Goal: Task Accomplishment & Management: Use online tool/utility

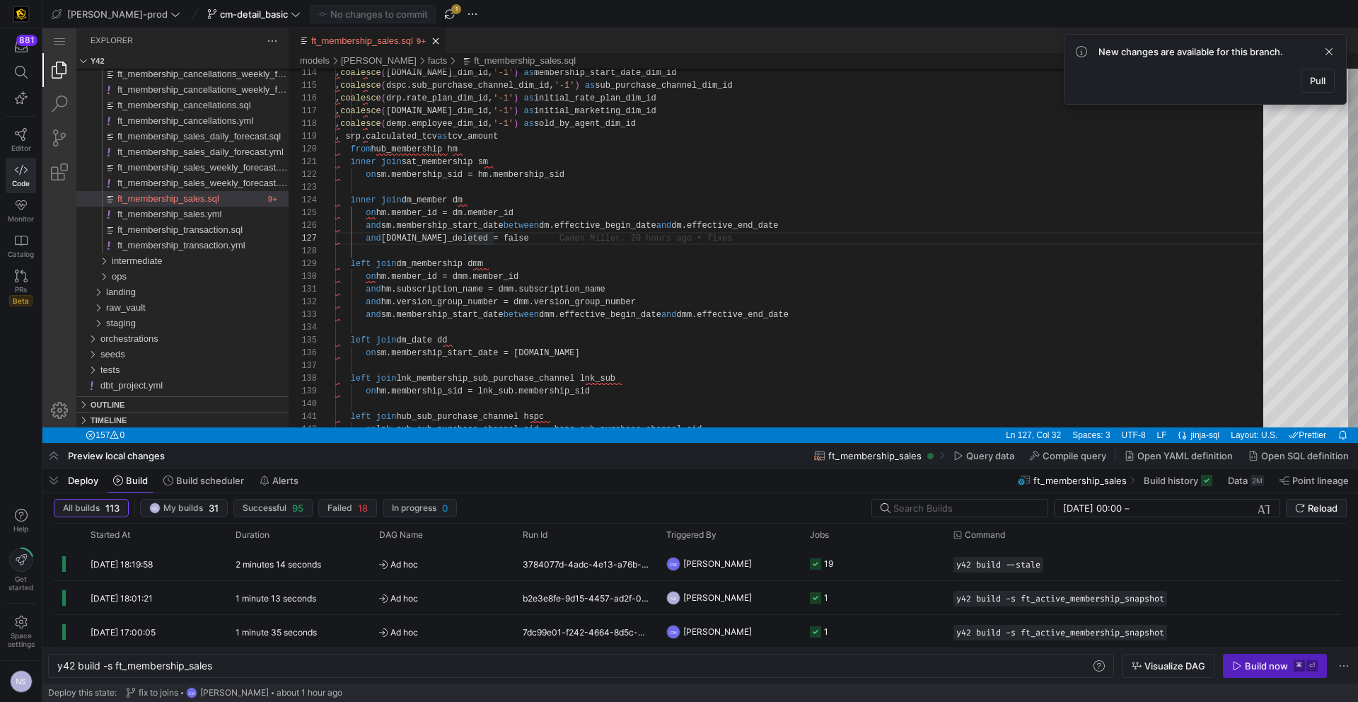
scroll to position [76, 158]
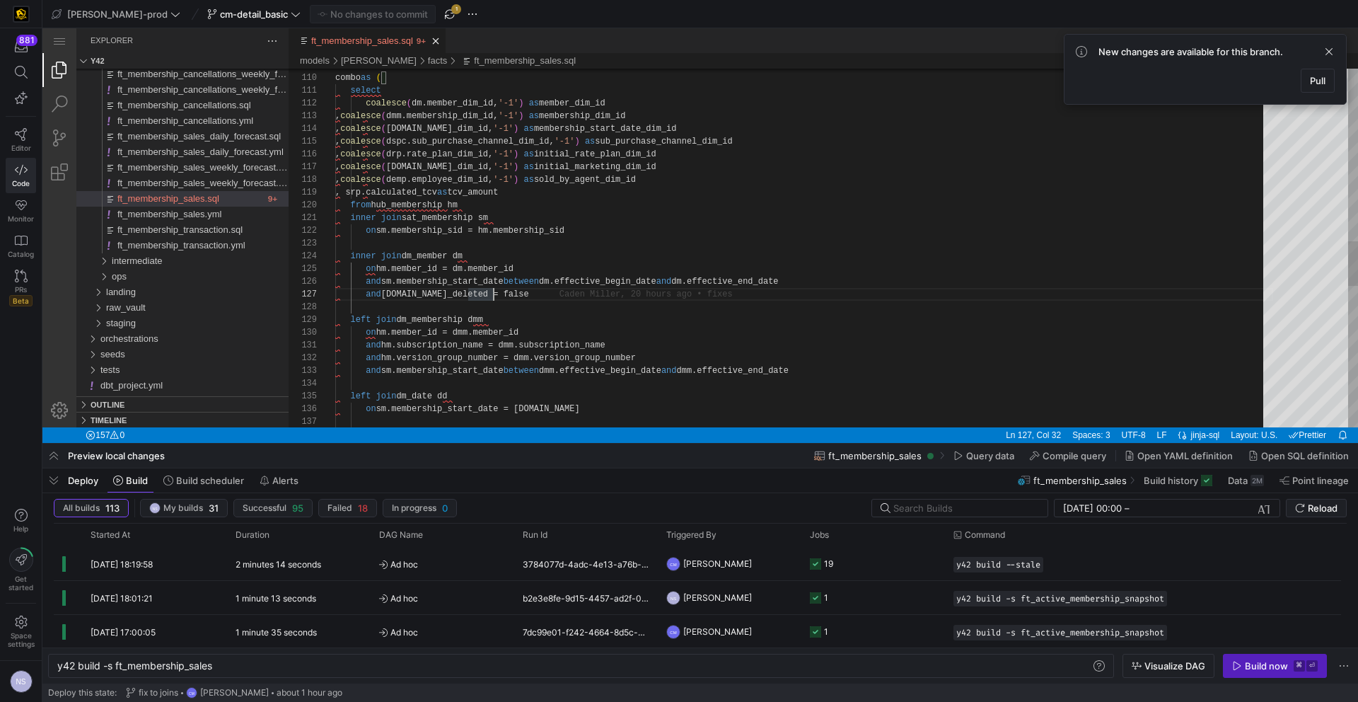
type textarea "and hm.subscription_name = dmm.subscription_name and hm.version_group_number = …"
click at [612, 371] on div "on sm.membership_start_date = dd.date left join dm_date dd and sm.membership_st…" at bounding box center [804, 123] width 938 height 2880
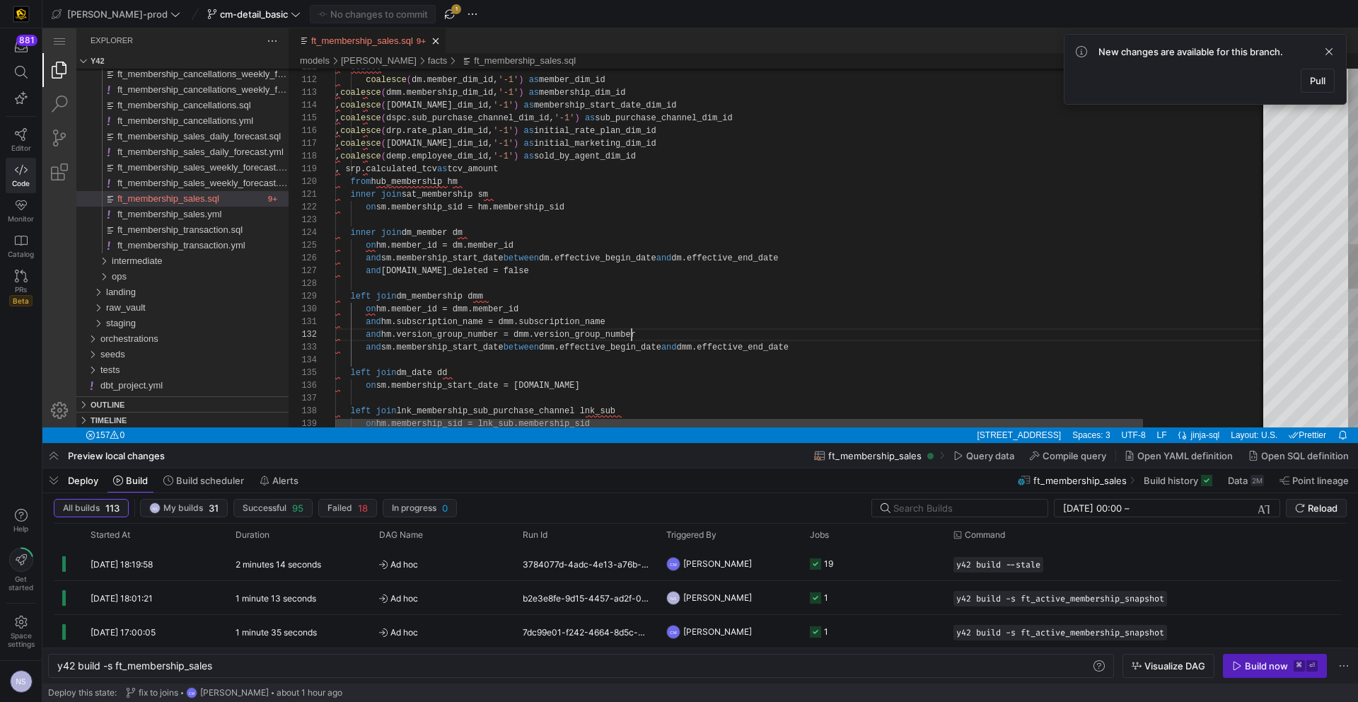
click at [633, 335] on div "on sm.membership_start_date = dd.date left join dm_date dd and sm.membership_st…" at bounding box center [874, 100] width 1078 height 2880
click at [661, 333] on div "on sm.membership_start_date = dd.date left join dm_date dd and sm.membership_st…" at bounding box center [864, 101] width 1078 height 2880
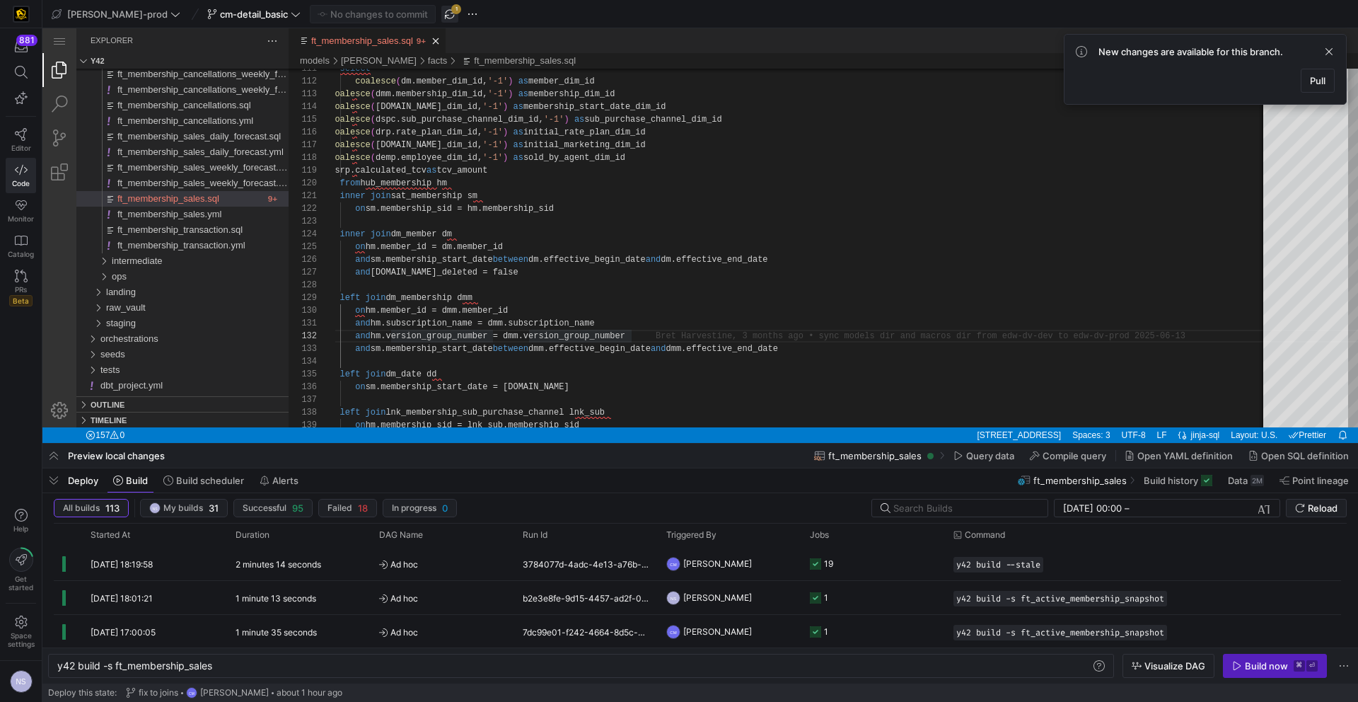
click at [441, 19] on span "button" at bounding box center [449, 14] width 17 height 17
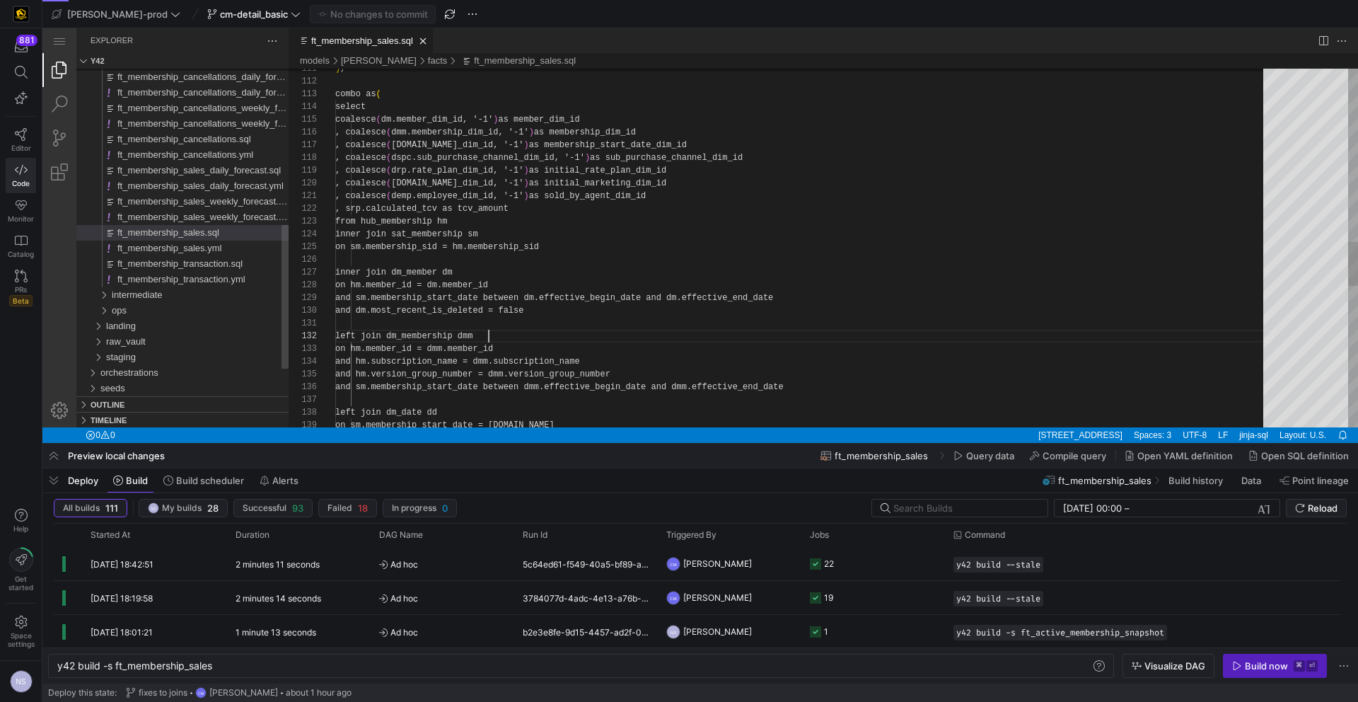
scroll to position [13, 154]
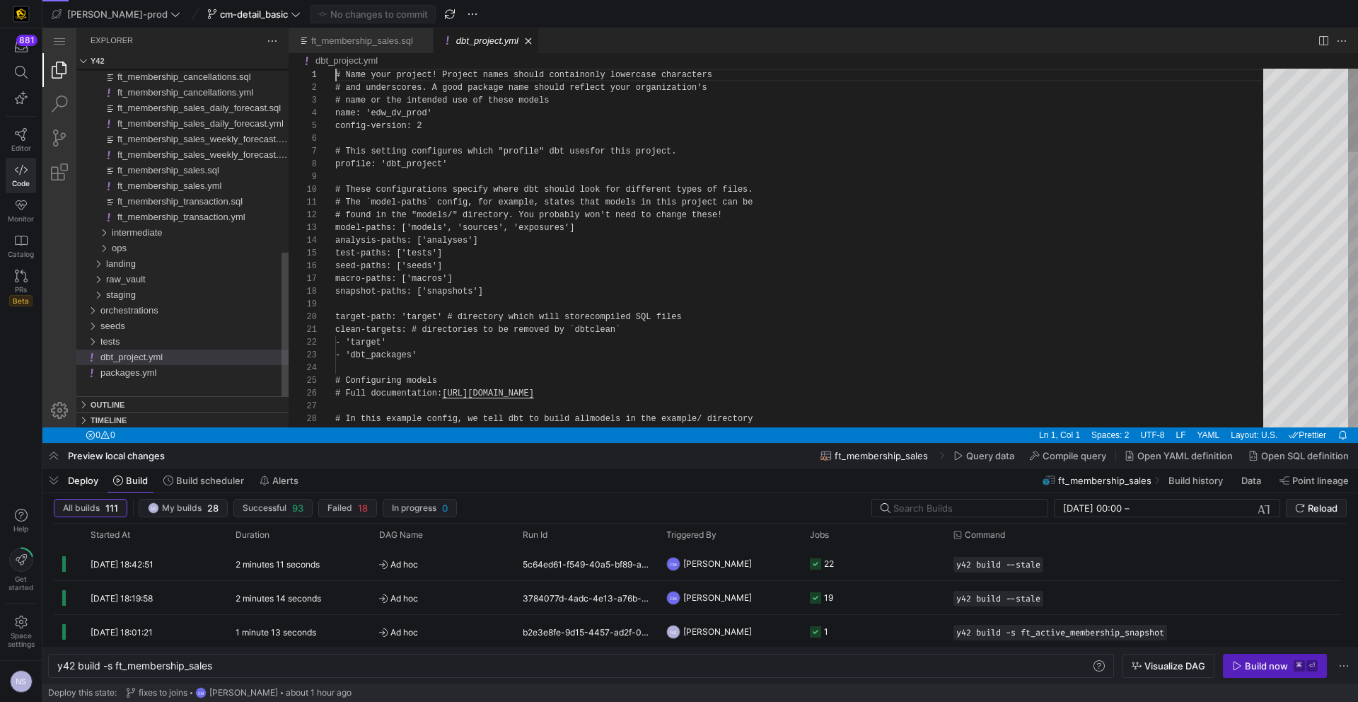
type textarea "y42 build"
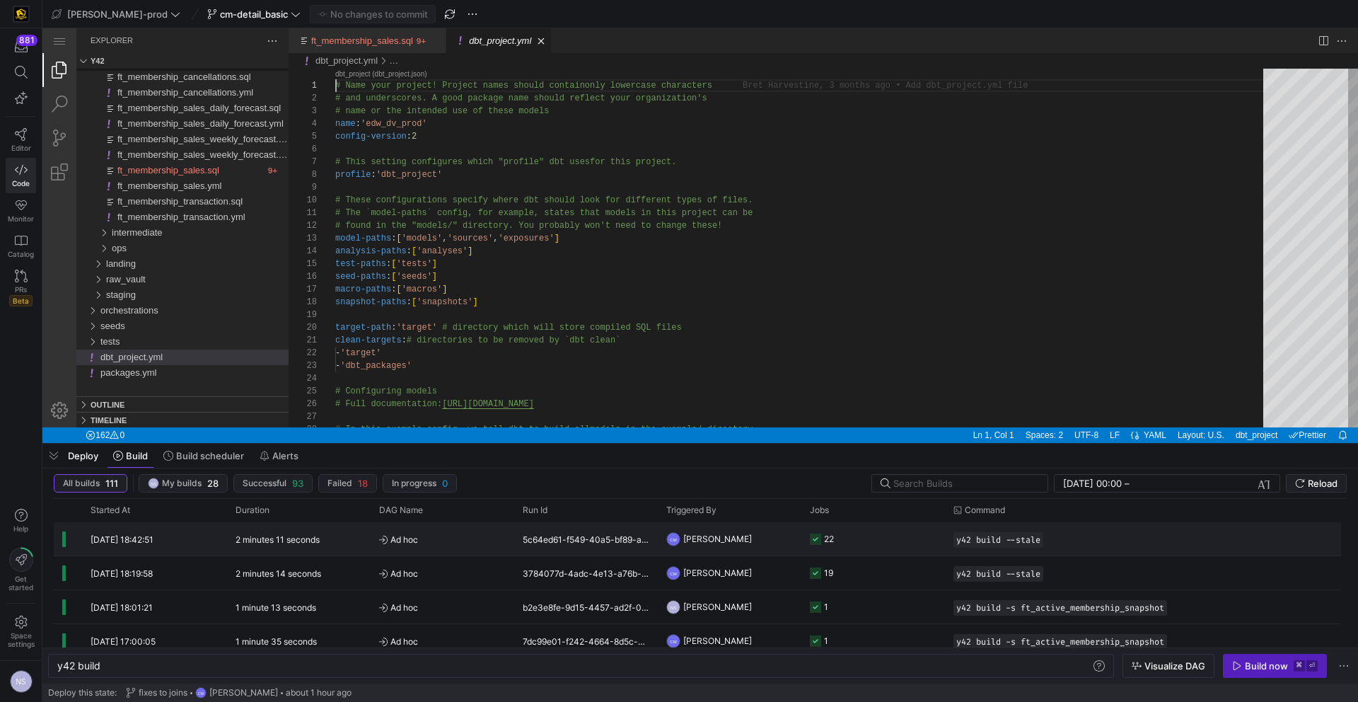
click at [899, 536] on y42-job-status-cell-renderer "22" at bounding box center [873, 539] width 127 height 32
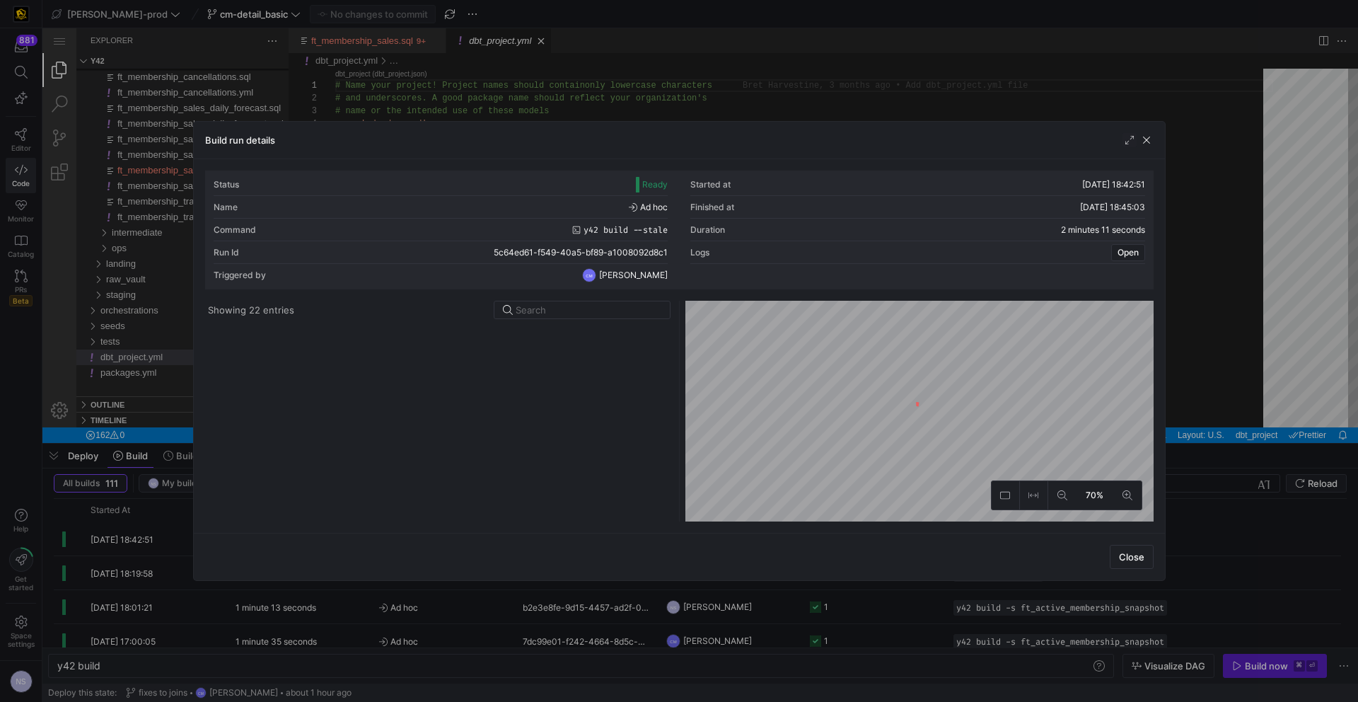
click at [504, 332] on div at bounding box center [439, 423] width 463 height 197
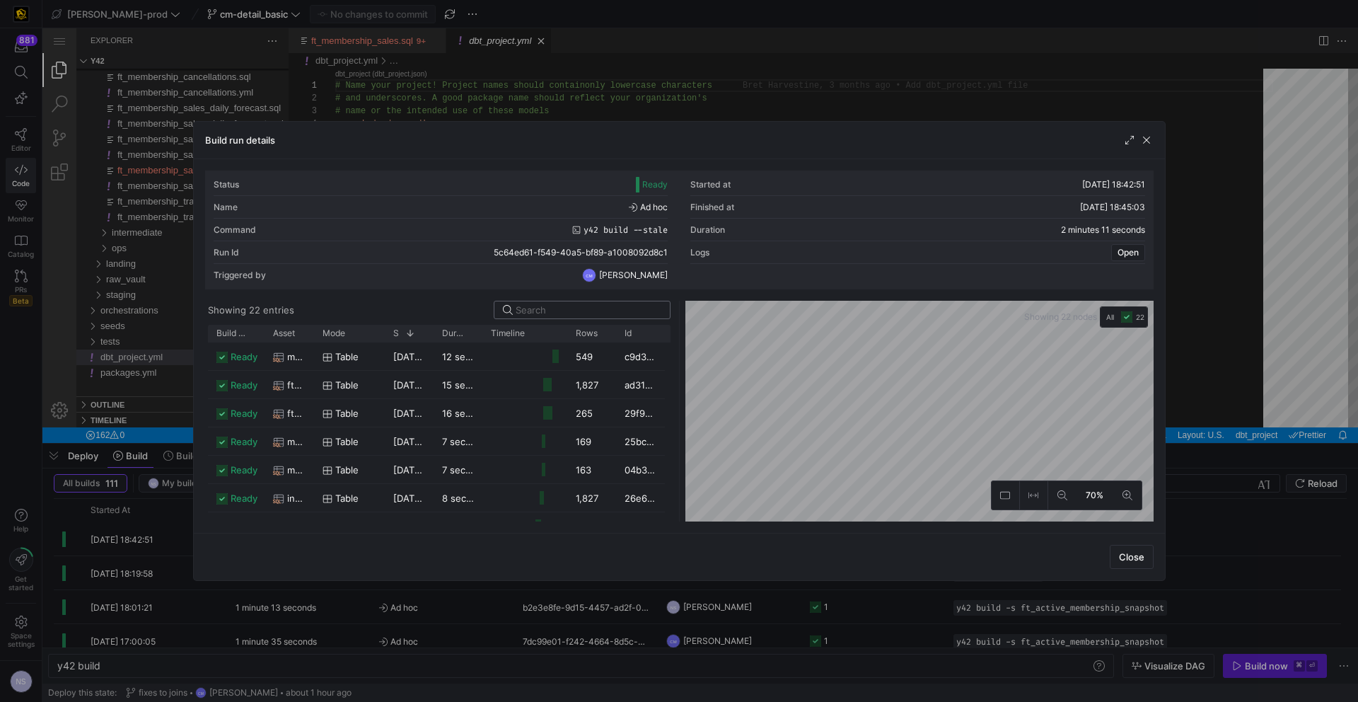
click at [542, 307] on input at bounding box center [589, 309] width 146 height 11
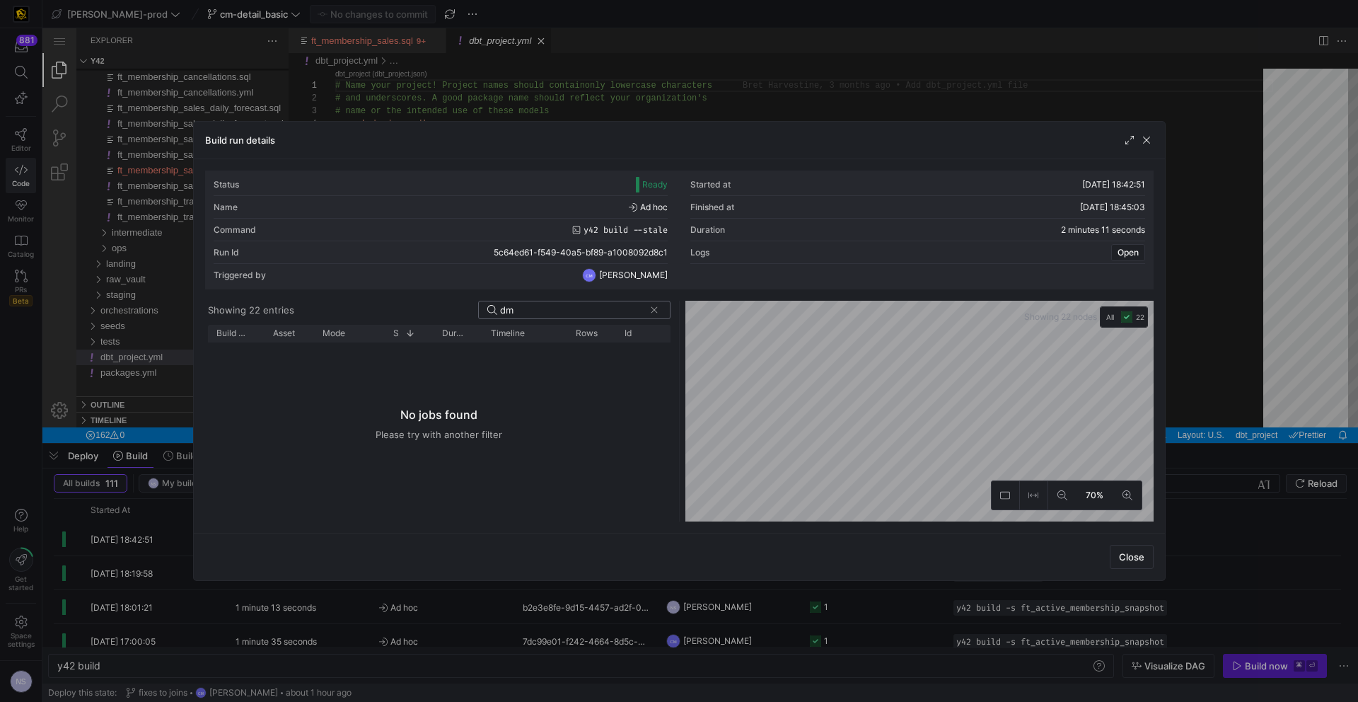
type input "d"
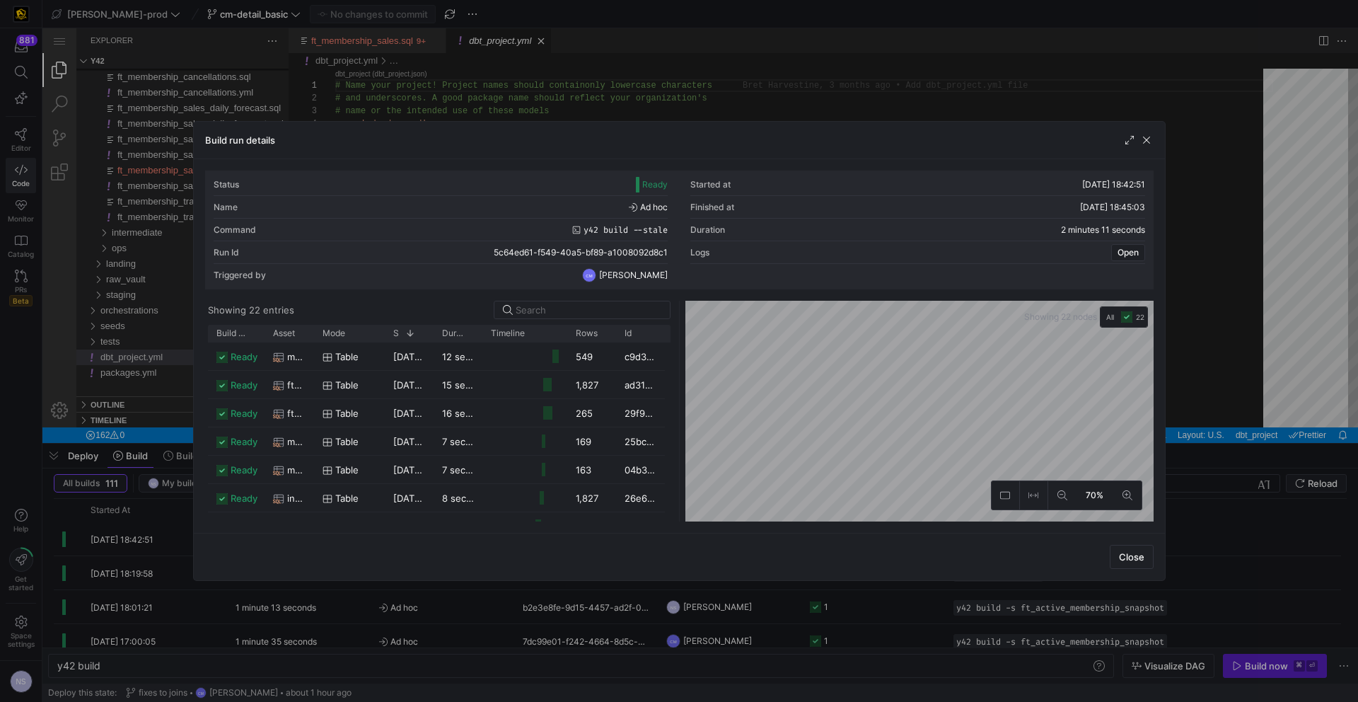
drag, startPoint x: 1291, startPoint y: 387, endPoint x: 1160, endPoint y: 459, distance: 149.5
click at [1291, 388] on div at bounding box center [679, 351] width 1358 height 702
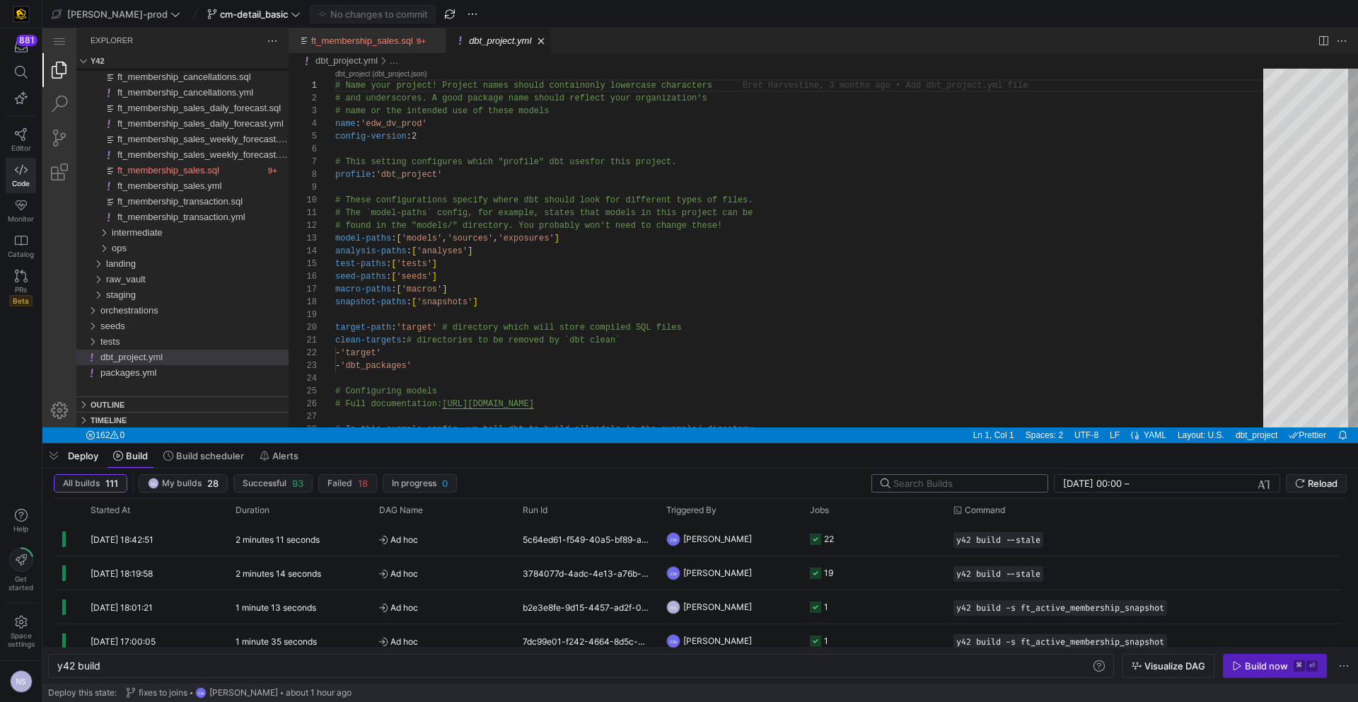
click at [941, 487] on input "text" at bounding box center [965, 483] width 143 height 11
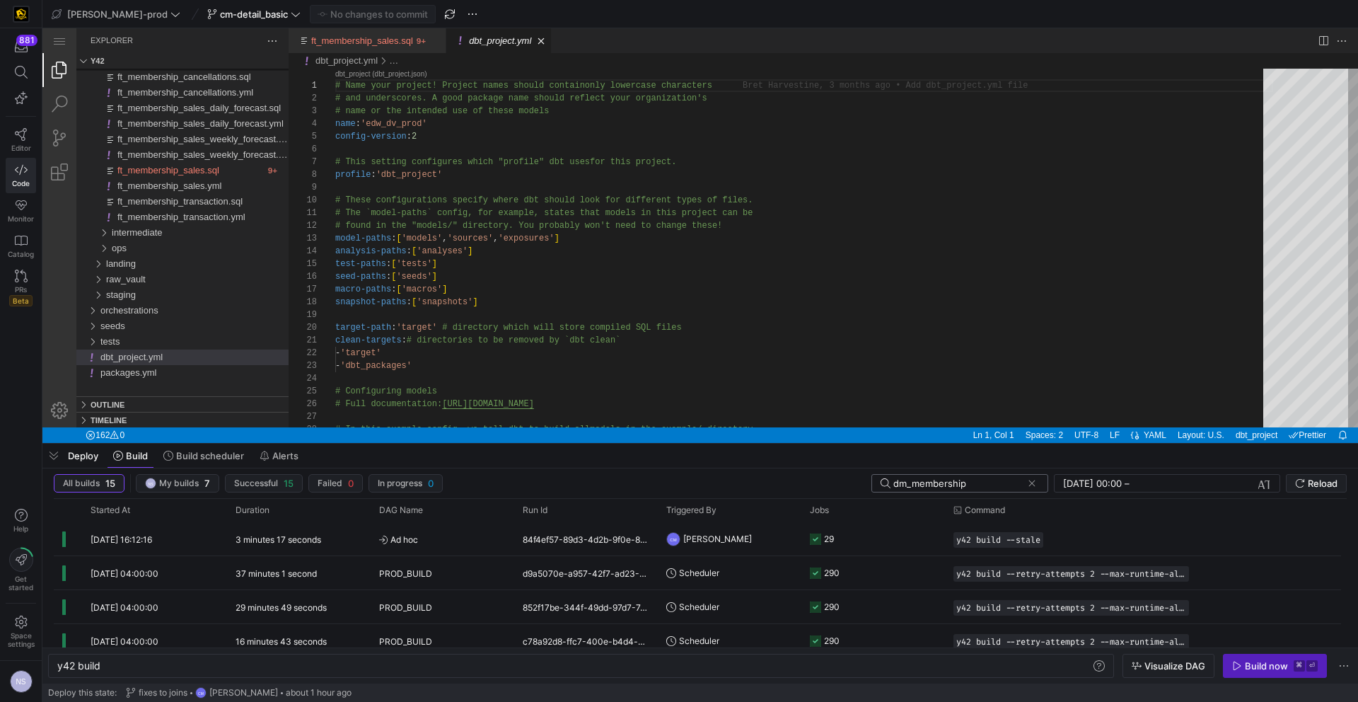
click at [942, 482] on input "dm_membership" at bounding box center [958, 483] width 129 height 11
type input "dm_membership"
click at [868, 538] on y42-job-status-cell-renderer "29" at bounding box center [873, 539] width 127 height 32
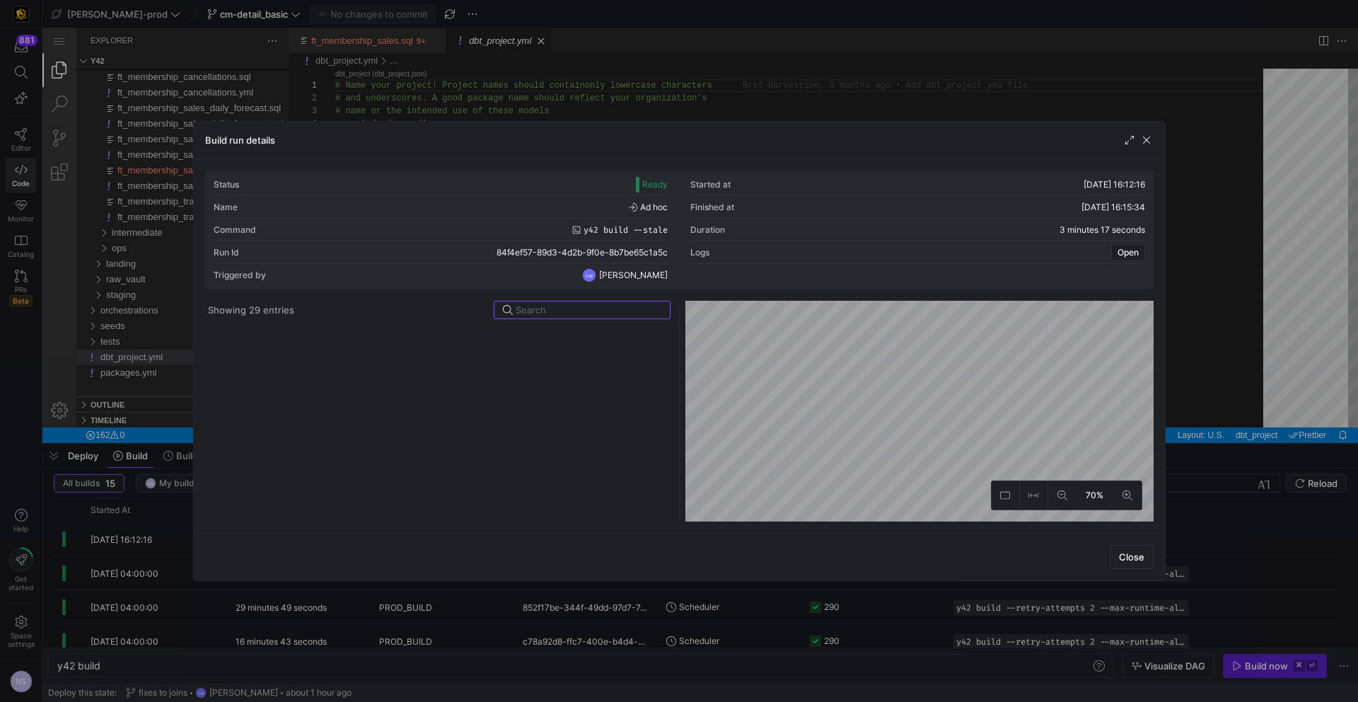
click at [587, 328] on div at bounding box center [439, 423] width 463 height 197
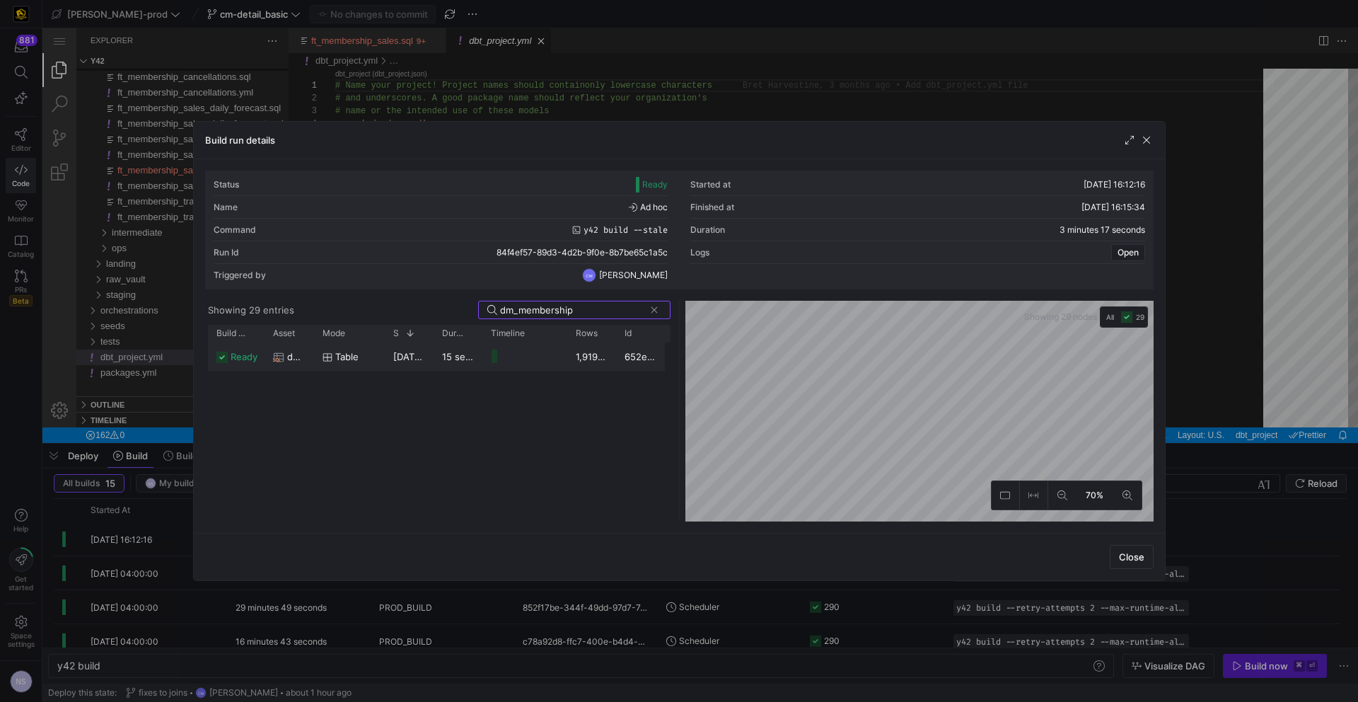
type input "dm_membership"
click at [439, 354] on div "15 seconds" at bounding box center [458, 356] width 49 height 28
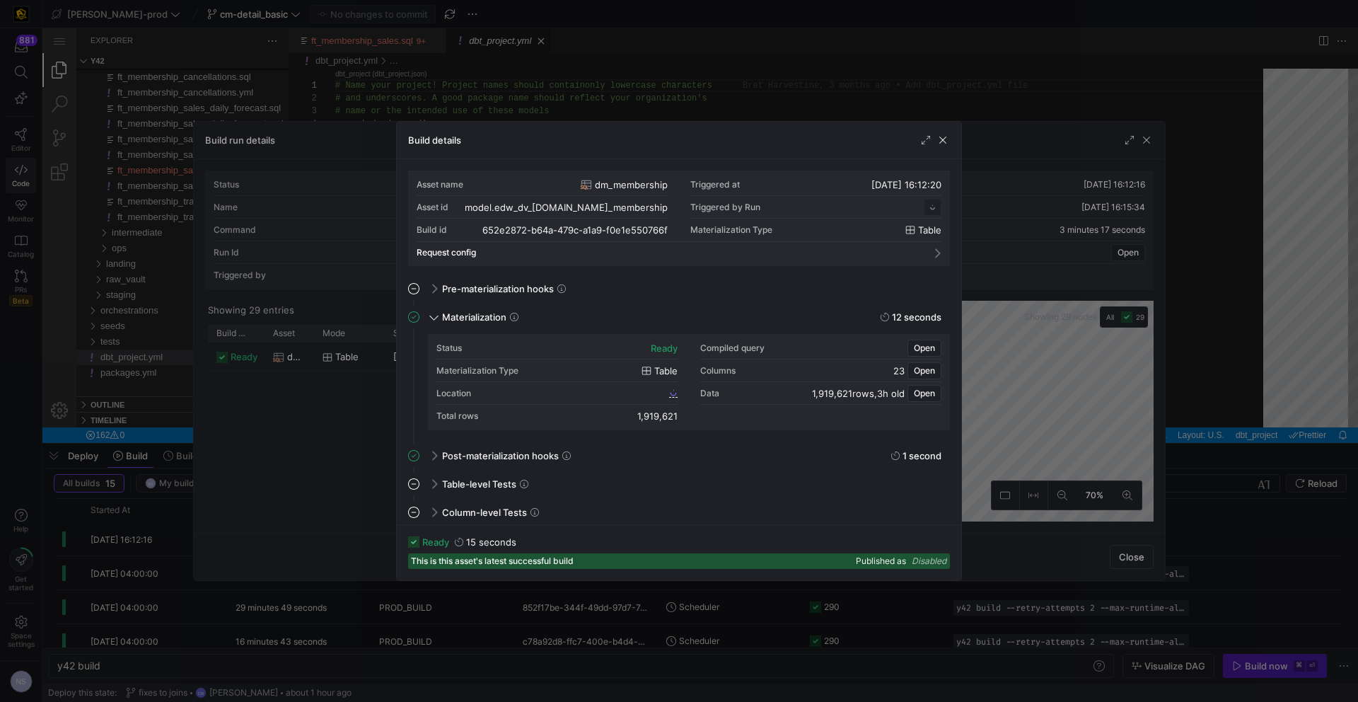
scroll to position [127, 0]
click at [640, 396] on span "652e2872_b64a_479c_a1a9_f0e1e550766f" at bounding box center [582, 393] width 168 height 10
click at [376, 58] on div at bounding box center [679, 351] width 1358 height 702
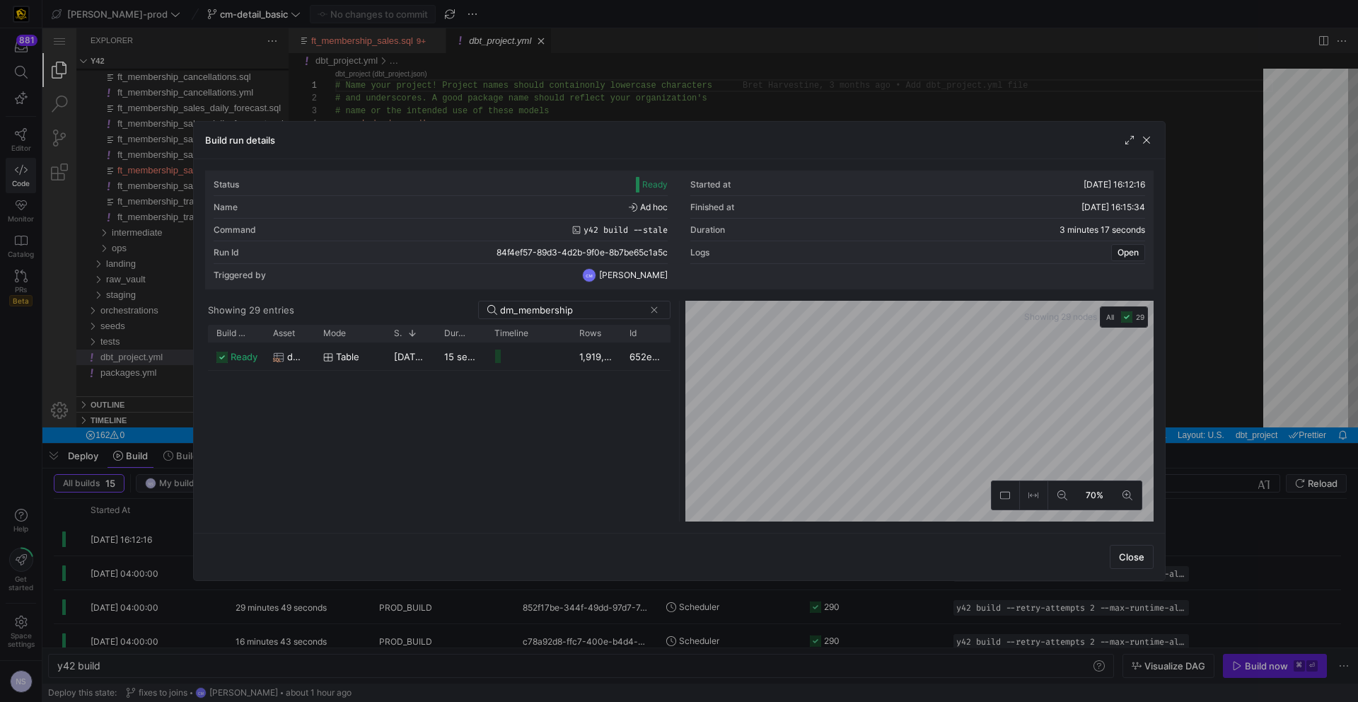
click at [375, 61] on div at bounding box center [679, 351] width 1358 height 702
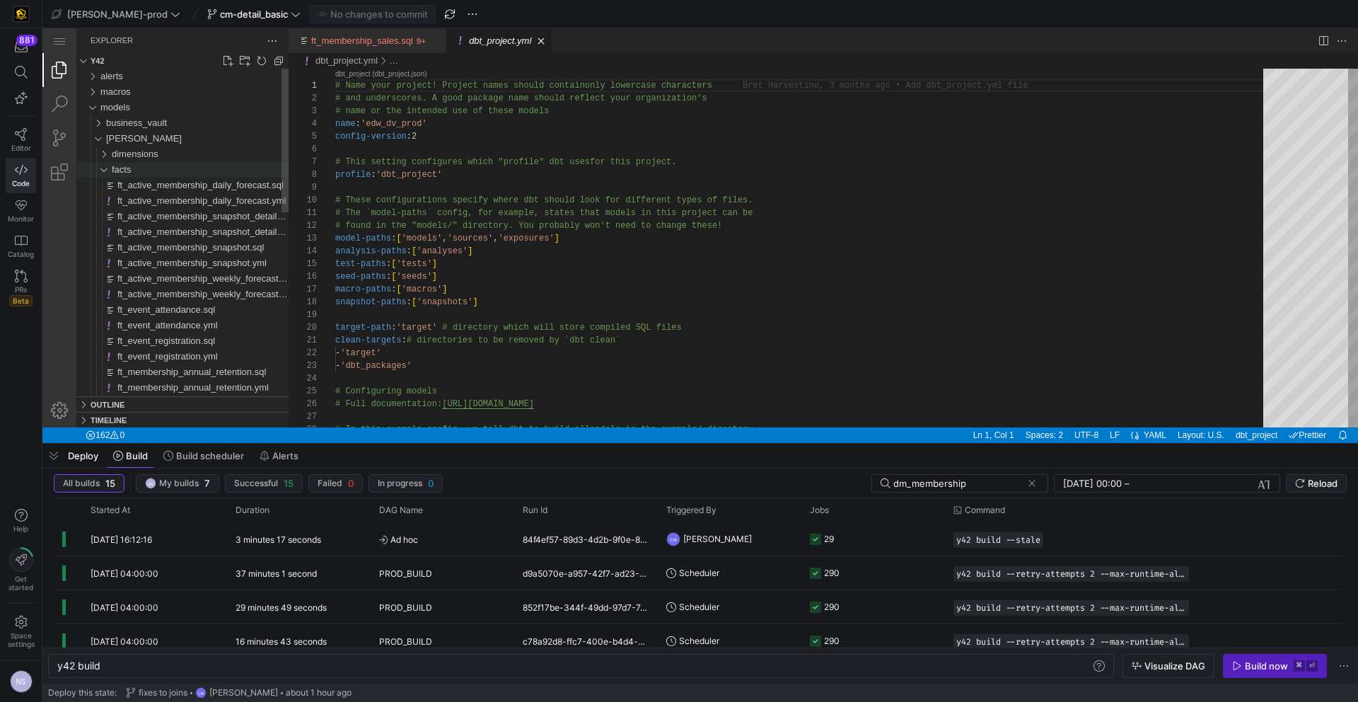
click at [129, 171] on span "facts" at bounding box center [121, 169] width 19 height 11
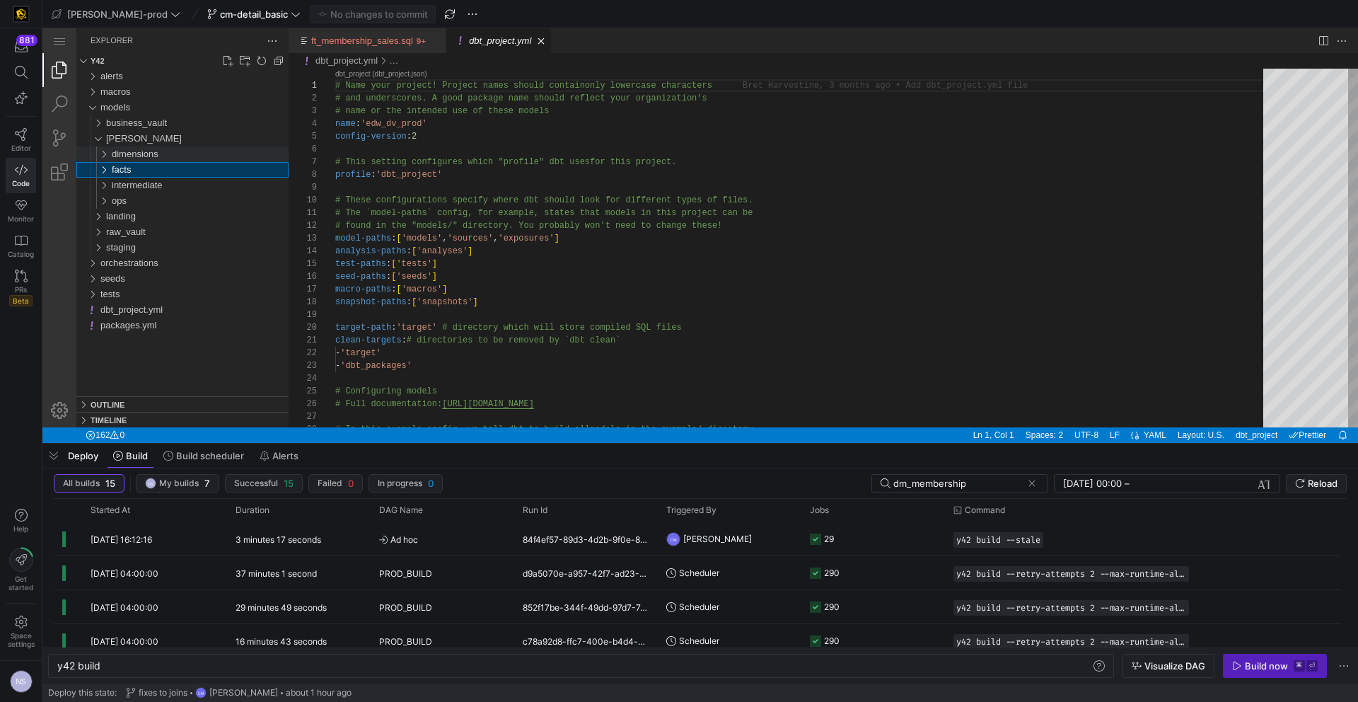
click at [128, 156] on span "dimensions" at bounding box center [135, 154] width 47 height 11
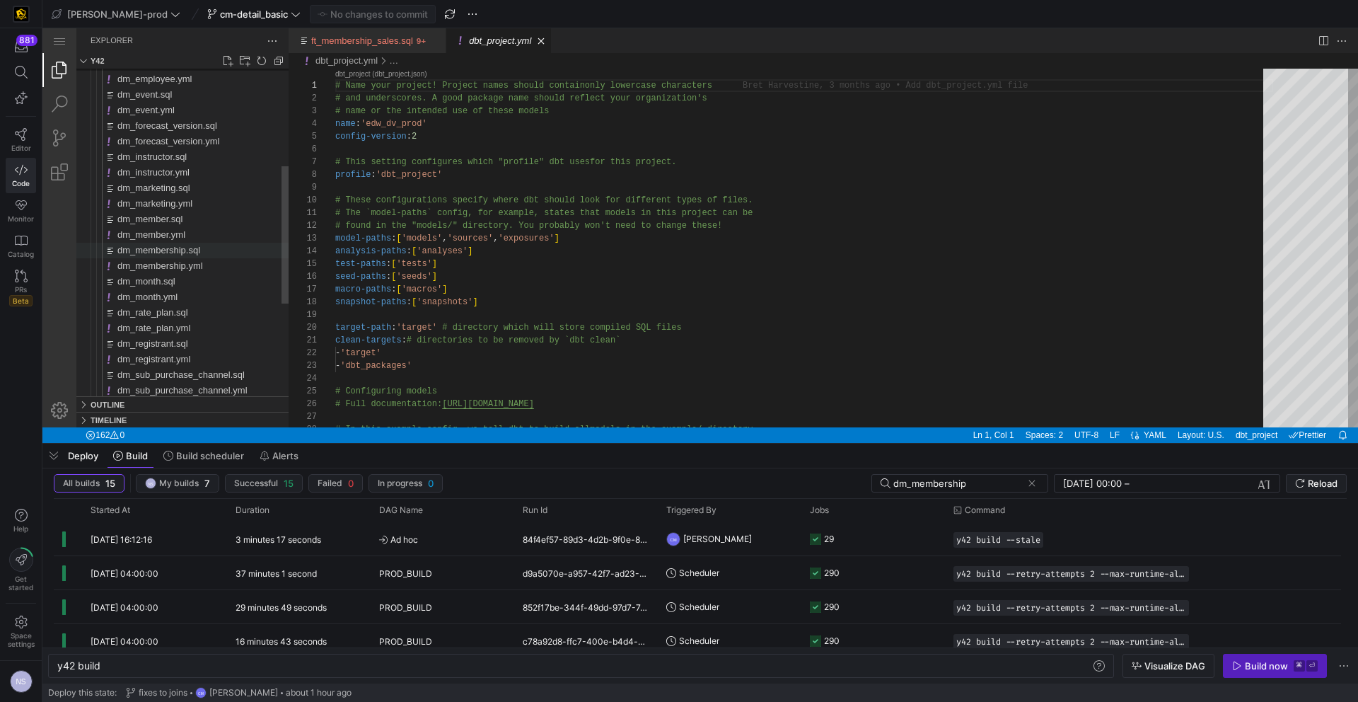
click at [187, 245] on span "dm_membership.sql" at bounding box center [158, 250] width 83 height 11
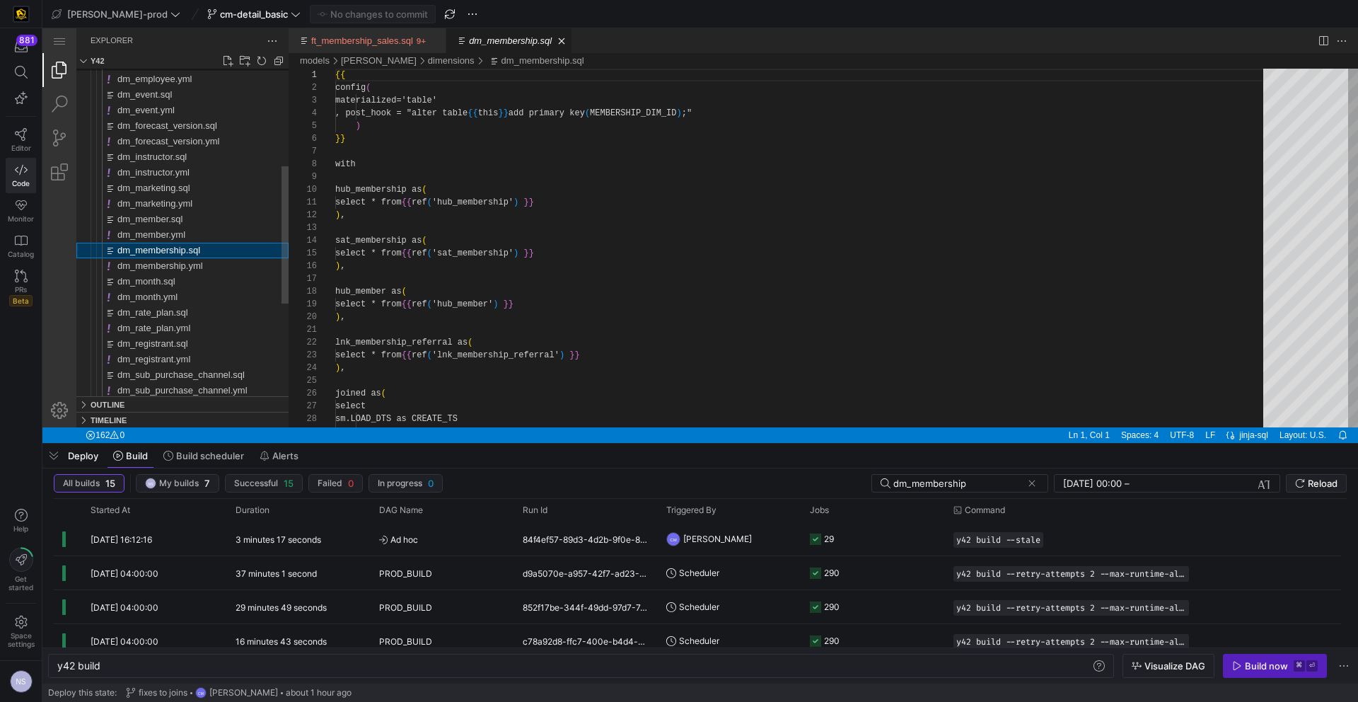
scroll to position [127, 0]
type textarea "y42 build -s dm_membership"
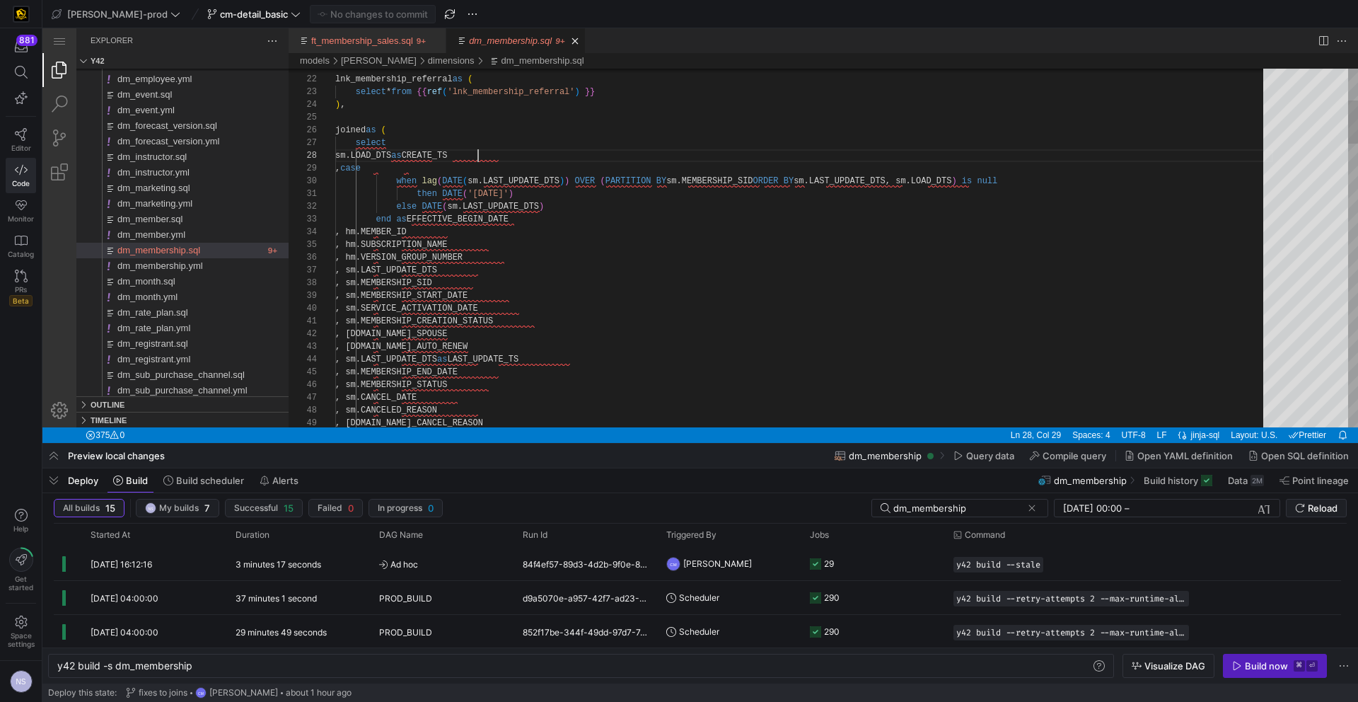
type textarea "then DATE('2000-01-01') else DATE(sm.LAST_UPDATE_DTS) end as EFFECTIVE_BEGIN_DA…"
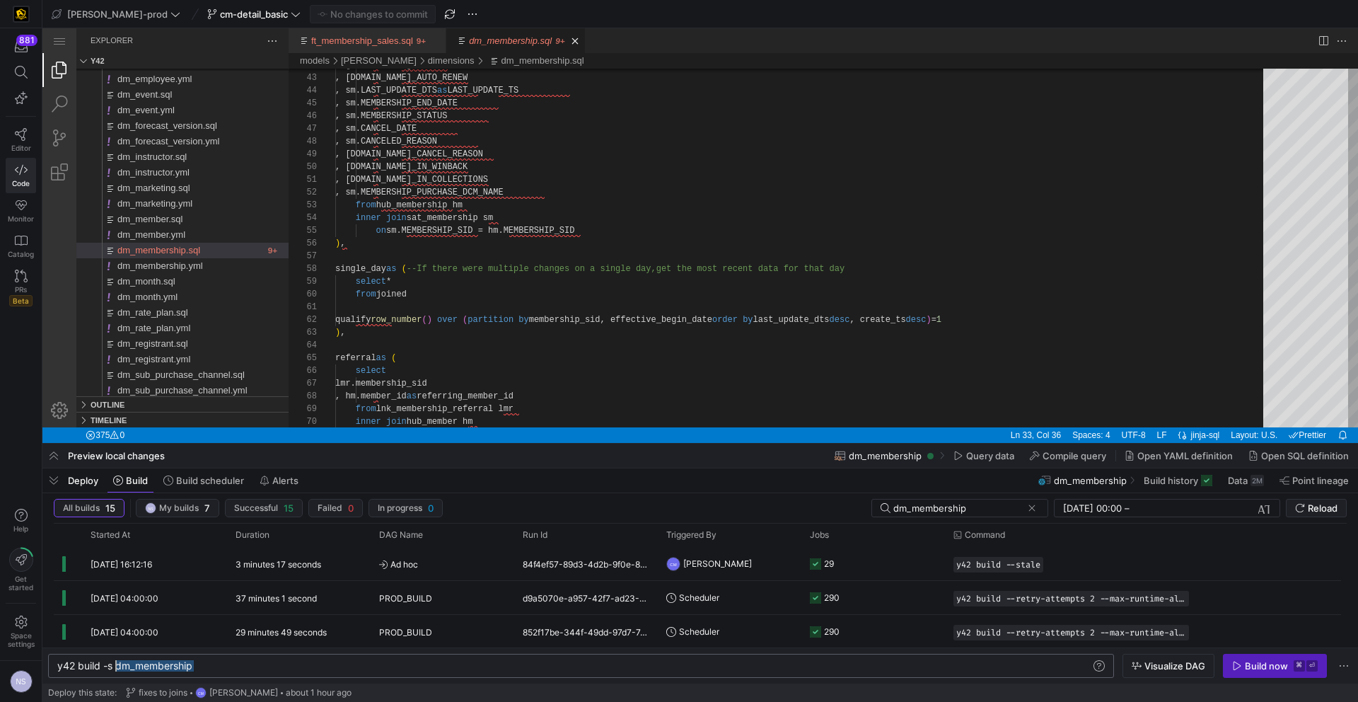
drag, startPoint x: 212, startPoint y: 669, endPoint x: 115, endPoint y: 672, distance: 97.0
click at [115, 671] on div "y42 build -s dm_membership" at bounding box center [574, 665] width 1034 height 11
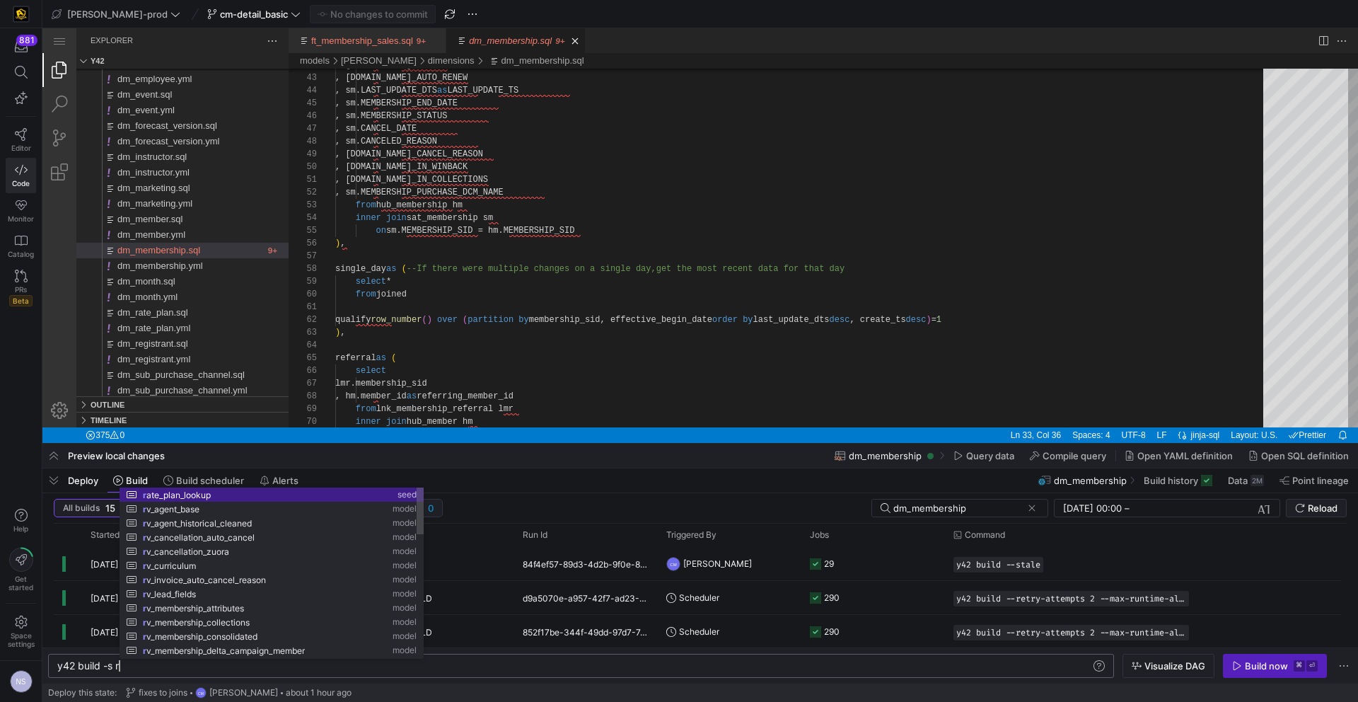
scroll to position [0, 58]
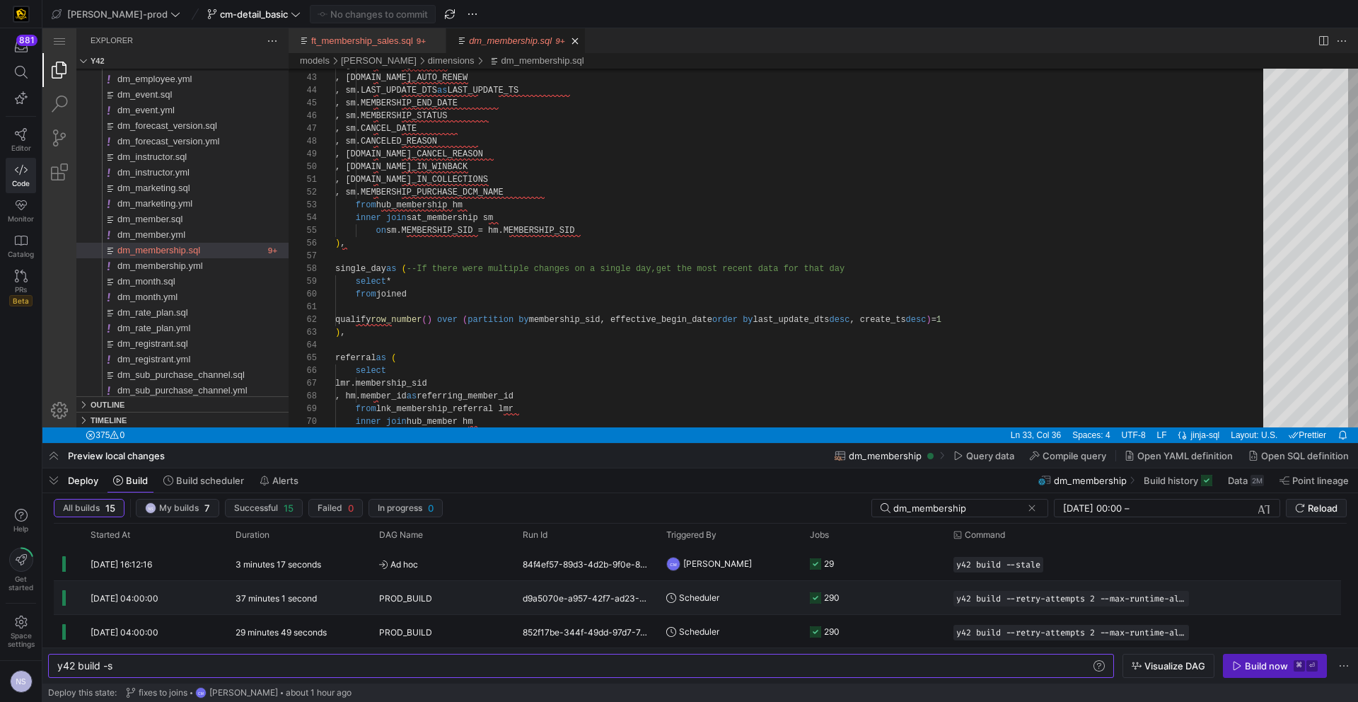
type textarea "y42 build -s"
click at [829, 599] on div "290" at bounding box center [832, 597] width 16 height 33
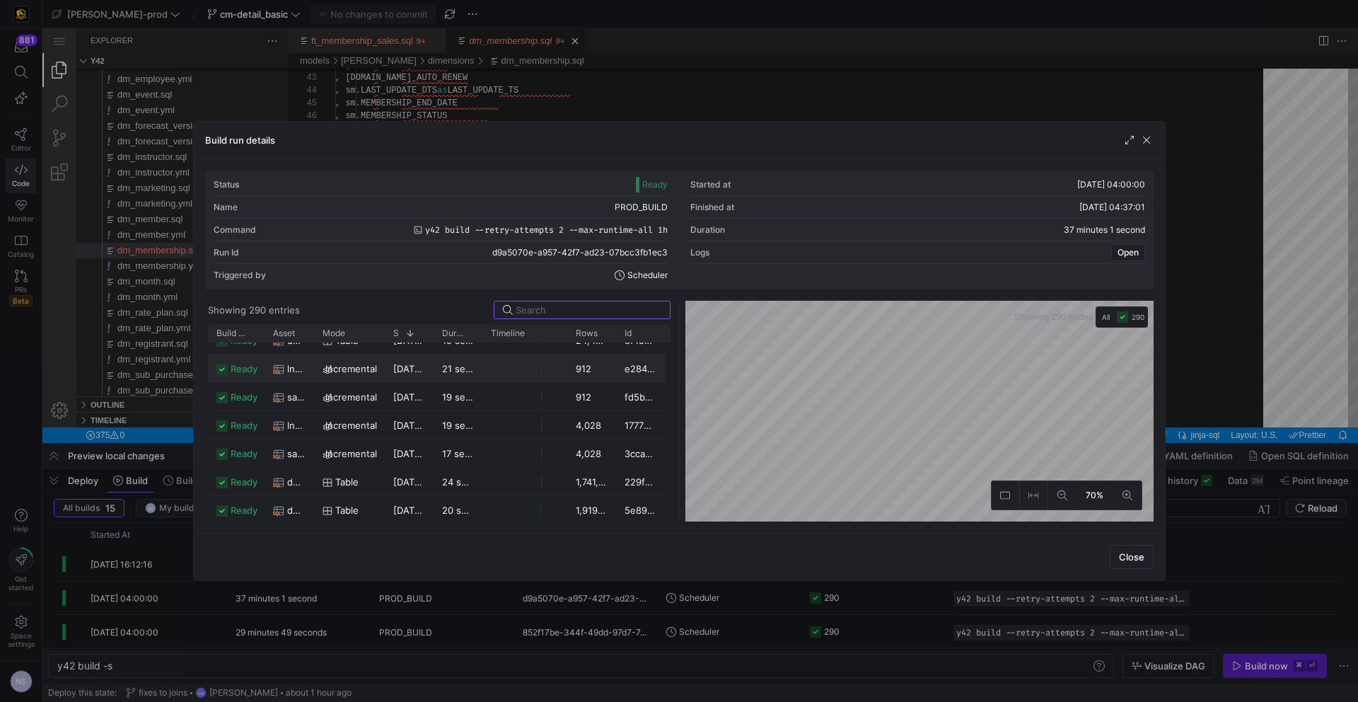
scroll to position [0, 0]
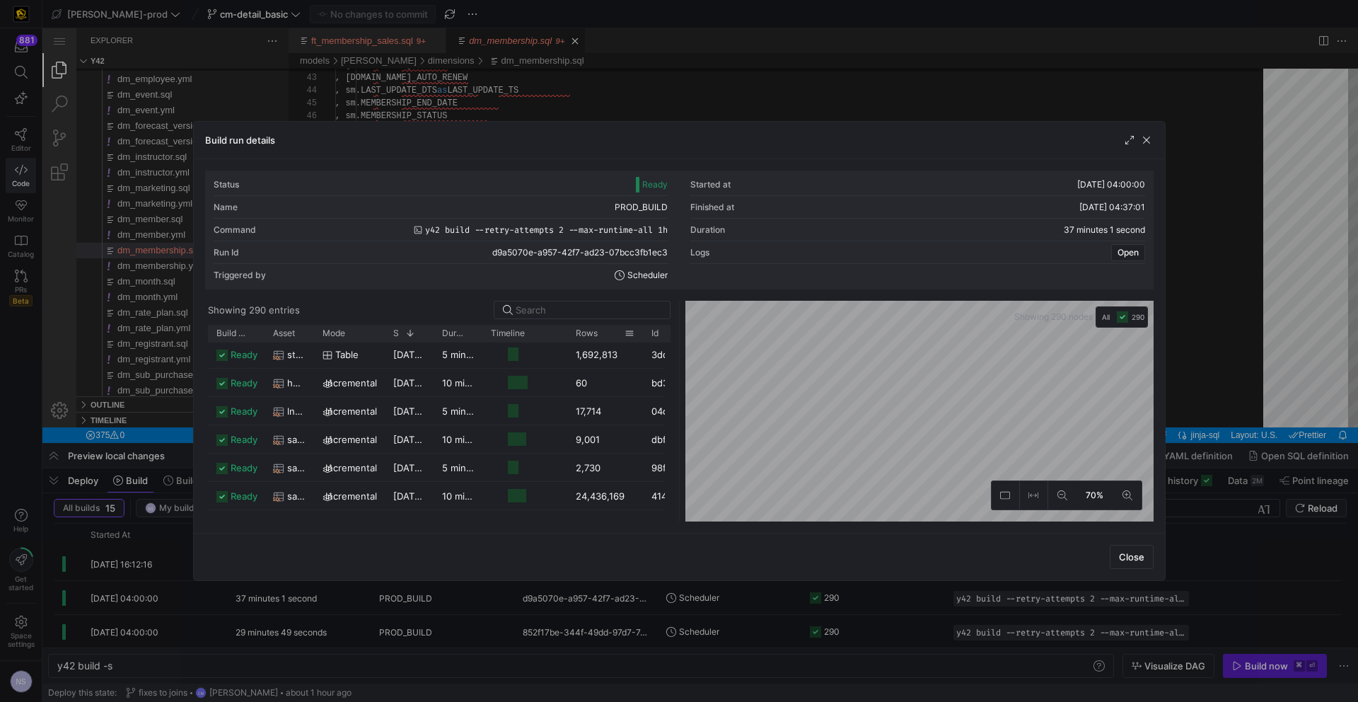
drag, startPoint x: 613, startPoint y: 333, endPoint x: 640, endPoint y: 333, distance: 26.9
click at [640, 333] on div at bounding box center [643, 333] width 6 height 17
click at [550, 295] on div "Status Ready Started at 23/09/25, 04:00:00 Name PROD_BUILD Finished at 23/09/25…" at bounding box center [679, 346] width 949 height 351
click at [540, 308] on input at bounding box center [589, 309] width 146 height 11
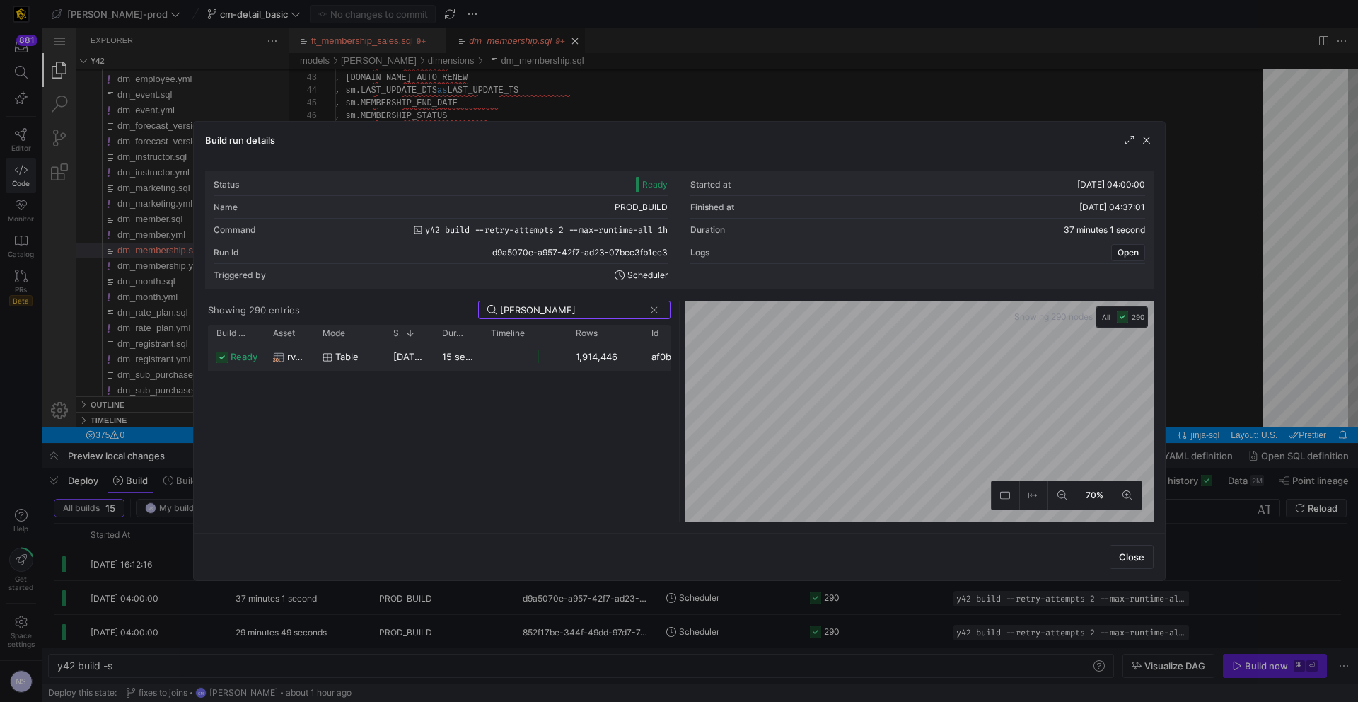
type input "consoli"
click at [538, 351] on div at bounding box center [538, 356] width 1 height 13
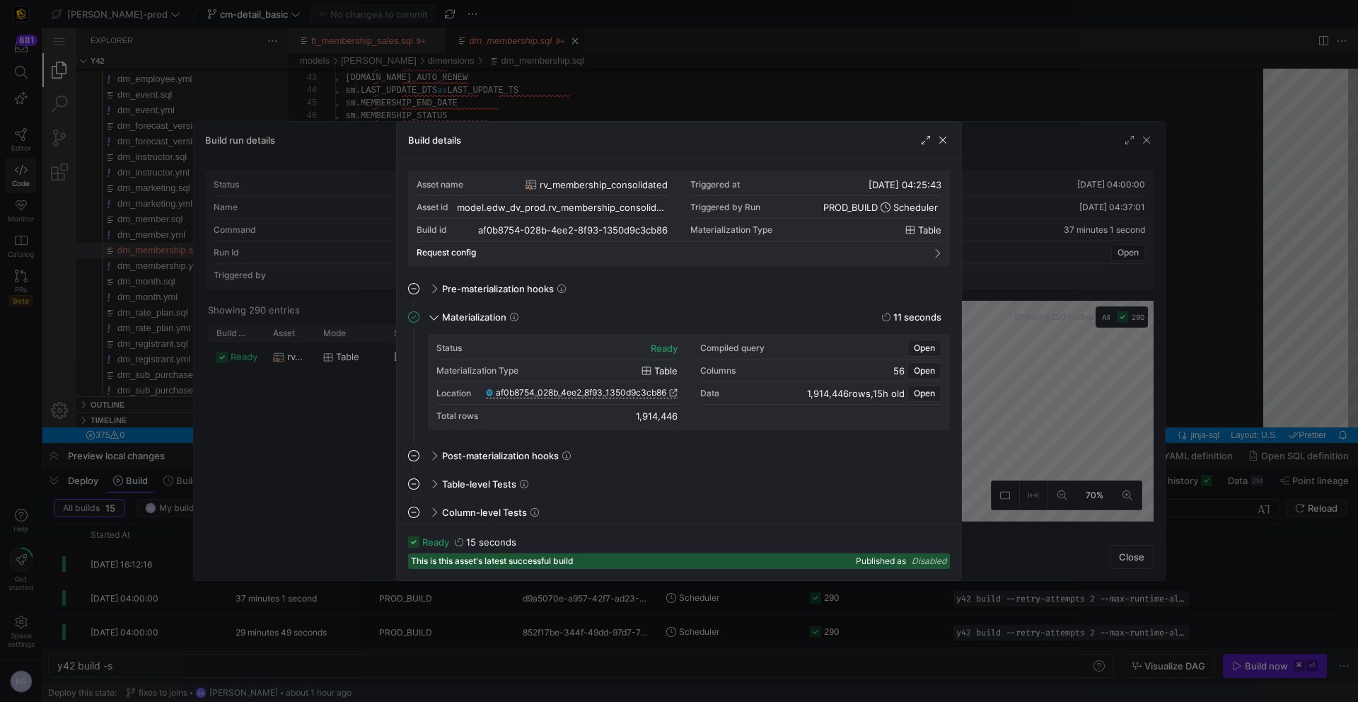
click at [663, 394] on span "af0b8754_028b_4ee2_8f93_1350d9c3cb86" at bounding box center [581, 393] width 171 height 10
drag, startPoint x: 1075, startPoint y: 362, endPoint x: 1233, endPoint y: 403, distance: 162.2
click at [1079, 363] on div at bounding box center [679, 351] width 1358 height 702
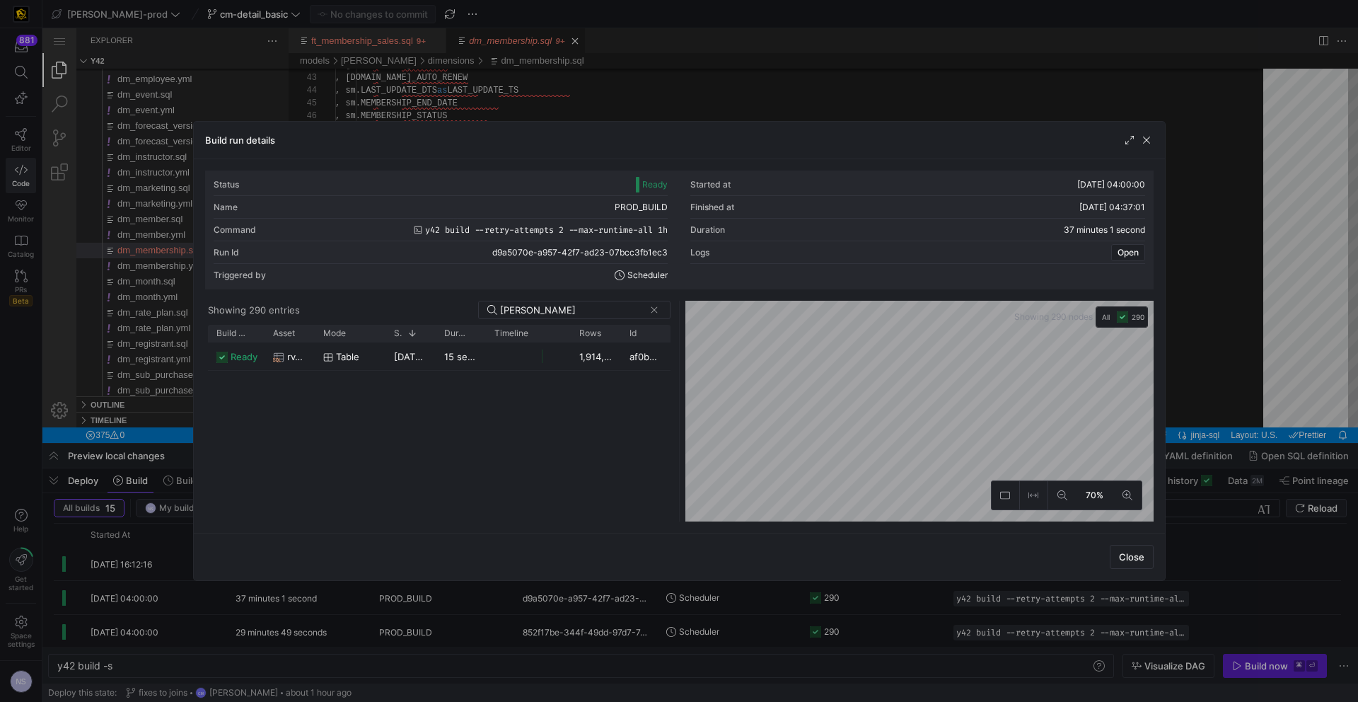
click at [1233, 403] on div at bounding box center [679, 351] width 1358 height 702
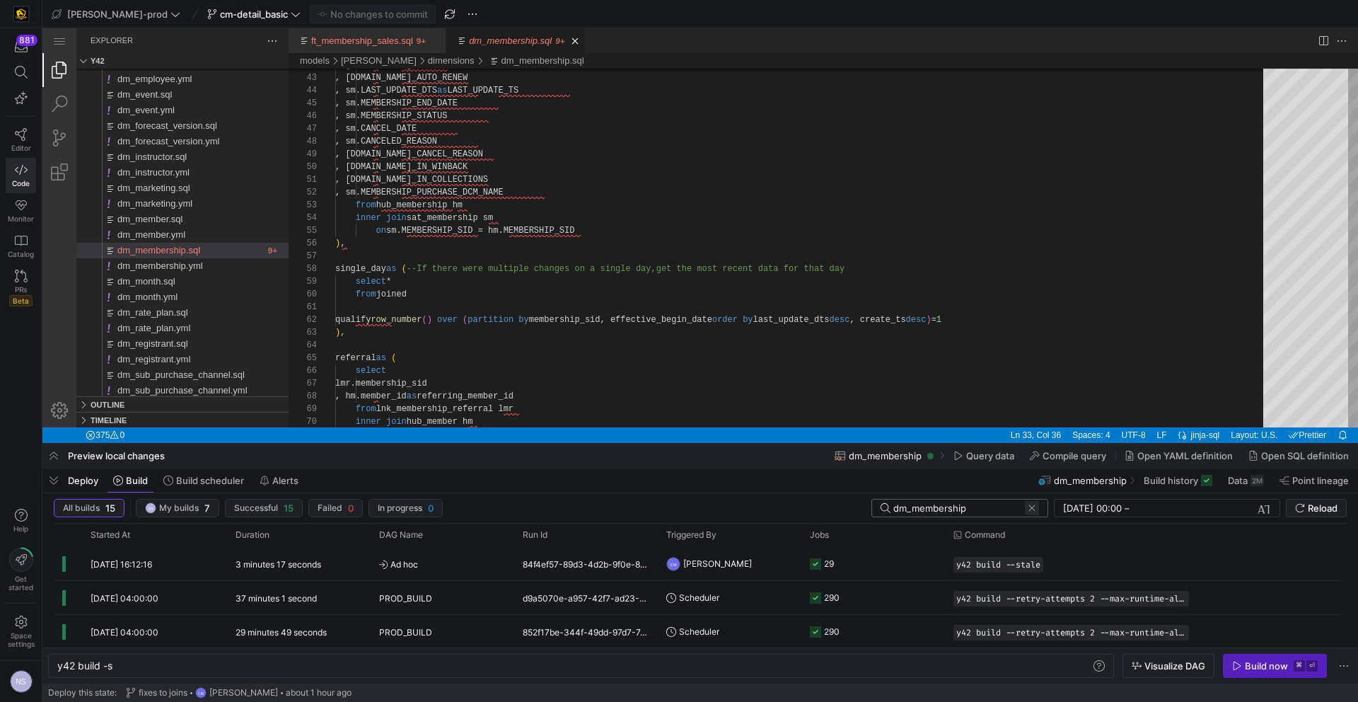
click at [1036, 505] on span at bounding box center [1032, 508] width 14 height 14
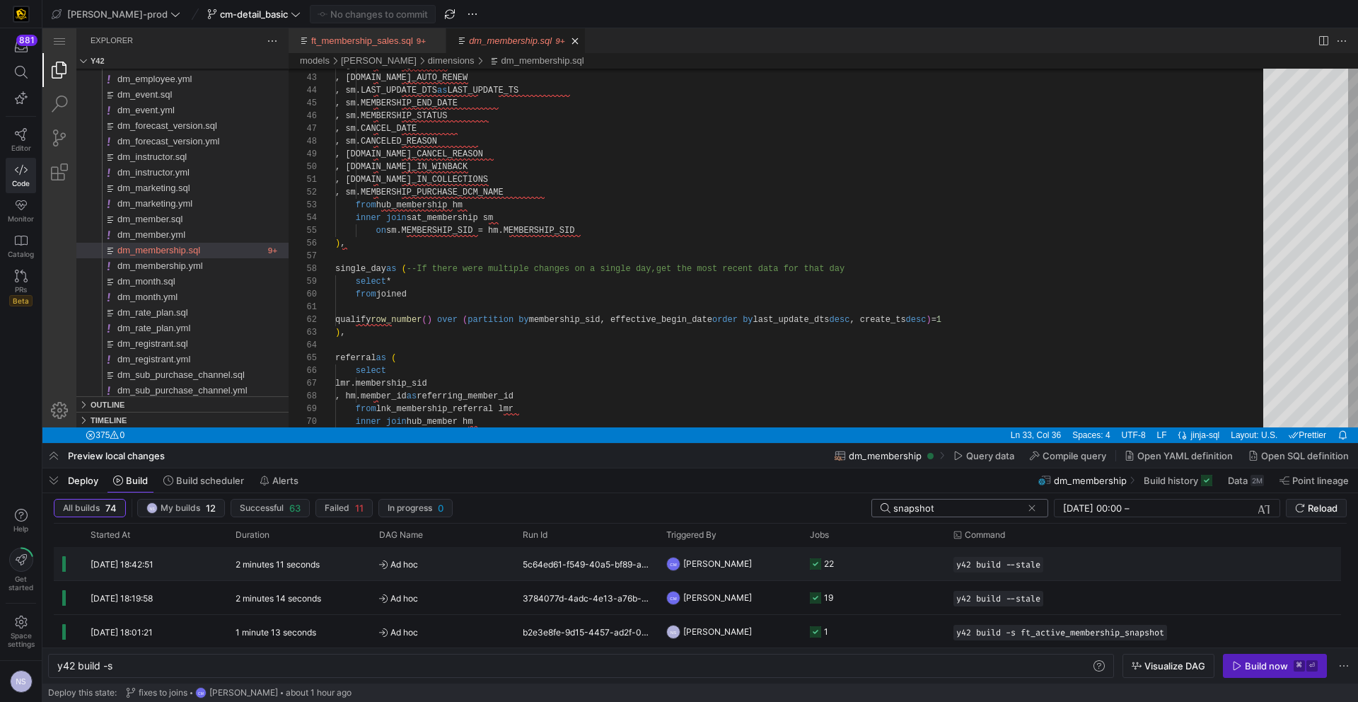
type input "snapshot"
click at [913, 556] on y42-job-status-cell-renderer "22" at bounding box center [873, 564] width 127 height 32
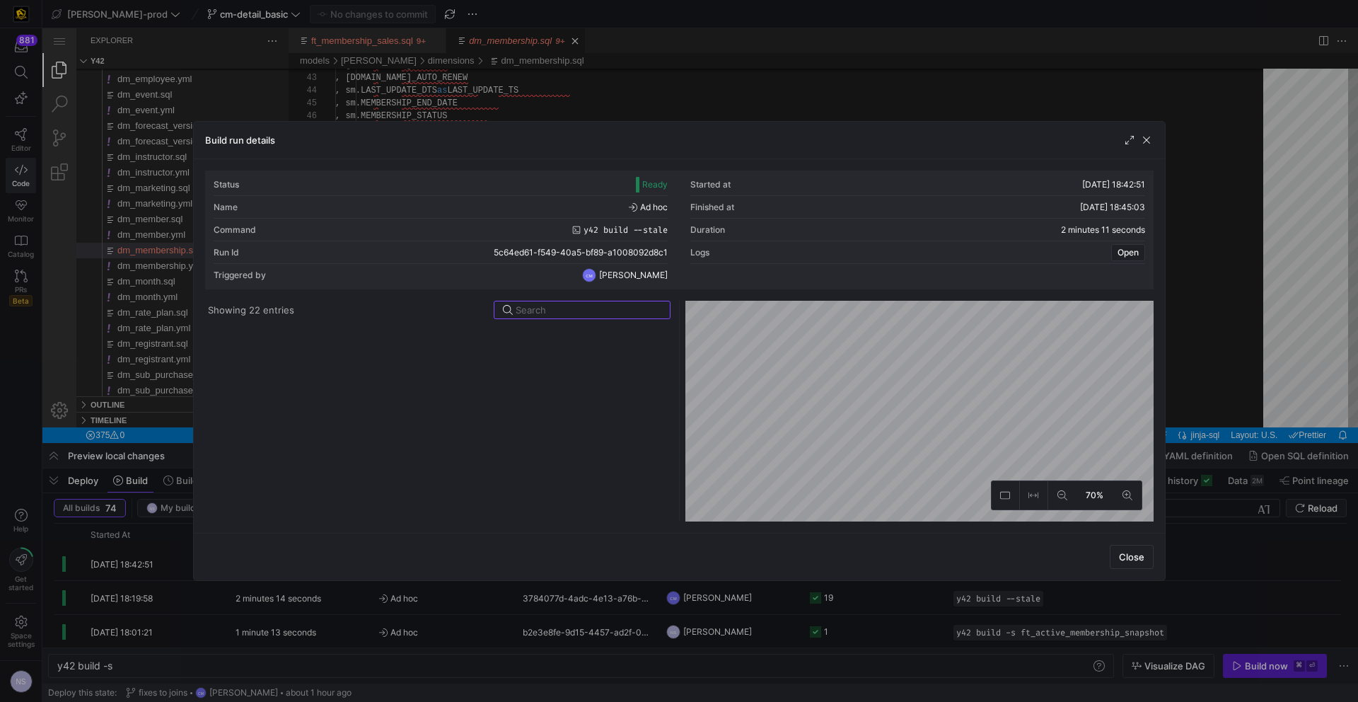
click at [587, 335] on div at bounding box center [439, 423] width 463 height 197
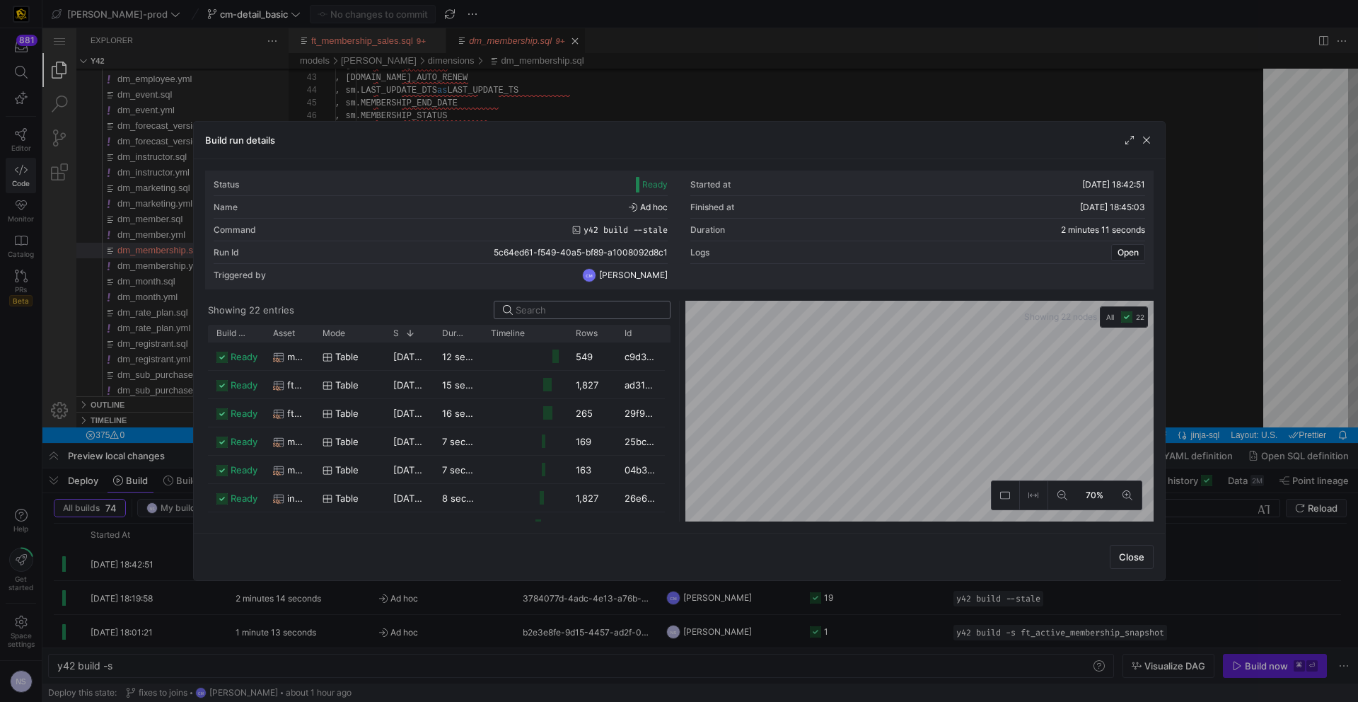
click at [571, 317] on div at bounding box center [589, 309] width 146 height 17
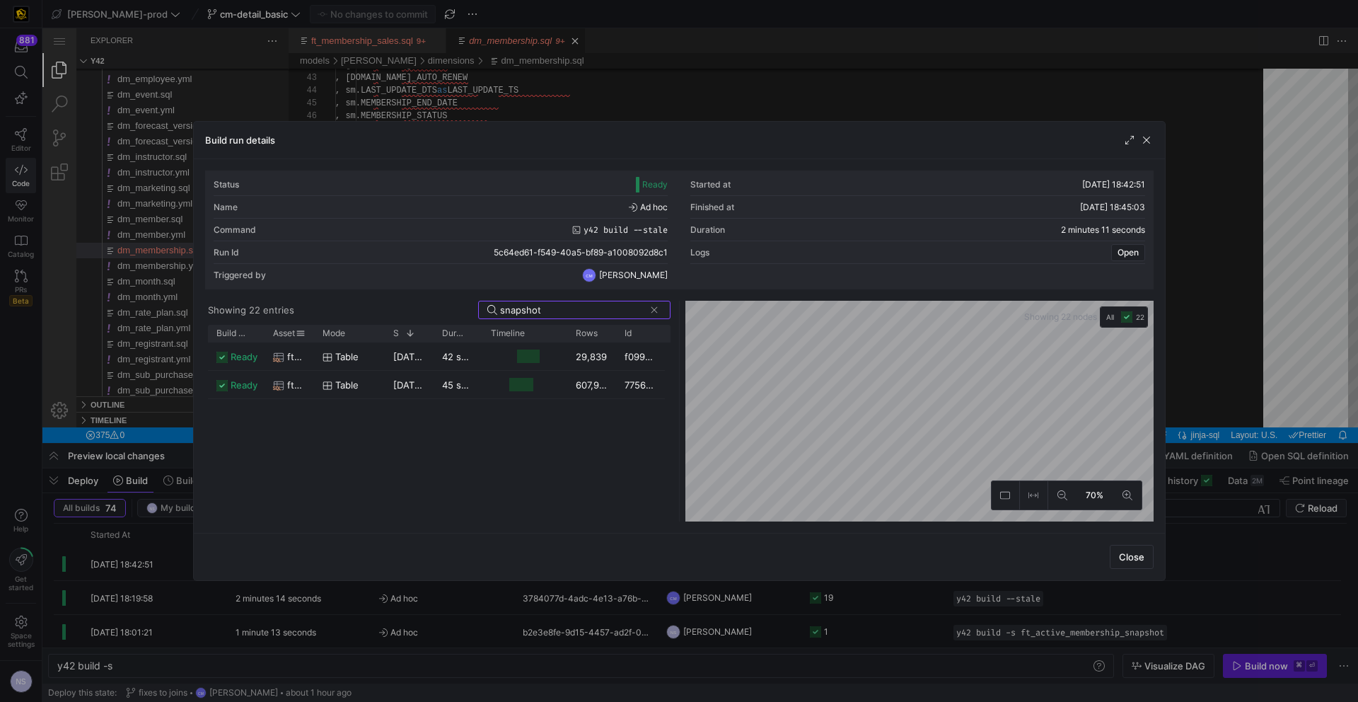
type input "snapshot"
drag, startPoint x: 311, startPoint y: 335, endPoint x: 465, endPoint y: 336, distance: 153.5
click at [469, 333] on div at bounding box center [471, 333] width 6 height 17
click at [439, 358] on div "ft_active_membership_snapshot" at bounding box center [368, 357] width 190 height 28
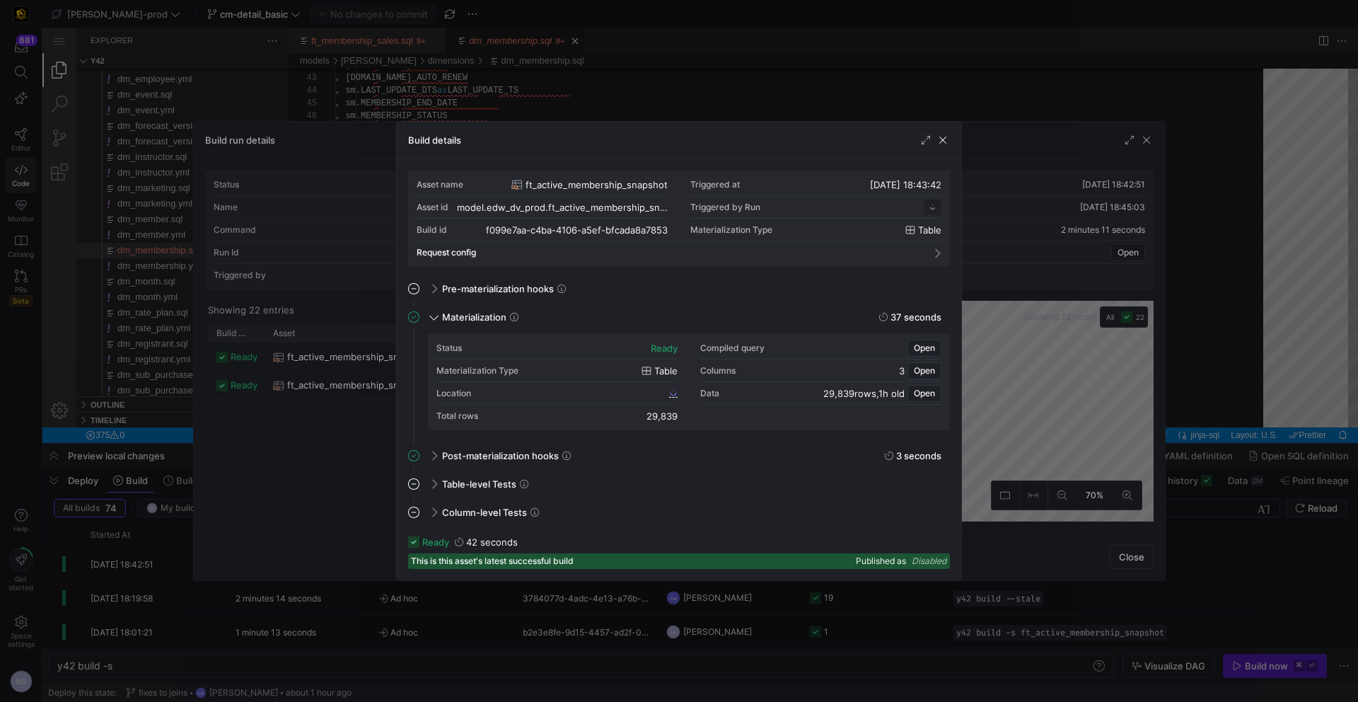
scroll to position [127, 0]
click at [668, 396] on div "Location" at bounding box center [557, 393] width 241 height 23
click at [668, 396] on link "f099e7aa_c4ba_4106_a5ef_bfcada8a7853" at bounding box center [584, 393] width 188 height 10
click at [829, 120] on div at bounding box center [679, 351] width 1358 height 702
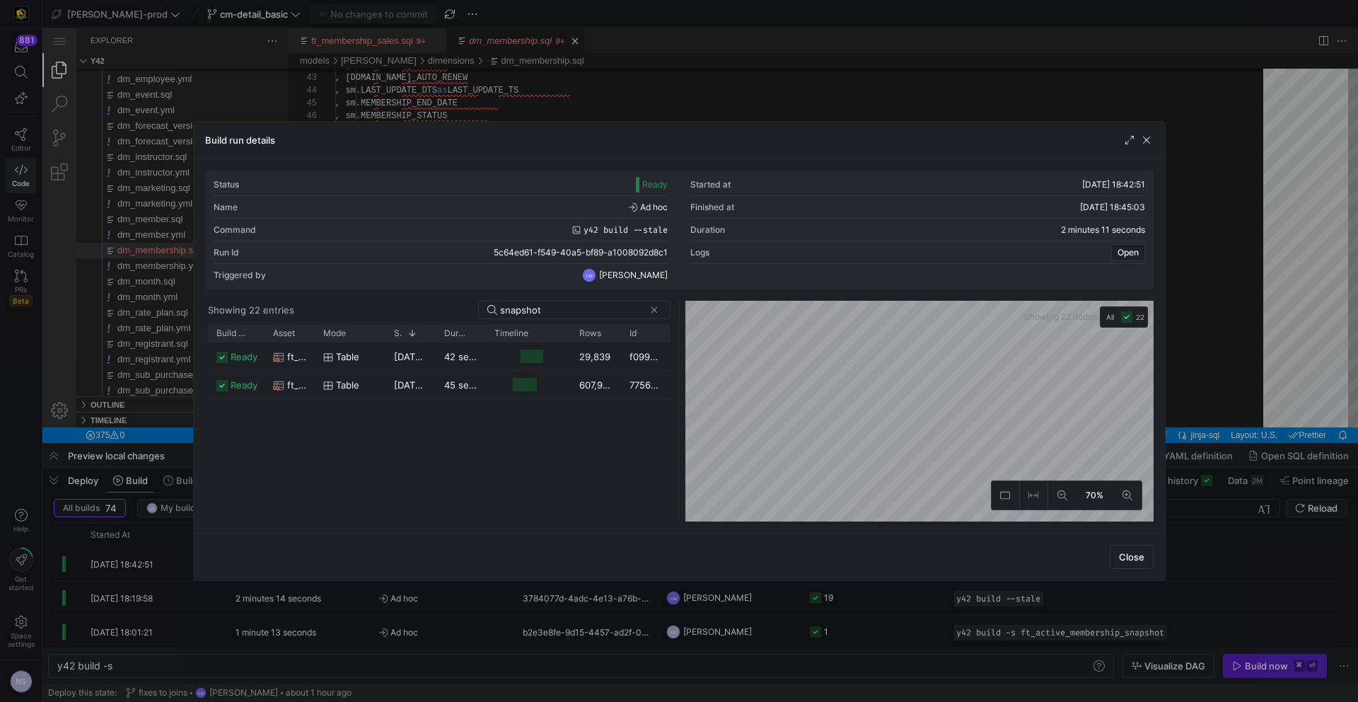
click at [773, 104] on div at bounding box center [679, 351] width 1358 height 702
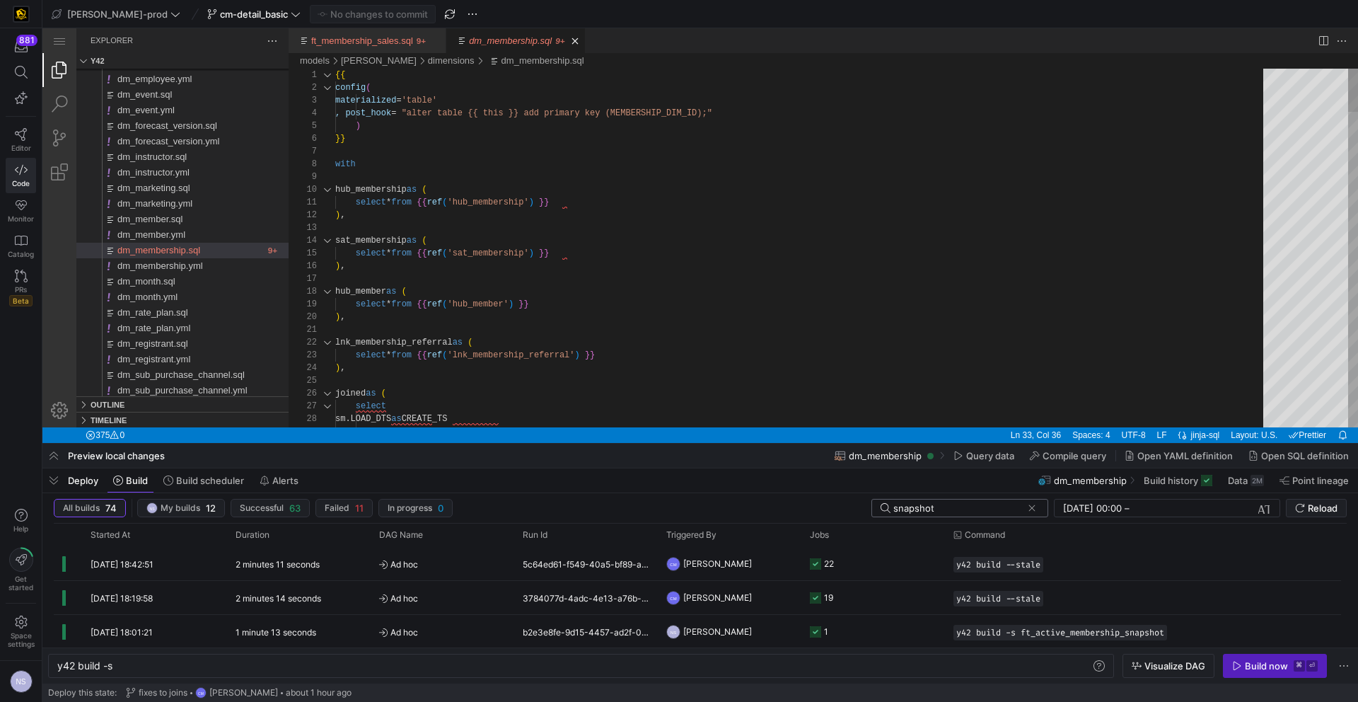
type textarea "select * from {{ ref('hub_membership') }} ), sat_membership as ( select * from …"
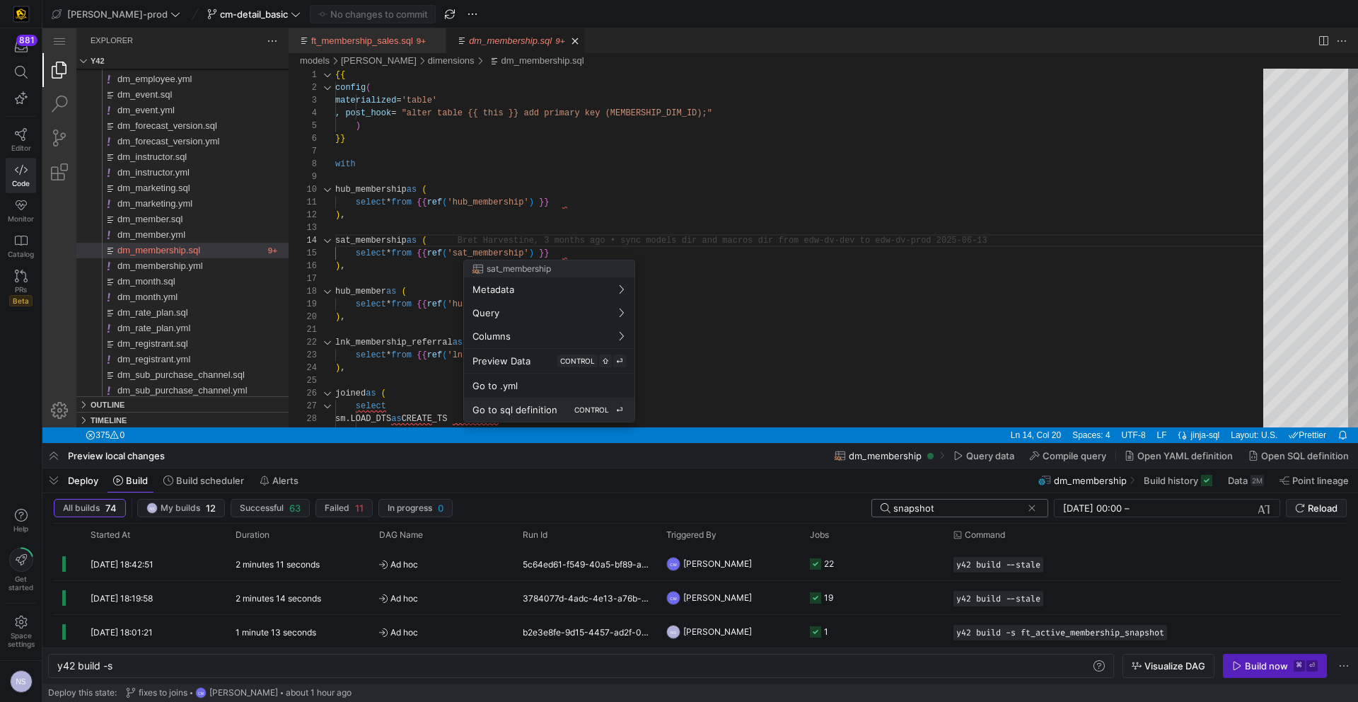
drag, startPoint x: 567, startPoint y: 410, endPoint x: 525, endPoint y: 381, distance: 51.4
click at [567, 410] on div "Go to sql definition CONTROL ⏎" at bounding box center [550, 409] width 154 height 13
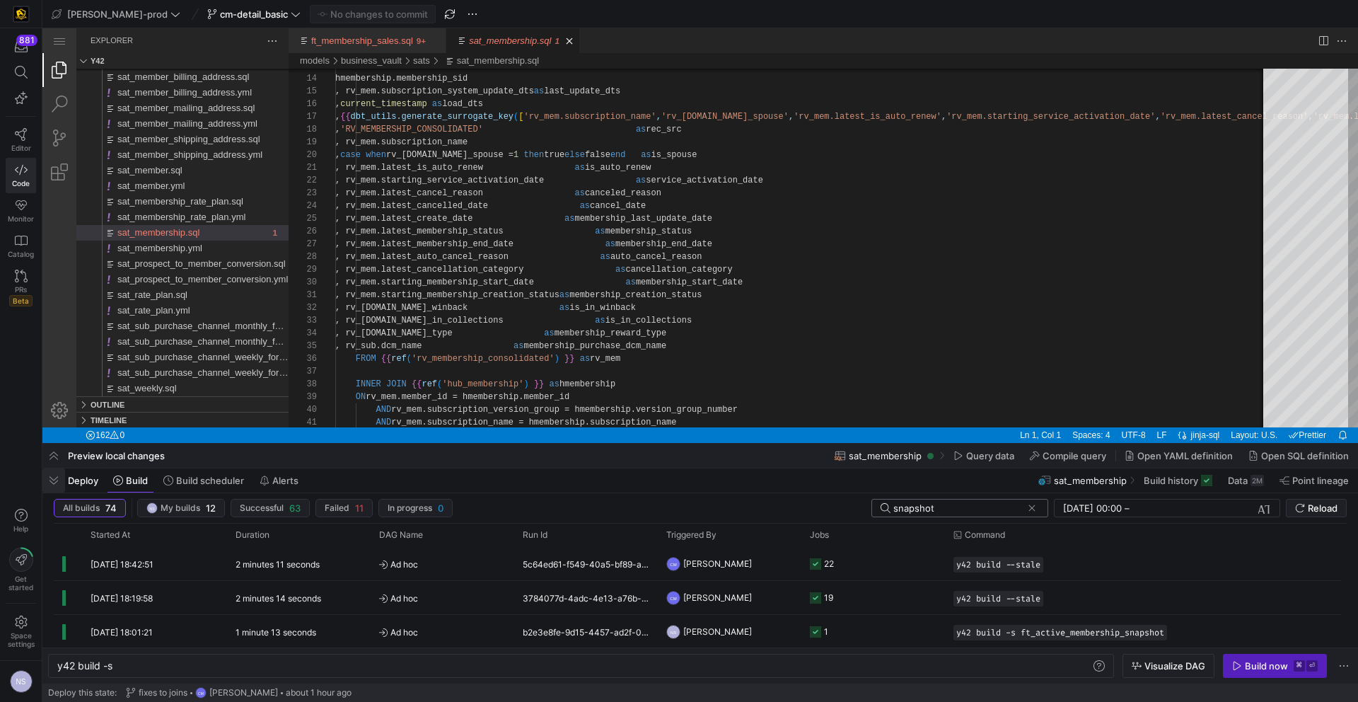
click at [52, 477] on span "button" at bounding box center [53, 480] width 23 height 24
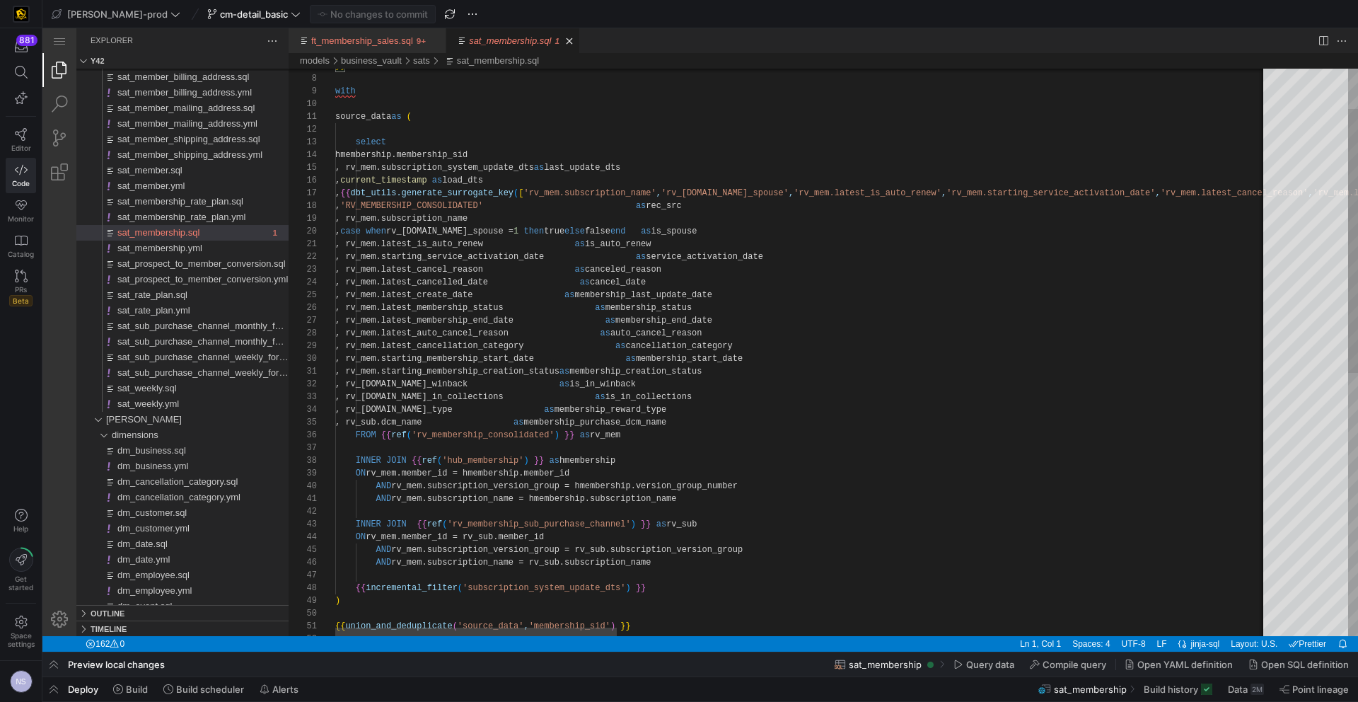
scroll to position [25, 174]
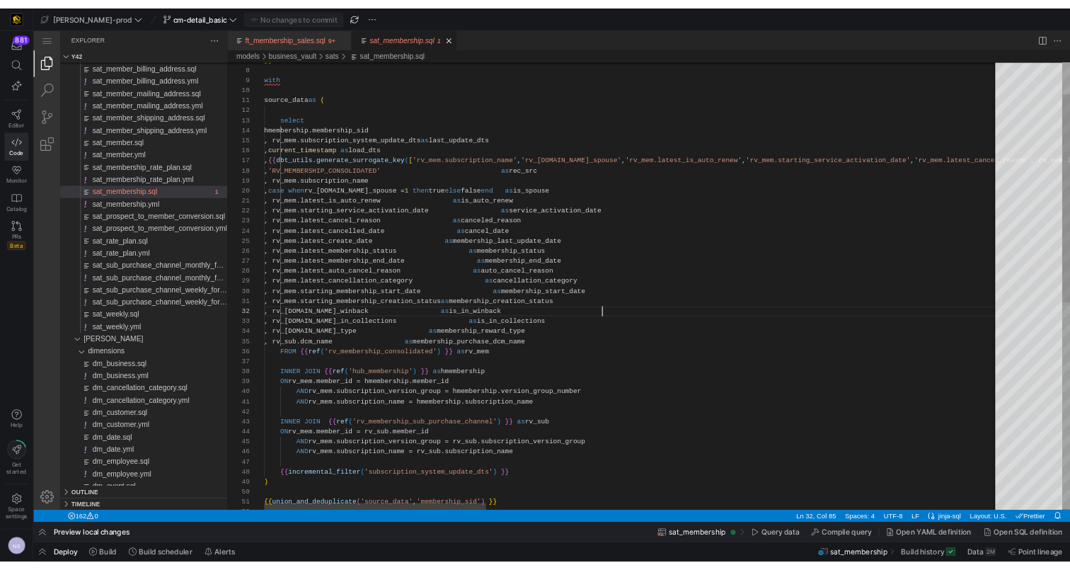
scroll to position [13, 429]
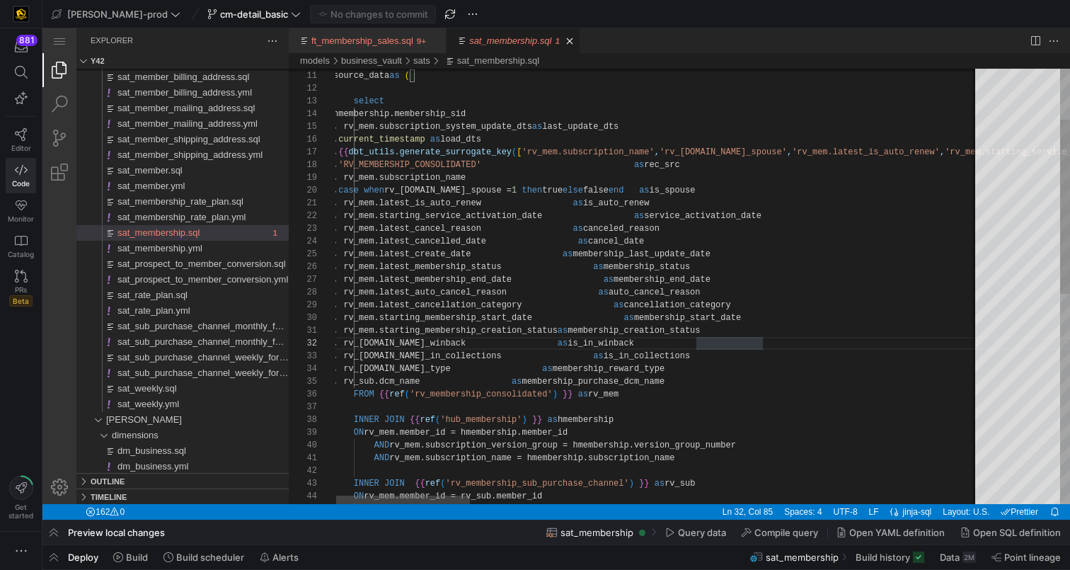
scroll to position [0, 496]
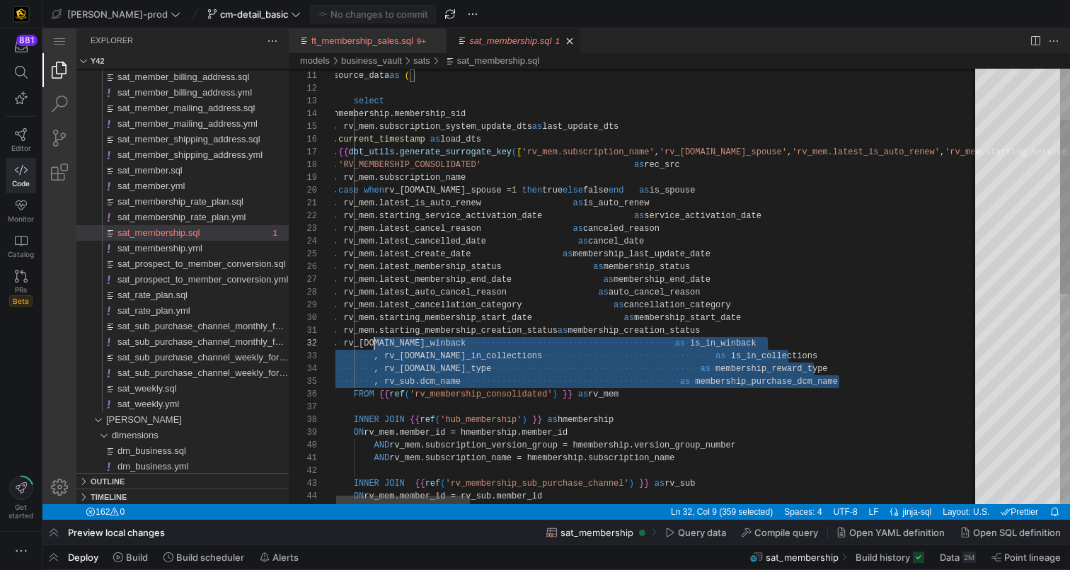
scroll to position [13, 0]
drag, startPoint x: 857, startPoint y: 383, endPoint x: 314, endPoint y: 344, distance: 544.1
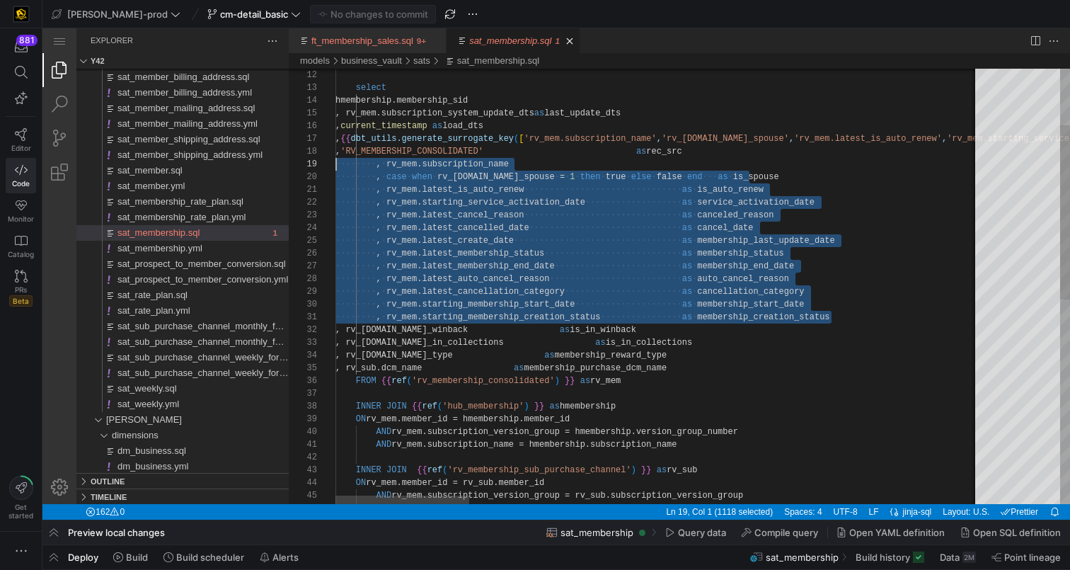
scroll to position [25, 0]
drag, startPoint x: 850, startPoint y: 333, endPoint x: 294, endPoint y: 166, distance: 580.6
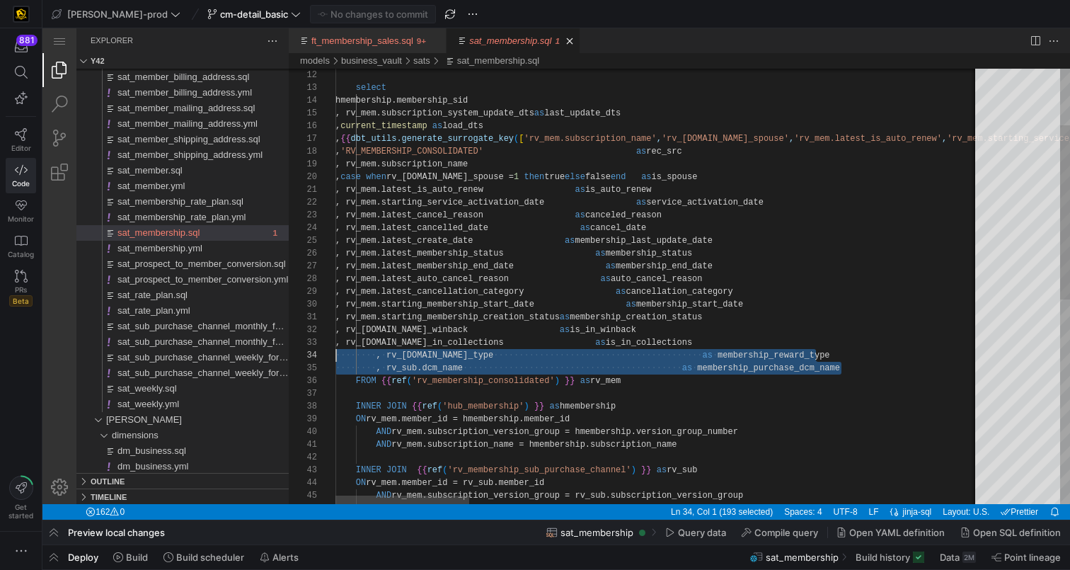
scroll to position [38, 0]
drag, startPoint x: 849, startPoint y: 368, endPoint x: 270, endPoint y: 354, distance: 578.9
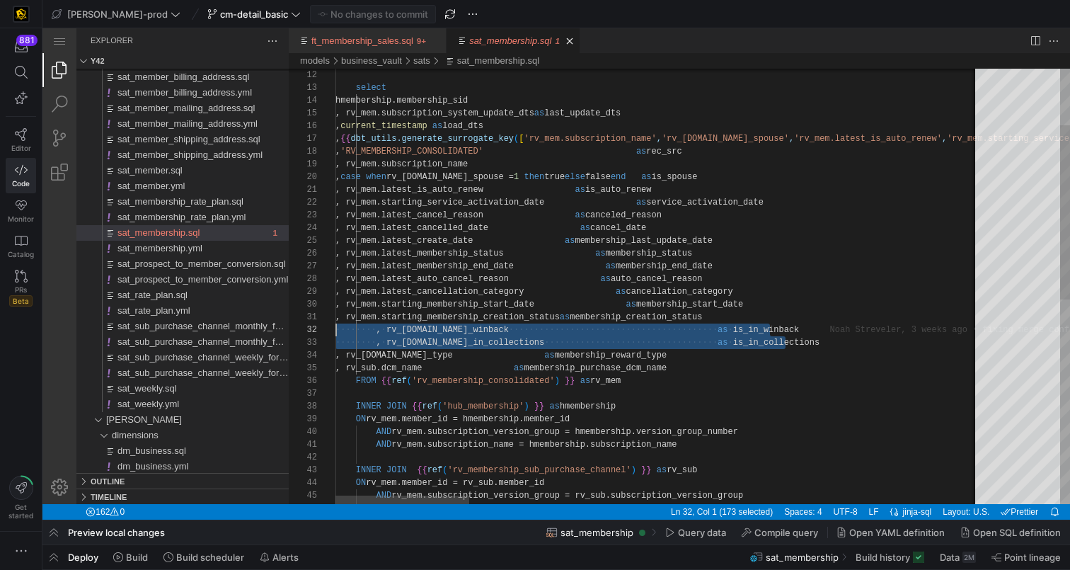
scroll to position [13, 0]
drag, startPoint x: 799, startPoint y: 344, endPoint x: 299, endPoint y: 328, distance: 500.5
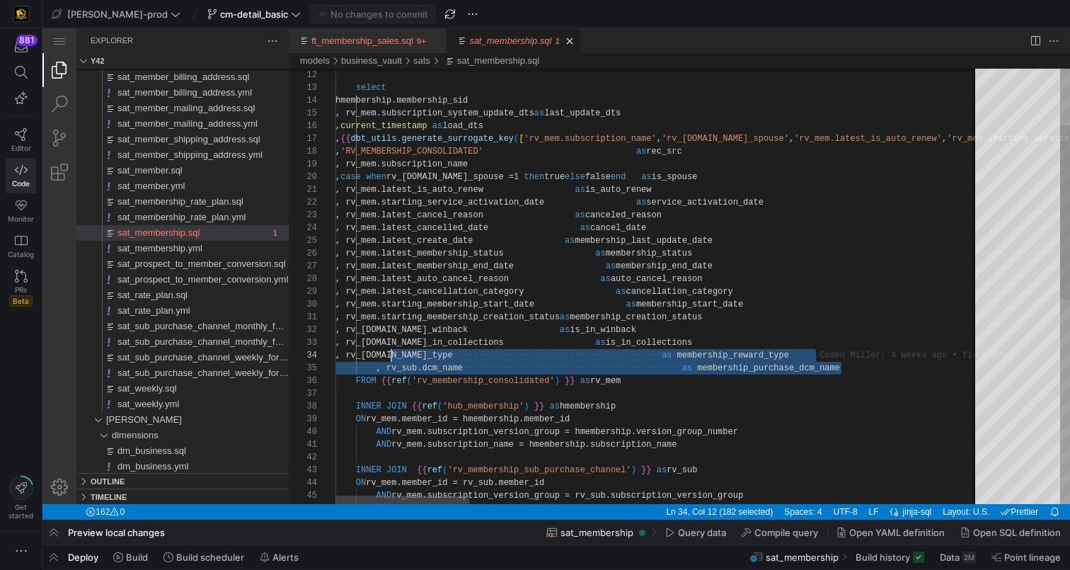
scroll to position [38, 0]
drag, startPoint x: 859, startPoint y: 367, endPoint x: 322, endPoint y: 353, distance: 537.2
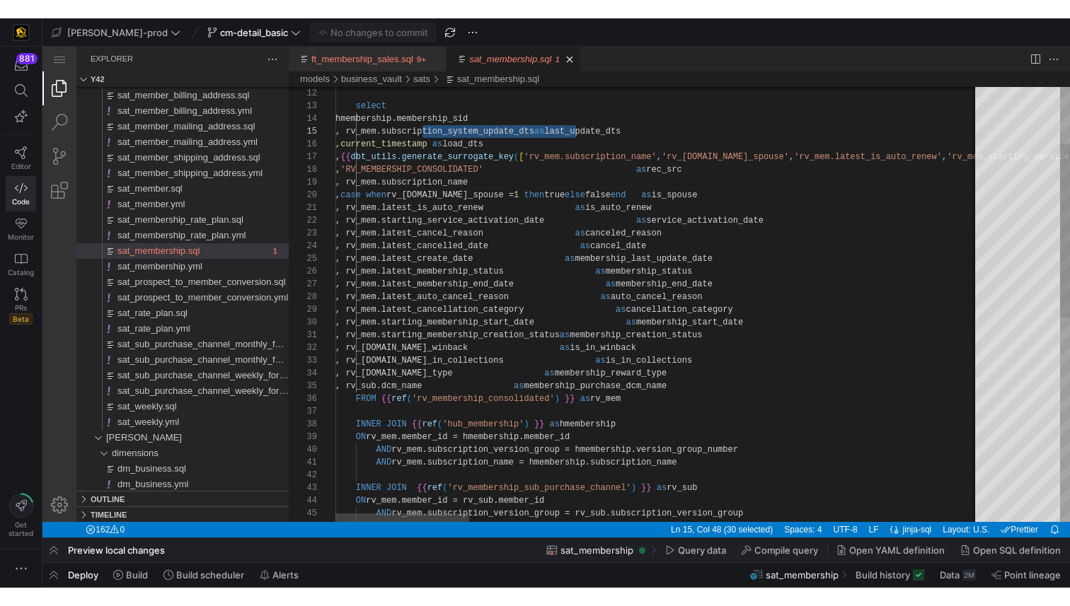
scroll to position [51, 505]
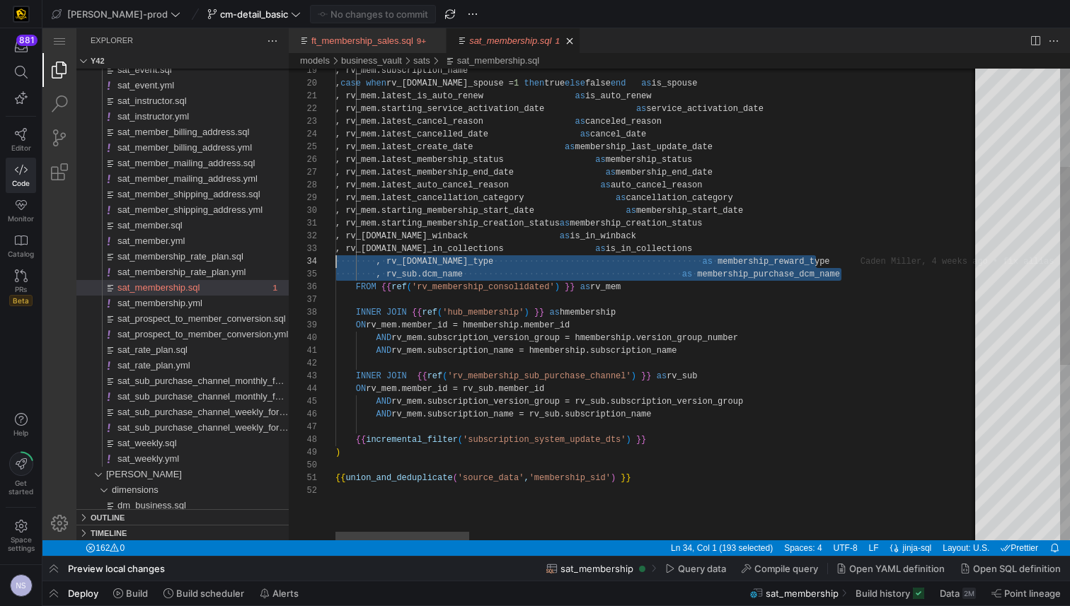
scroll to position [38, 0]
drag, startPoint x: 877, startPoint y: 275, endPoint x: 290, endPoint y: 262, distance: 587.4
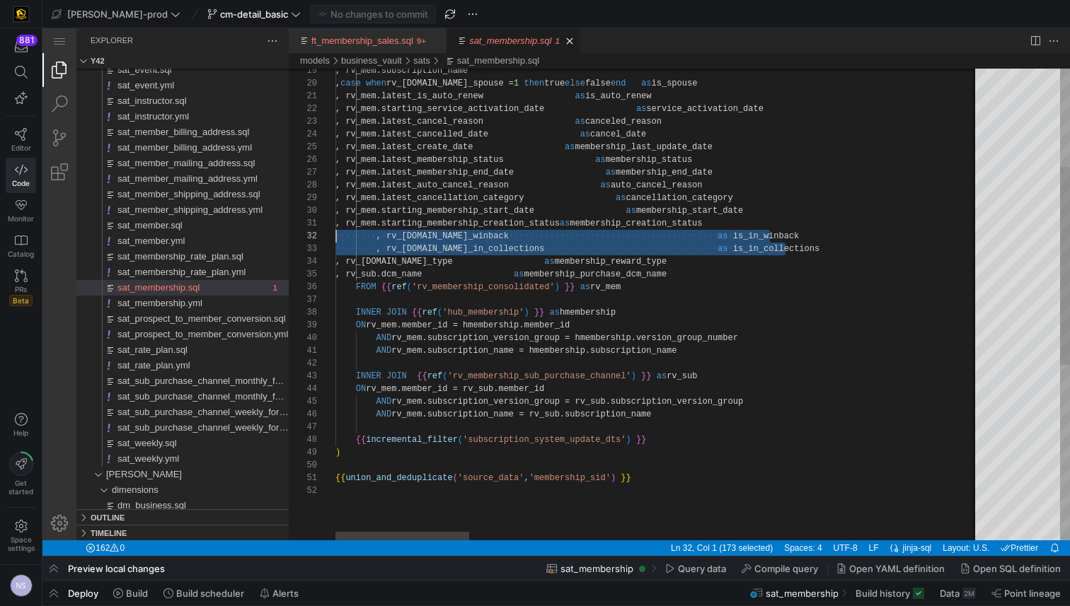
scroll to position [13, 0]
drag, startPoint x: 814, startPoint y: 250, endPoint x: 312, endPoint y: 236, distance: 502.5
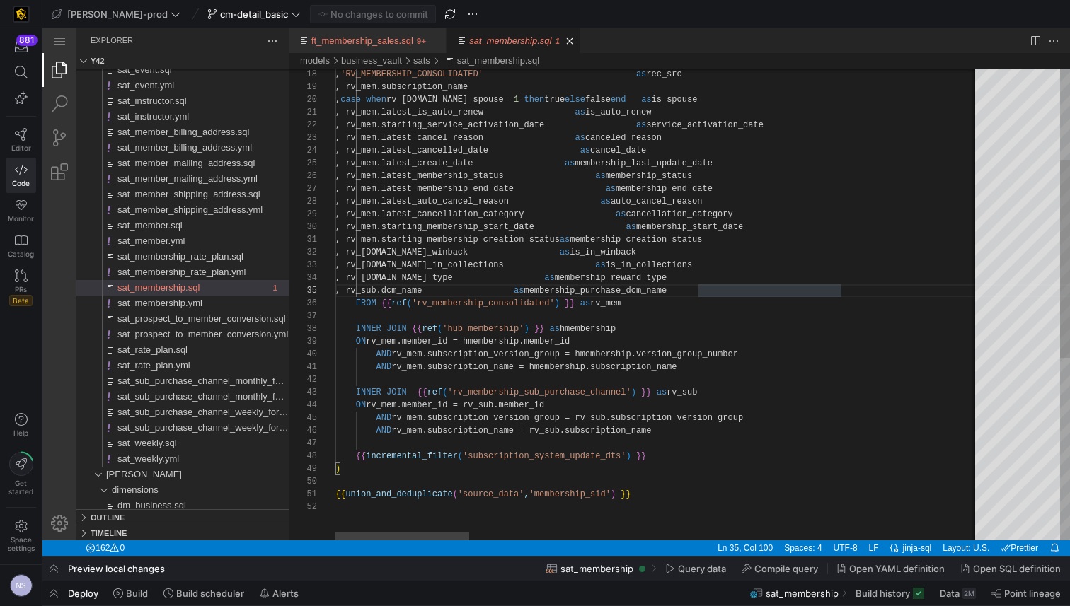
scroll to position [89, 292]
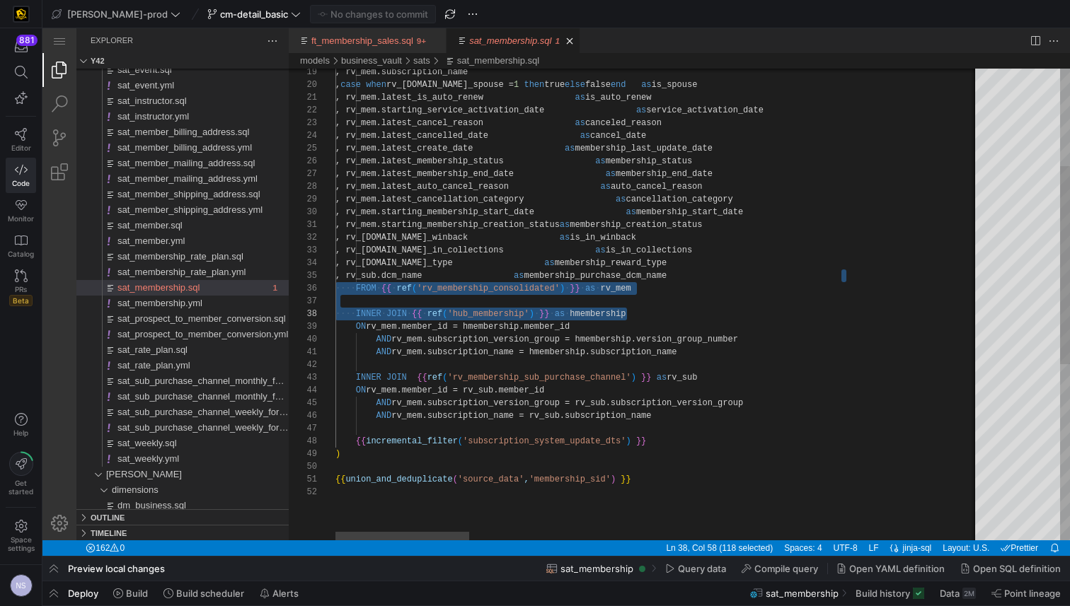
scroll to position [51, 505]
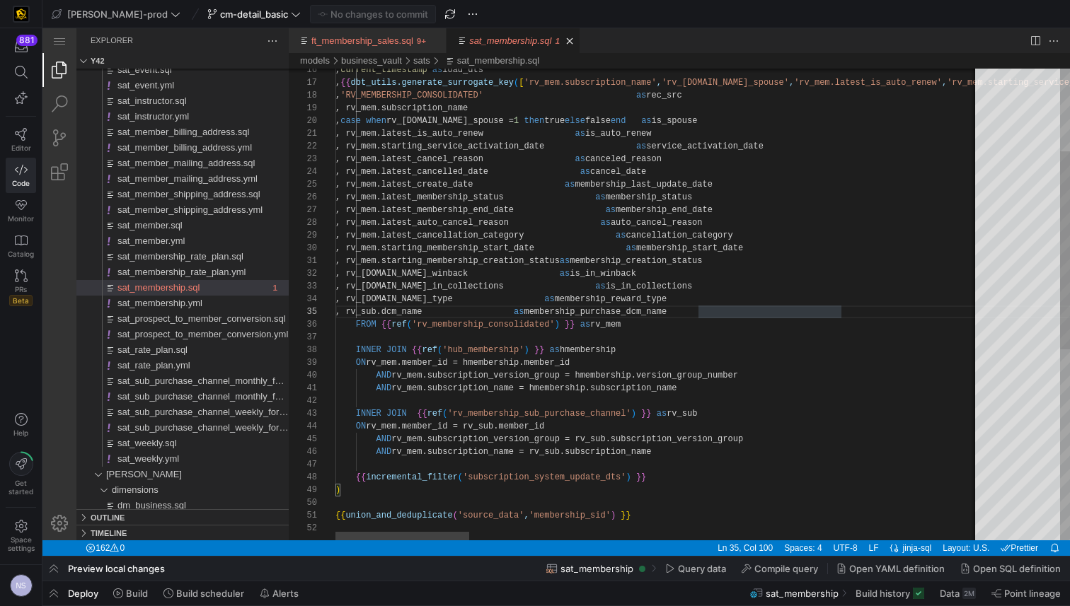
scroll to position [38, 475]
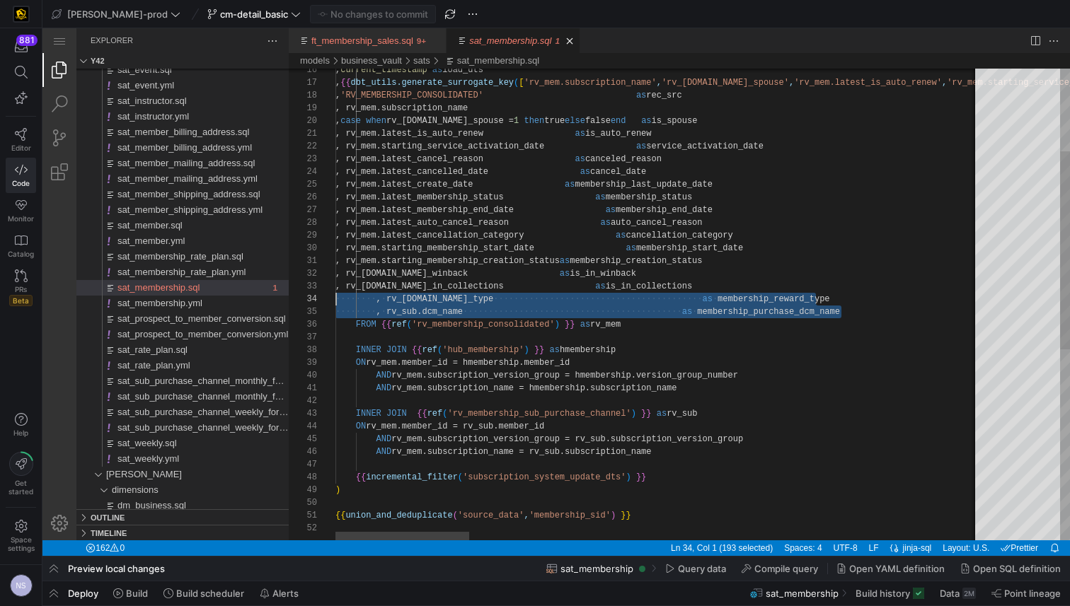
scroll to position [38, 0]
drag, startPoint x: 861, startPoint y: 313, endPoint x: 306, endPoint y: 299, distance: 555.6
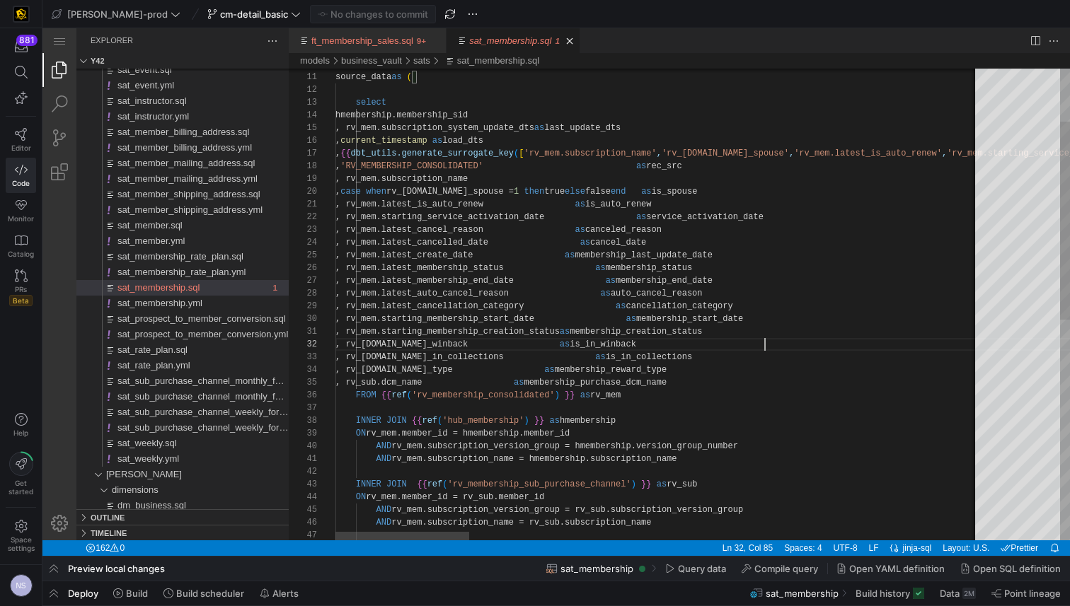
type textarea ", rv_mem.starting_membership_creation_status as membership_creation_status , rv…"
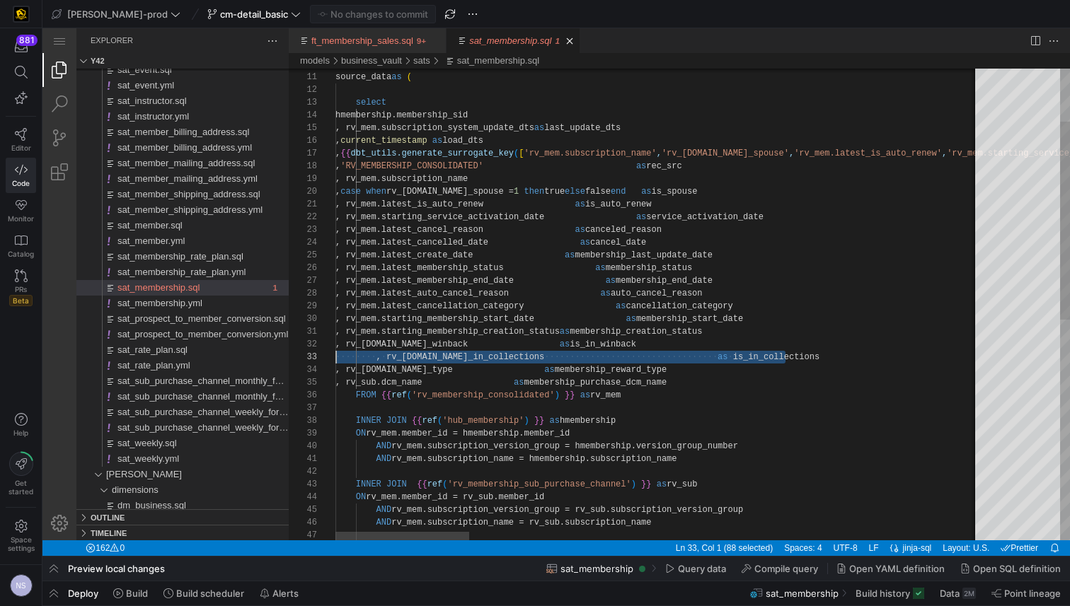
scroll to position [13, 0]
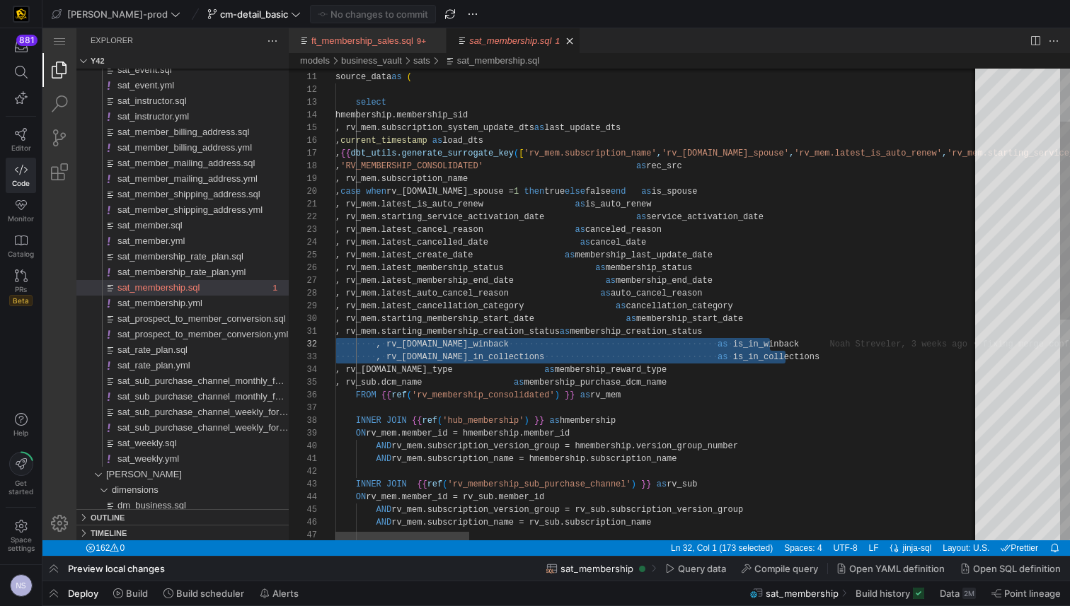
drag, startPoint x: 801, startPoint y: 354, endPoint x: 323, endPoint y: 340, distance: 478.5
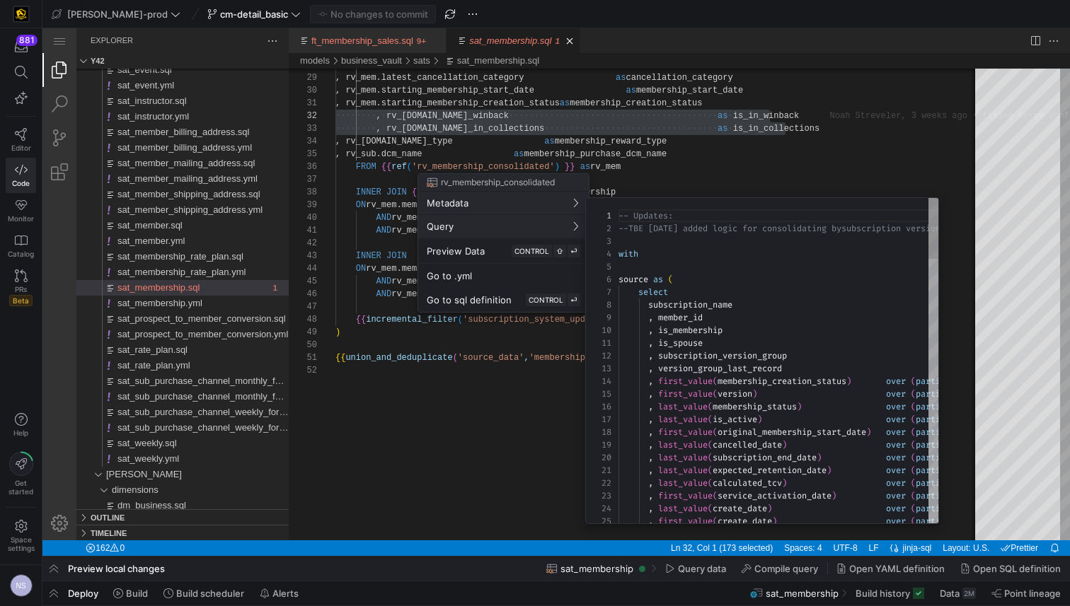
scroll to position [127, 0]
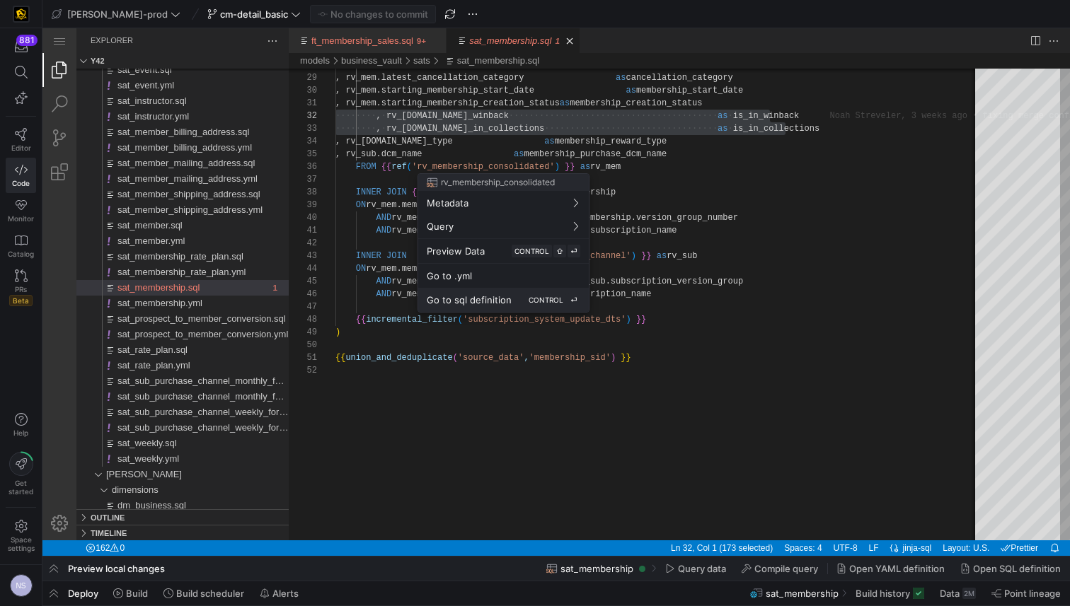
click at [535, 303] on span "CONTROL" at bounding box center [546, 300] width 35 height 8
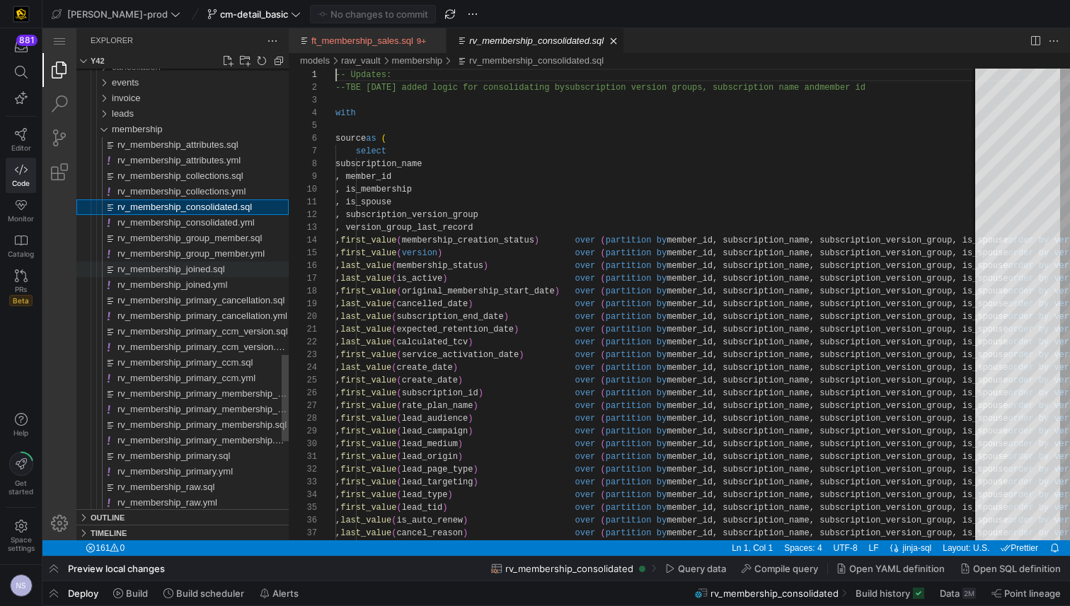
click at [208, 274] on span "rv_membership_joined.sql" at bounding box center [171, 269] width 108 height 11
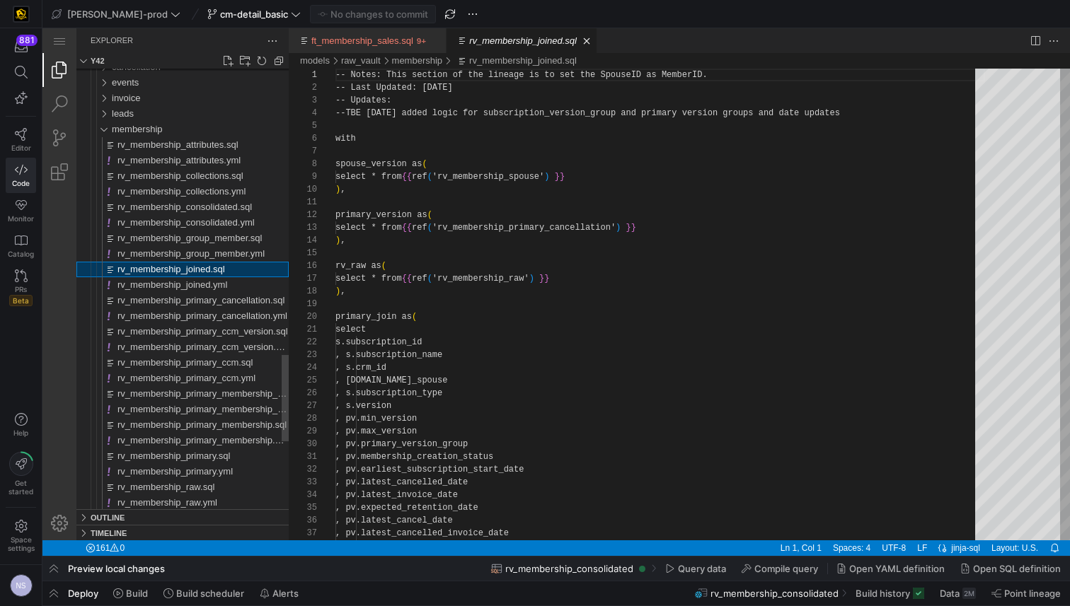
scroll to position [127, 0]
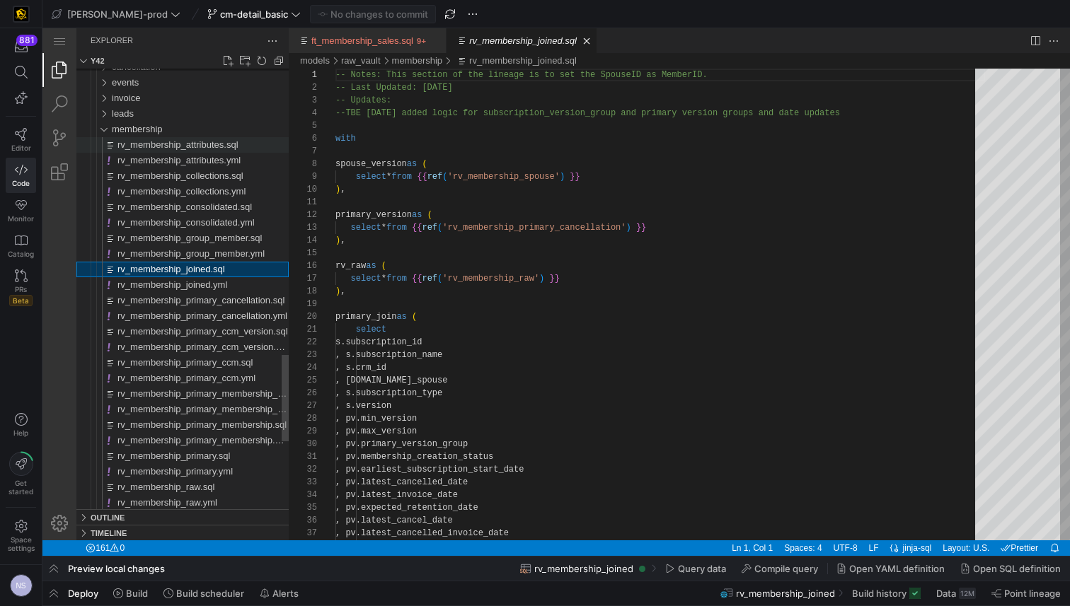
click at [217, 142] on span "rv_membership_attributes.sql" at bounding box center [177, 144] width 121 height 11
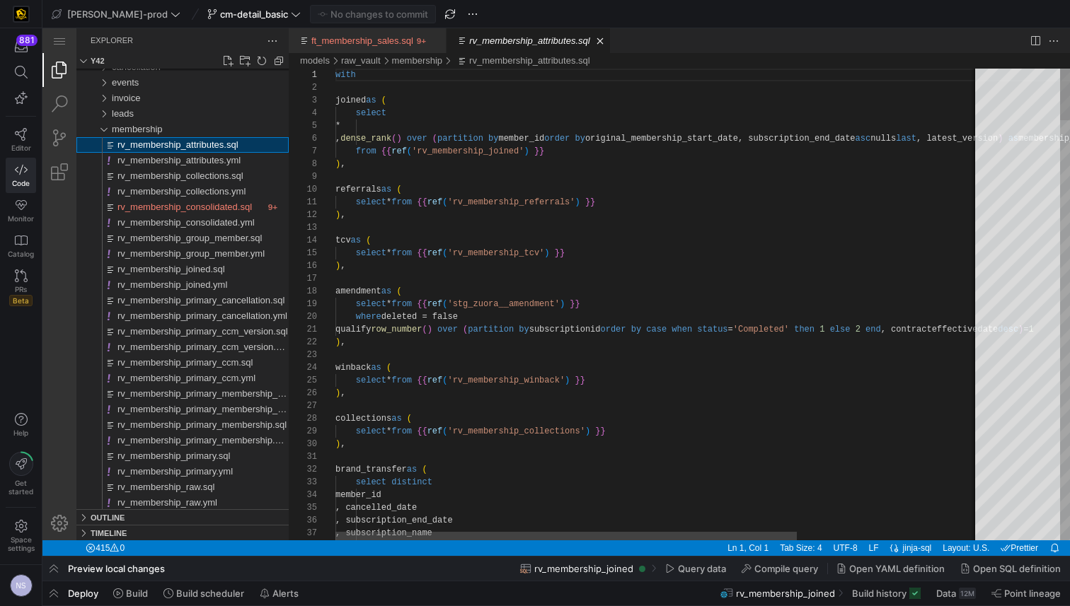
scroll to position [127, 0]
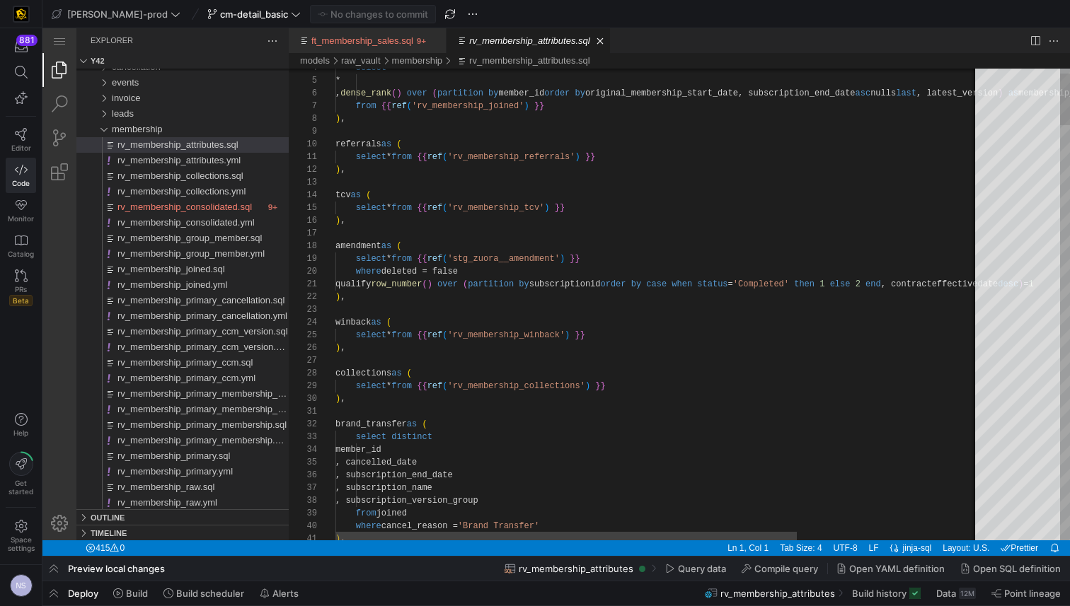
type textarea "select * from {{ ref('rv_membership_referrals') }} ), tcv as ( select * from {{…"
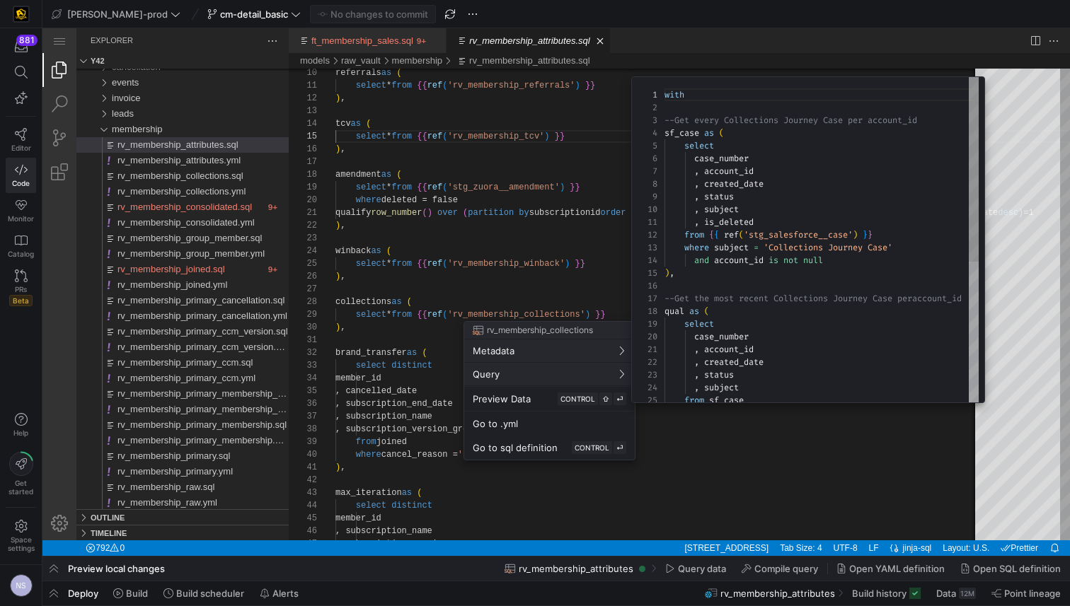
scroll to position [127, 0]
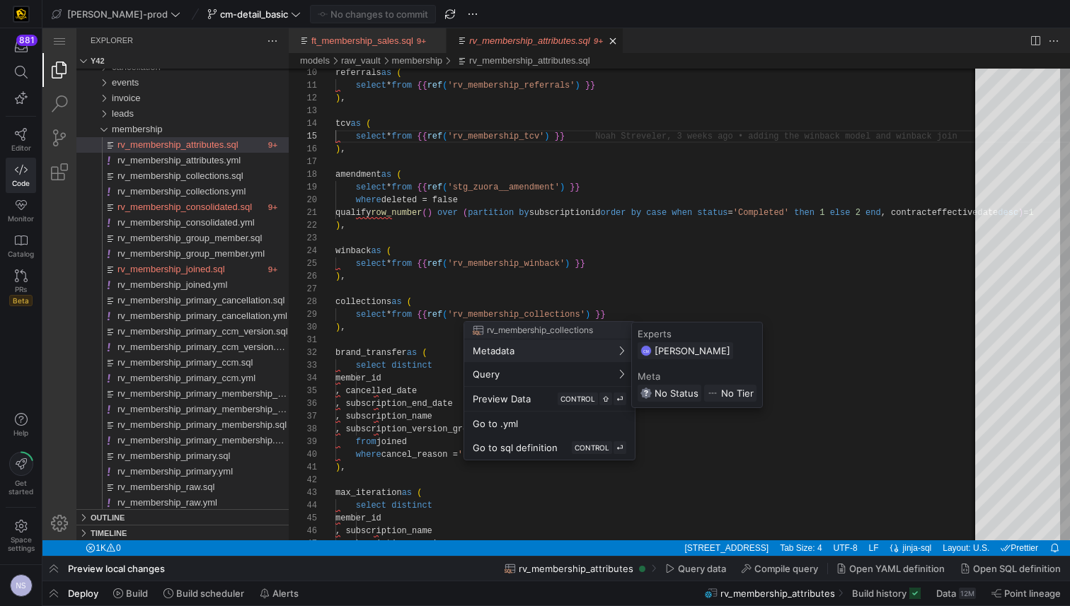
click at [670, 272] on div at bounding box center [535, 303] width 1070 height 606
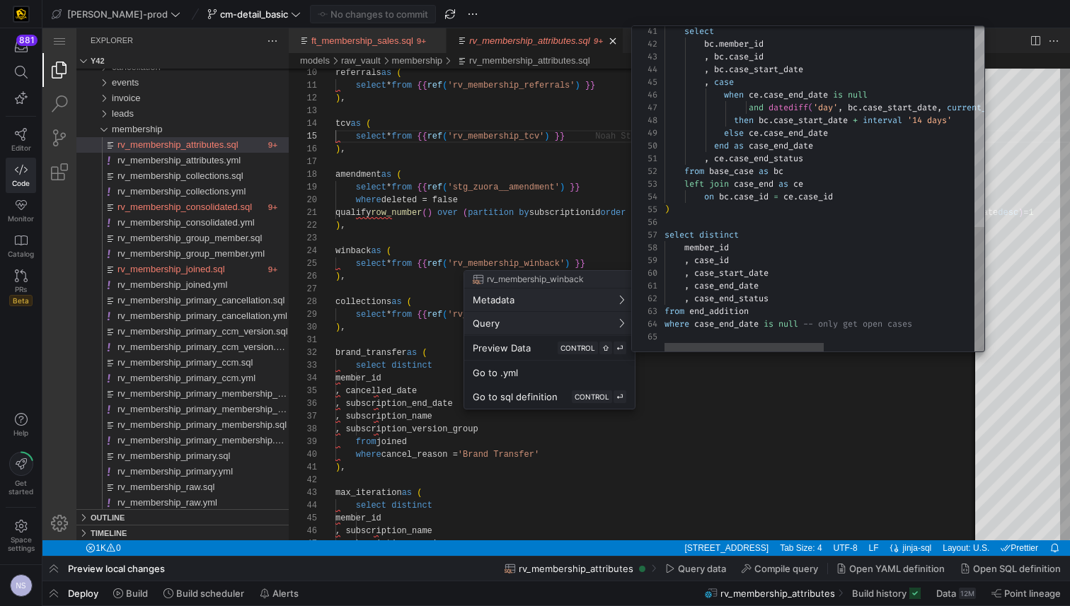
scroll to position [38, 254]
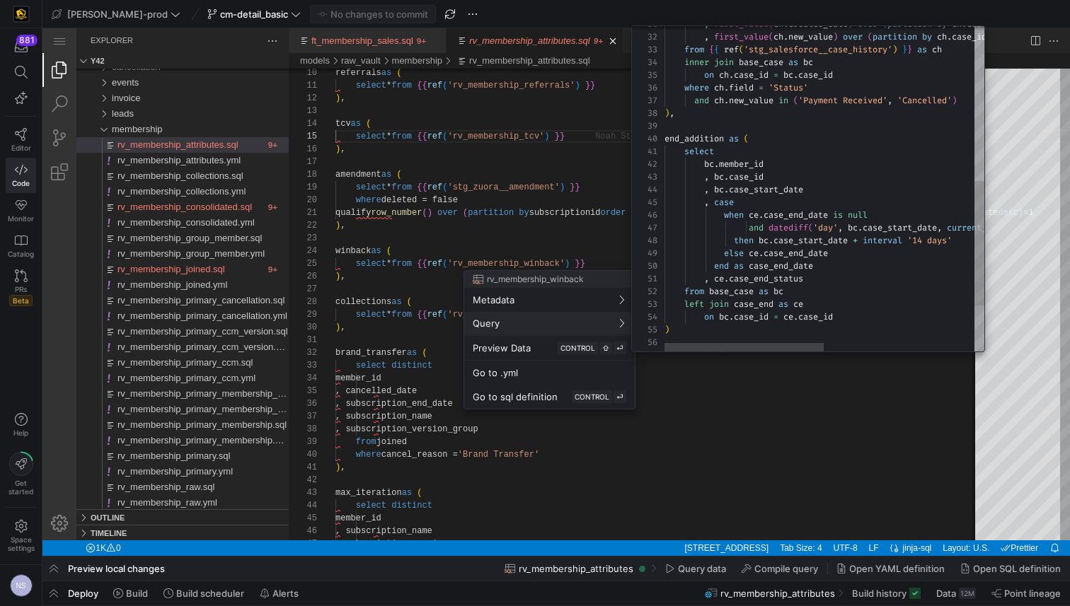
type textarea ", ce.case_end_status from base_case as bc left join case_end as ce on bc.case_i…"
drag, startPoint x: 758, startPoint y: 279, endPoint x: 749, endPoint y: 303, distance: 25.8
click at [758, 279] on div "select bc . member_id , bc . case_id , bc . case_start_date , case when ce . ca…" at bounding box center [974, 48] width 621 height 848
click at [738, 359] on div at bounding box center [535, 303] width 1070 height 606
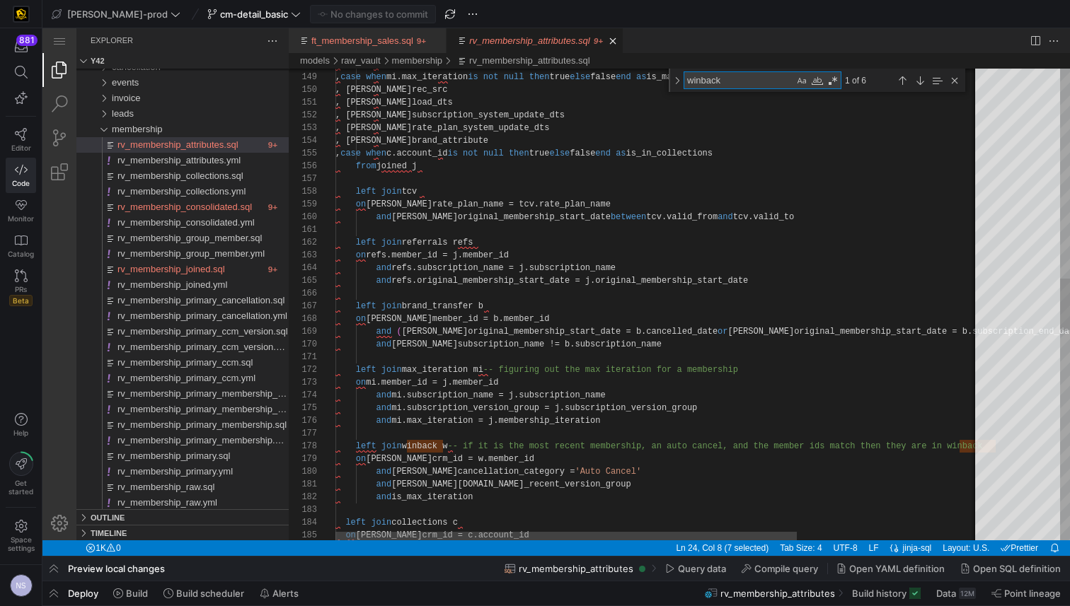
type textarea "left join max_iteration mi -- figuring out the max iteration for a membership o…"
click at [449, 446] on div ", j.membership_iteration , case when mi.max_iteration is not null then true els…" at bounding box center [784, 302] width 899 height 4278
click at [705, 79] on textarea "winback" at bounding box center [739, 80] width 110 height 16
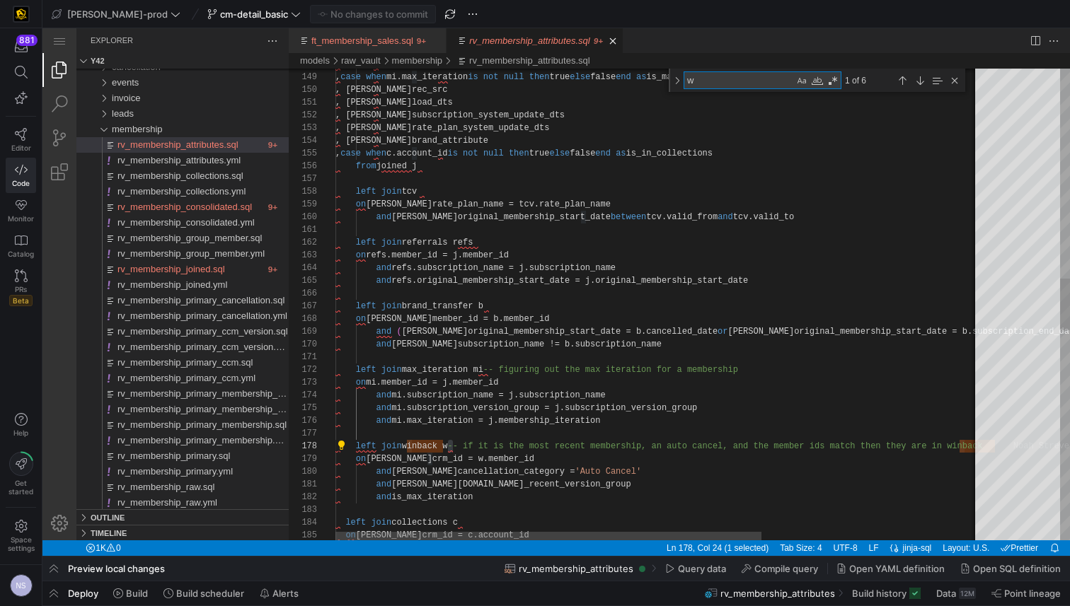
scroll to position [89, 629]
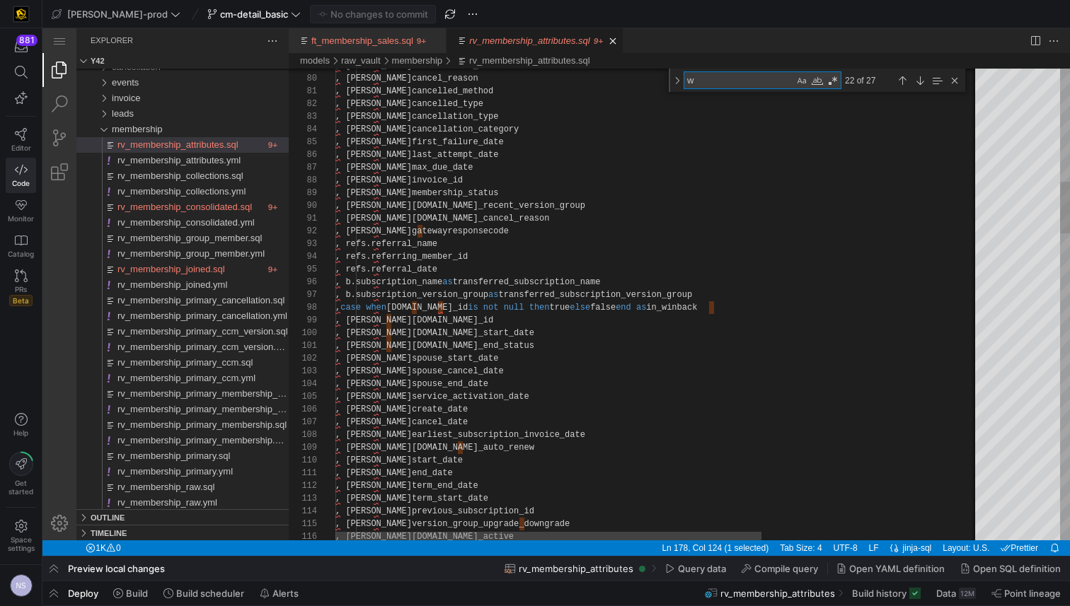
type textarea "w"
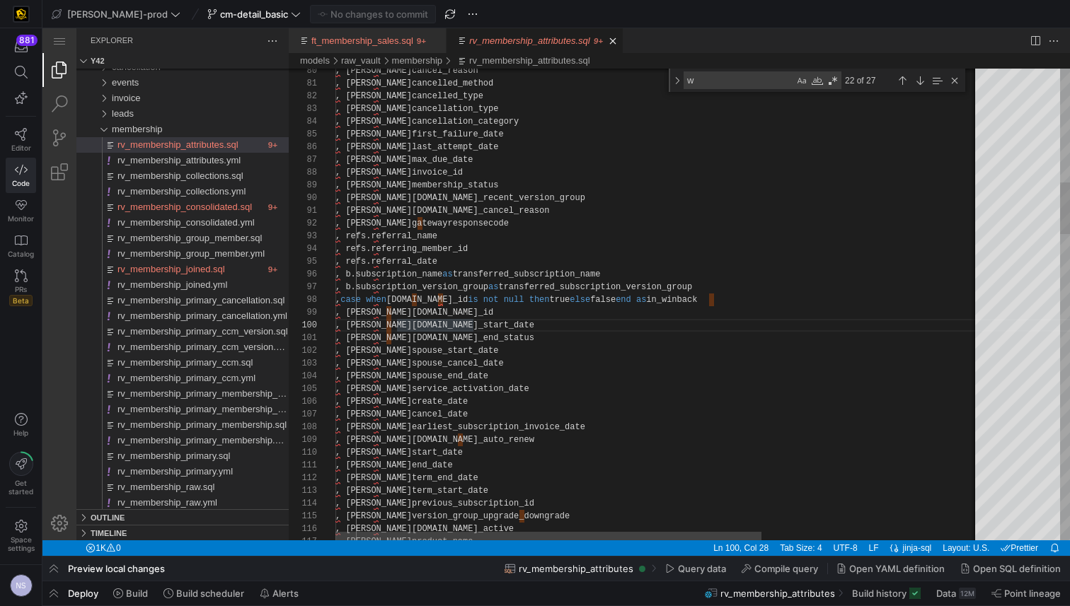
scroll to position [0, 138]
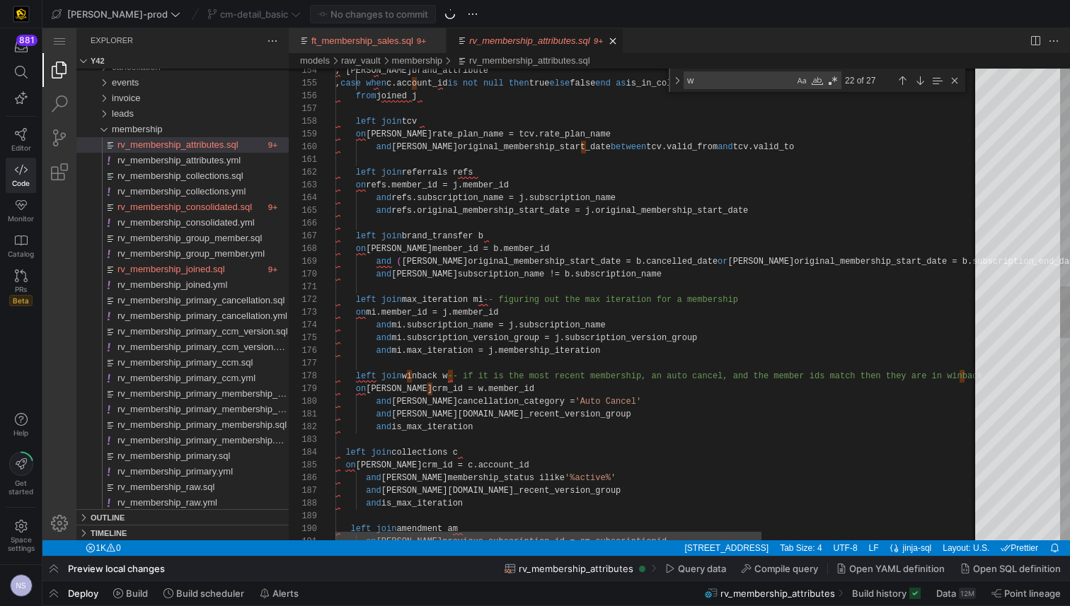
click at [471, 452] on div ", j.brand_attribute , case when c.account_id is not null then true else false e…" at bounding box center [822, 232] width 975 height 4278
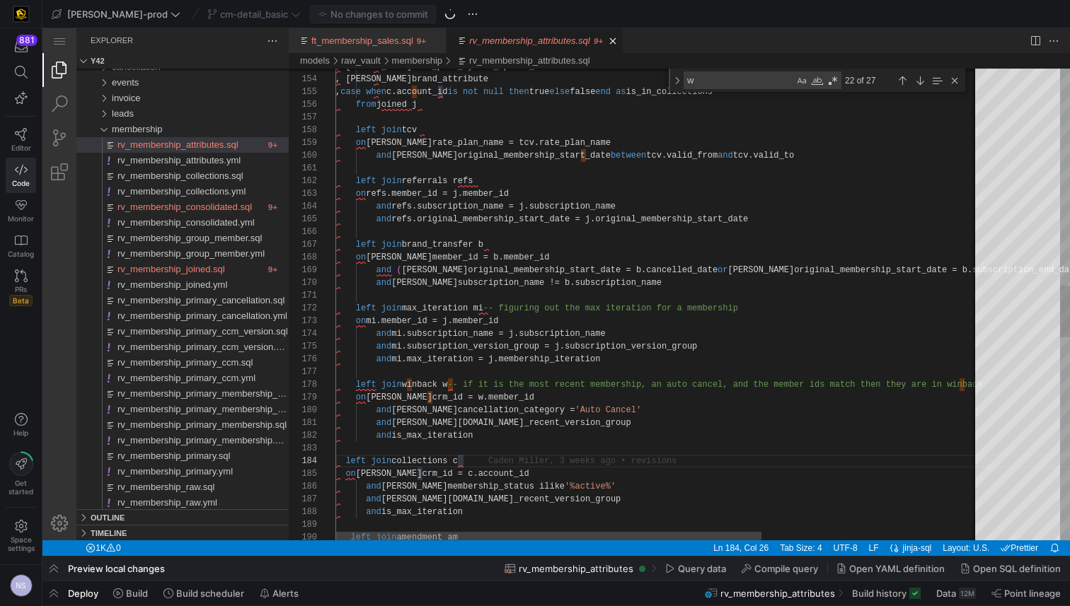
click at [461, 458] on div ", j.brand_attribute , case when c.account_id is not null then true else false e…" at bounding box center [822, 240] width 975 height 4278
drag, startPoint x: 461, startPoint y: 458, endPoint x: 471, endPoint y: 448, distance: 14.0
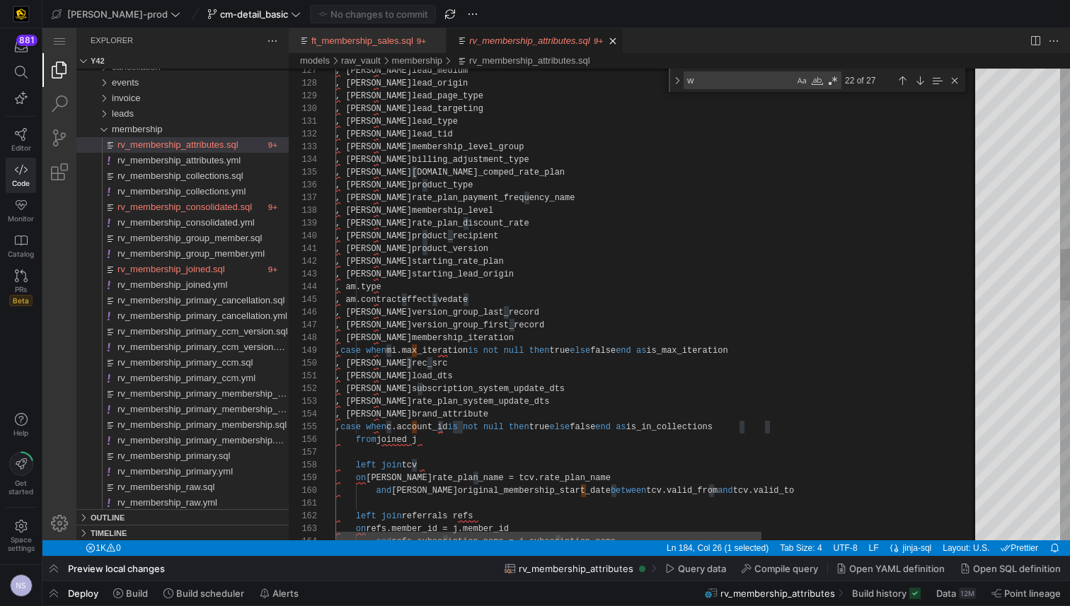
type textarea ", j.load_dts , j.subscription_system_update_dts , j.rate_plan_system_update_dts…"
click at [468, 432] on div ", j.lead_medium , j.lead_origin , j.lead_page_type , j.lead_targeting , j.lead_…" at bounding box center [822, 575] width 975 height 4278
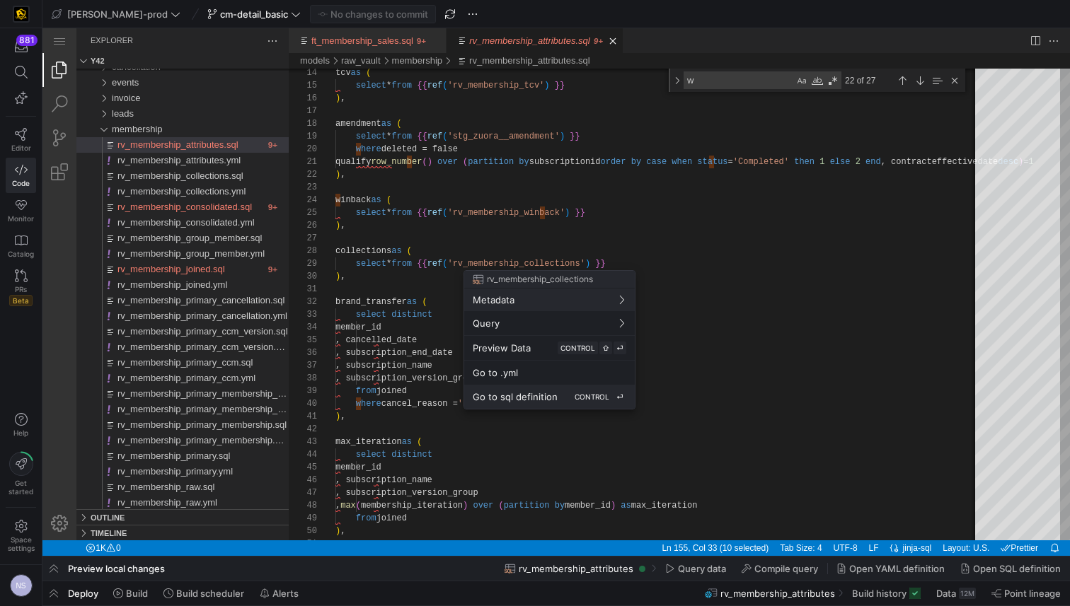
click at [566, 393] on div "Go to sql definition CONTROL ⏎" at bounding box center [550, 397] width 154 height 13
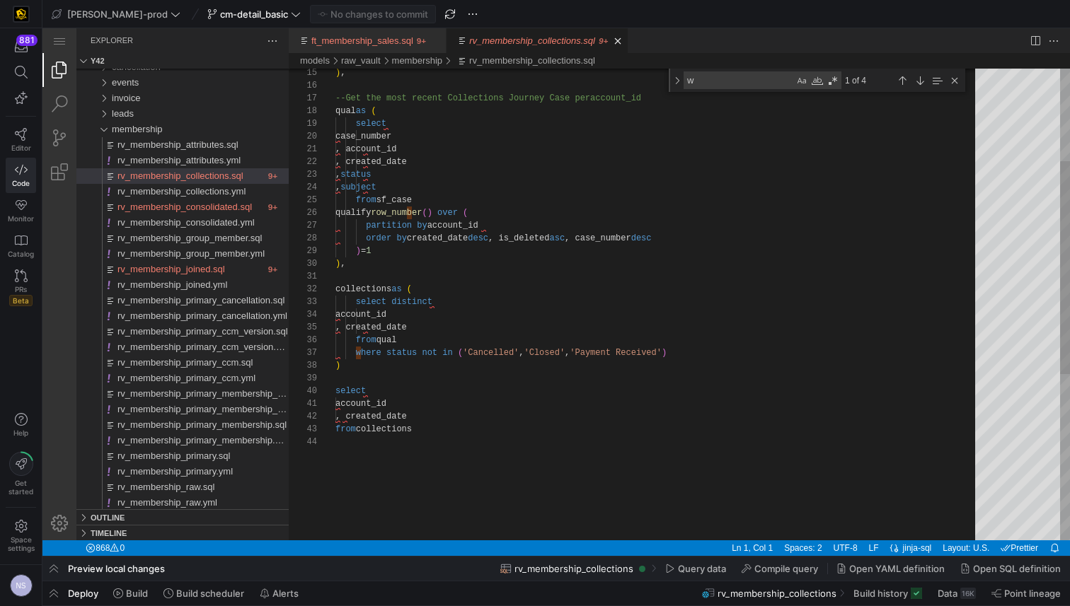
type textarea "account_id , created_date from collections"
click at [389, 414] on div "from collections , created_date account_id select ) where status not in ( 'Canc…" at bounding box center [660, 386] width 650 height 1043
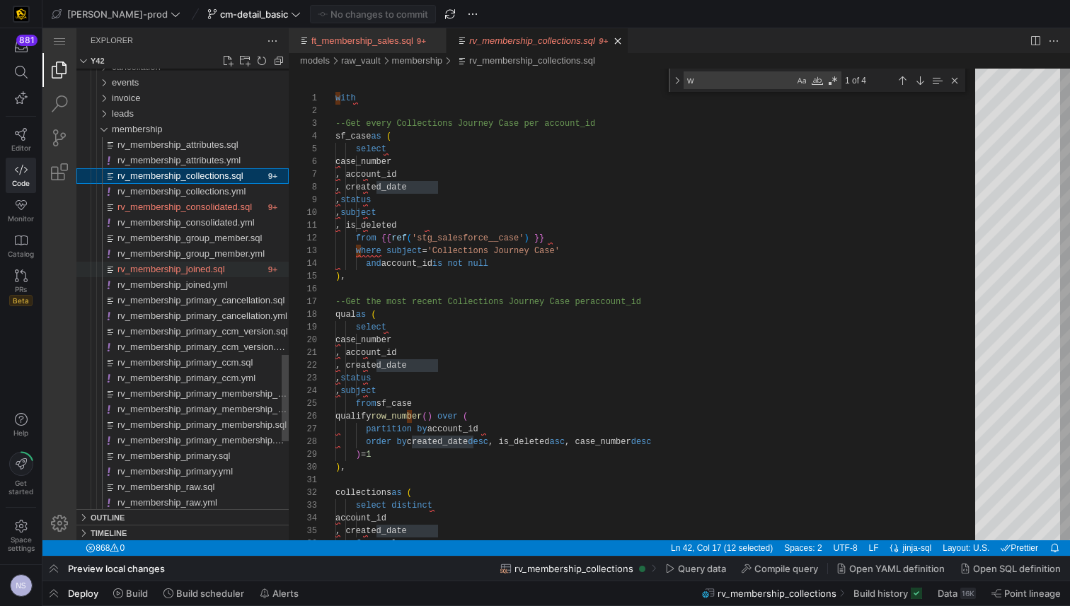
click at [236, 270] on div "rv_membership_joined.sql" at bounding box center [190, 270] width 147 height 16
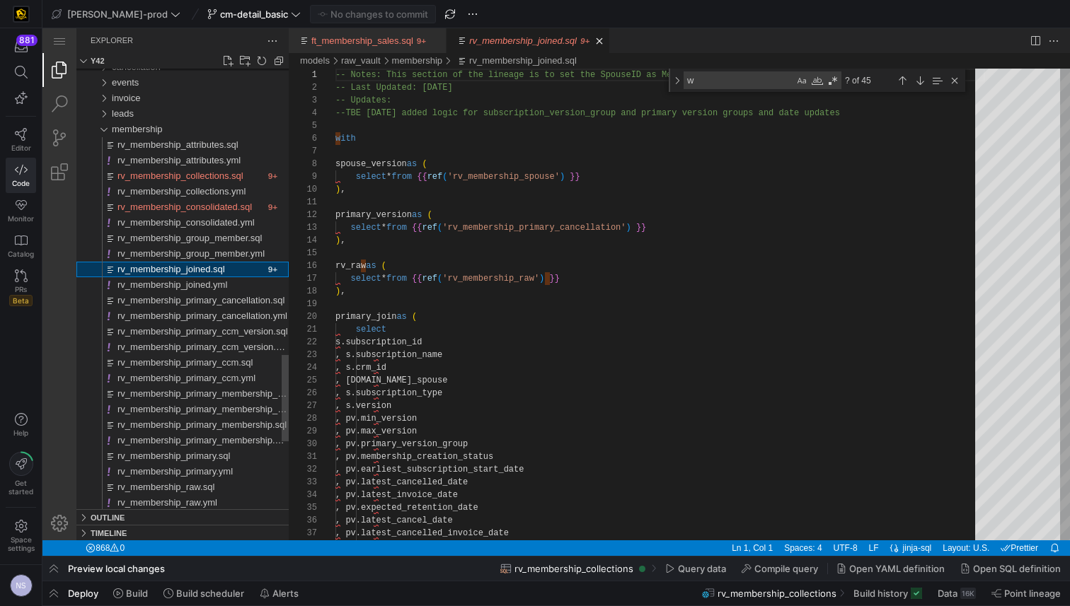
scroll to position [127, 0]
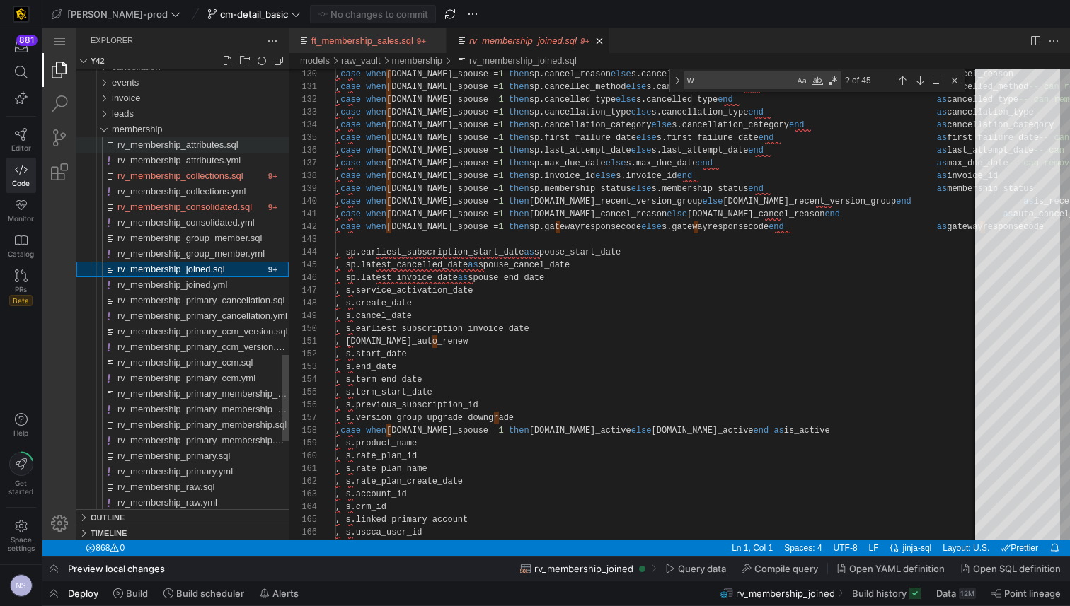
click at [210, 144] on span "rv_membership_attributes.sql" at bounding box center [177, 144] width 121 height 11
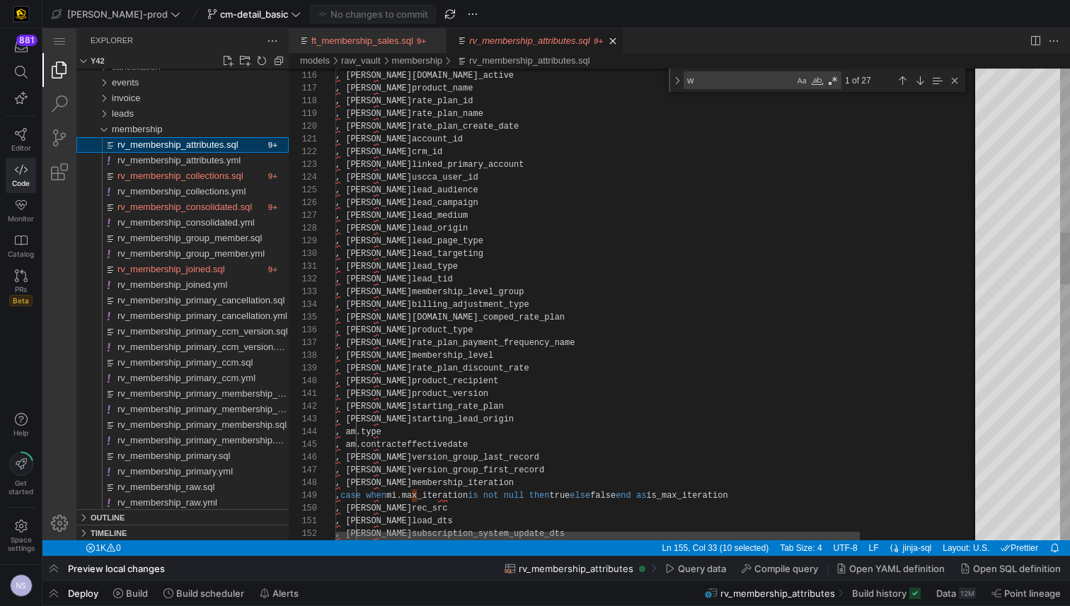
scroll to position [127, 163]
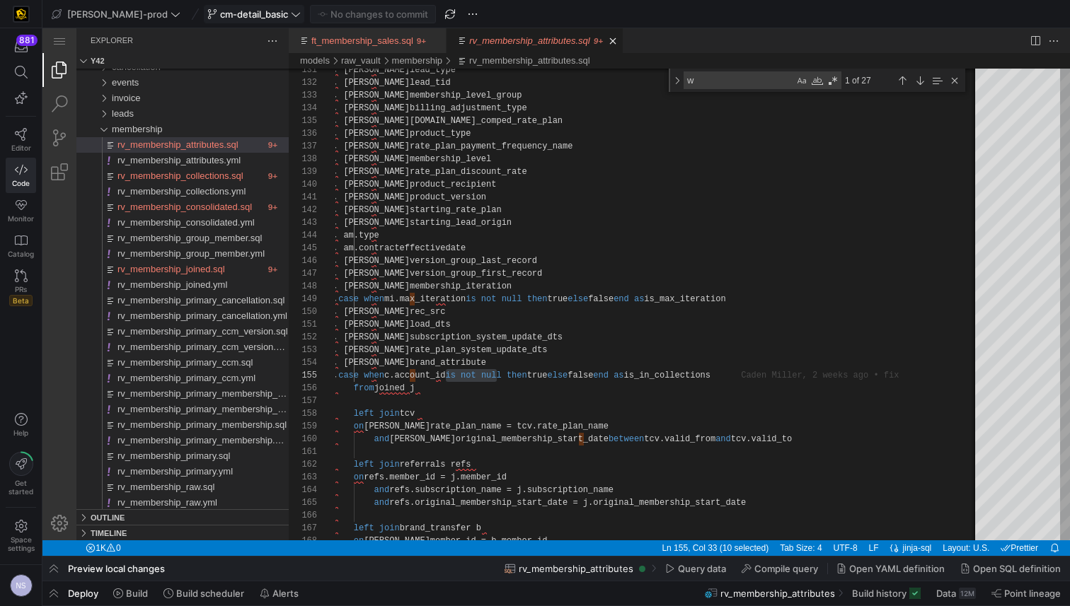
click at [220, 12] on span "cm-detail_basic" at bounding box center [254, 13] width 68 height 11
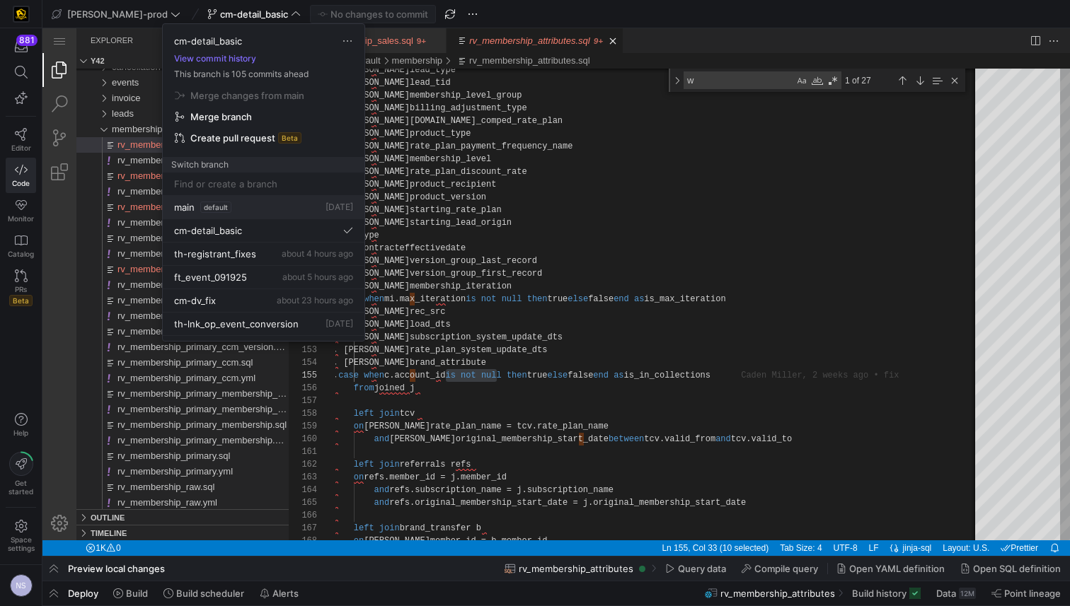
click at [212, 207] on span "default" at bounding box center [215, 207] width 31 height 11
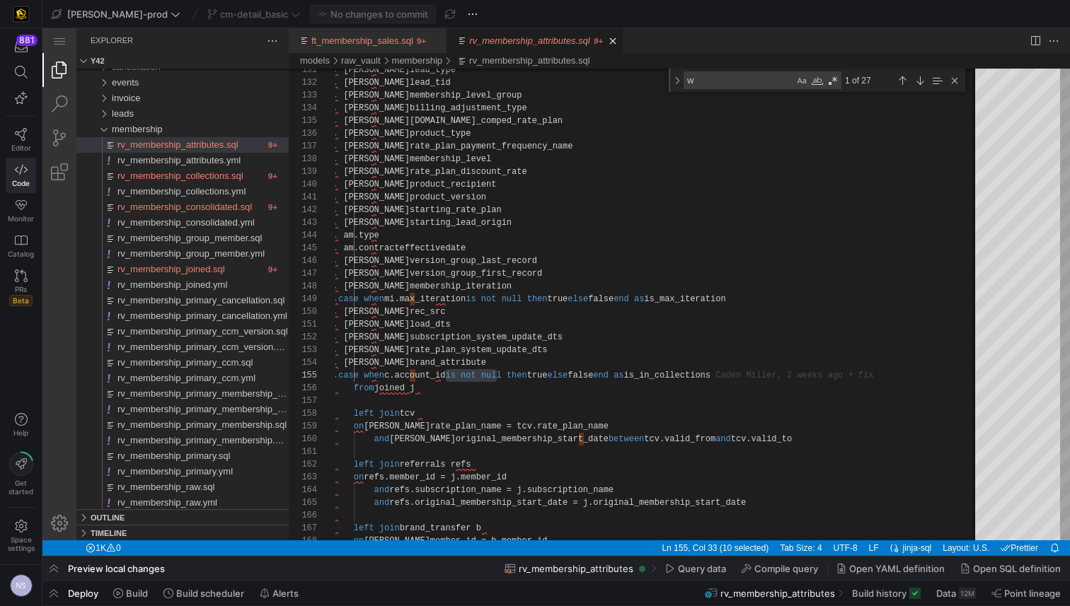
click at [236, 19] on div "cm-detail_basic" at bounding box center [254, 14] width 100 height 18
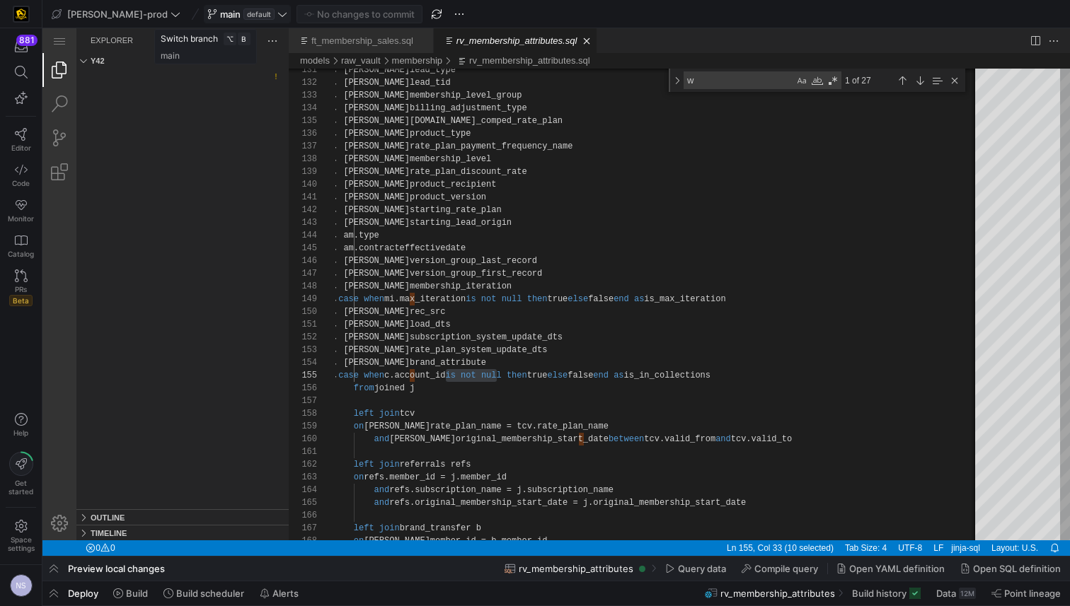
click at [277, 15] on icon at bounding box center [282, 14] width 10 height 10
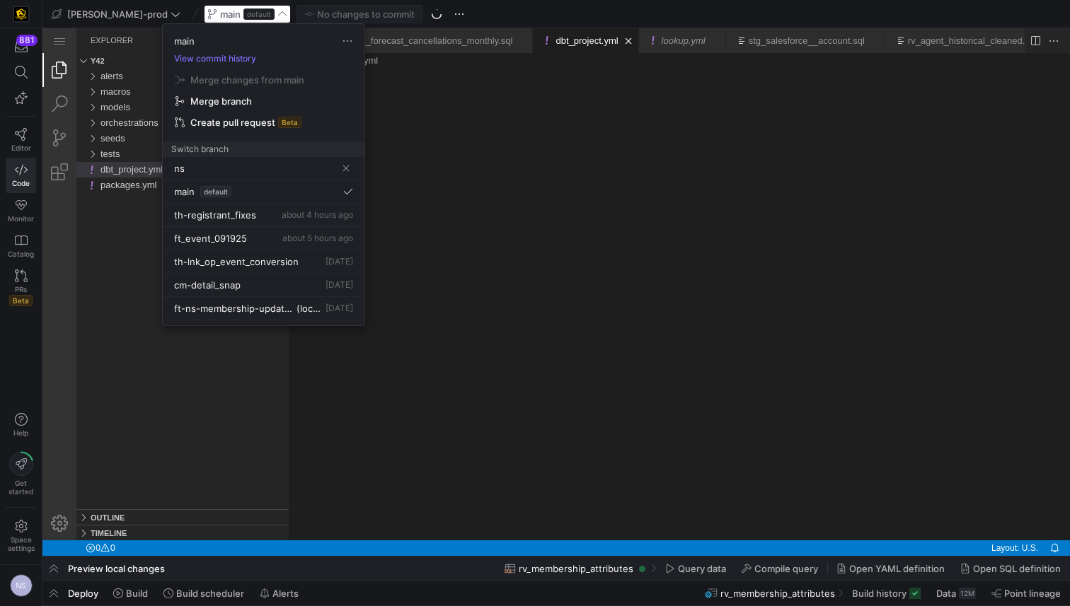
type input "n"
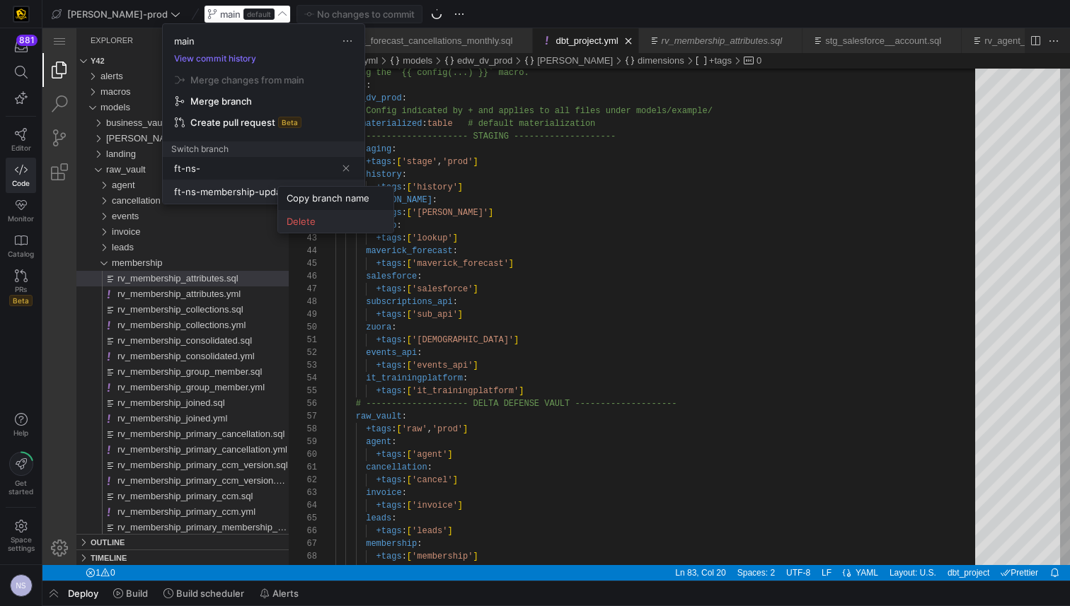
click at [328, 224] on span "Delete" at bounding box center [336, 221] width 98 height 11
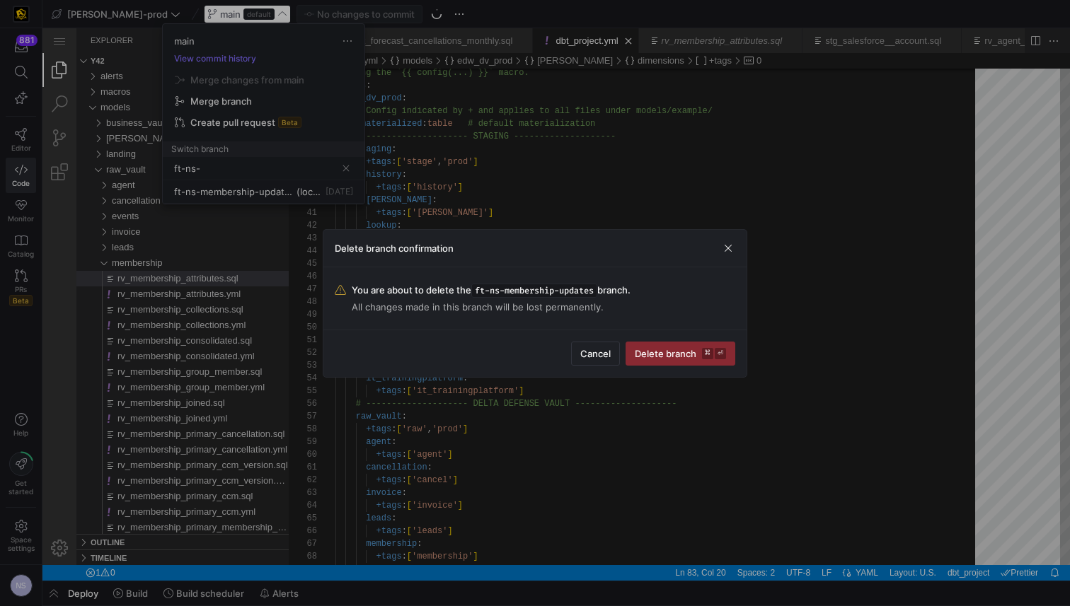
drag, startPoint x: 689, startPoint y: 352, endPoint x: 481, endPoint y: 253, distance: 230.4
click at [683, 350] on span "Delete branch ⌘ ⏎" at bounding box center [680, 353] width 91 height 11
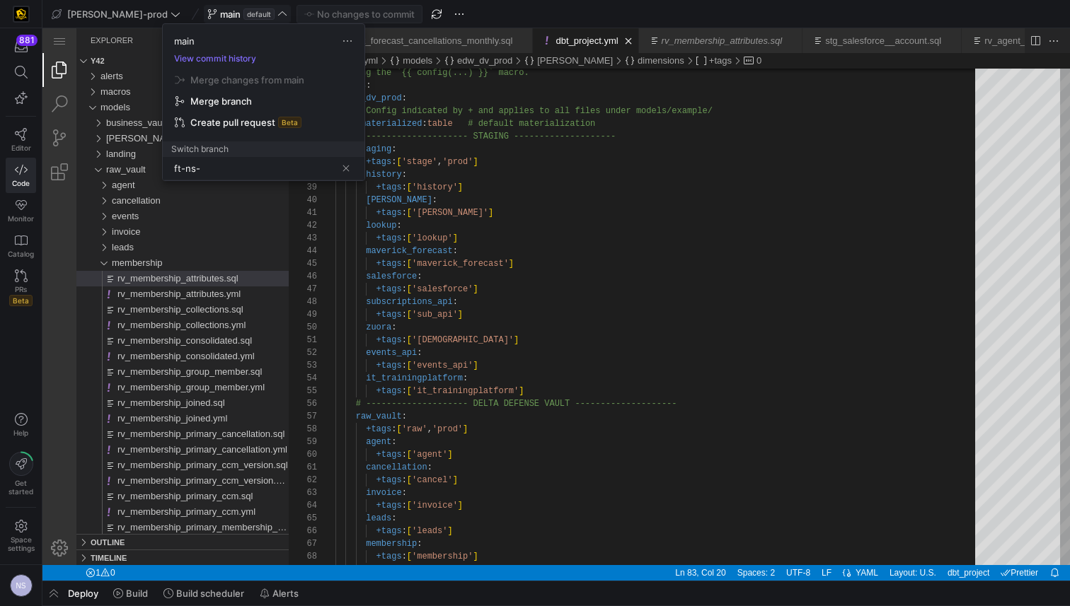
click at [255, 168] on input "ft-ns-" at bounding box center [255, 168] width 162 height 11
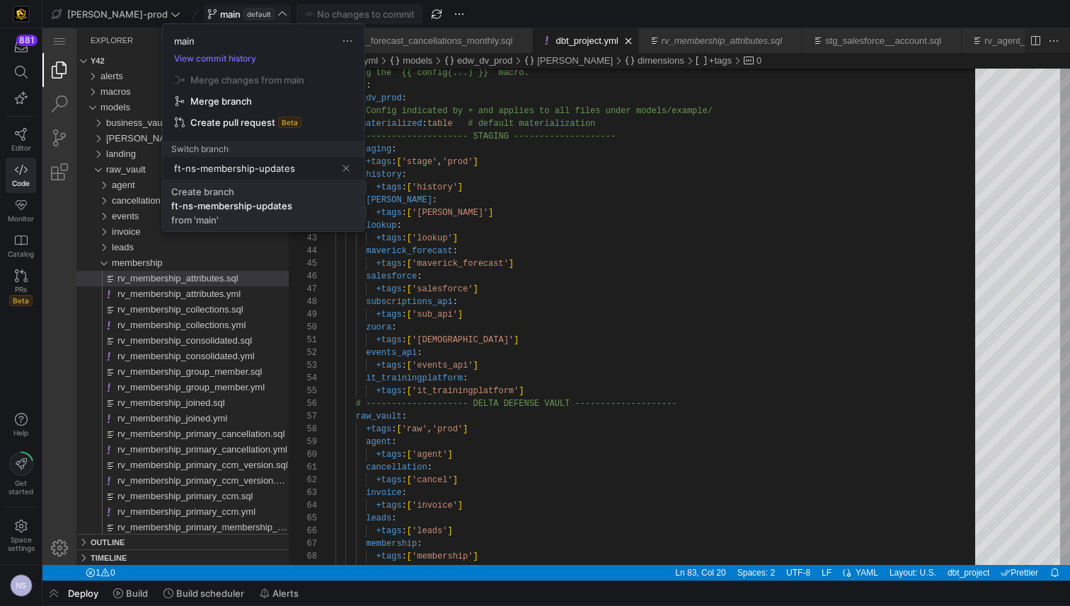
type input "ft-ns-membership-updates"
click at [273, 215] on span "Create branch ft-ns-membership-updates from 'main'" at bounding box center [263, 206] width 185 height 40
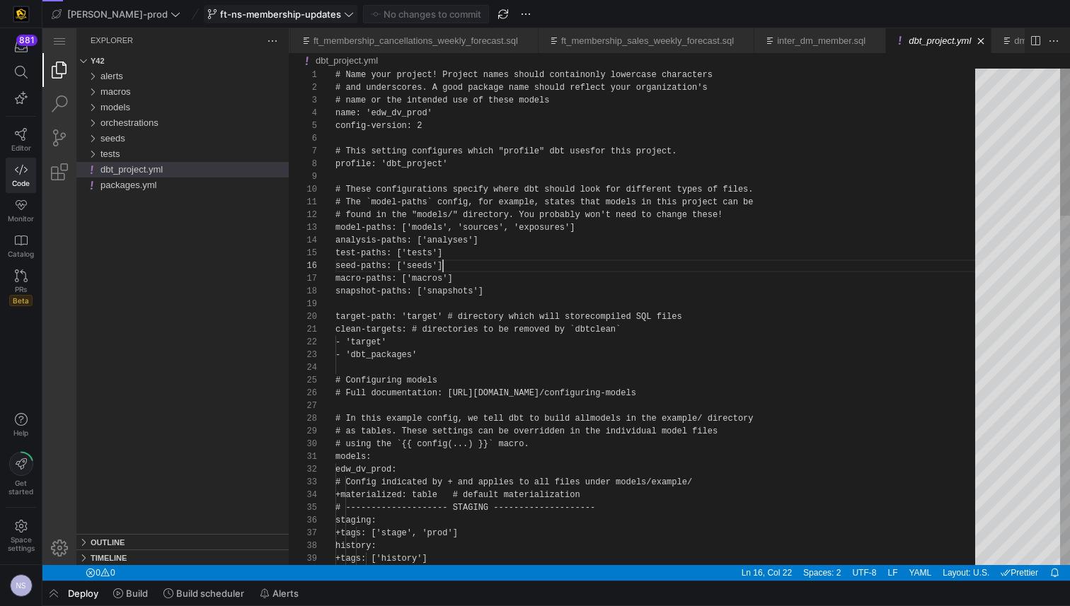
scroll to position [64, 108]
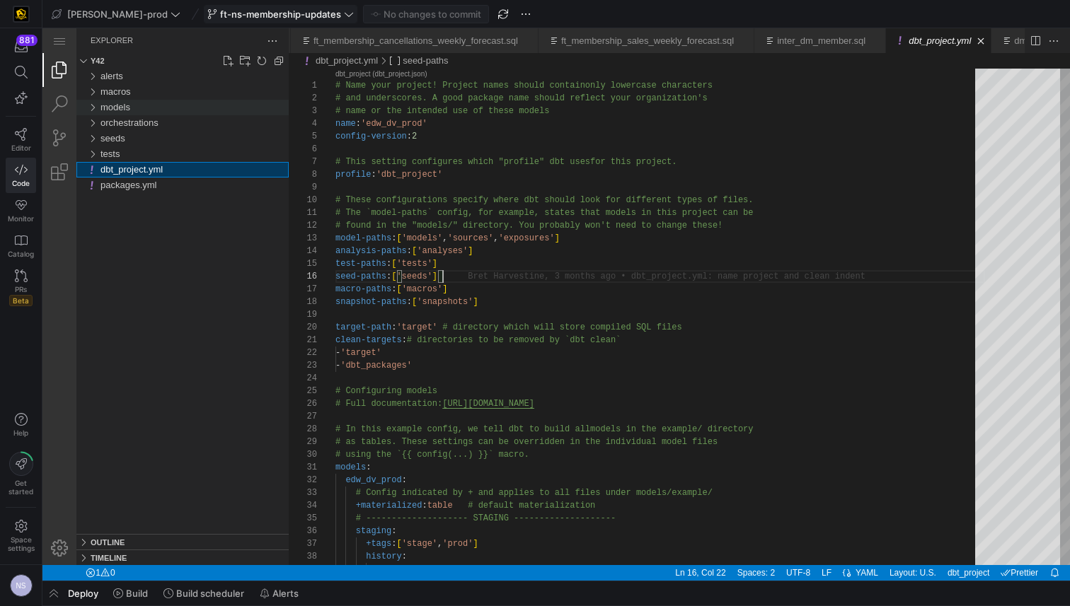
click at [120, 104] on span "models" at bounding box center [115, 107] width 30 height 11
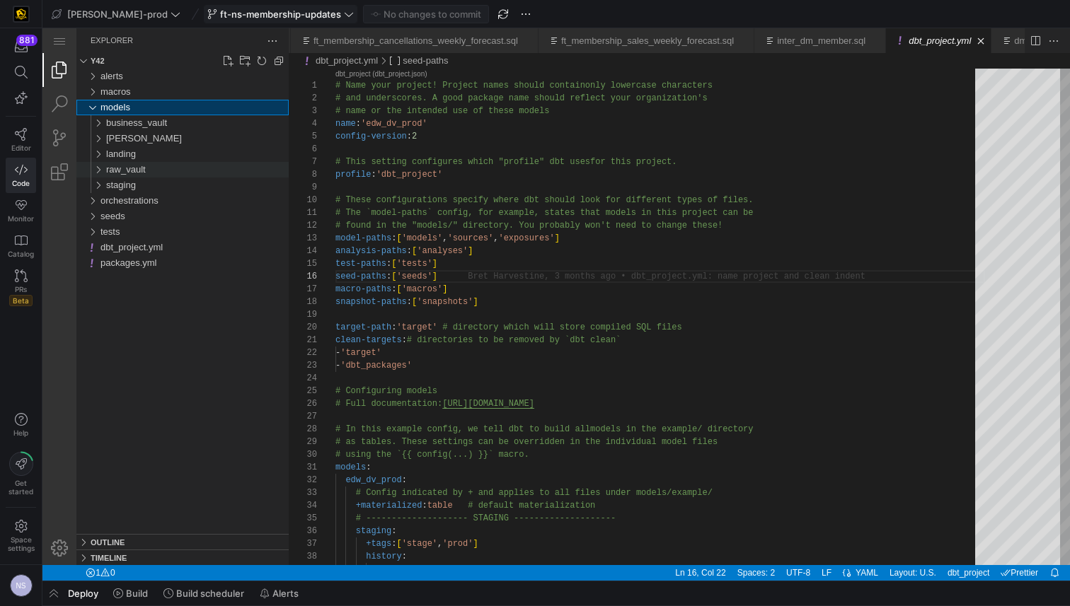
click at [132, 173] on span "raw_vault" at bounding box center [126, 169] width 40 height 11
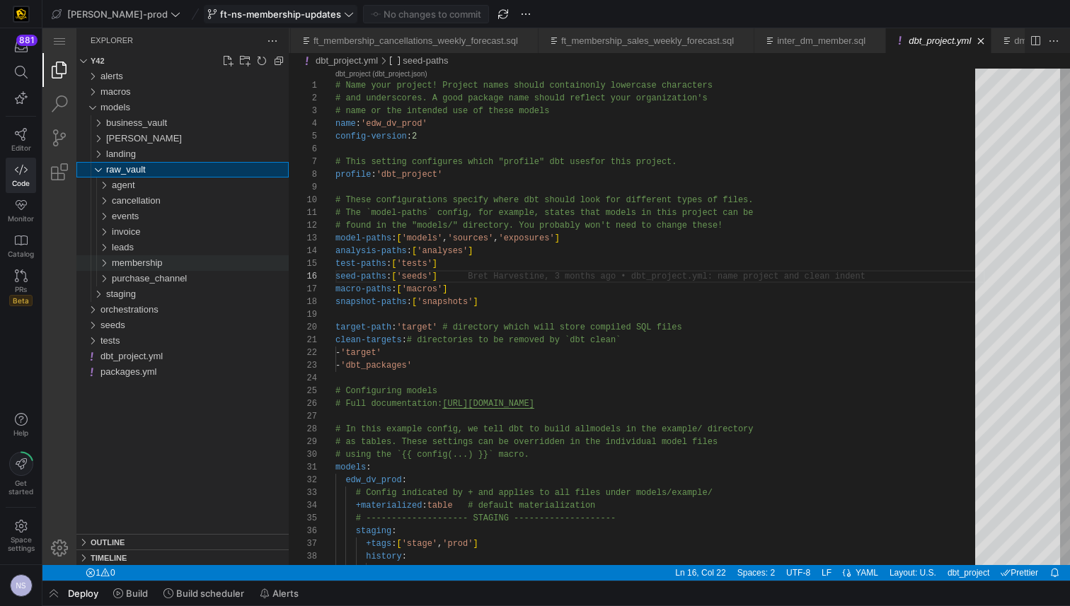
click at [151, 265] on span "membership" at bounding box center [137, 263] width 51 height 11
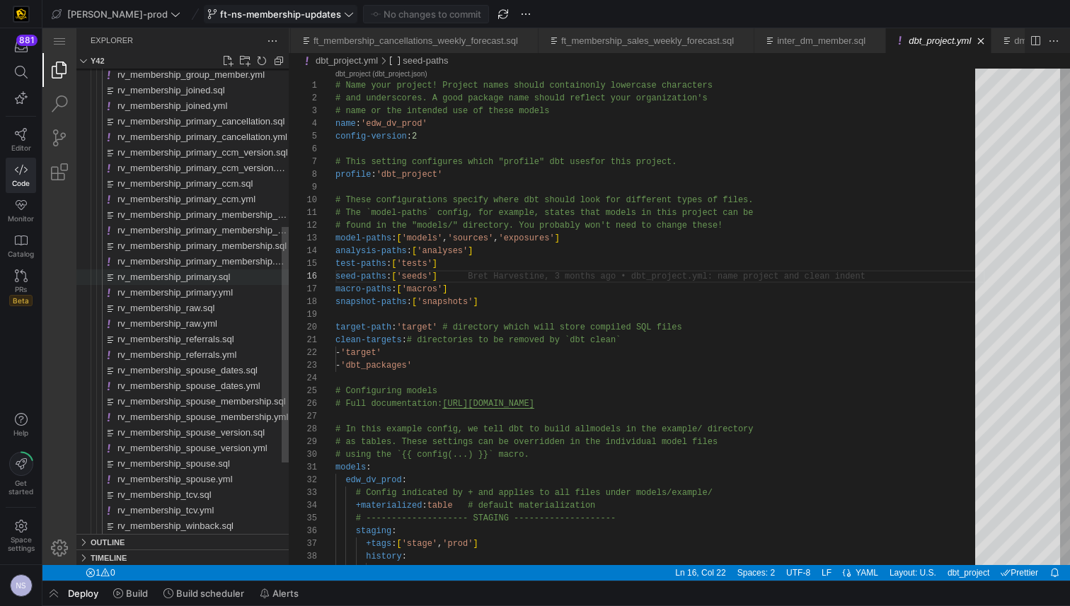
click at [188, 267] on div "rv_membership_group_member.yml rv_membership_joined.sql rv_membership_joined.ym…" at bounding box center [182, 207] width 212 height 903
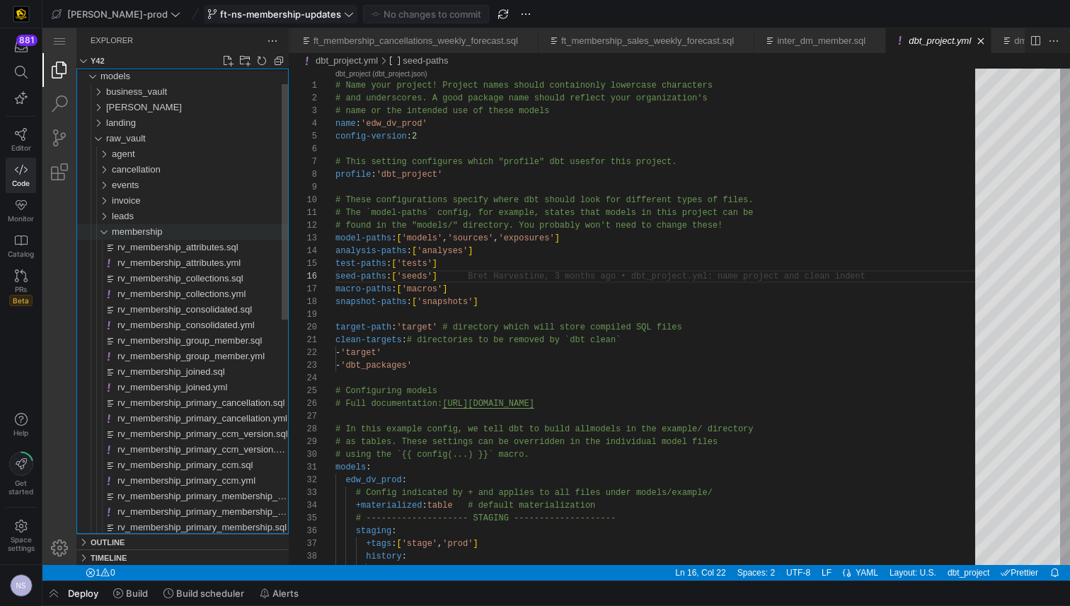
click at [149, 236] on span "membership" at bounding box center [137, 231] width 51 height 11
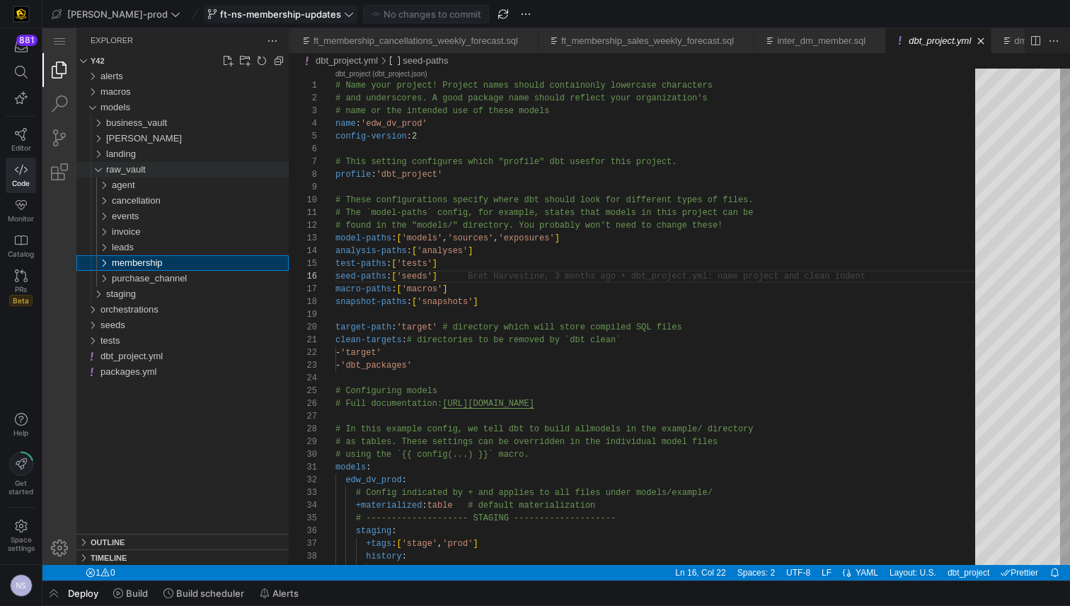
click at [141, 173] on span "raw_vault" at bounding box center [126, 169] width 40 height 11
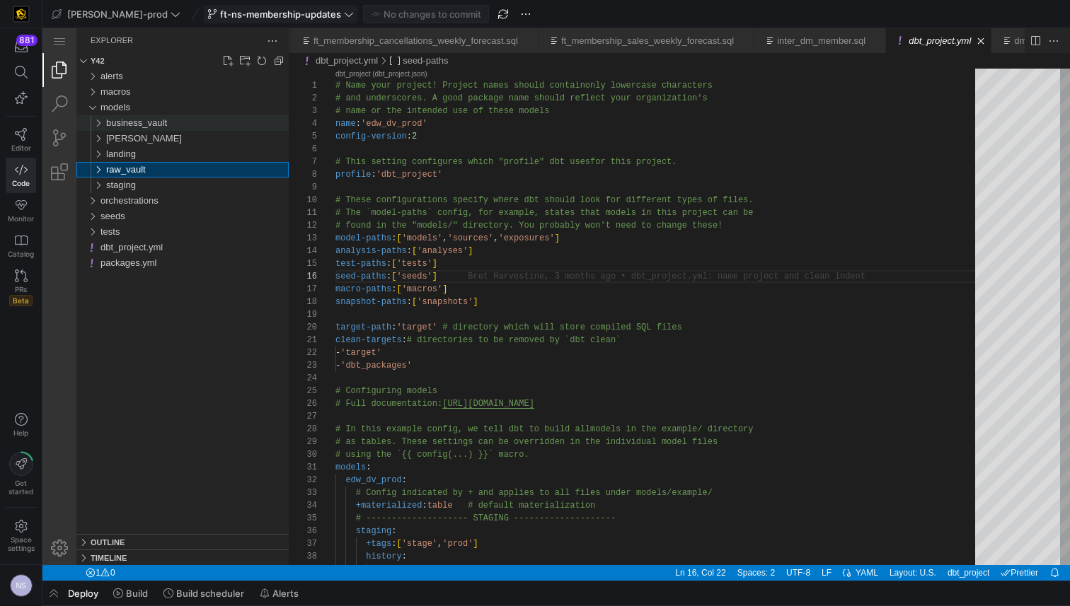
click at [134, 121] on span "business_vault" at bounding box center [136, 122] width 61 height 11
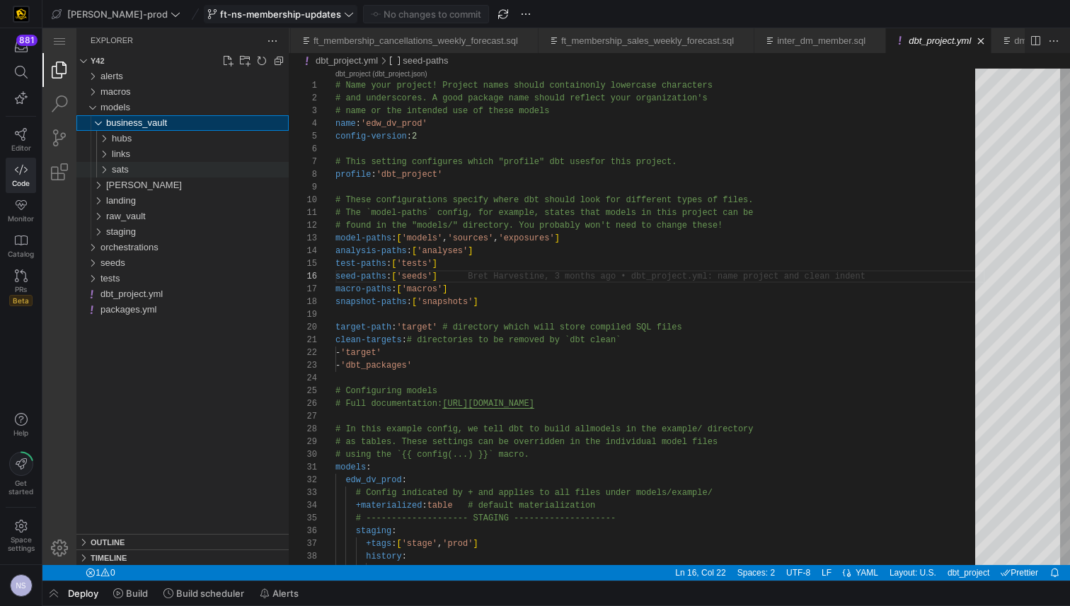
click at [139, 168] on div "sats" at bounding box center [200, 170] width 177 height 16
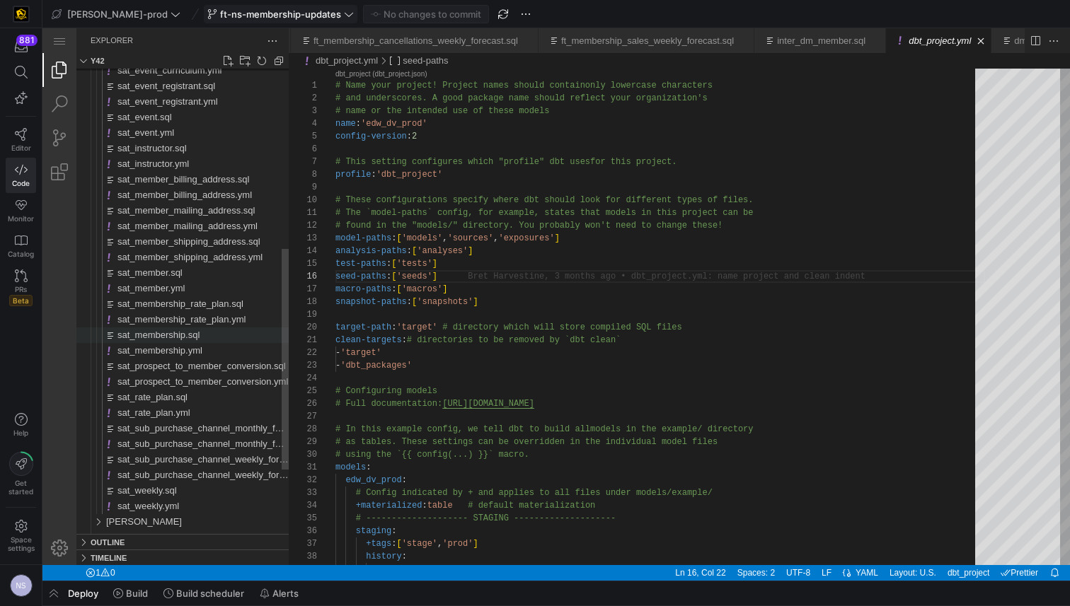
click at [181, 333] on span "sat_membership.sql" at bounding box center [158, 335] width 82 height 11
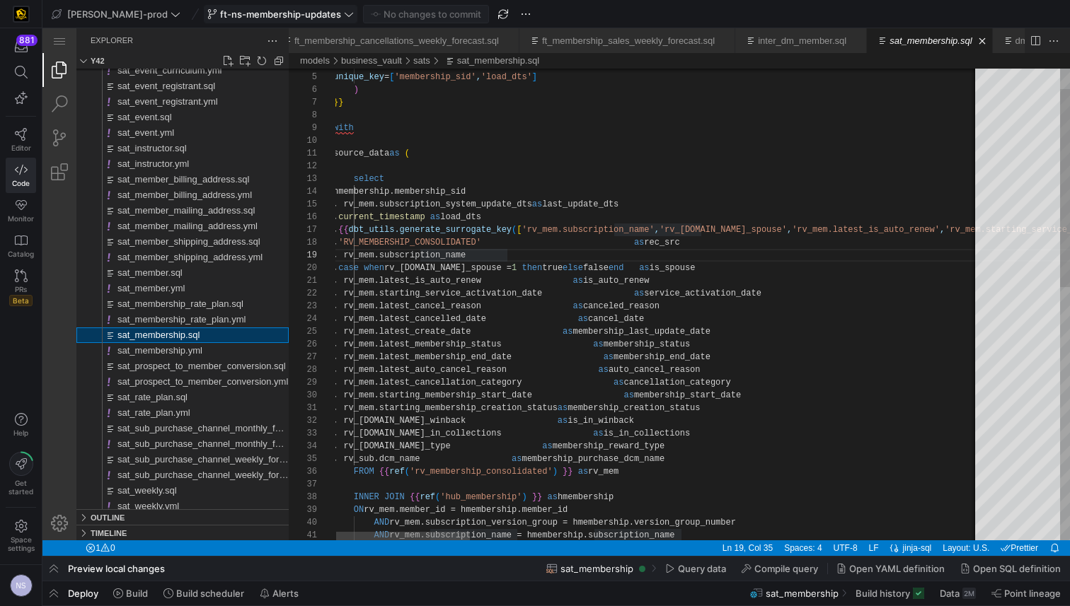
scroll to position [0, 168]
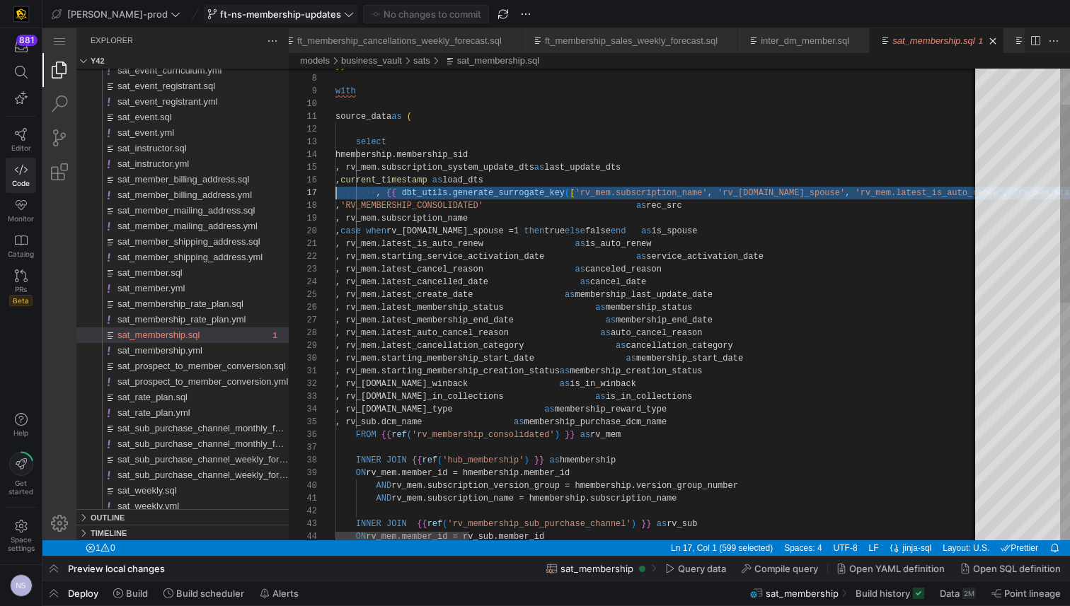
scroll to position [76, 0]
drag, startPoint x: 966, startPoint y: 191, endPoint x: 294, endPoint y: 195, distance: 671.5
type textarea ", rv_mem.latest_is_auto_renew as is_auto_renew , rv_mem.starting_service_activa…"
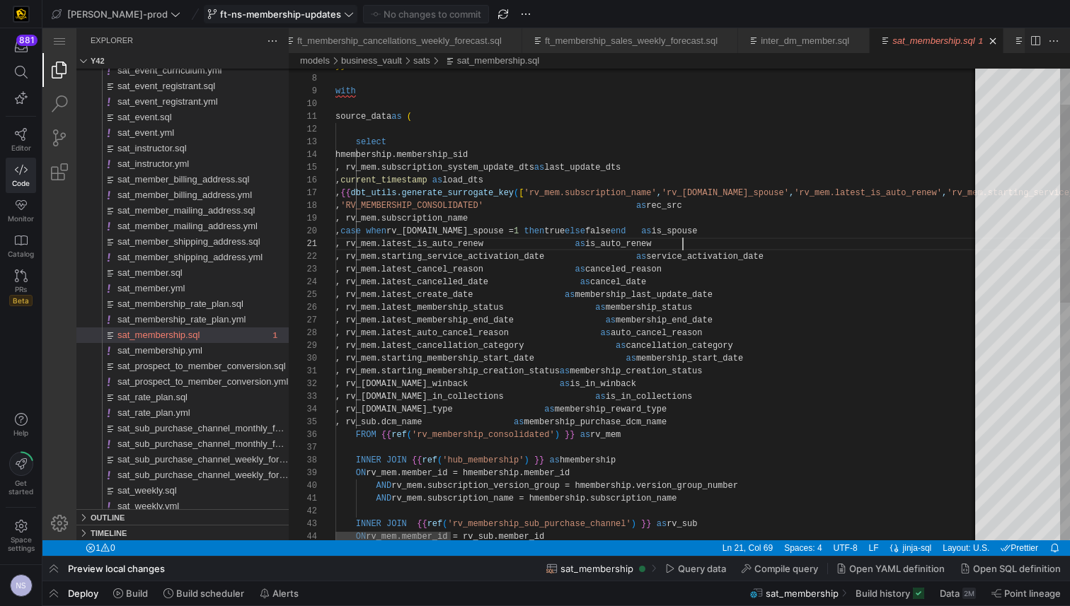
scroll to position [0, 347]
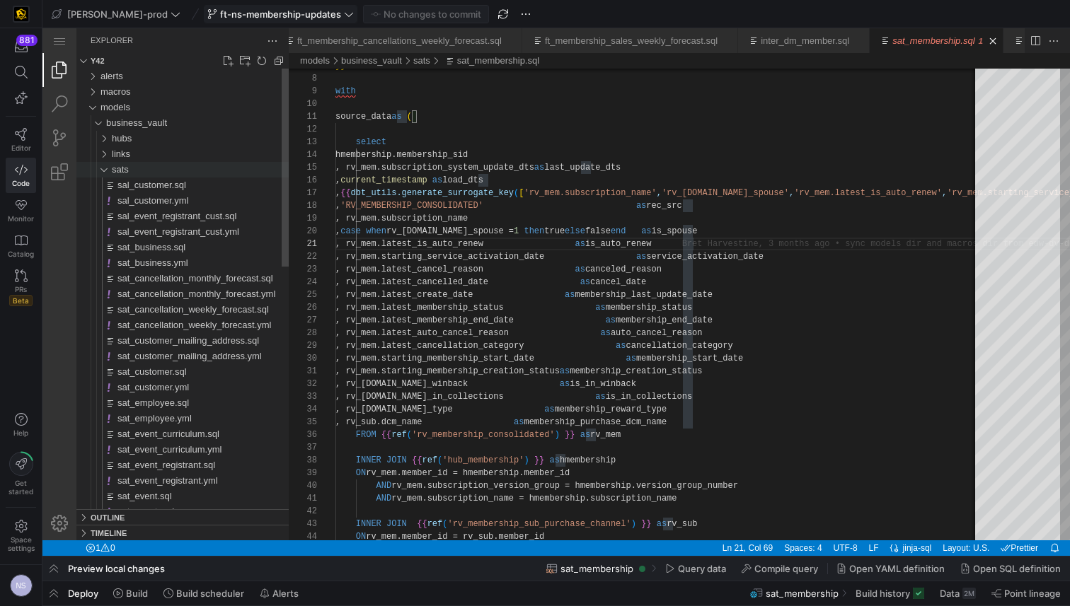
click at [119, 168] on span "sats" at bounding box center [120, 169] width 17 height 11
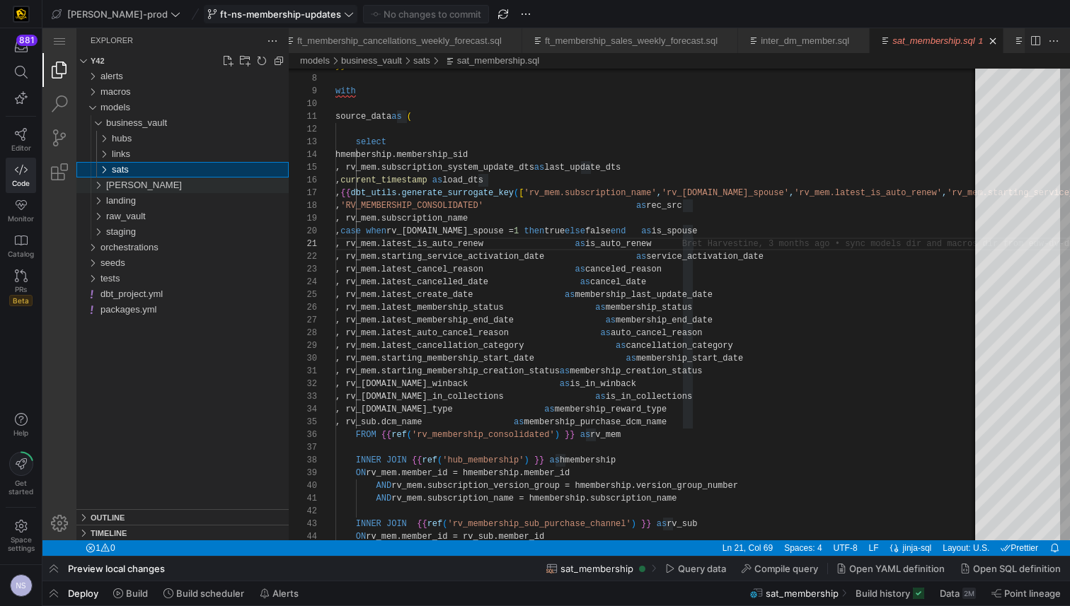
click at [161, 183] on div "edw" at bounding box center [197, 186] width 183 height 16
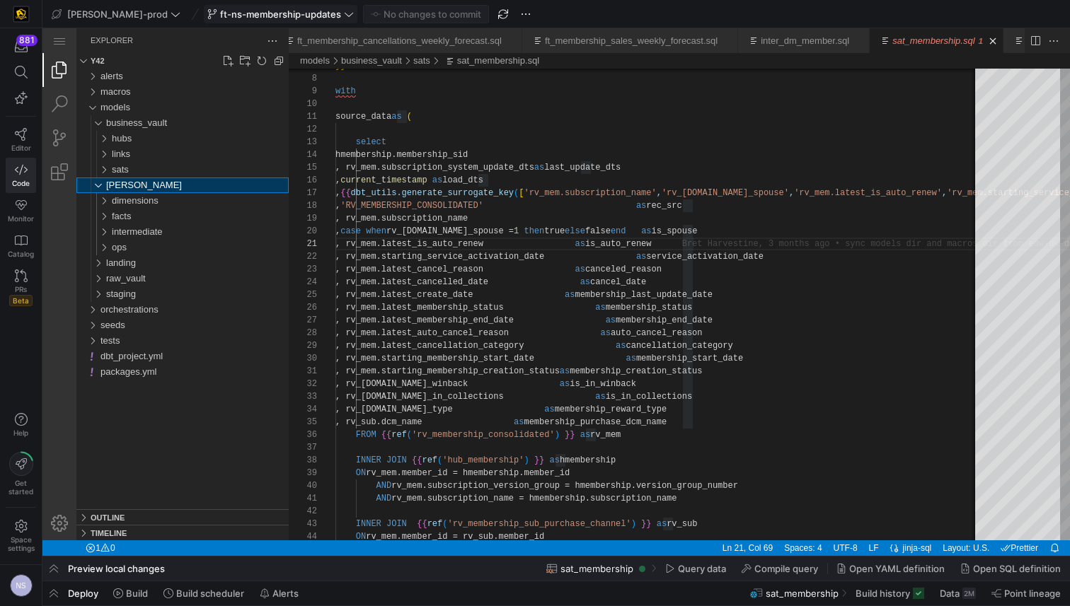
click at [161, 183] on div "edw" at bounding box center [197, 186] width 183 height 16
click at [142, 123] on span "business_vault" at bounding box center [136, 122] width 61 height 11
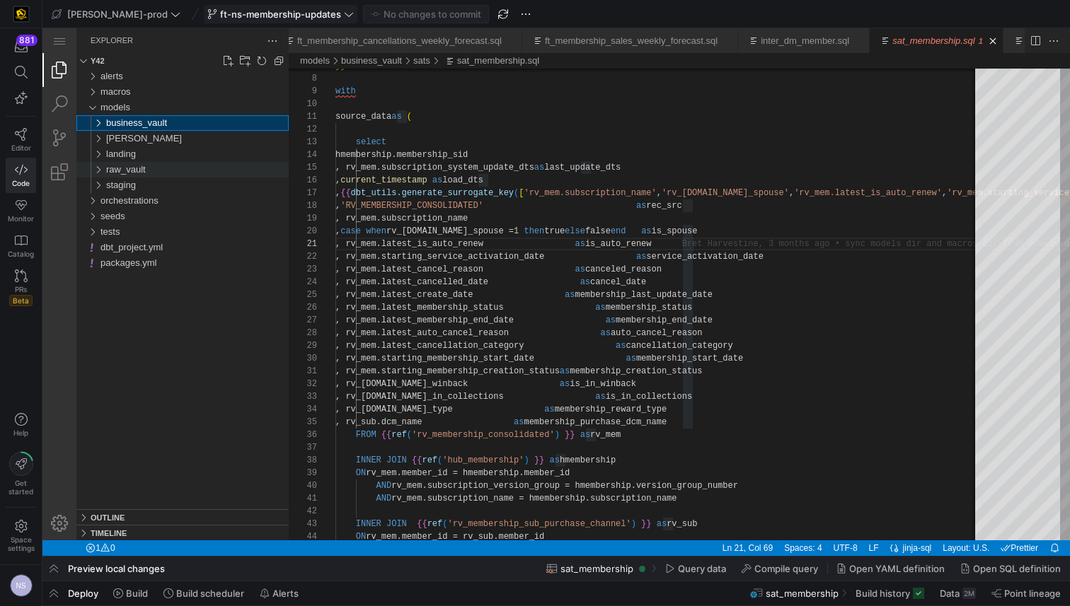
click at [129, 166] on span "raw_vault" at bounding box center [126, 169] width 40 height 11
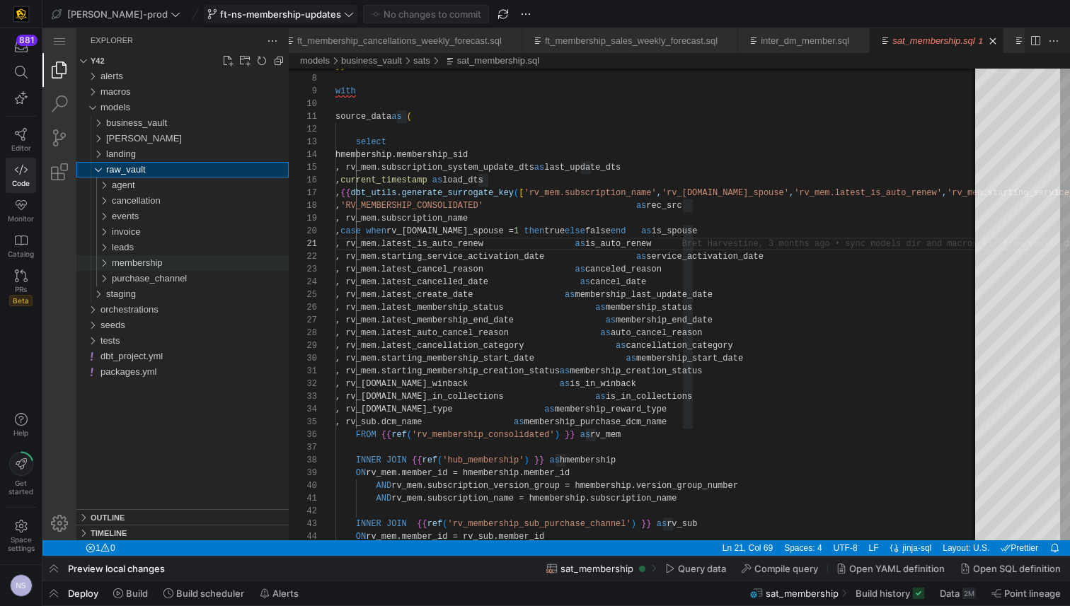
click at [139, 262] on span "membership" at bounding box center [137, 263] width 51 height 11
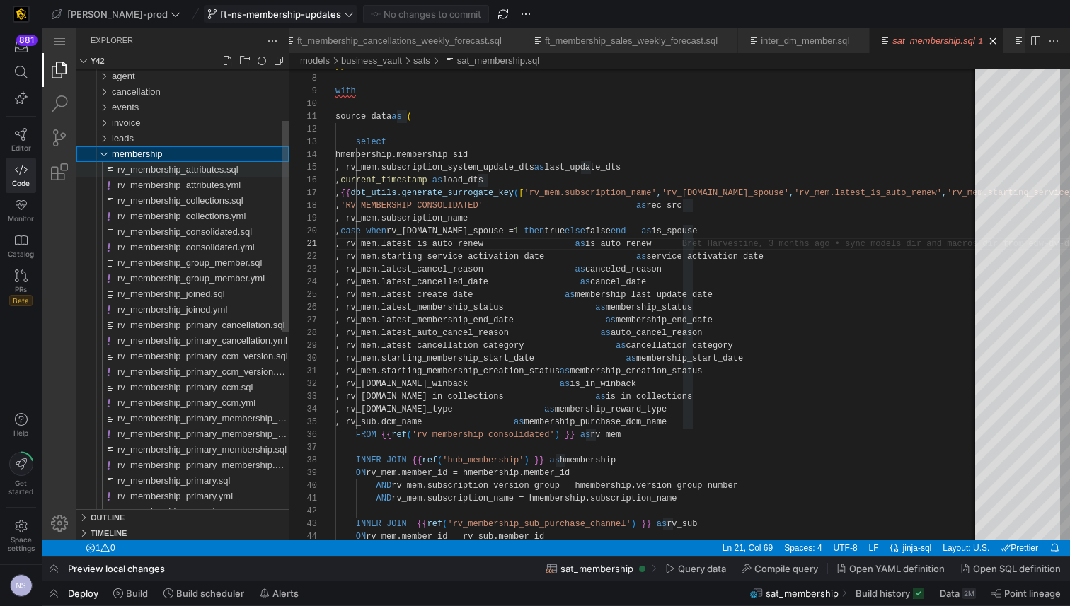
click at [234, 168] on span "rv_membership_attributes.sql" at bounding box center [177, 169] width 121 height 11
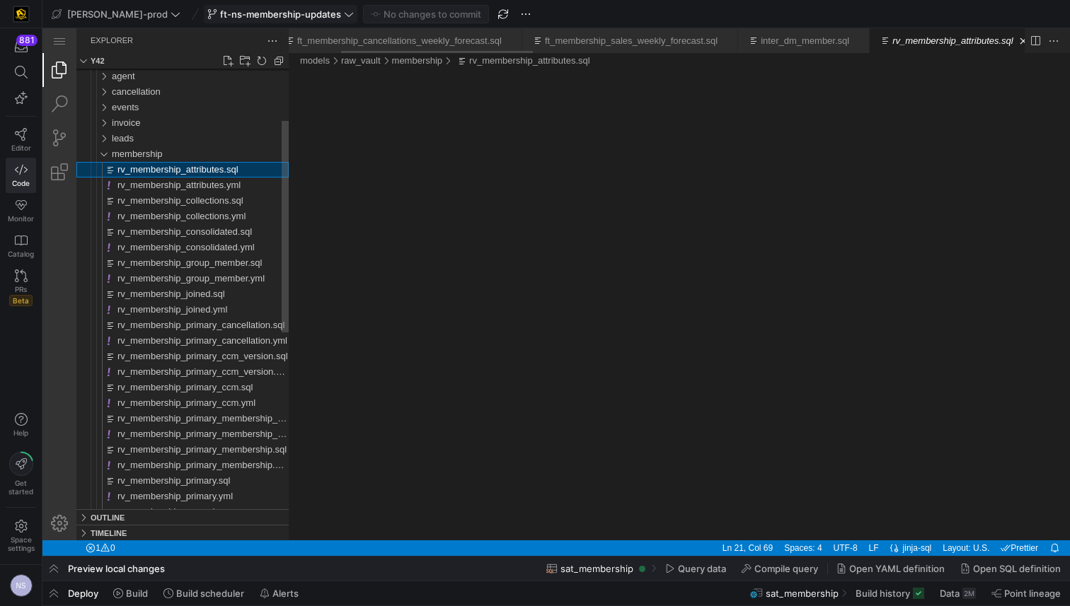
scroll to position [0, 200]
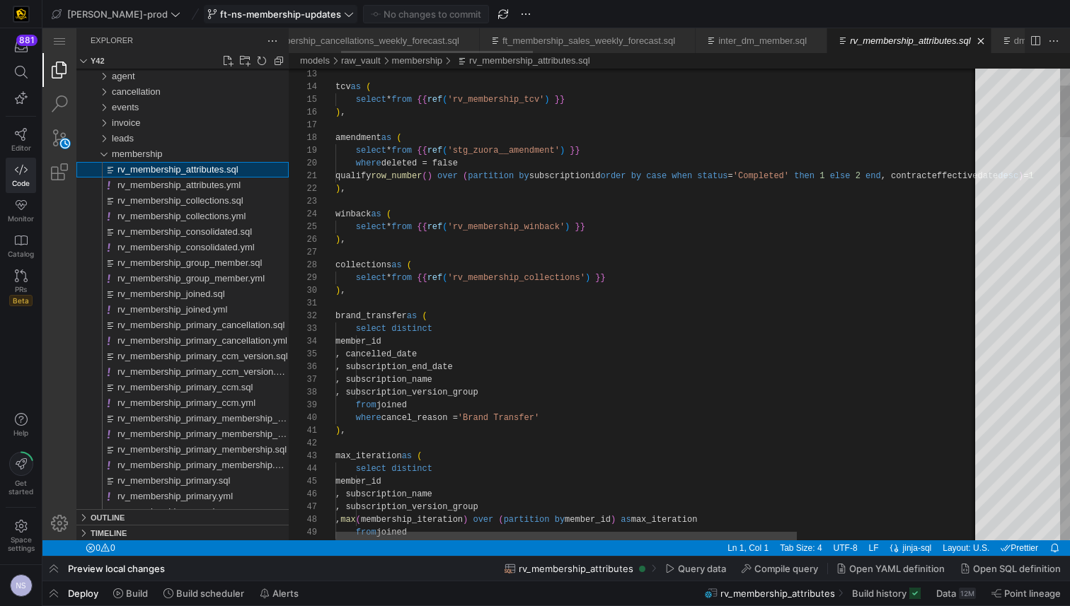
scroll to position [127, 0]
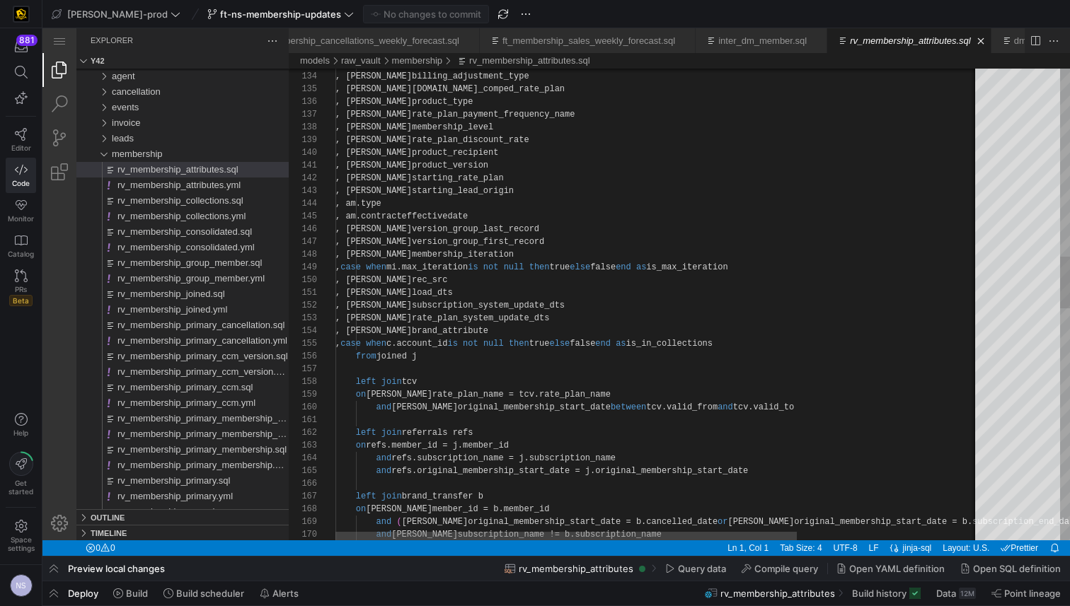
scroll to position [51, 414]
click at [747, 338] on div ", j.membership_level_group , j.billing_adjustment_type , j.is_comped_rate_plan …" at bounding box center [784, 503] width 899 height 4254
drag, startPoint x: 745, startPoint y: 340, endPoint x: 759, endPoint y: 340, distance: 14.2
click at [745, 340] on div ", j.membership_level_group , j.billing_adjustment_type , j.is_comped_rate_plan …" at bounding box center [784, 503] width 899 height 4254
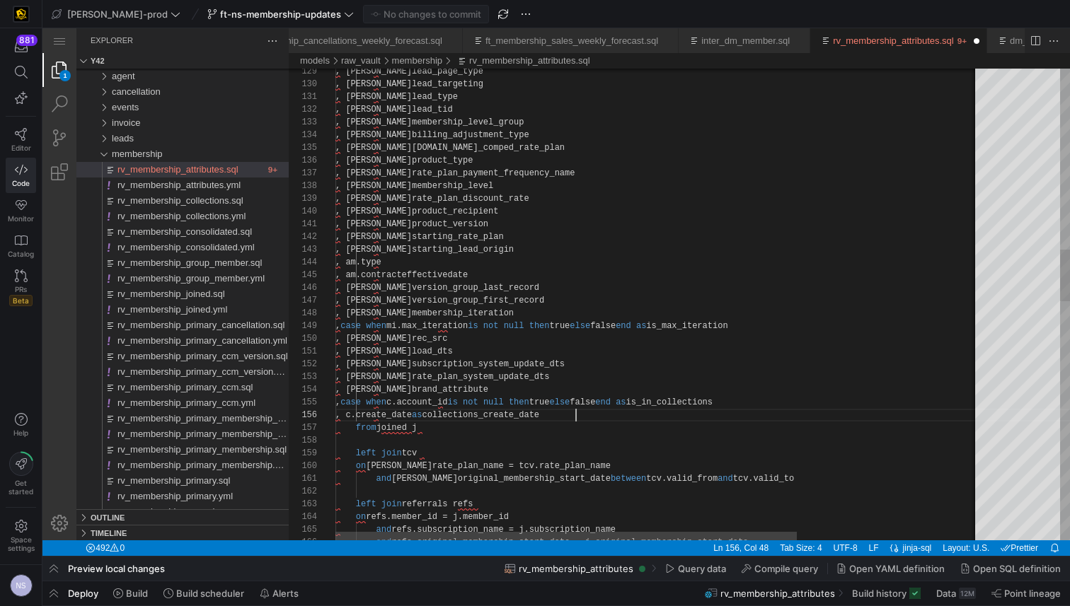
scroll to position [64, 255]
click at [573, 415] on div ", j.billing_adjustment_type , j.is_comped_rate_plan , j.product_type , j.rate_p…" at bounding box center [784, 568] width 899 height 4267
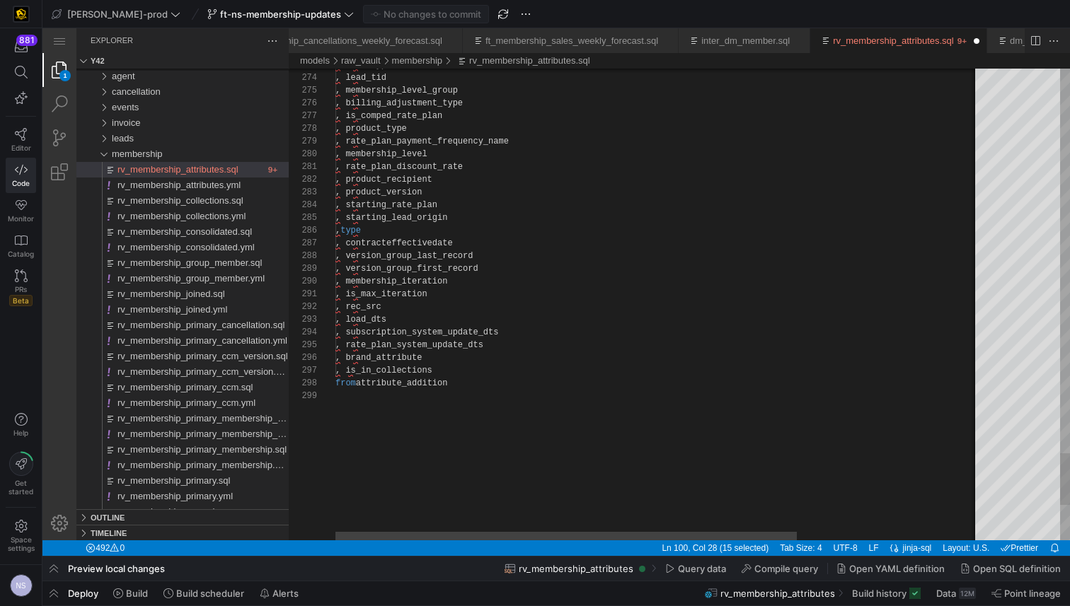
scroll to position [76, 16]
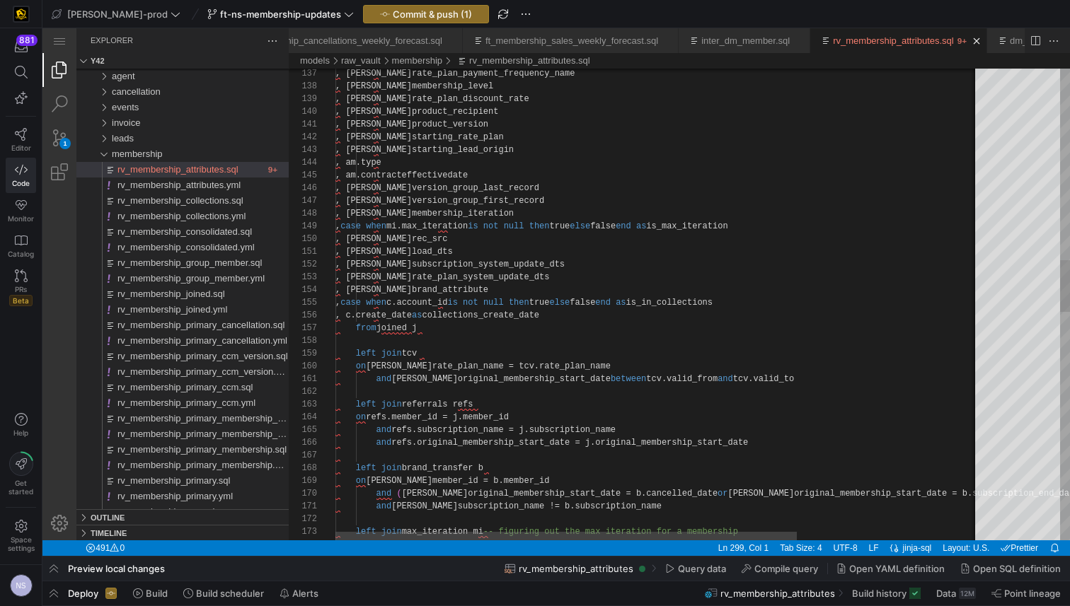
click at [534, 318] on div "and ( j.original_membership_start_date = b.cancelled_dat e or j.original_member…" at bounding box center [784, 468] width 899 height 4267
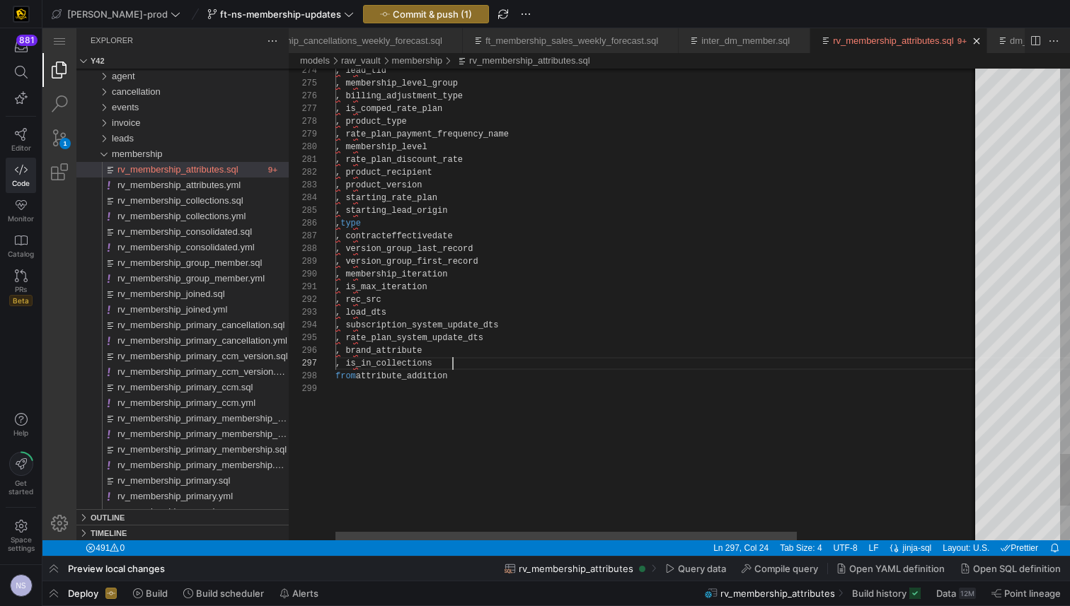
paste textarea "collections_create_date"
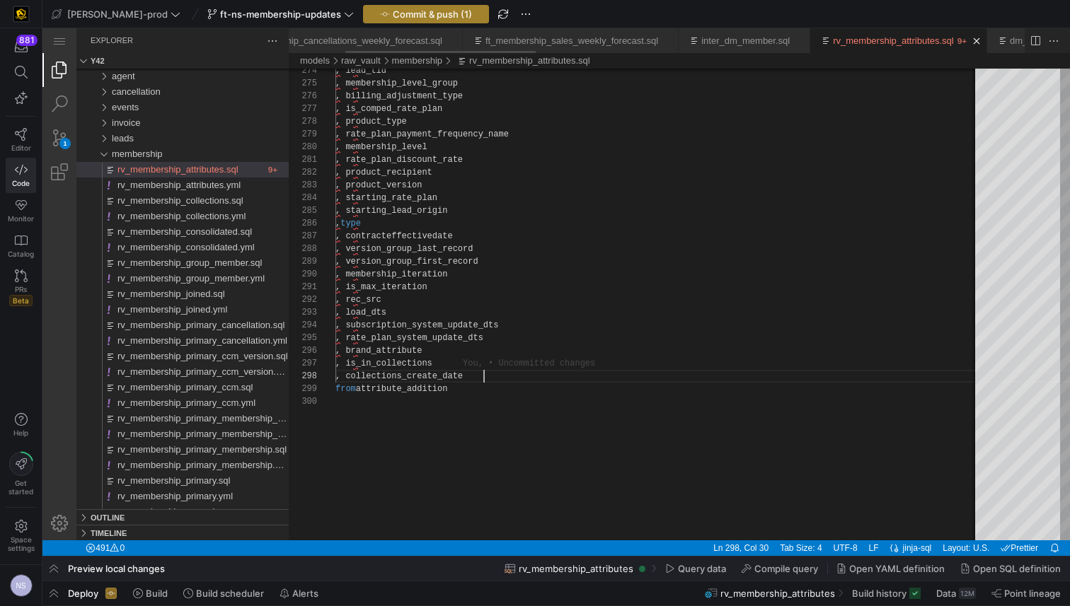
type textarea ", is_max_iteration , rec_src , load_dts , subscription_system_update_dts , rate…"
click at [417, 22] on span "button" at bounding box center [426, 14] width 125 height 17
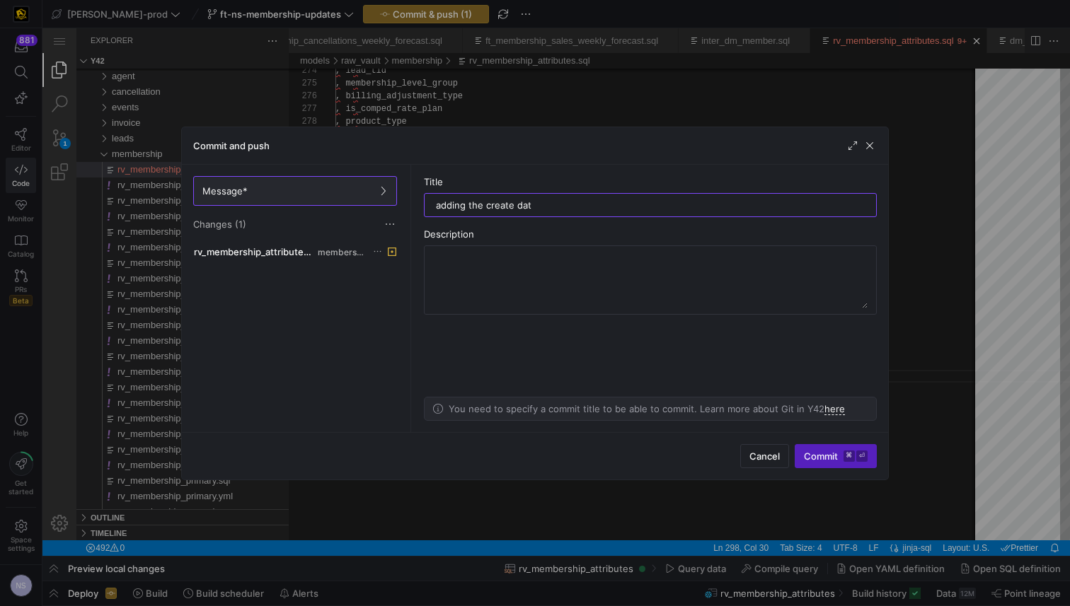
type input "adding the create date"
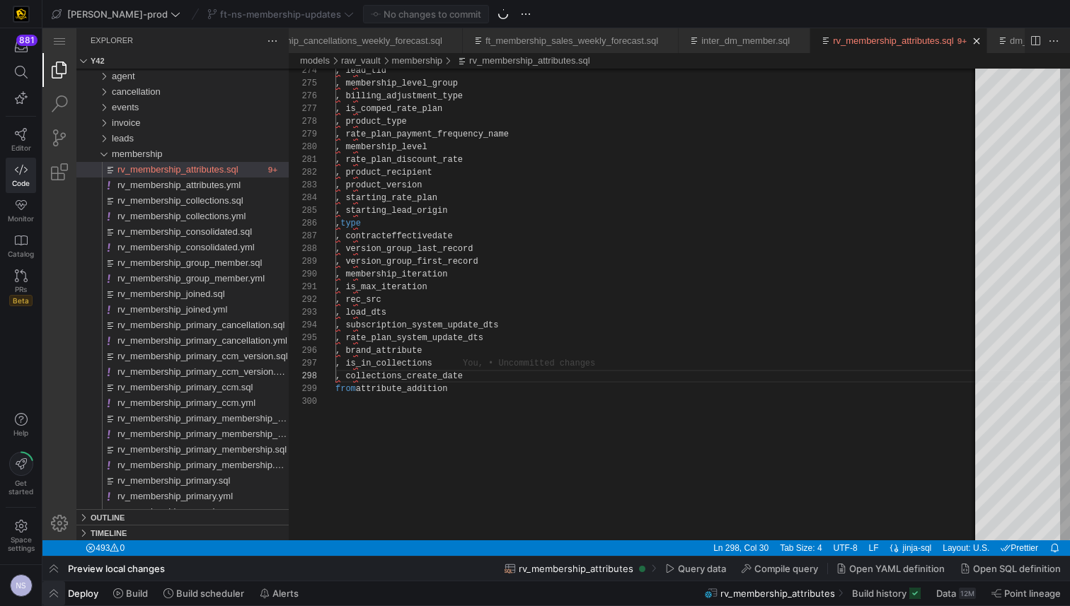
click at [58, 593] on span "button" at bounding box center [53, 594] width 23 height 24
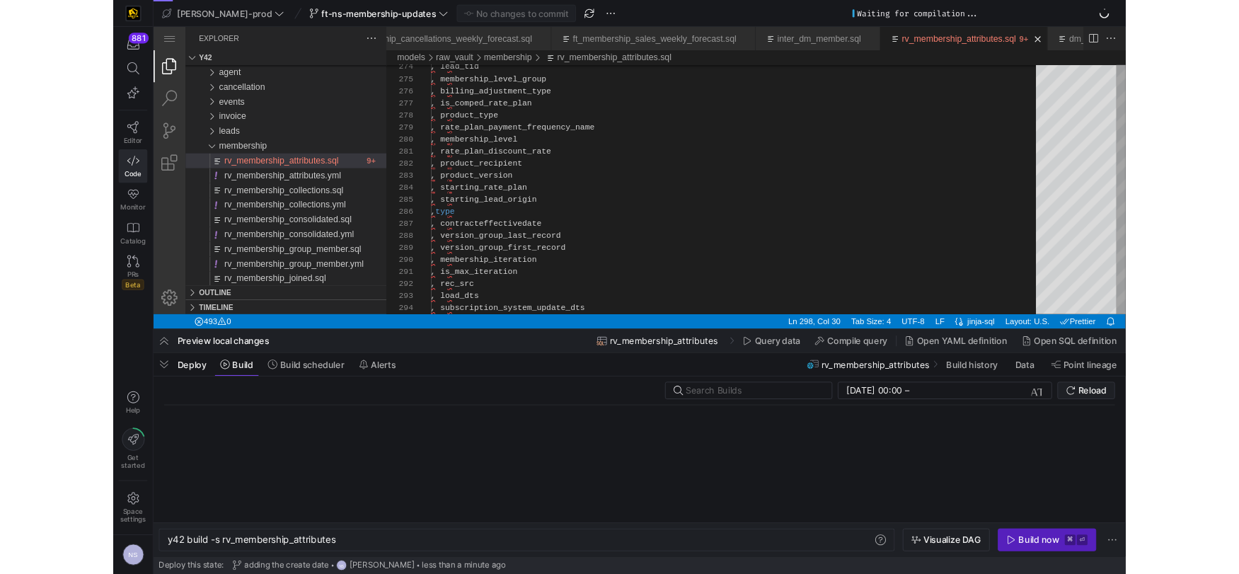
scroll to position [0, 179]
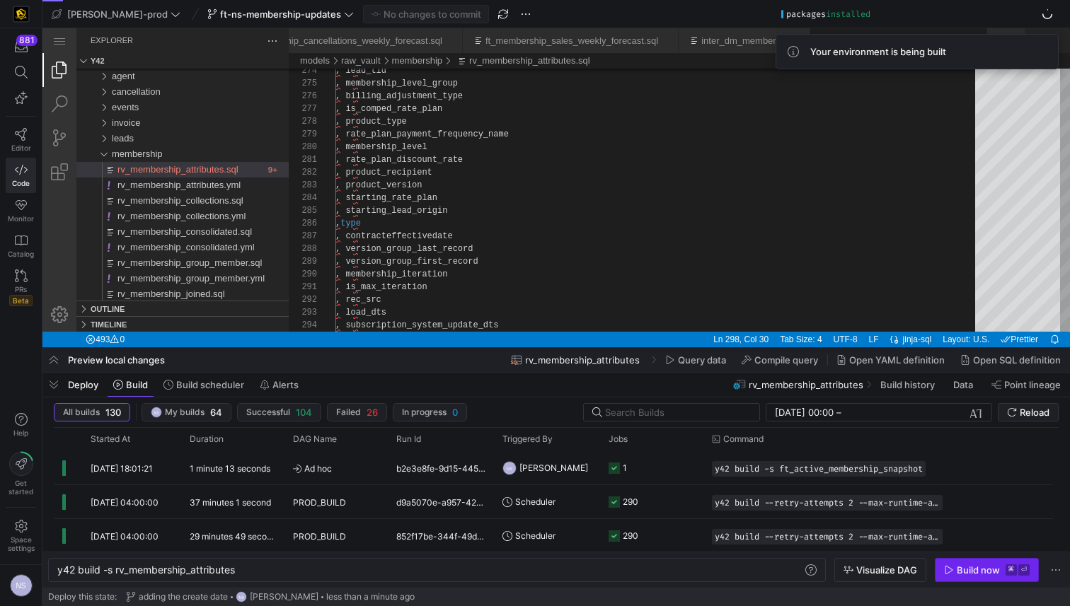
click at [949, 564] on span "button" at bounding box center [986, 570] width 103 height 23
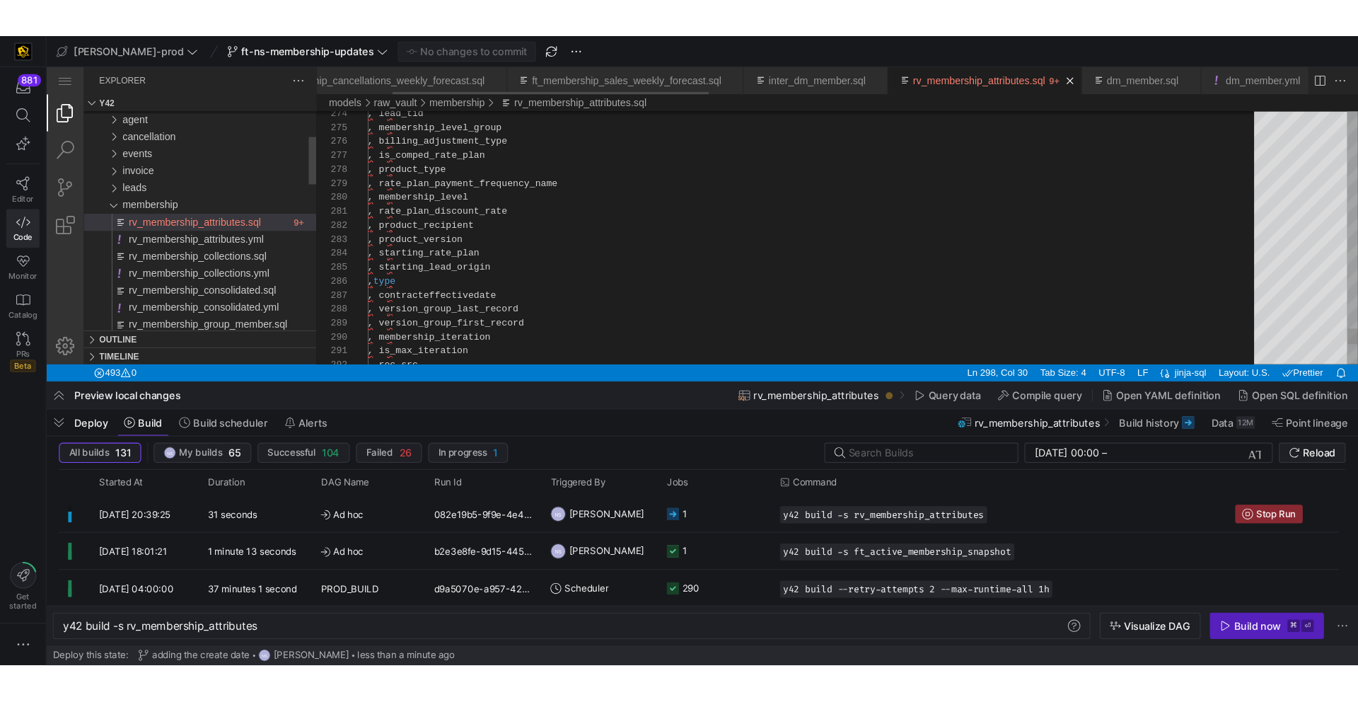
scroll to position [89, 149]
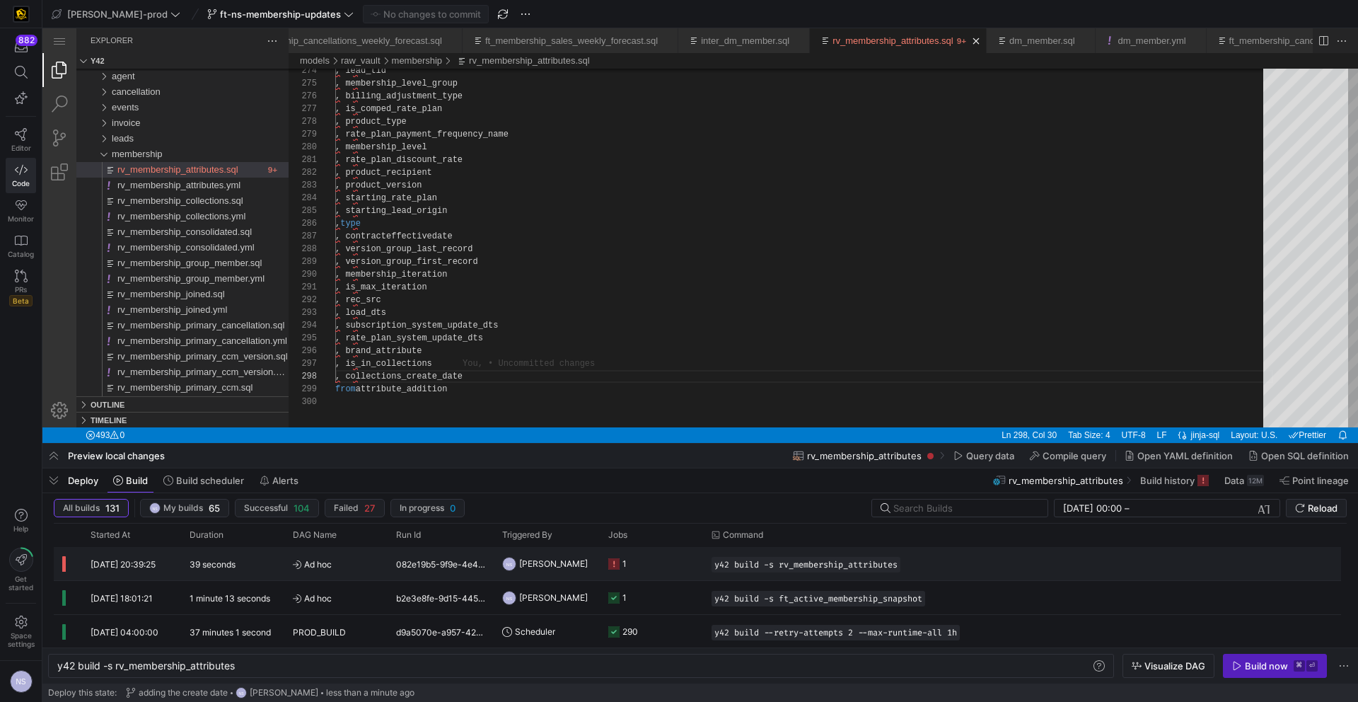
click at [671, 563] on y42-job-status-cell-renderer "1" at bounding box center [651, 564] width 86 height 32
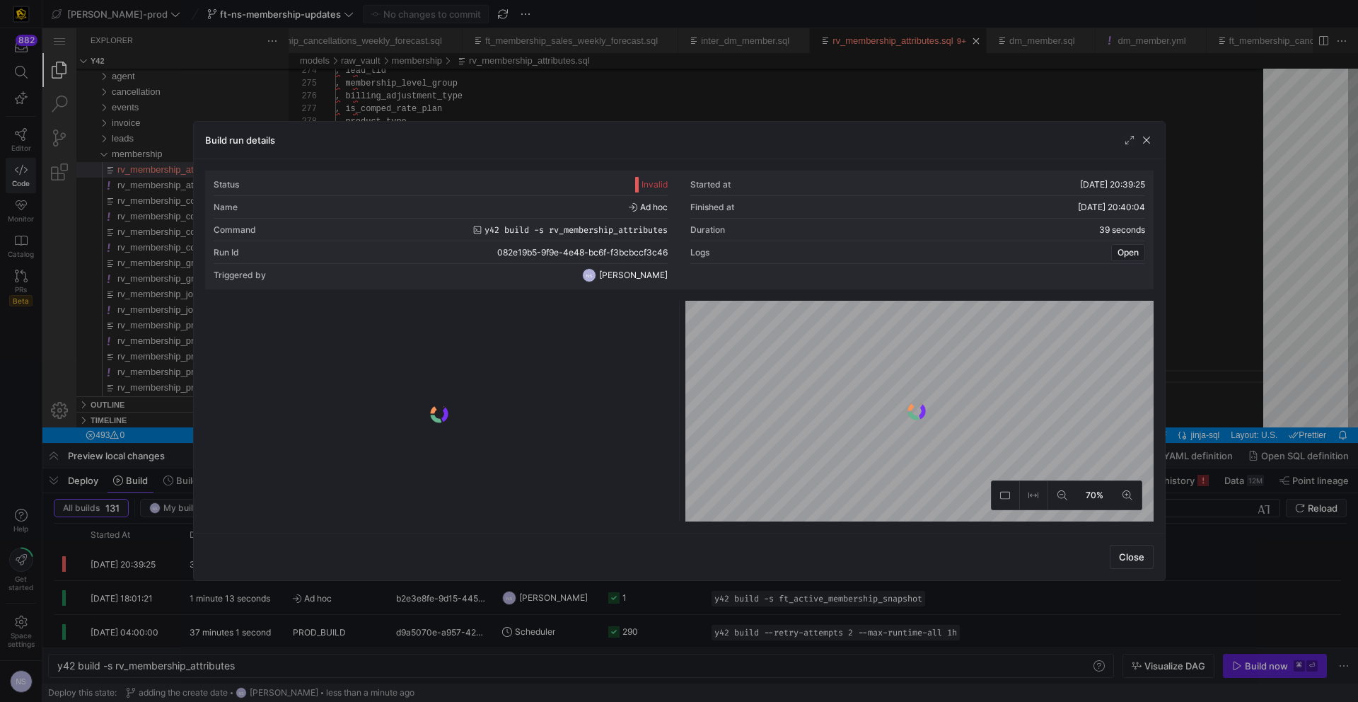
click at [512, 335] on div at bounding box center [439, 413] width 463 height 215
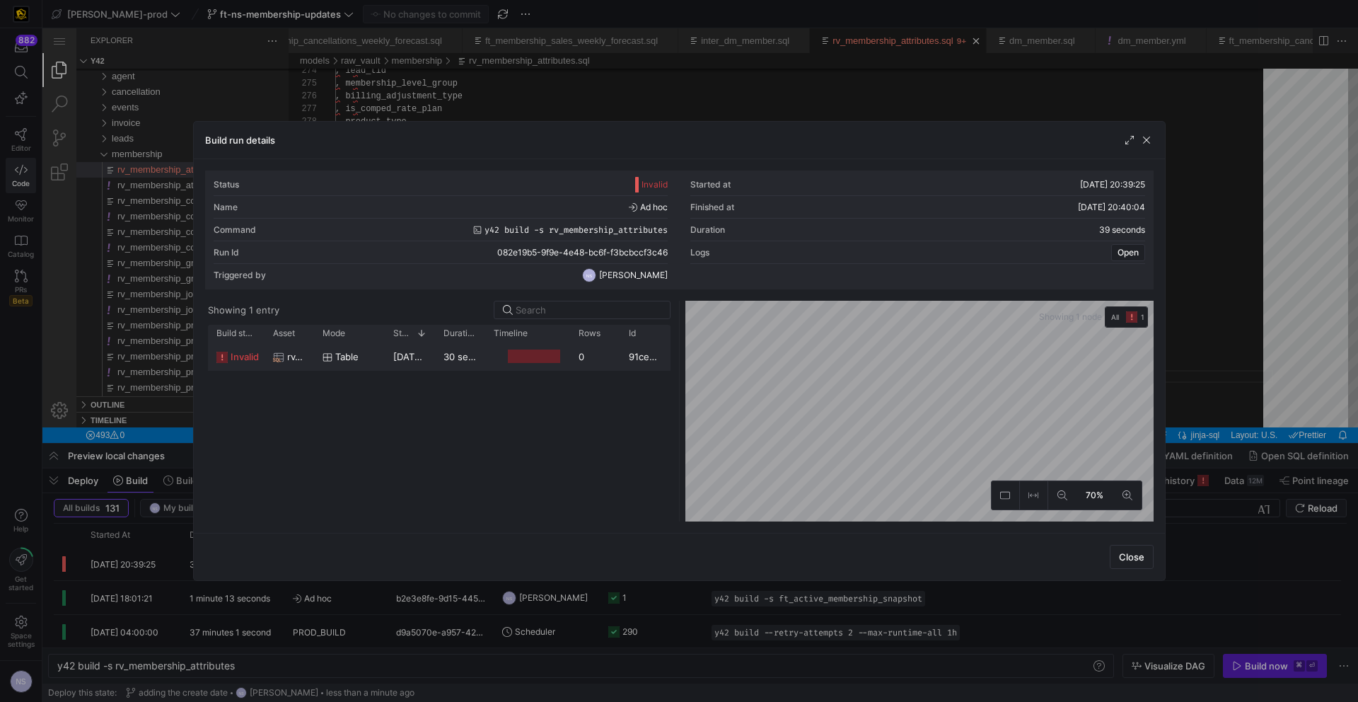
click at [516, 354] on div at bounding box center [534, 356] width 52 height 13
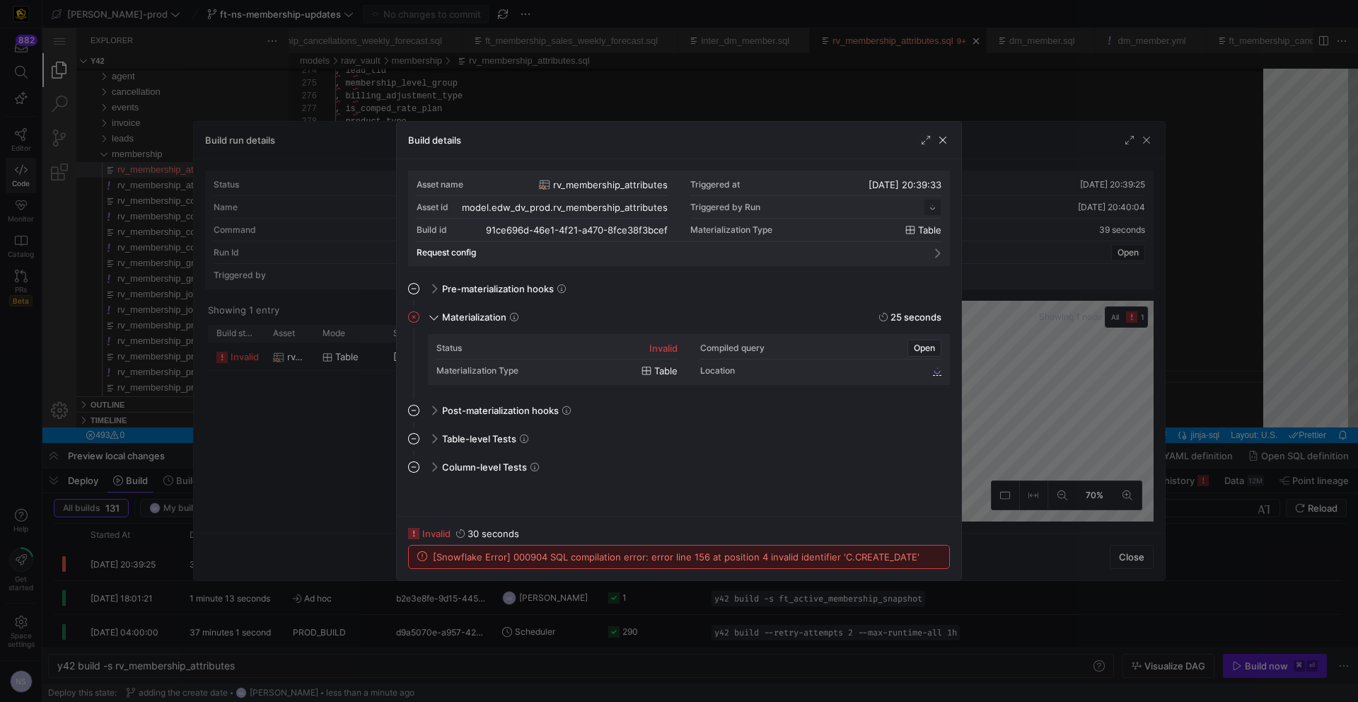
scroll to position [127, 0]
click at [1069, 446] on div at bounding box center [679, 351] width 1358 height 702
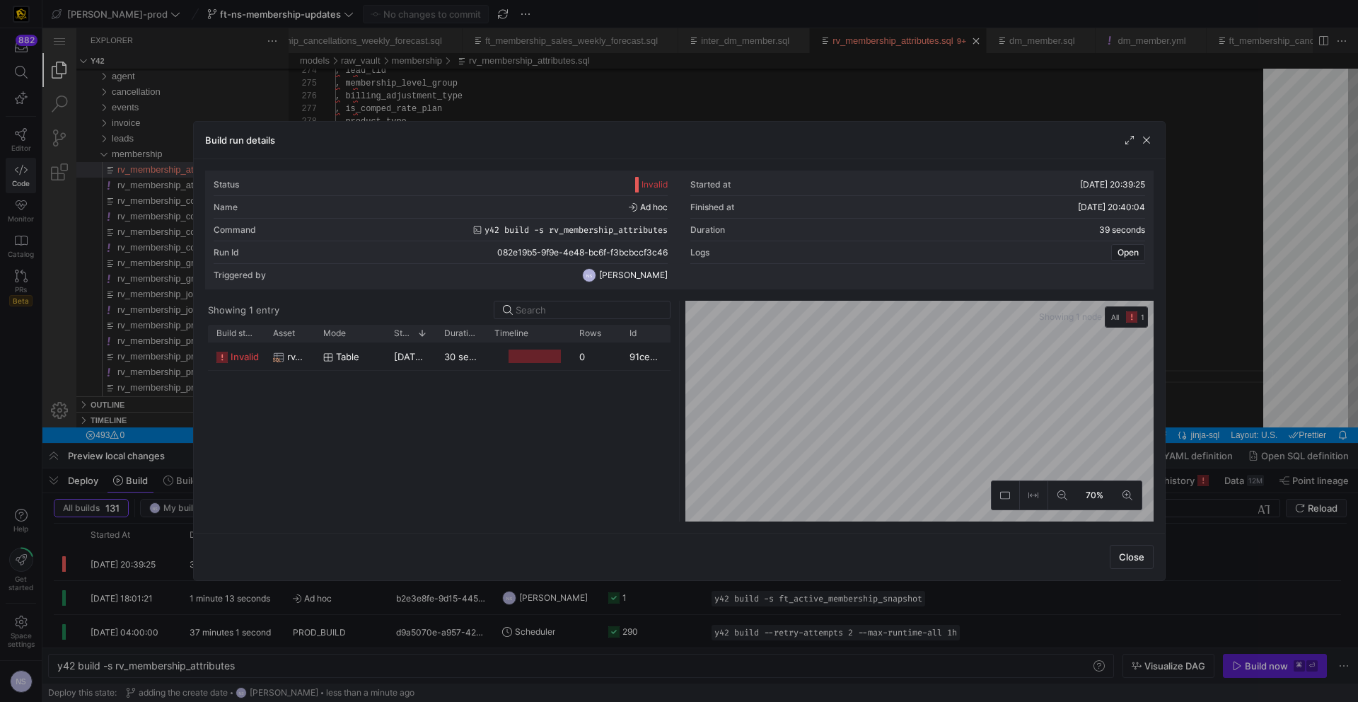
click at [1069, 359] on div at bounding box center [679, 351] width 1358 height 702
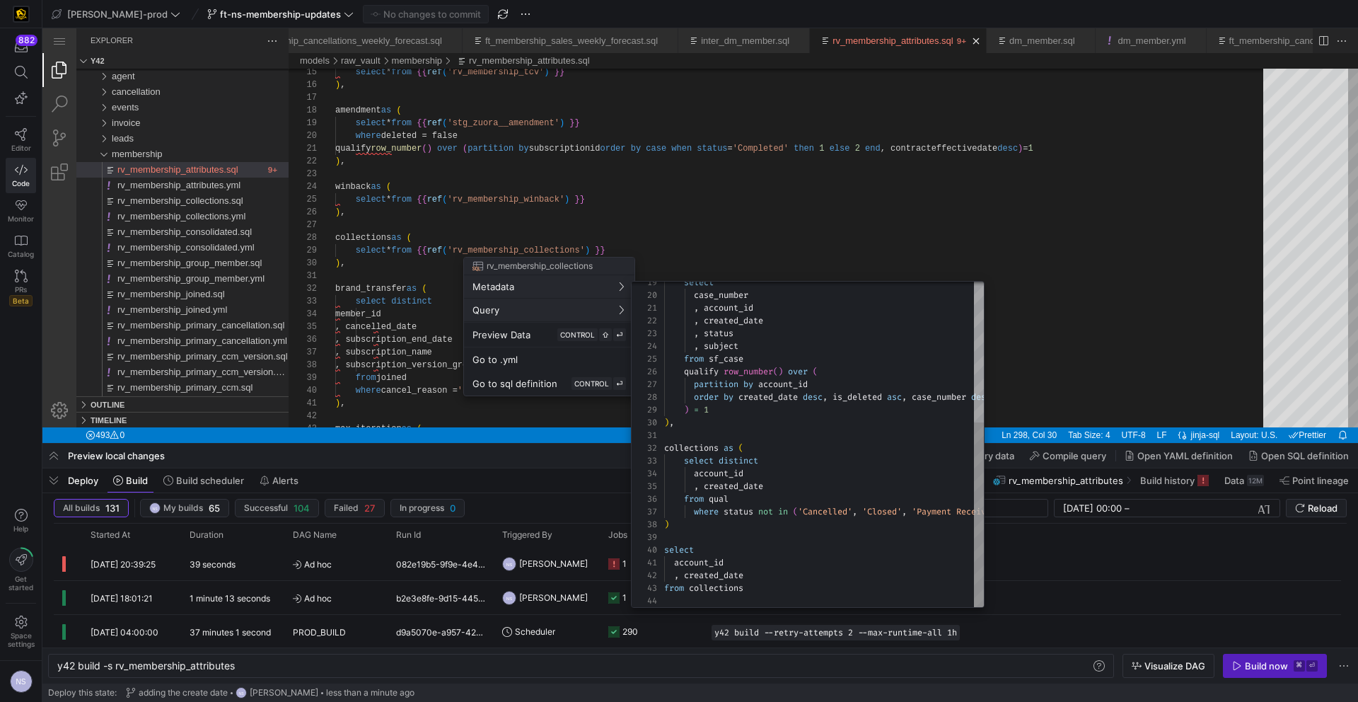
type textarea "account_id , created_date from collections"
click at [708, 574] on div "select case_number , account_id , created_date , status , subject from sf_case …" at bounding box center [824, 321] width 320 height 572
click at [708, 575] on div "select case_number , account_id , created_date , status , subject from sf_case …" at bounding box center [824, 321] width 320 height 572
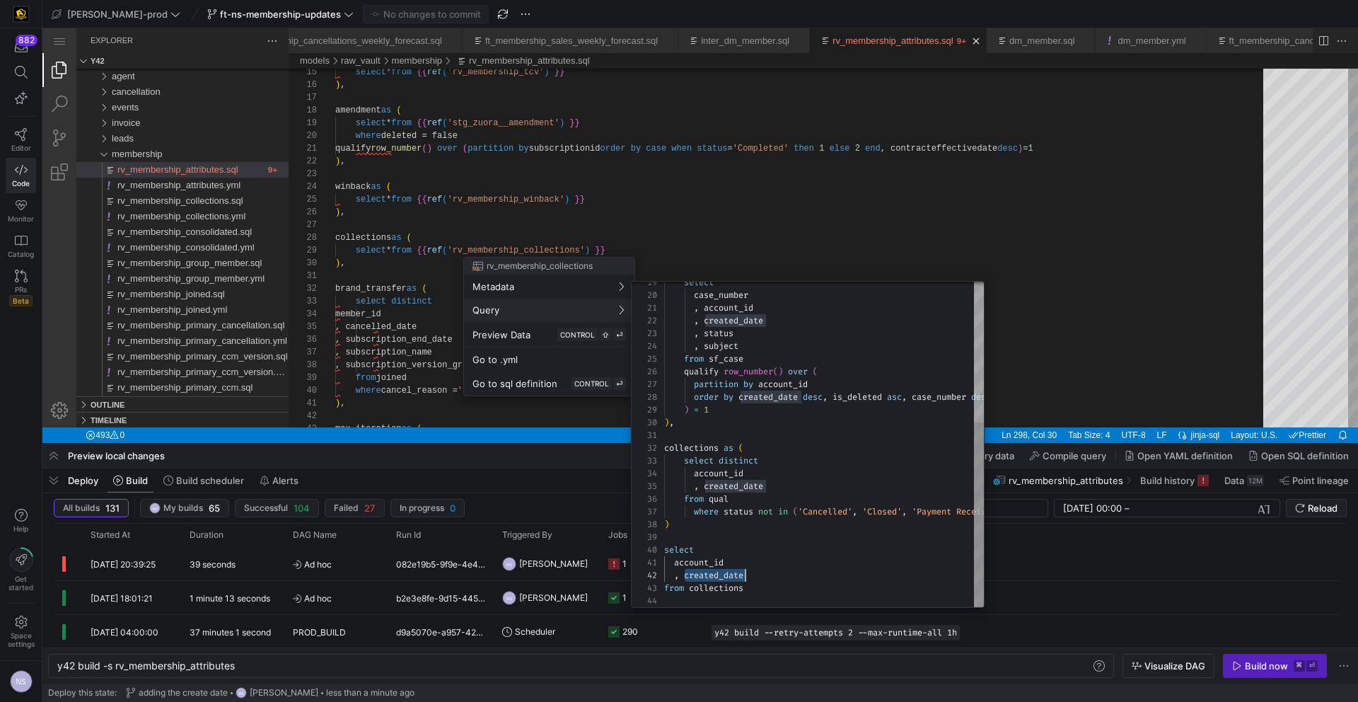
scroll to position [13, 0]
click at [708, 575] on div "select case_number , account_id , created_date , status , subject from sf_case …" at bounding box center [824, 321] width 320 height 572
click at [708, 574] on div "select case_number , account_id , created_date , status , subject from sf_case …" at bounding box center [824, 321] width 320 height 572
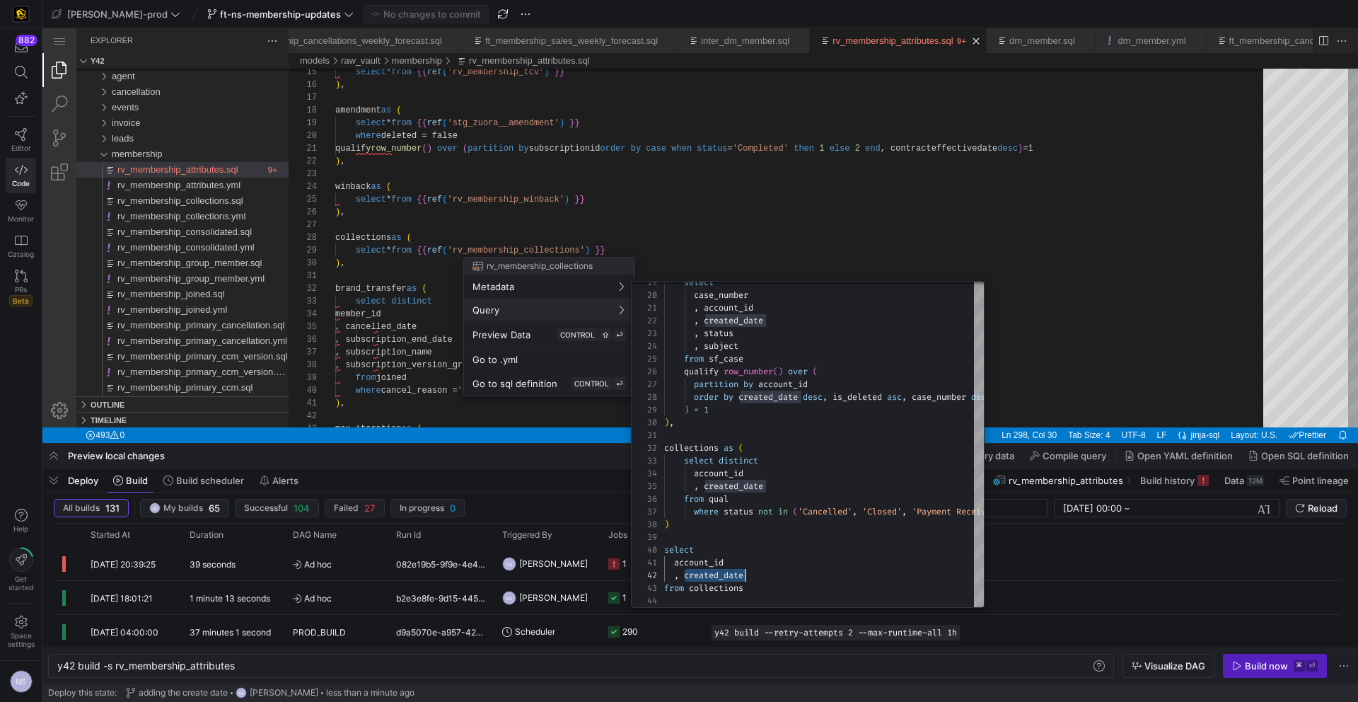
click at [674, 141] on div at bounding box center [679, 351] width 1358 height 702
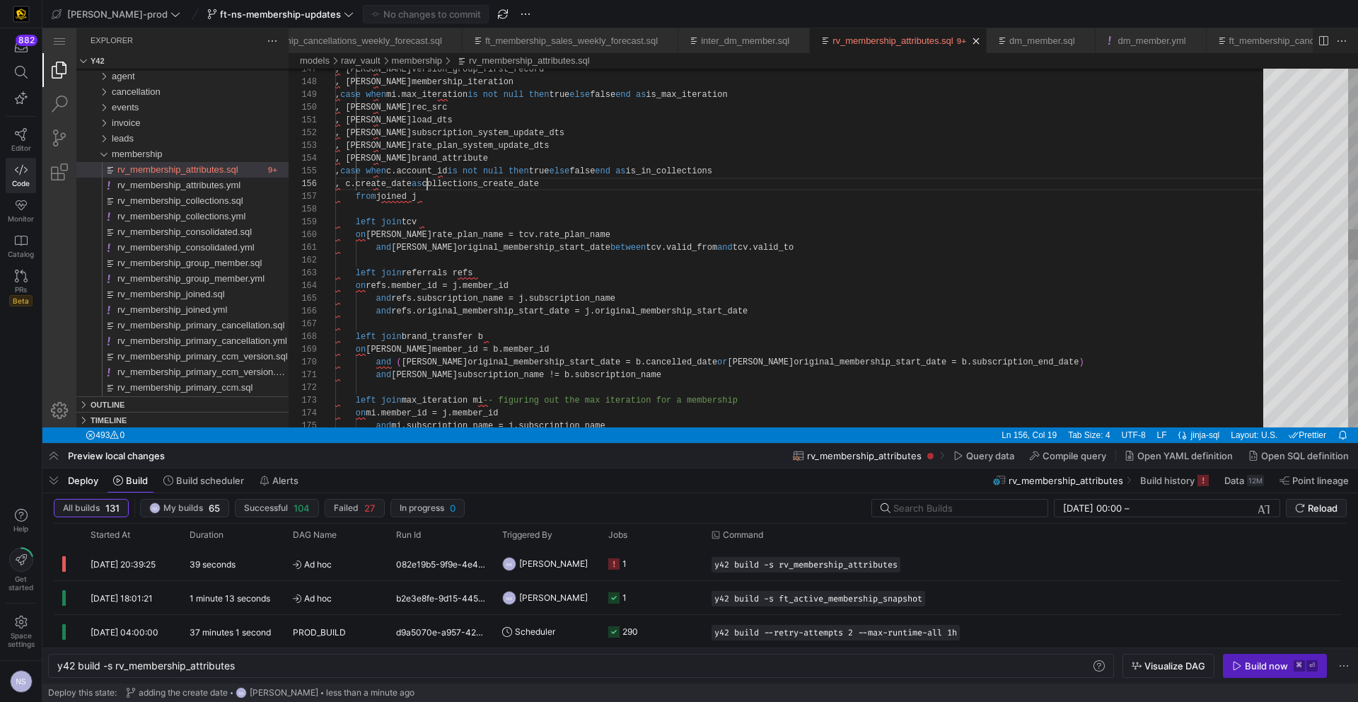
click at [427, 182] on div ", j.version_group_first_record , j.membership_iteration , case when mi.max_iter…" at bounding box center [804, 287] width 938 height 4167
paste textarea "d"
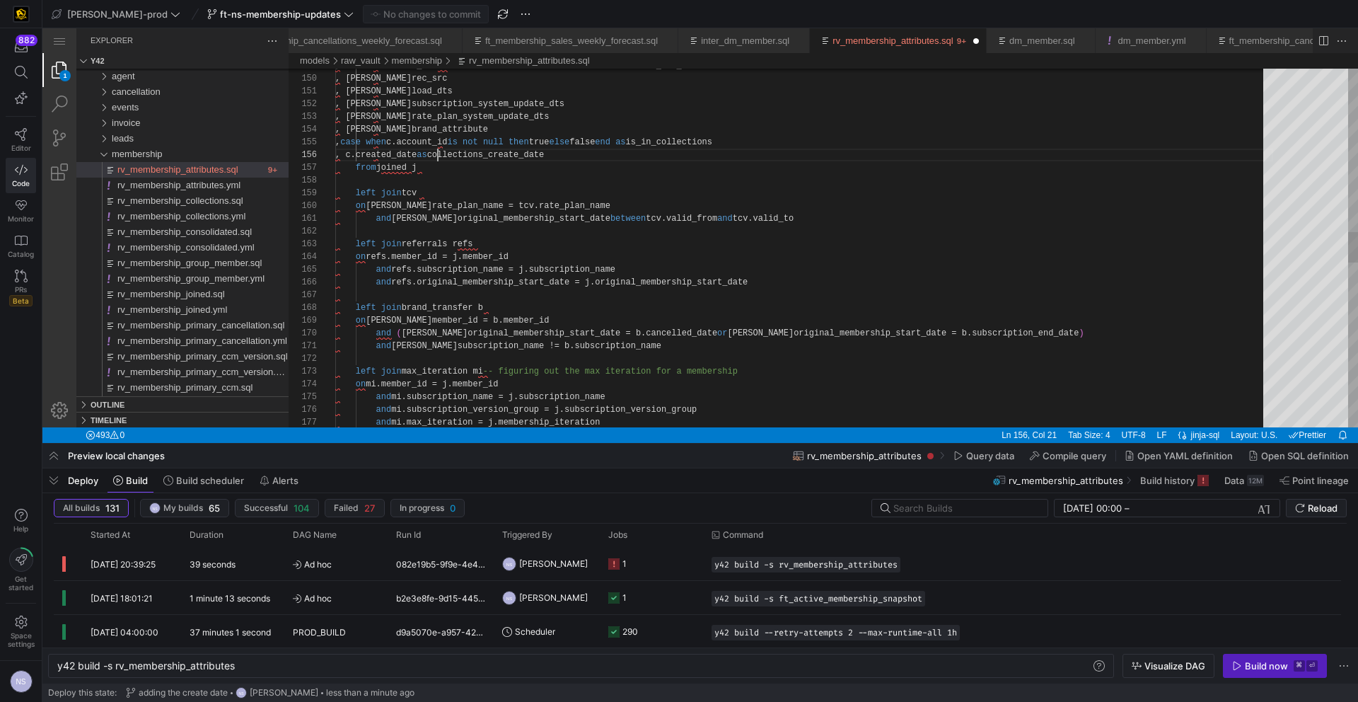
click at [439, 151] on div ", case when mi.max_iteration is not null then true else false end as is_max_ite…" at bounding box center [804, 258] width 938 height 4167
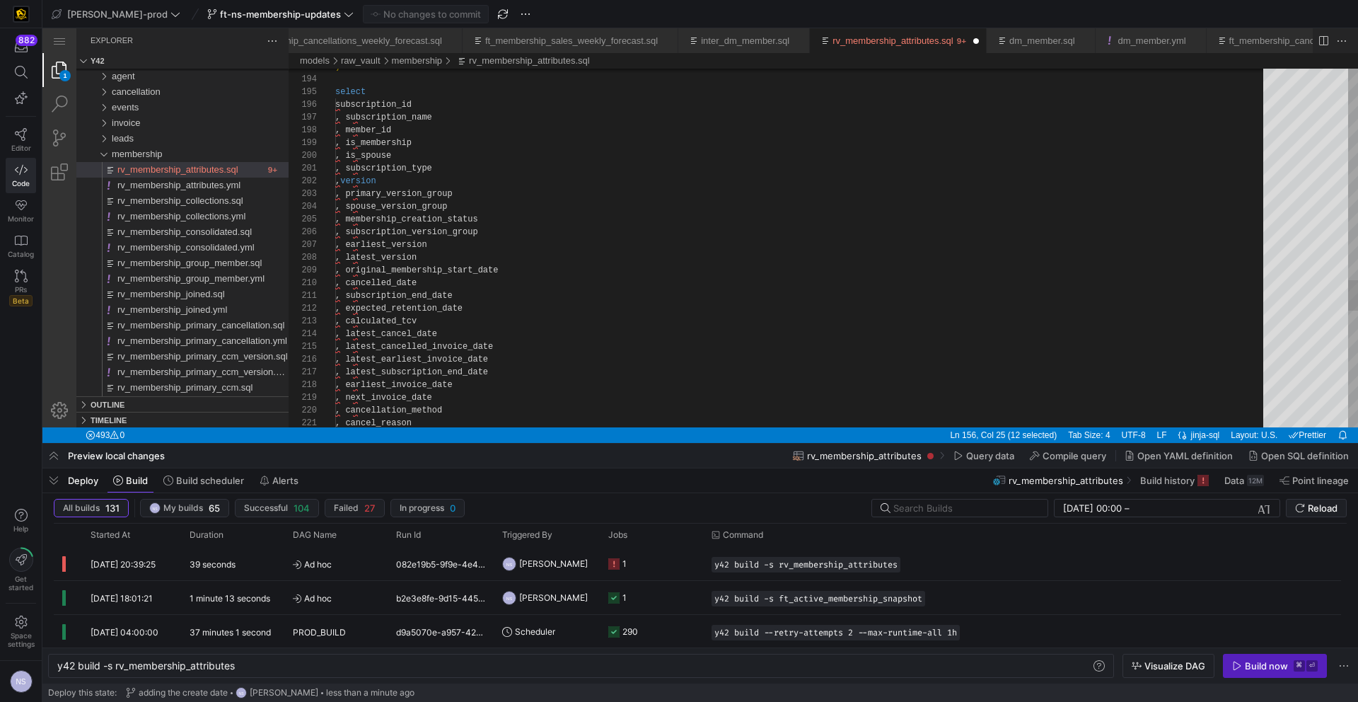
scroll to position [115, 76]
click at [393, 18] on span "Commit & push (1)" at bounding box center [432, 13] width 79 height 11
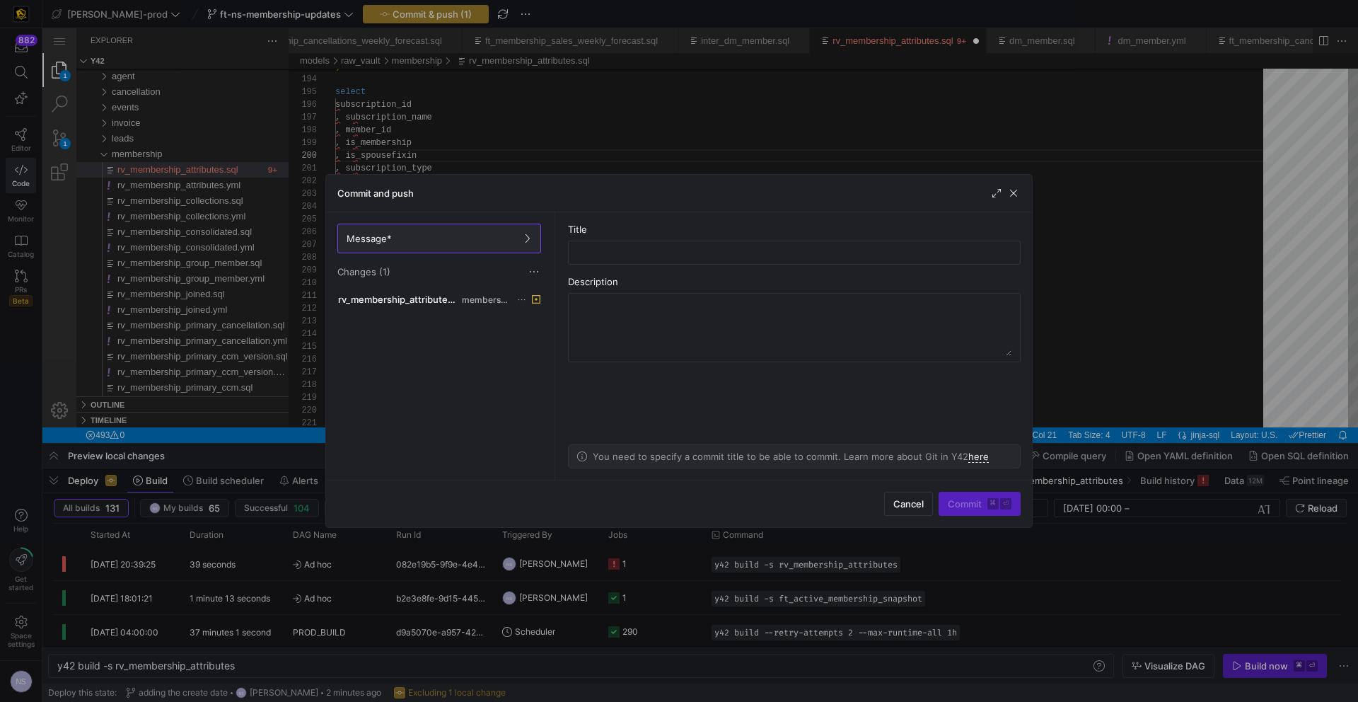
type textarea "left join amendment am on j.previous_subscription_id = am.subscriptionid ) sele…"
click at [590, 260] on div at bounding box center [794, 252] width 429 height 23
type input "fixing syntax error"
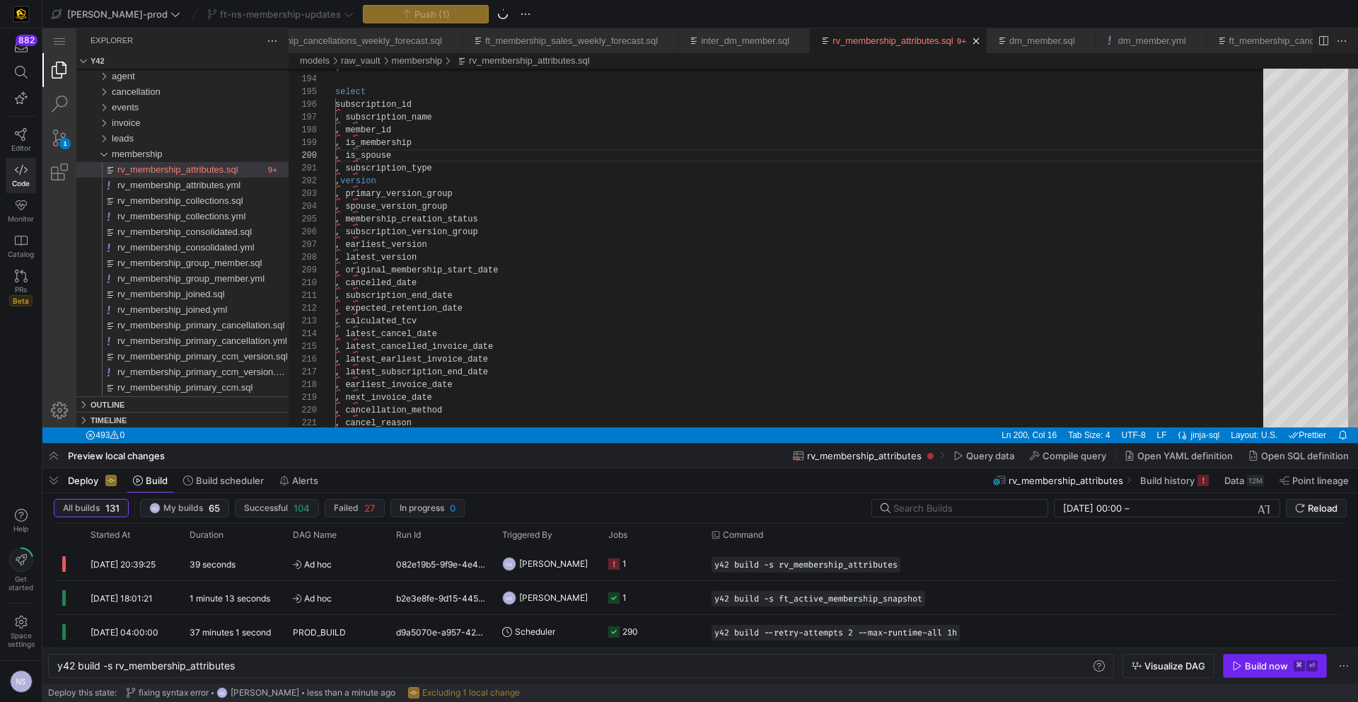
click at [1069, 606] on div "Build now" at bounding box center [1266, 665] width 43 height 11
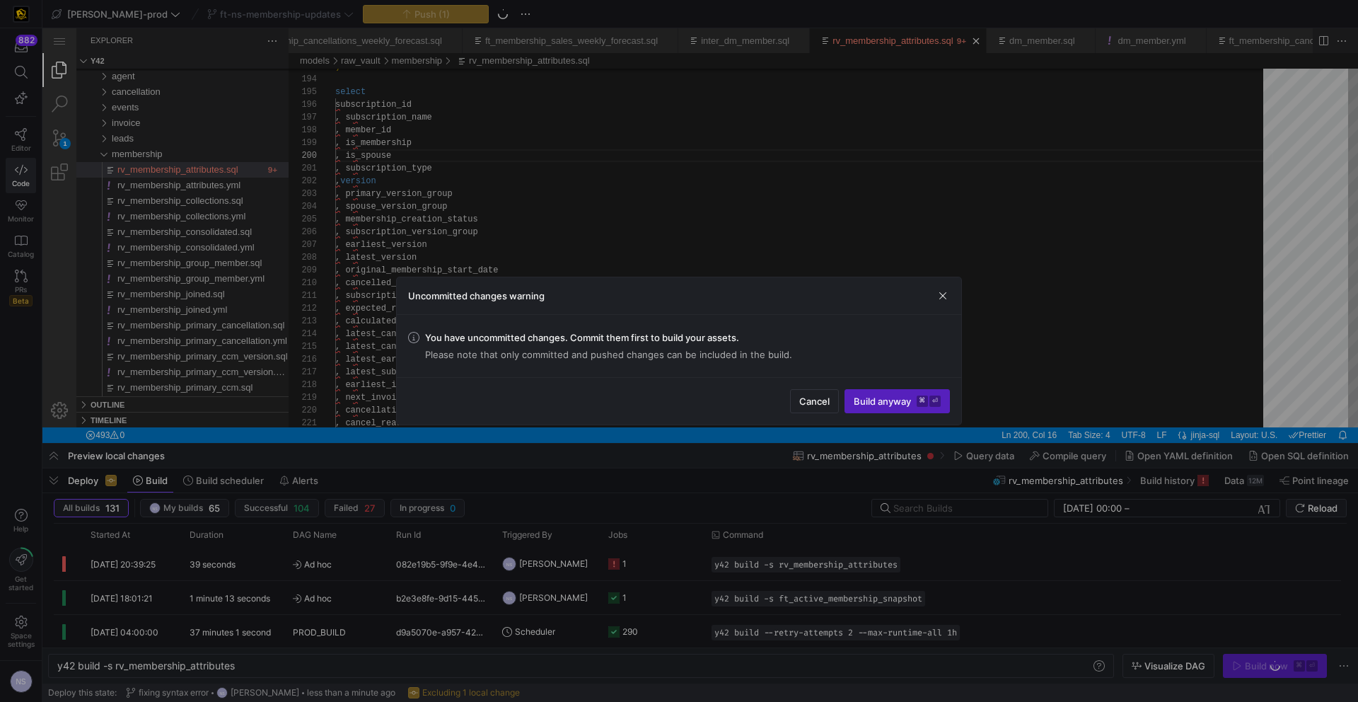
click at [1069, 390] on div at bounding box center [679, 351] width 1358 height 702
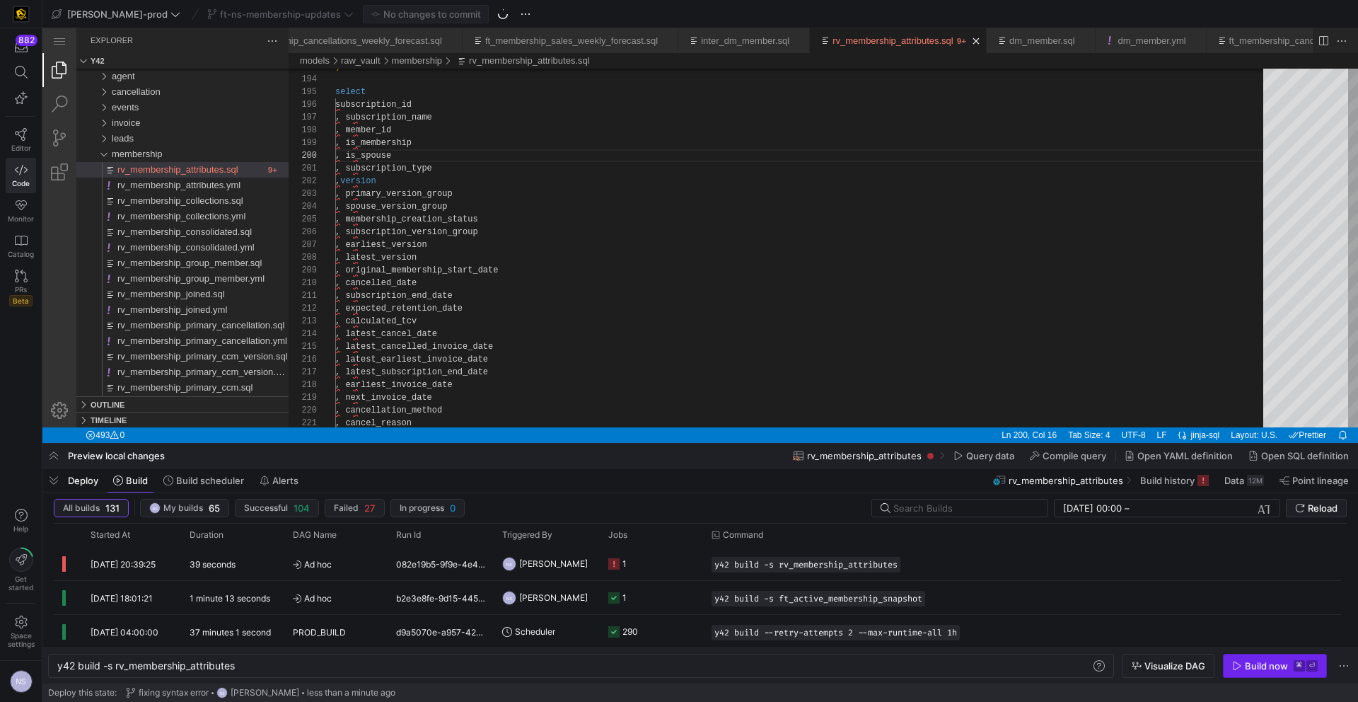
click at [1069, 606] on span "Build now ⌘ ⏎" at bounding box center [1276, 665] width 86 height 11
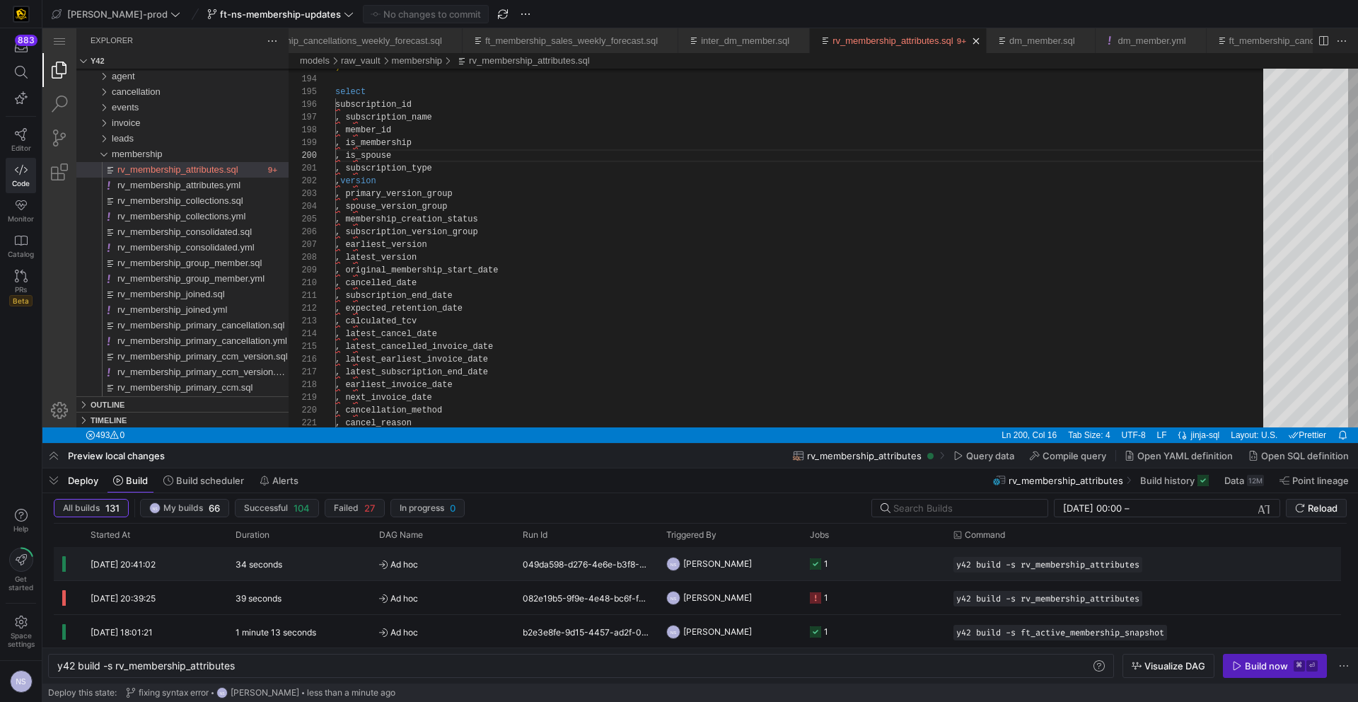
click at [859, 575] on y42-job-status-cell-renderer "1" at bounding box center [873, 564] width 127 height 32
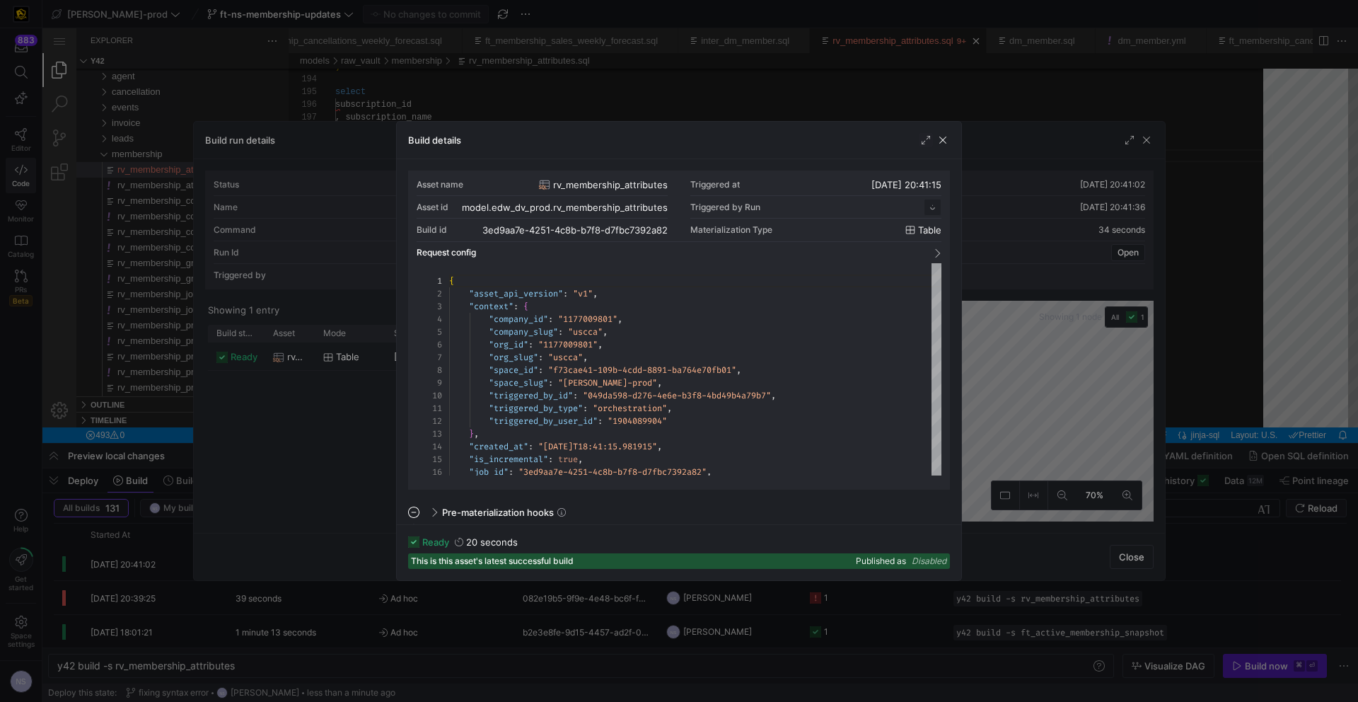
scroll to position [127, 0]
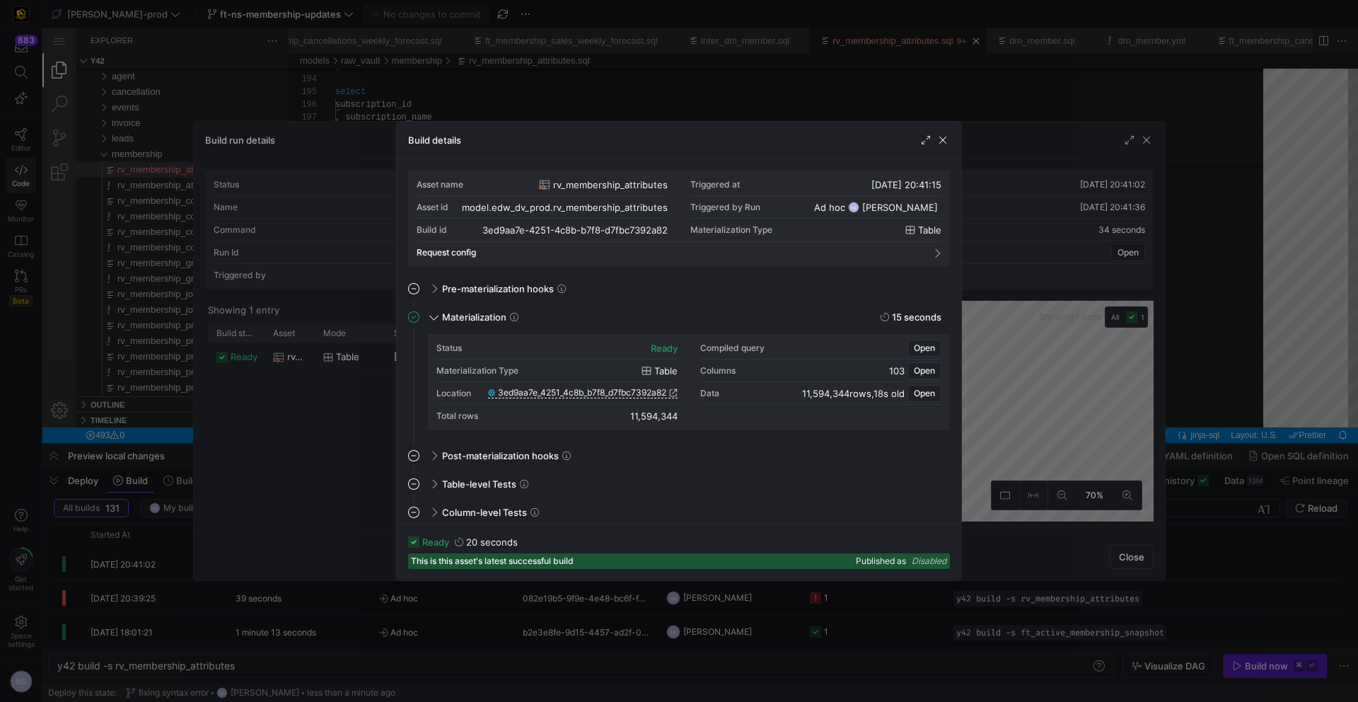
click at [645, 400] on div "Location 3ed9aa7e_4251_4c8b_b7f8_d7fbc7392a82" at bounding box center [557, 393] width 241 height 23
click at [646, 393] on span "3ed9aa7e_4251_4c8b_b7f8_d7fbc7392a82" at bounding box center [582, 393] width 168 height 10
click at [1069, 283] on div at bounding box center [679, 351] width 1358 height 702
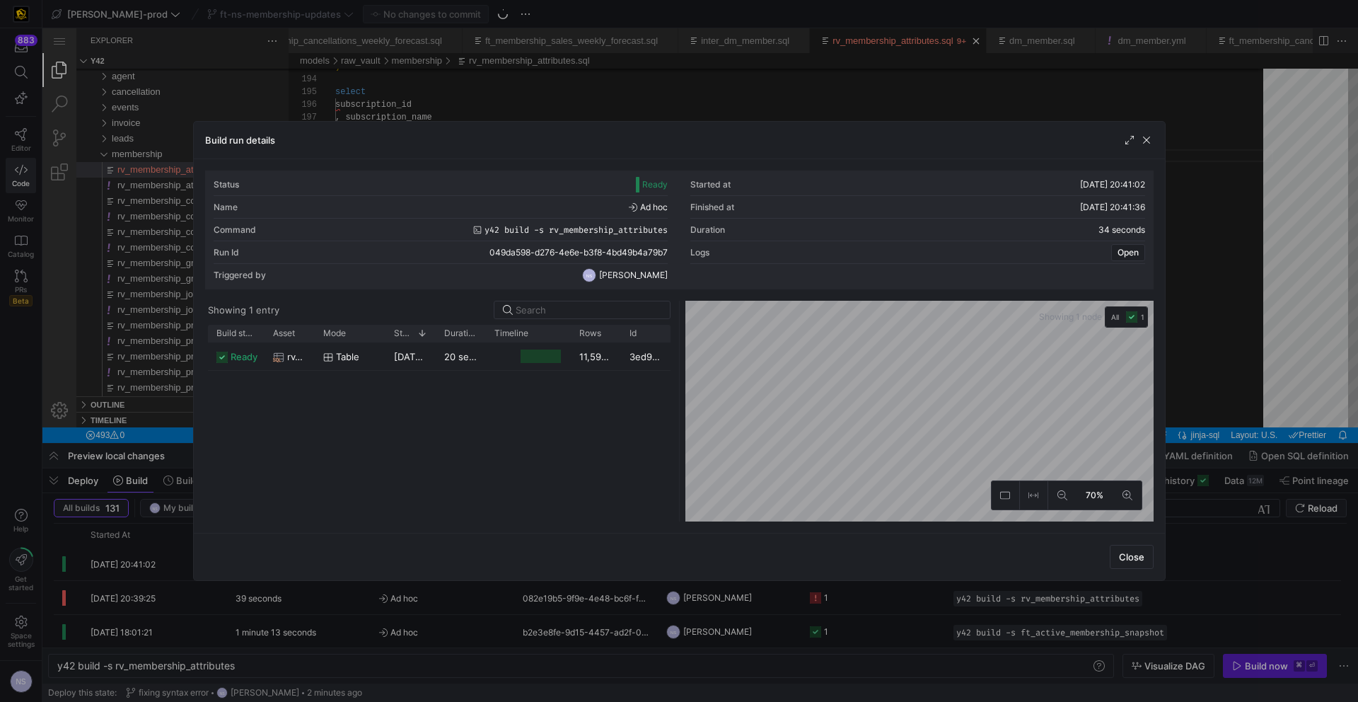
click at [1069, 329] on div at bounding box center [679, 351] width 1358 height 702
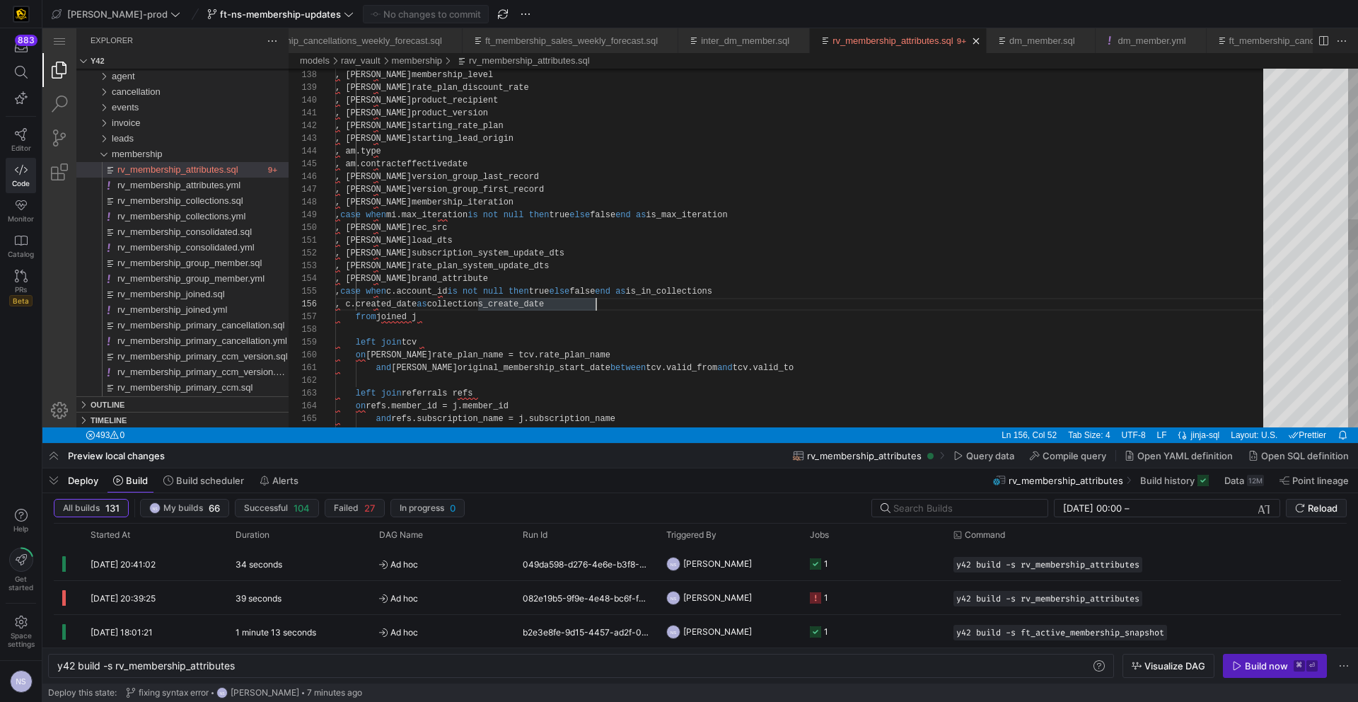
scroll to position [64, 261]
click at [628, 305] on div "and j.original_membership_start_date between tcv.valid_from and tcv.valid_to on…" at bounding box center [804, 407] width 938 height 4167
click at [577, 270] on div "and j.original_membership_start_date between tcv.valid_from and tcv.valid_to on…" at bounding box center [804, 410] width 938 height 4167
click at [449, 255] on div "and j.original_membership_start_date between tcv.valid_from and tcv.valid_to on…" at bounding box center [804, 410] width 938 height 4167
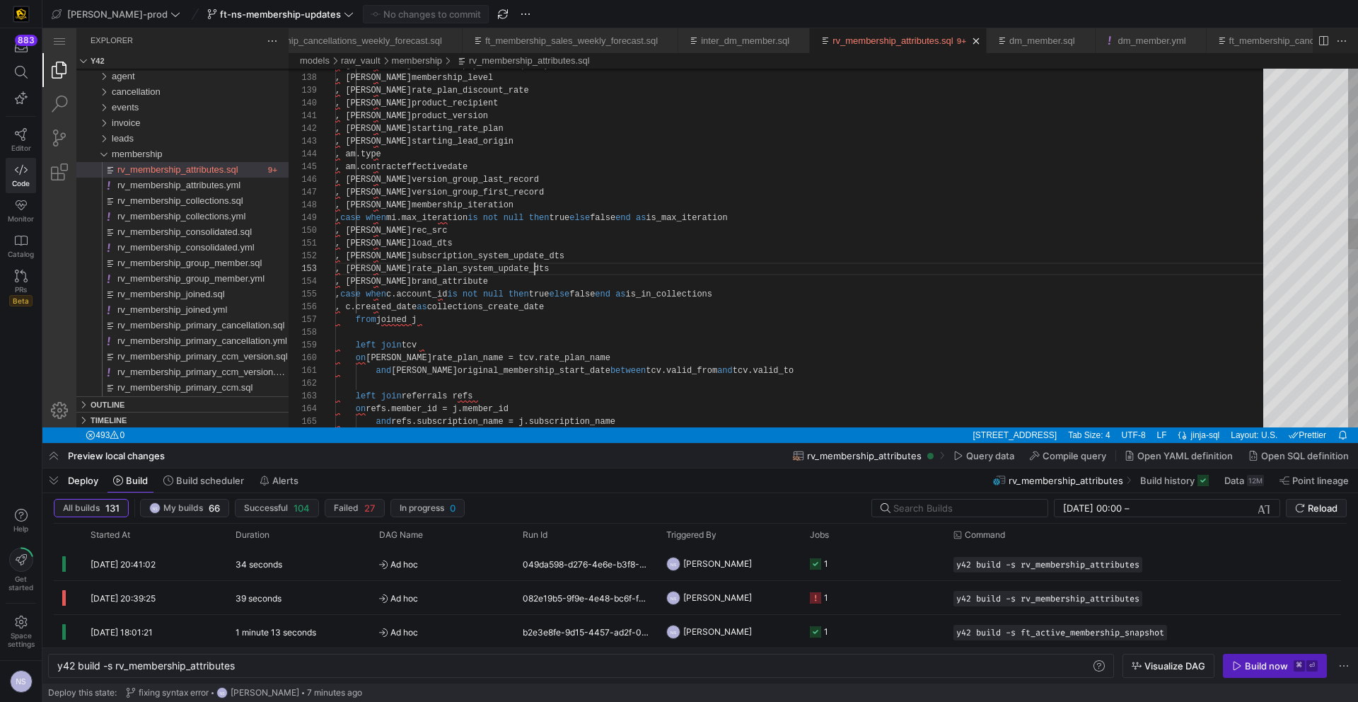
click at [550, 271] on div "and j.original_membership_start_date between tcv.valid_from and tcv.valid_to on…" at bounding box center [804, 410] width 938 height 4167
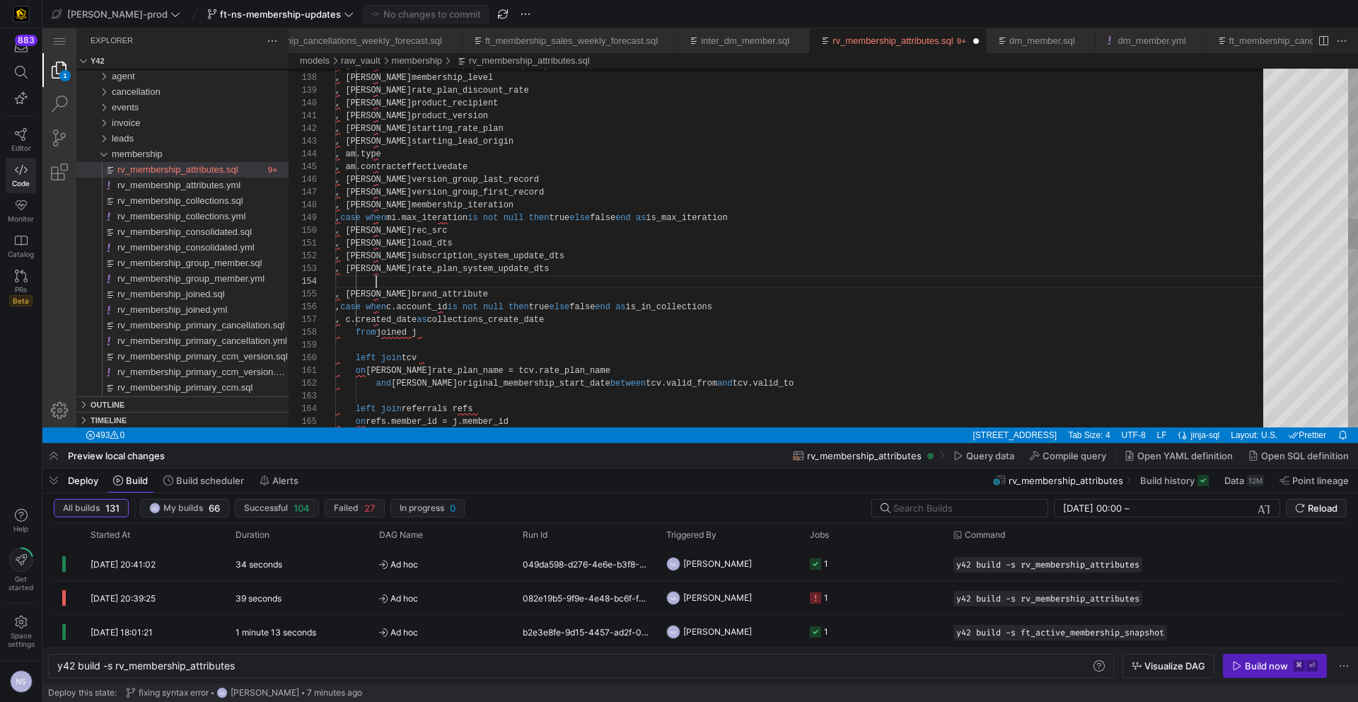
scroll to position [38, 51]
paste textarea "subscription_system_update_dts"
click at [388, 283] on div "and j.original_membership_start_date between tcv.valid_from and tcv.valid_to on…" at bounding box center [804, 416] width 938 height 4179
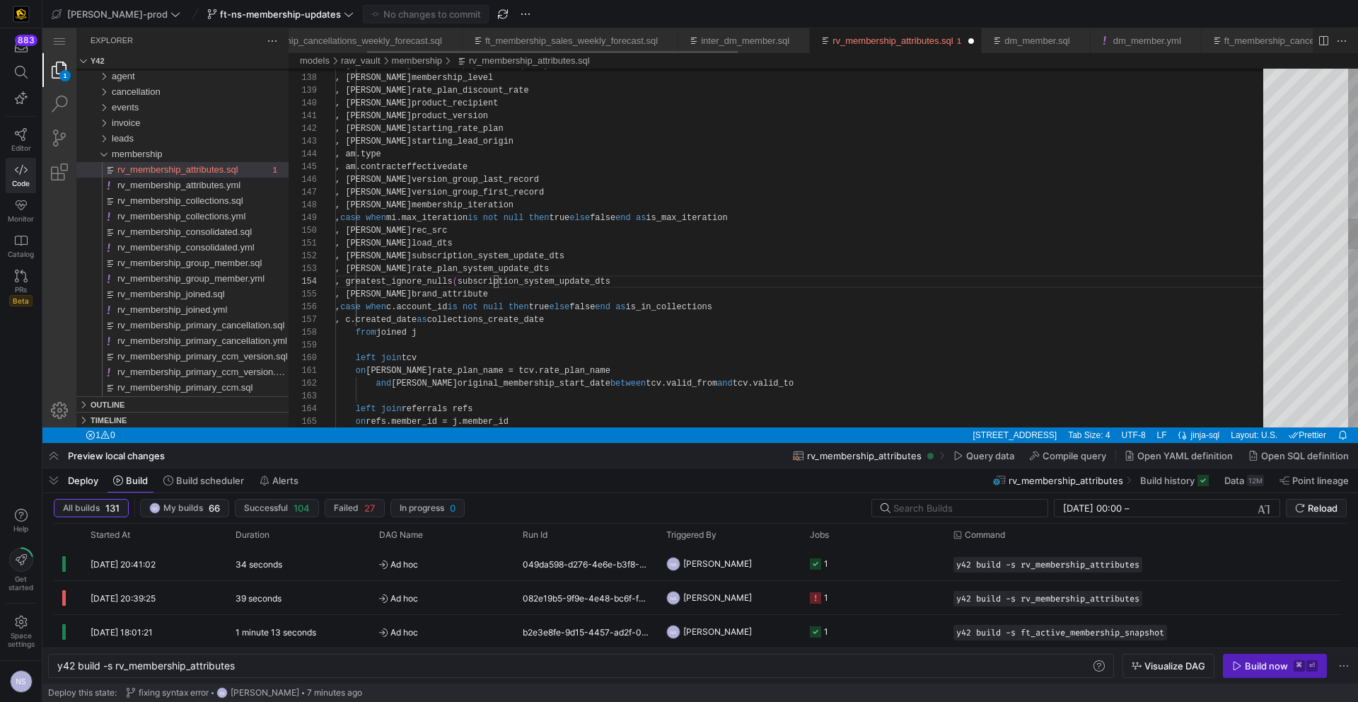
click at [673, 284] on div "and j.original_membership_start_date between tcv.valid_from and tcv.valid_to on…" at bounding box center [804, 416] width 938 height 4179
click at [664, 282] on div "and j.original_membership_start_date between tcv.valid_from and tcv.valid_to on…" at bounding box center [804, 416] width 938 height 4179
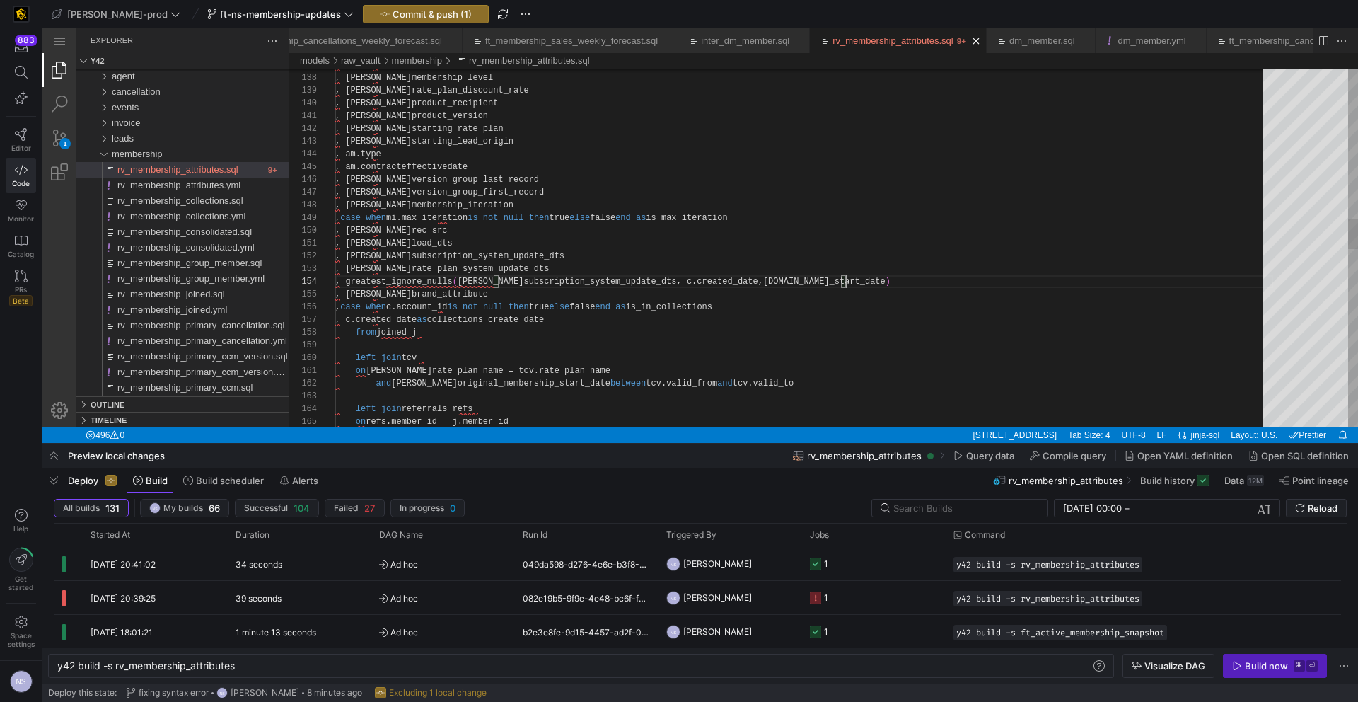
scroll to position [38, 512]
click at [901, 285] on div "and j.original_membership_start_date between tcv.valid_from and tcv.valid_to on…" at bounding box center [804, 416] width 938 height 4179
click at [861, 282] on div "and j.original_membership_start_date between tcv.valid_from and tcv.valid_to on…" at bounding box center [804, 416] width 938 height 4179
click at [908, 283] on div "and j.original_membership_start_date between tcv.valid_from and tcv.valid_to on…" at bounding box center [804, 416] width 938 height 4179
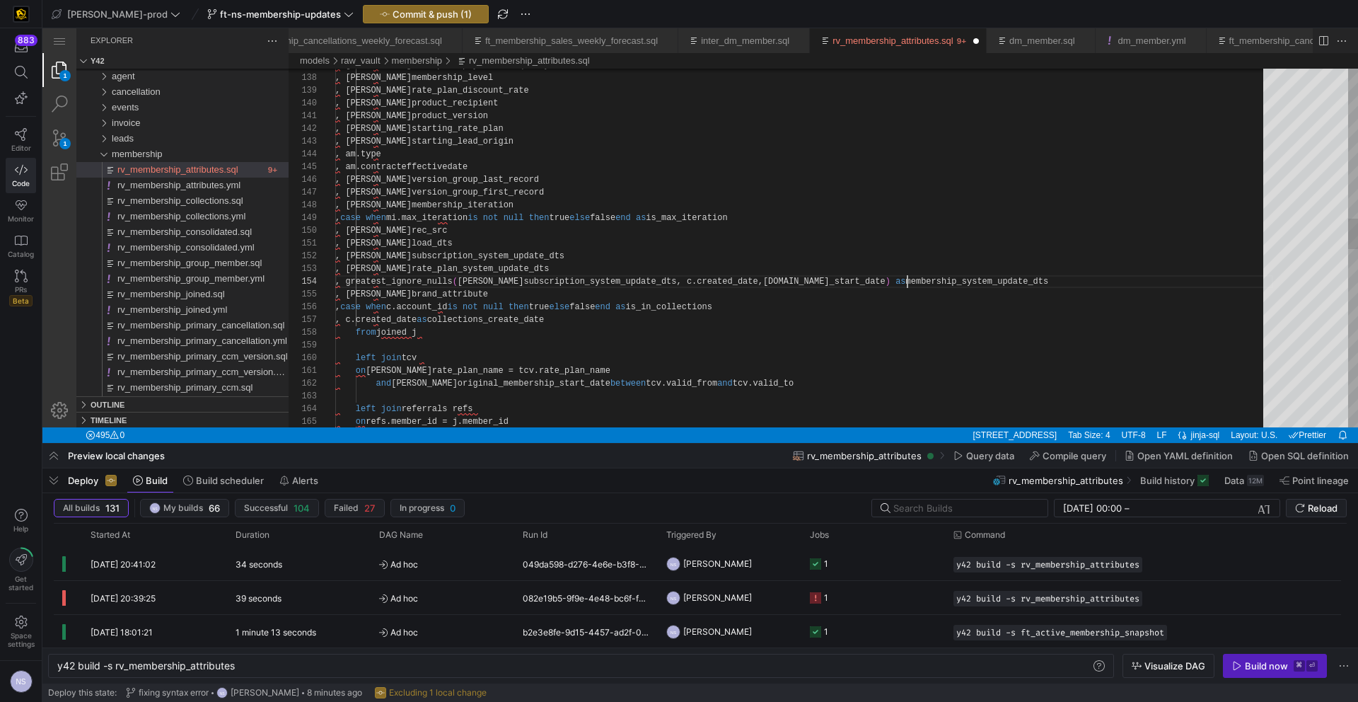
click at [908, 283] on div "and j.original_membership_start_date between tcv.valid_from and tcv.valid_to on…" at bounding box center [804, 416] width 938 height 4179
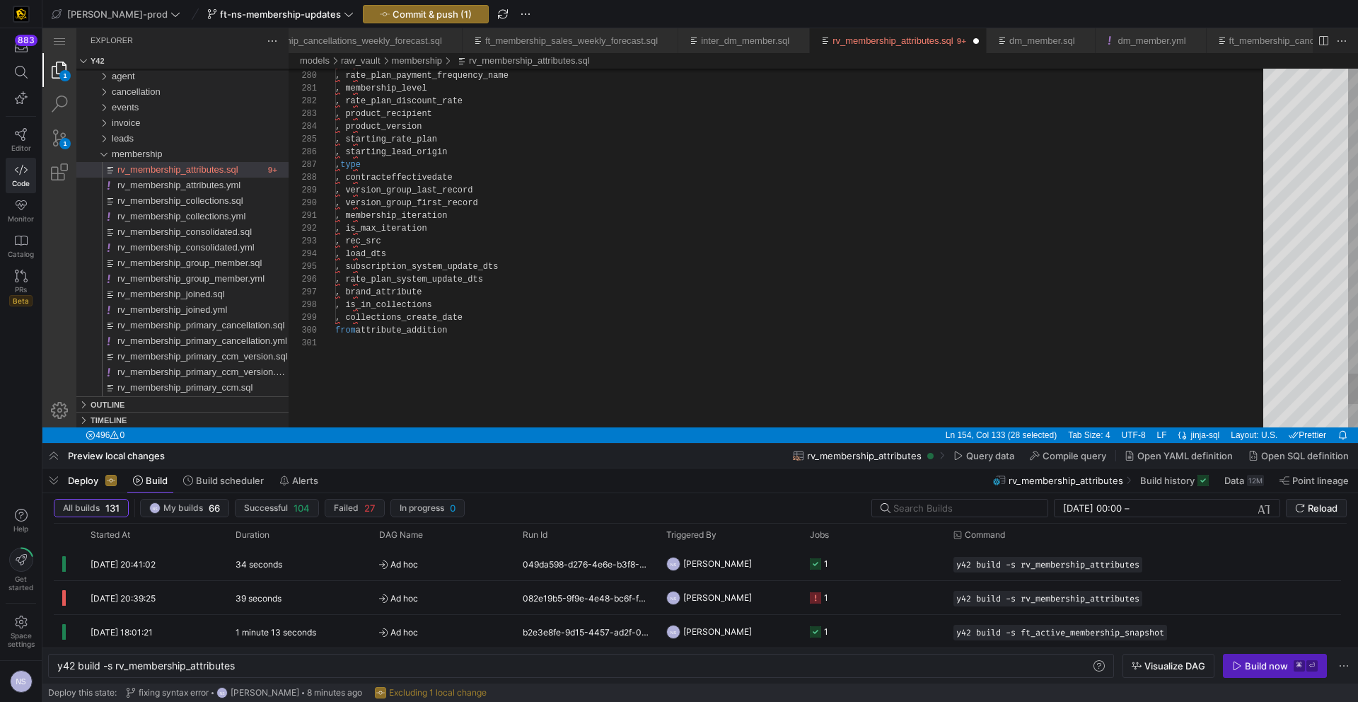
paste textarea "membership_system_update_dts"
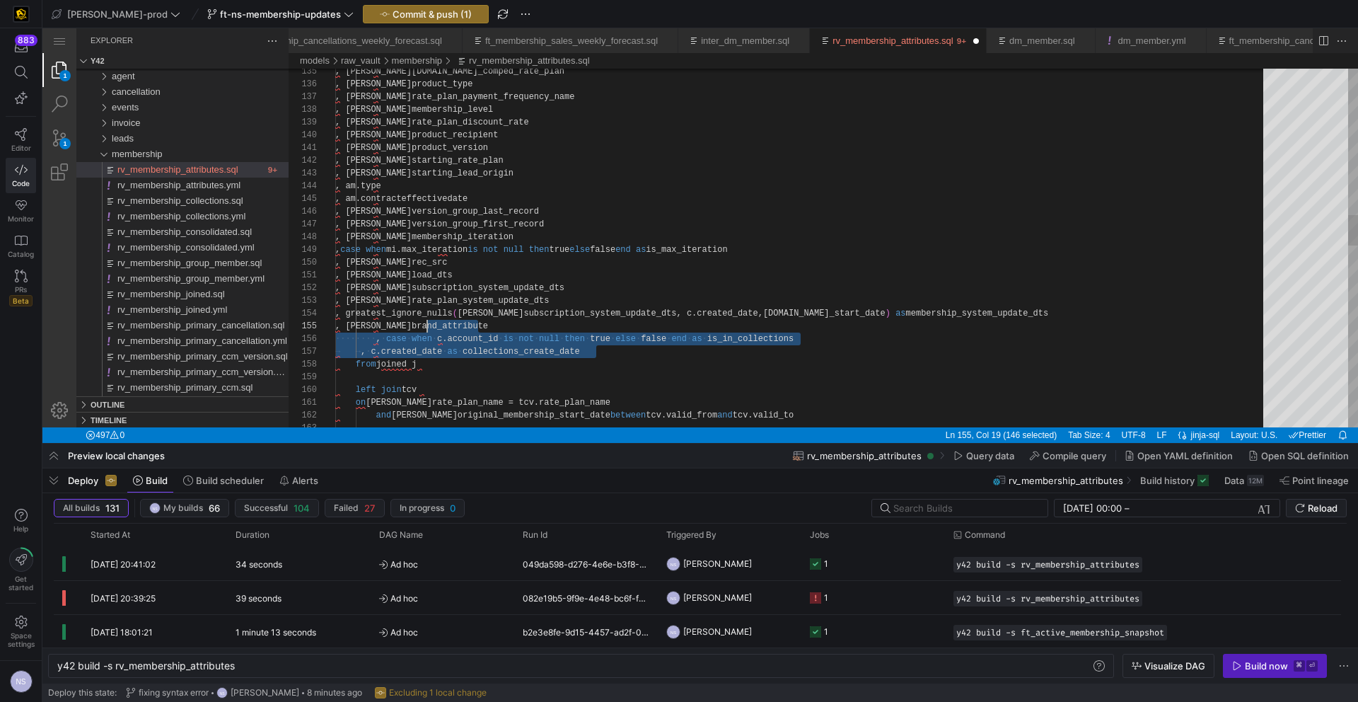
scroll to position [51, 0]
drag, startPoint x: 629, startPoint y: 354, endPoint x: 278, endPoint y: 328, distance: 352.0
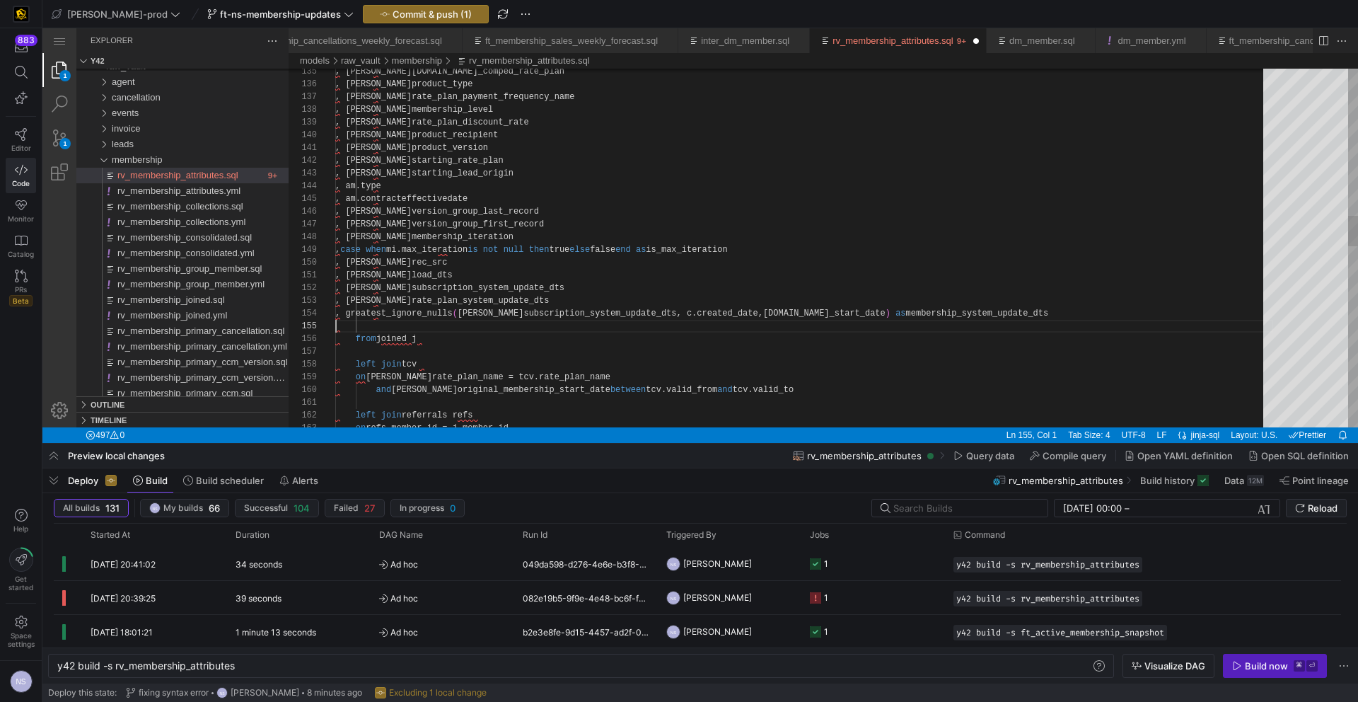
click at [840, 249] on div "and j.original_membership_start_date between tcv.valid_from and tcv.valid_to on…" at bounding box center [804, 442] width 938 height 4167
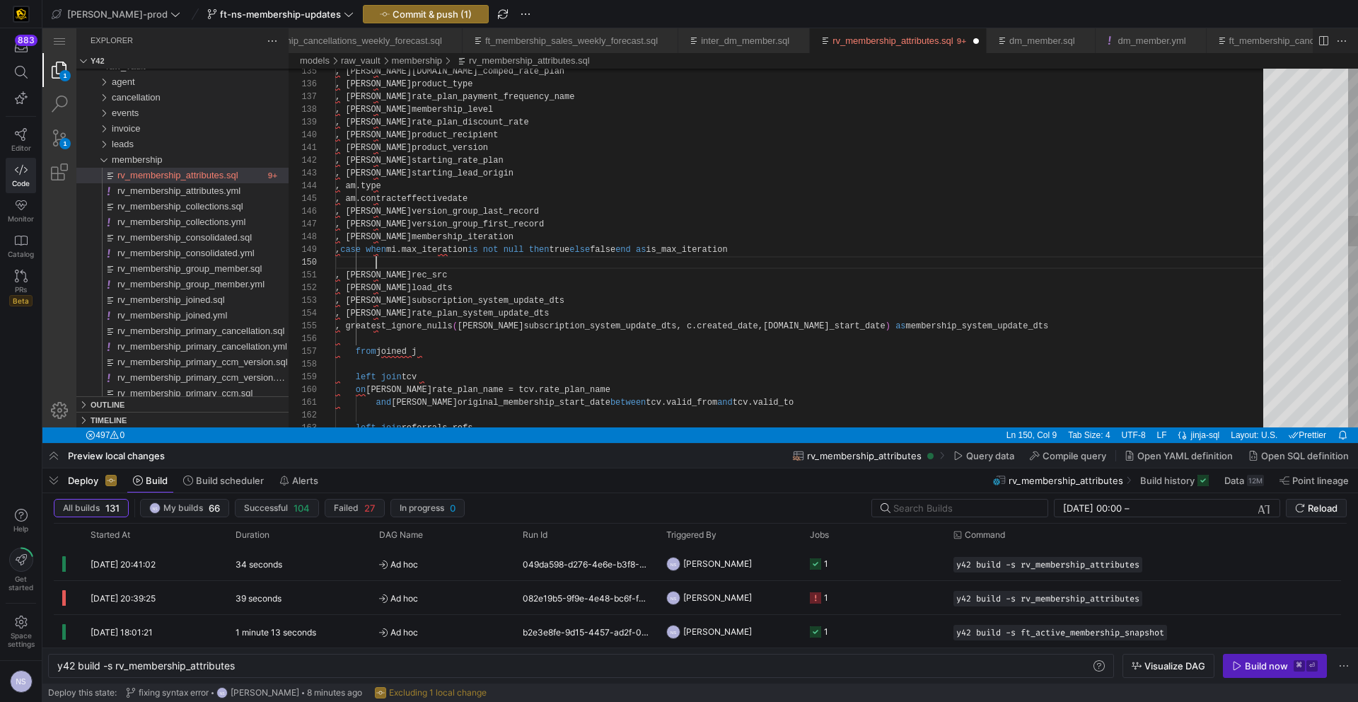
paste textarea ", case when c.account_id is not null then true else false end as is_in_collecti…"
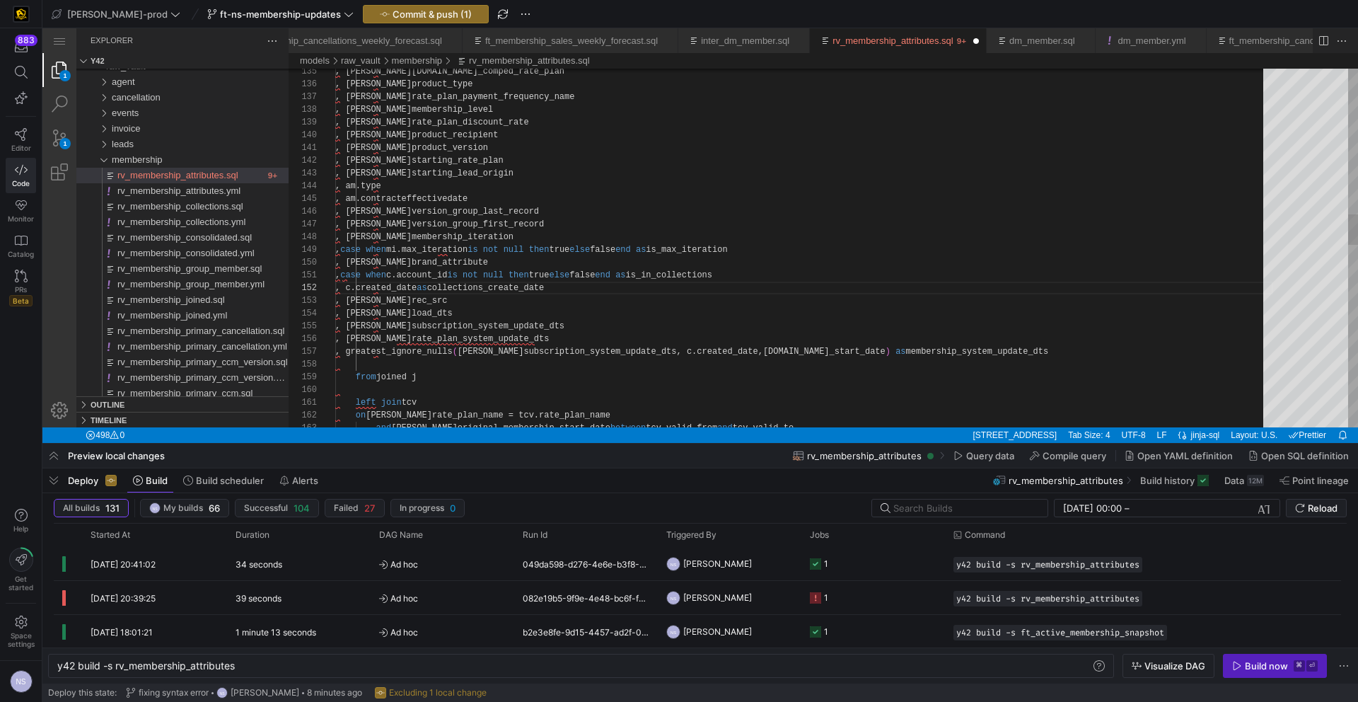
click at [416, 260] on div "and j.original_membership_start_date between tcv.valid_from and tcv.valid_to on…" at bounding box center [804, 461] width 938 height 4205
click at [406, 366] on div "and j.original_membership_start_date between tcv.valid_from and tcv.valid_to on…" at bounding box center [804, 461] width 938 height 4205
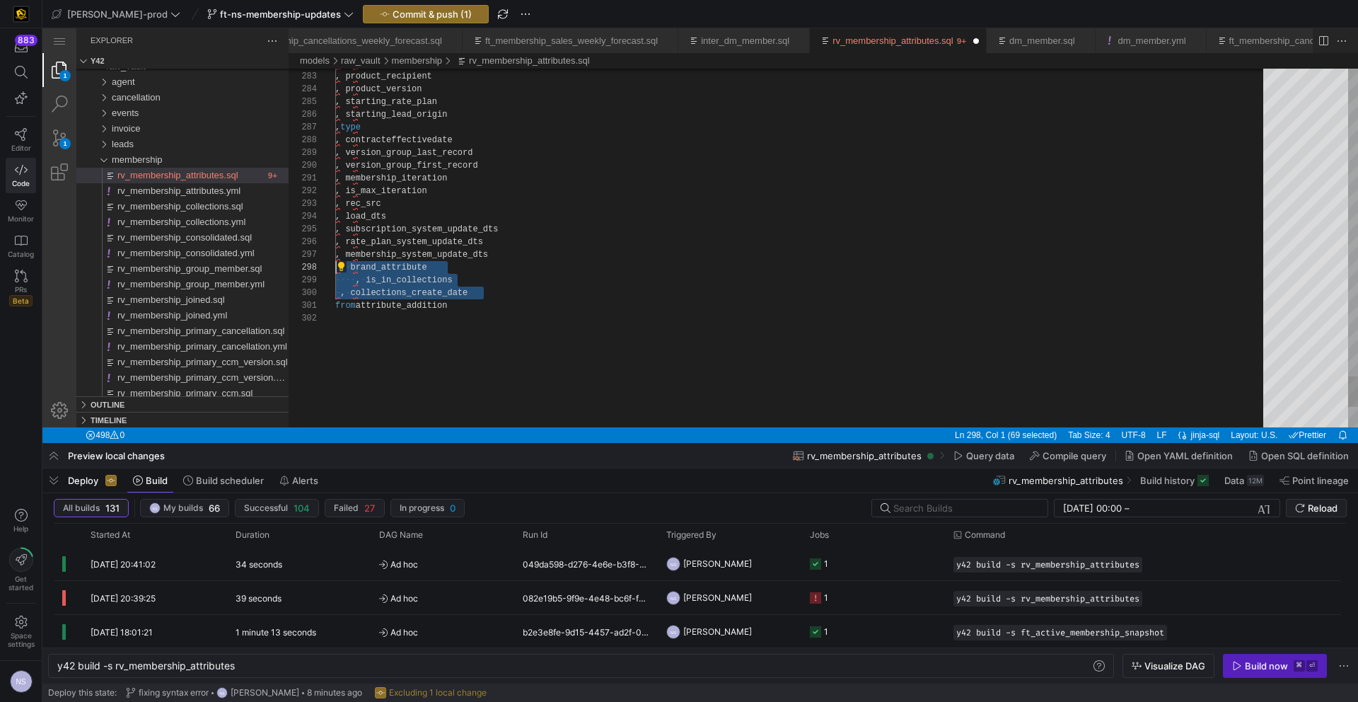
drag, startPoint x: 497, startPoint y: 292, endPoint x: 284, endPoint y: 266, distance: 215.2
paste textarea ", brand_attribute , is_in_collections , collections_create_date , rec_src , loa…"
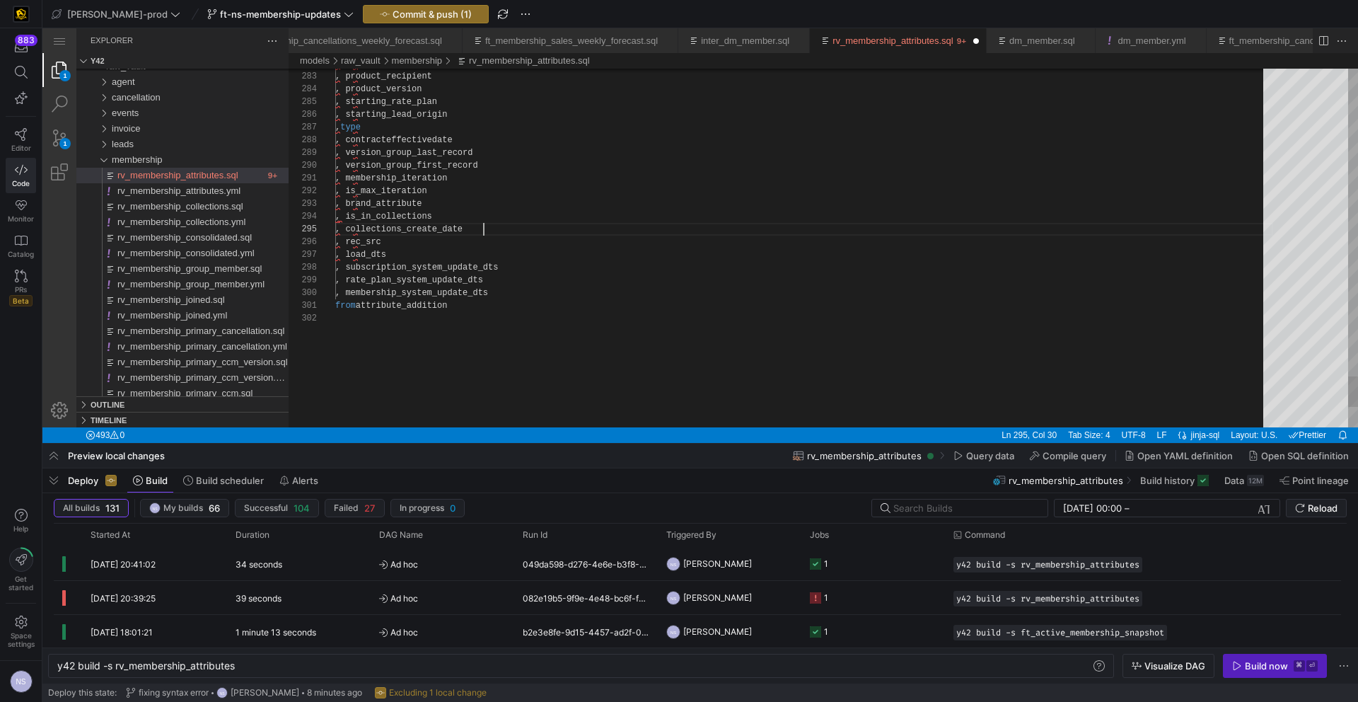
type textarea ", membership_iteration , is_max_iteration , brand_attribute , is_in_collections…"
click at [408, 10] on span "Commit & push (1)" at bounding box center [432, 13] width 79 height 11
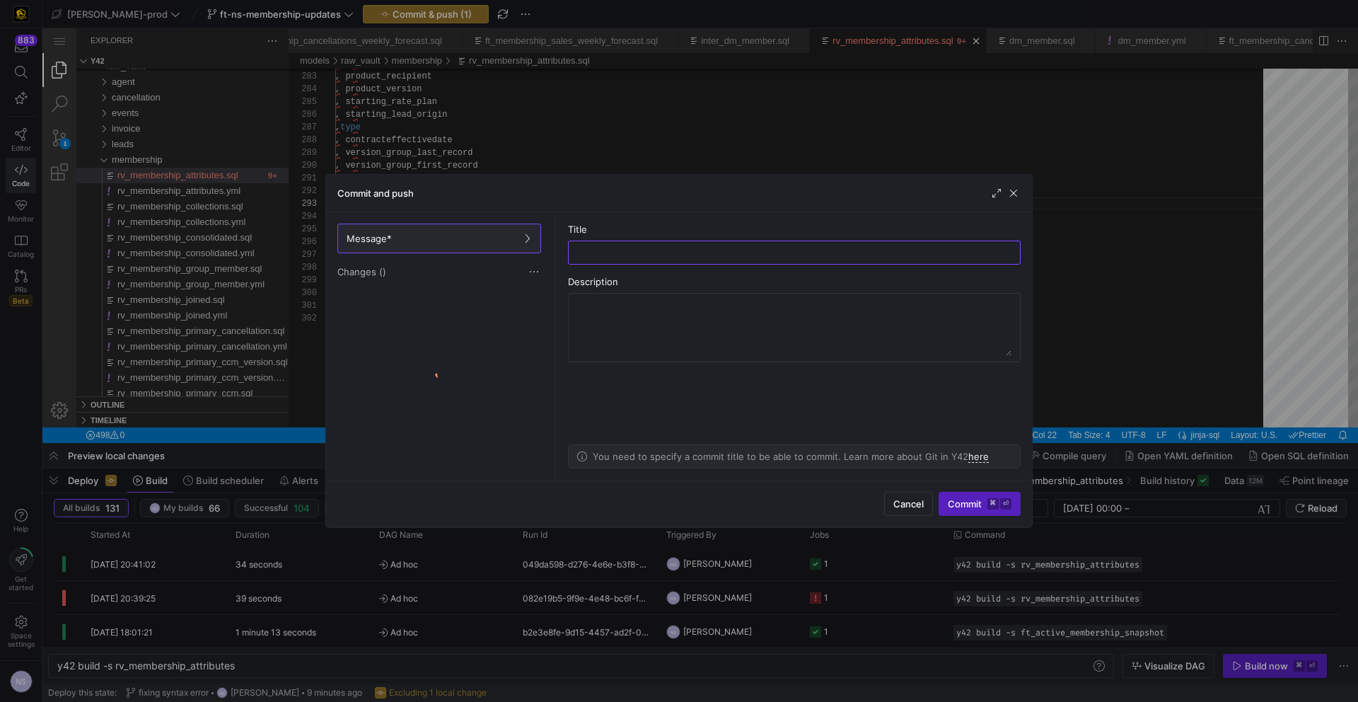
scroll to position [25, 127]
click at [458, 307] on div at bounding box center [439, 382] width 209 height 184
click at [462, 302] on span "membership" at bounding box center [485, 300] width 47 height 10
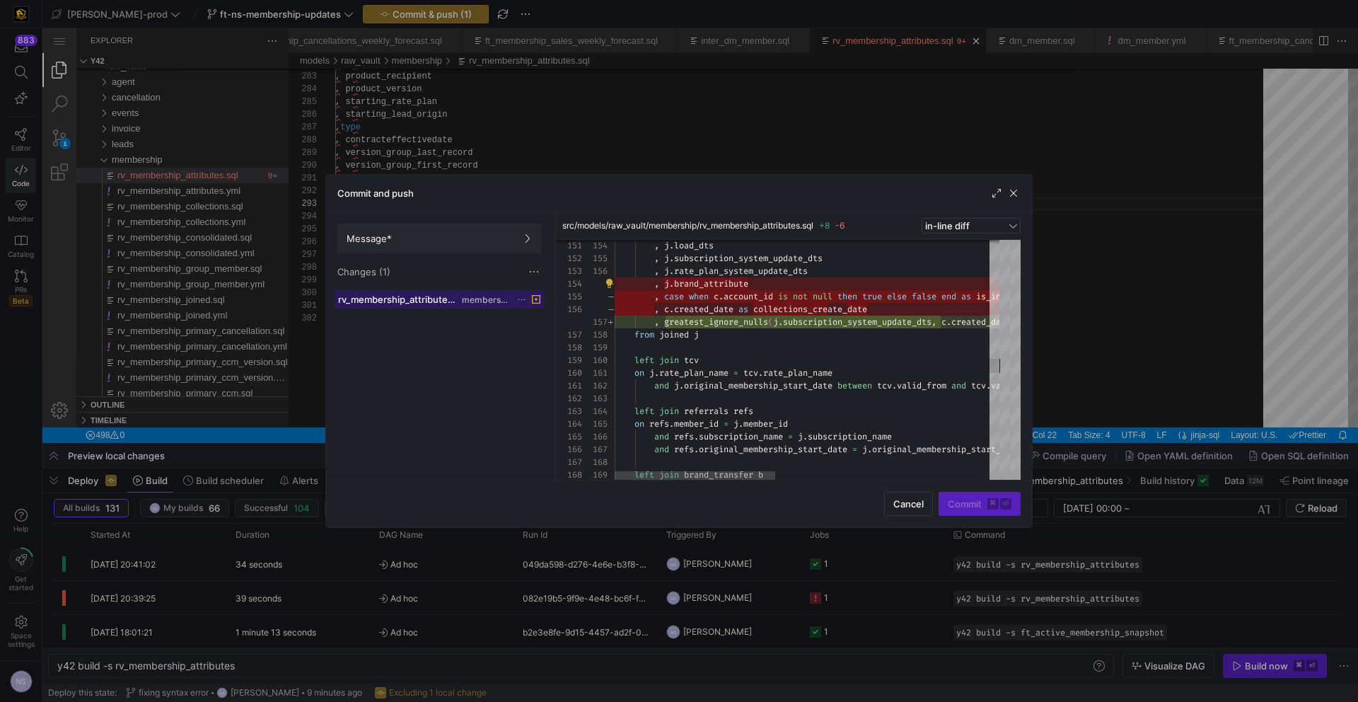
scroll to position [25, 108]
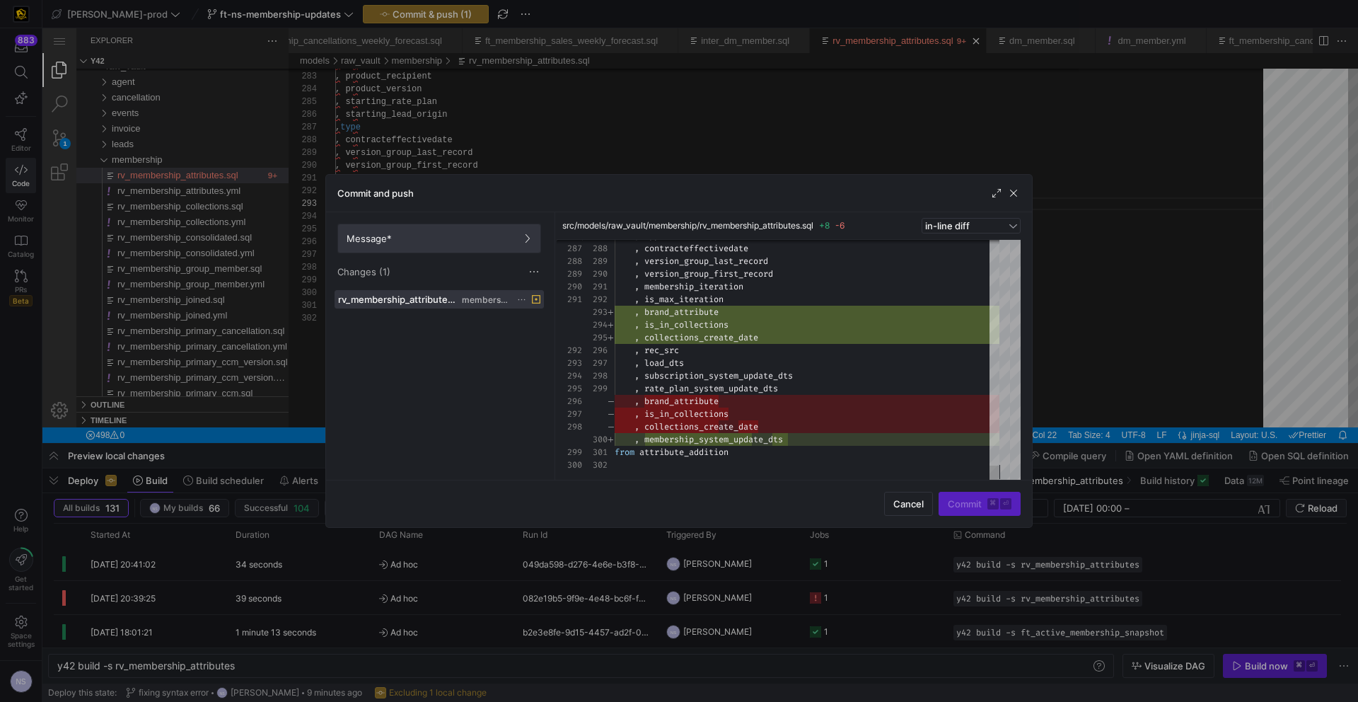
click at [475, 231] on span at bounding box center [439, 238] width 202 height 28
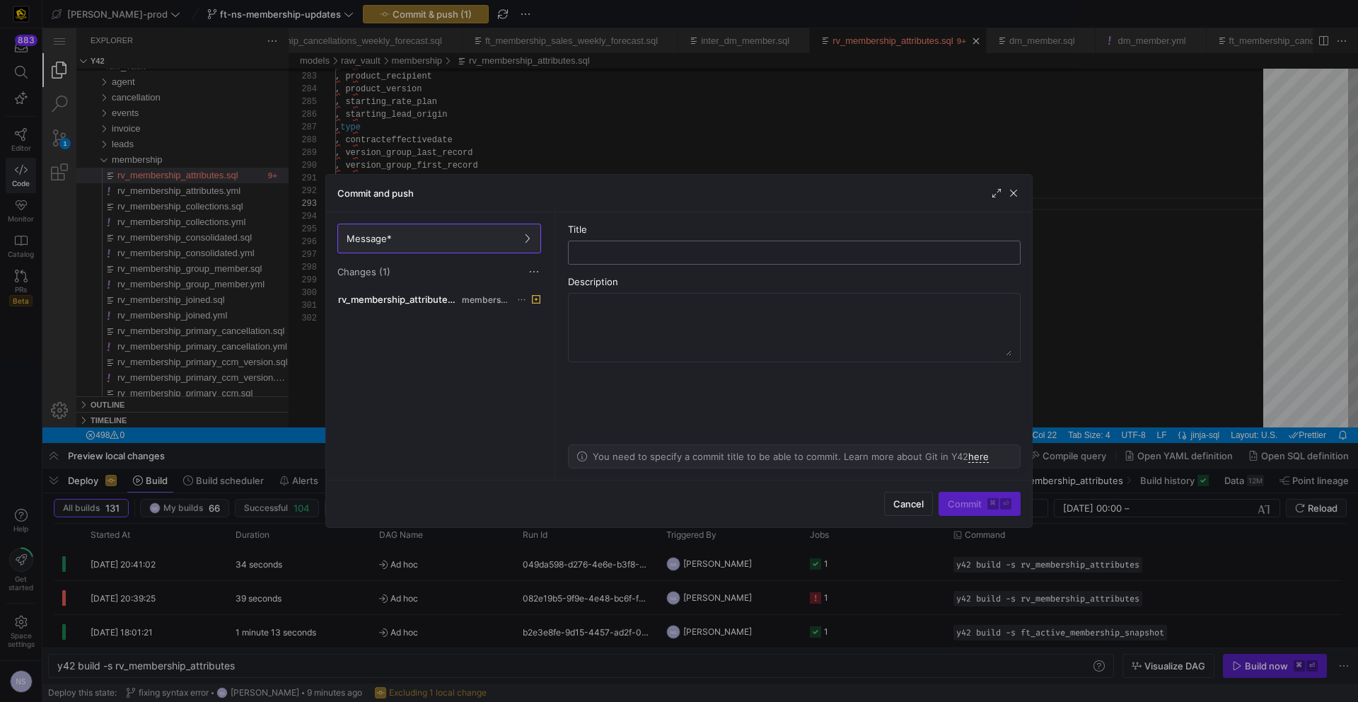
click at [587, 249] on input "text" at bounding box center [794, 252] width 429 height 11
type input "adding membership update date"
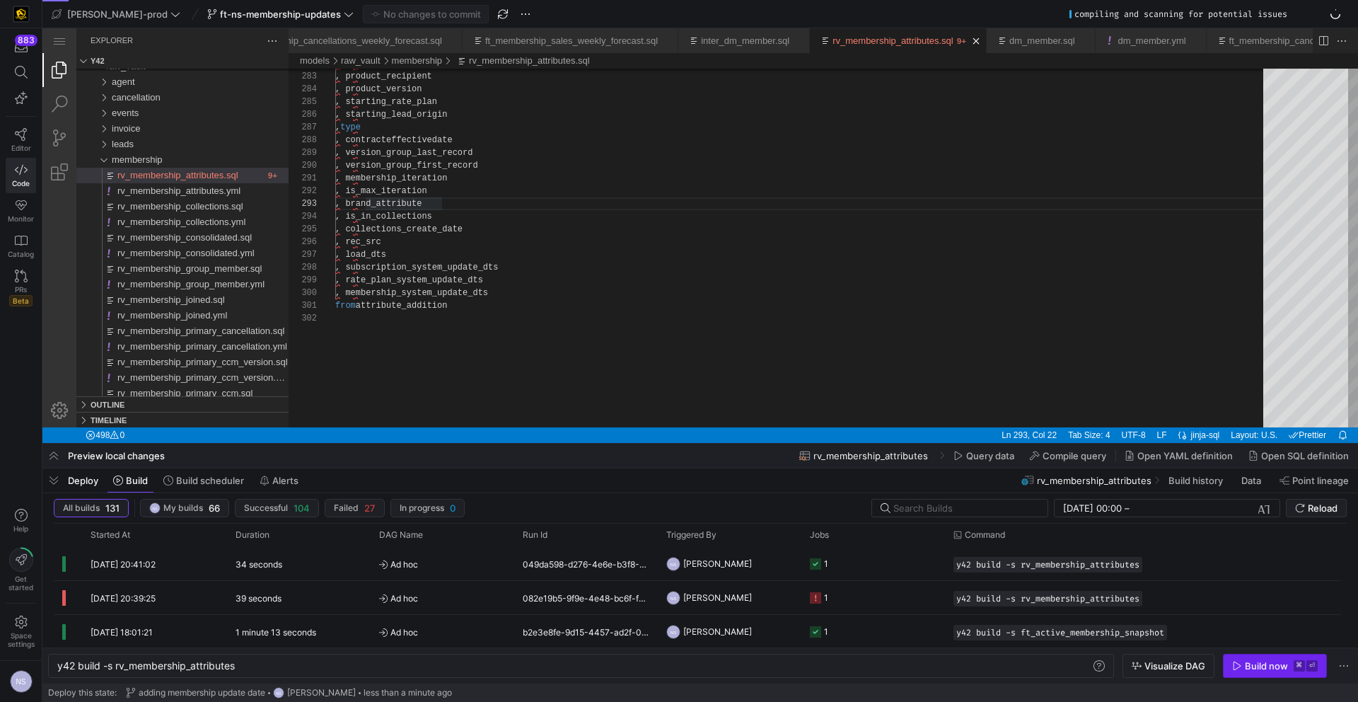
click at [1069, 606] on div "Build now" at bounding box center [1266, 665] width 43 height 11
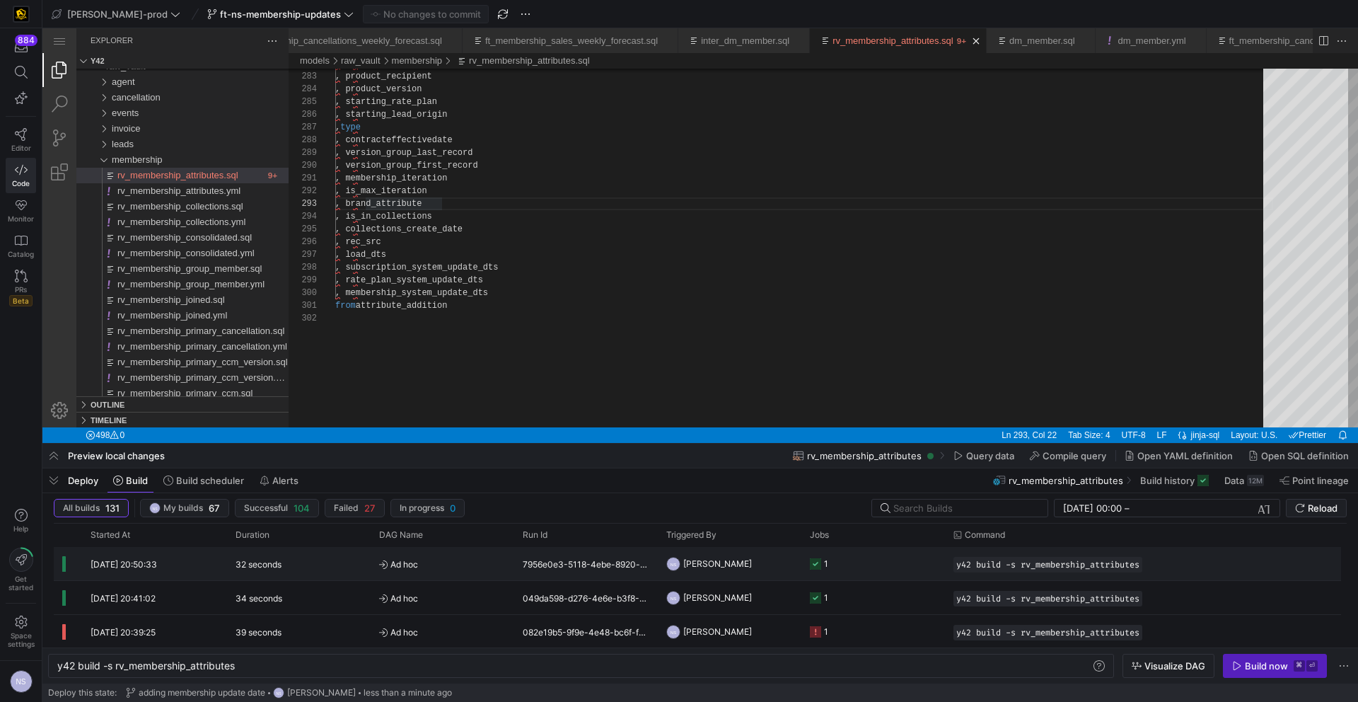
click at [879, 573] on y42-job-status-cell-renderer "1" at bounding box center [873, 564] width 127 height 32
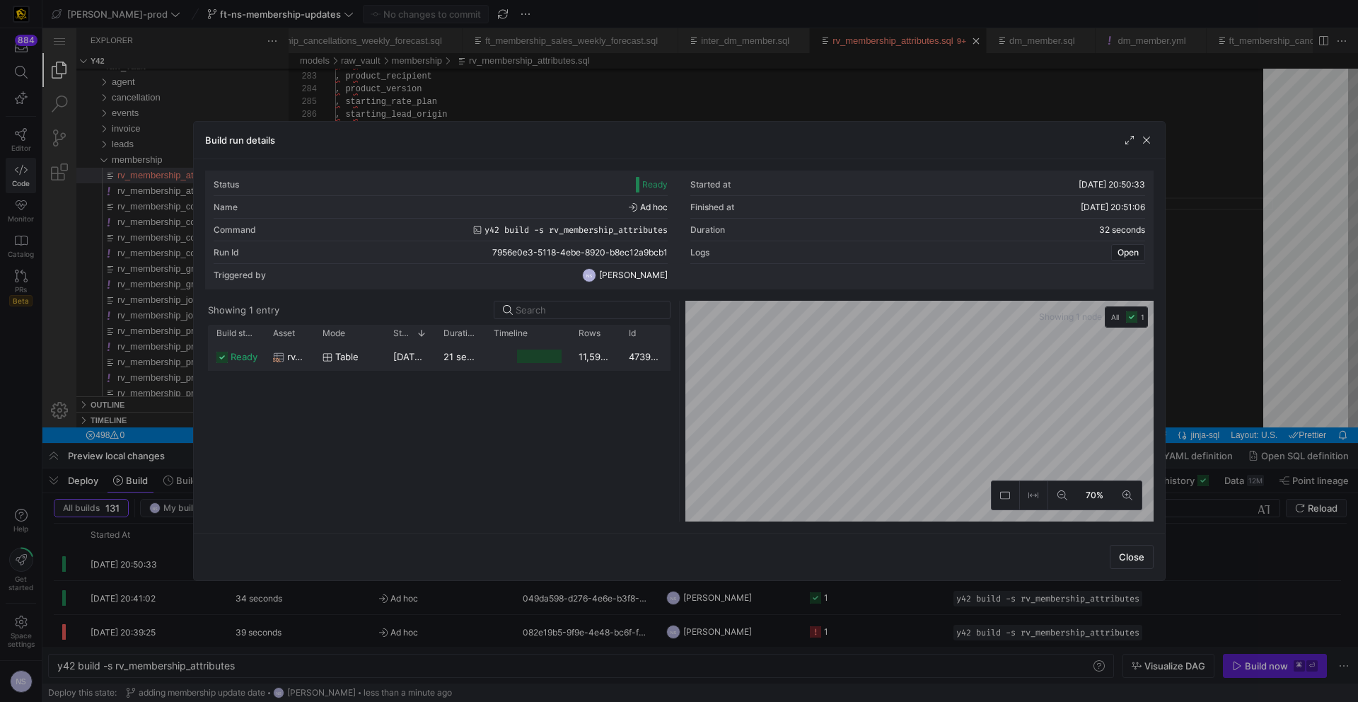
click at [553, 362] on div at bounding box center [539, 356] width 45 height 13
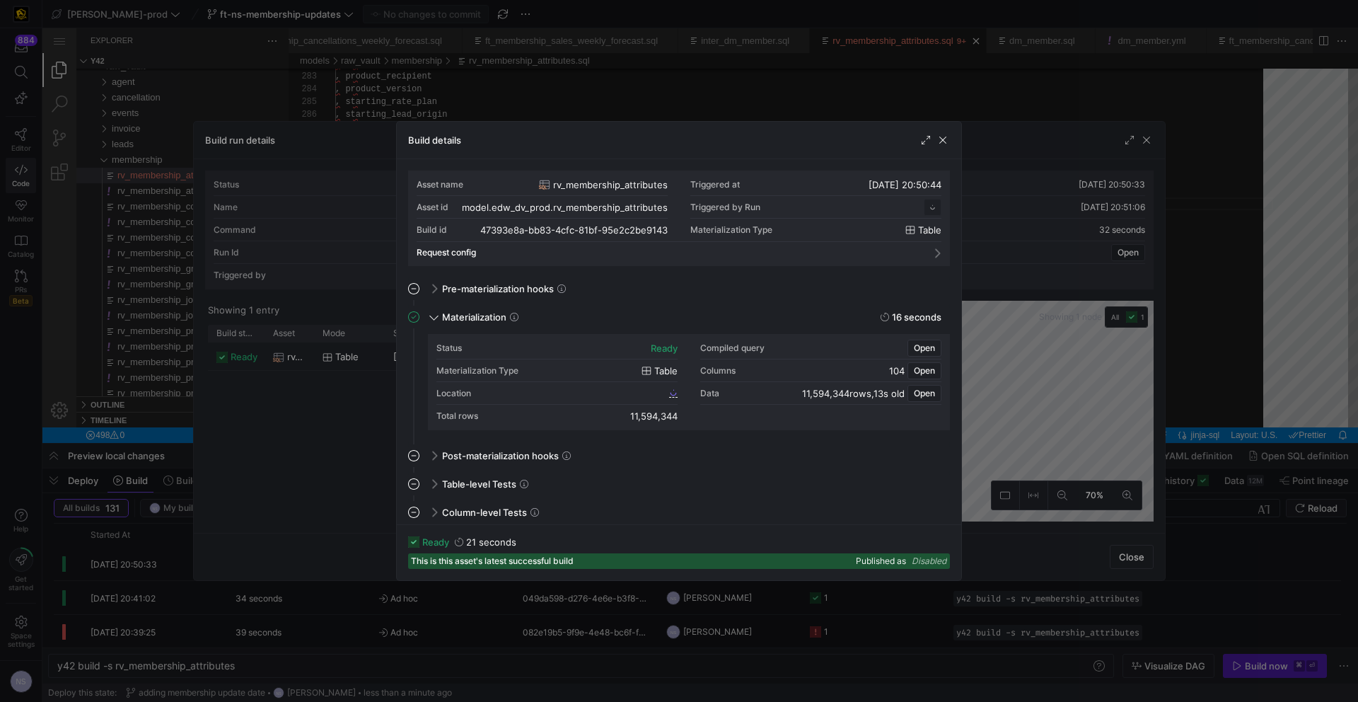
scroll to position [127, 0]
click at [663, 393] on span "47393e8a_bb83_4cfc_81bf_95e2c2be9143" at bounding box center [582, 393] width 170 height 10
click at [976, 175] on div at bounding box center [679, 351] width 1358 height 702
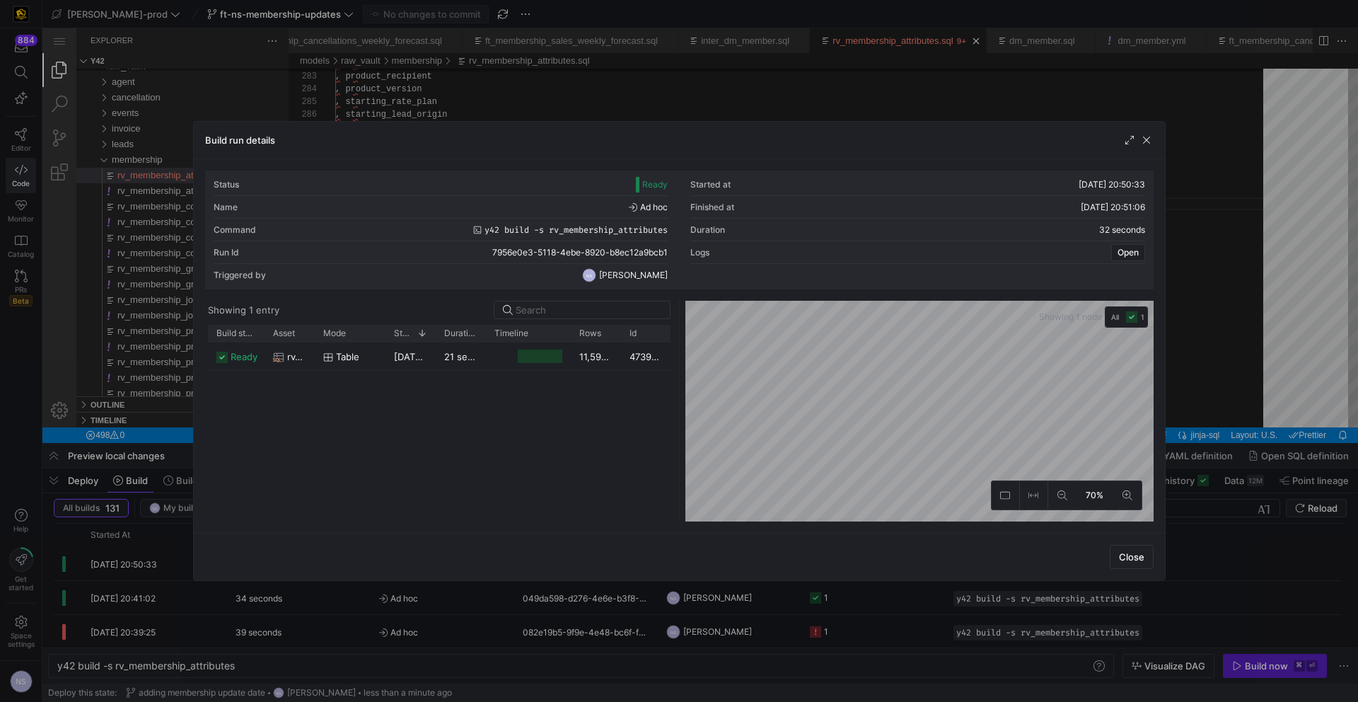
drag, startPoint x: 1205, startPoint y: 238, endPoint x: 526, endPoint y: 250, distance: 679.3
click at [1069, 238] on div at bounding box center [679, 351] width 1358 height 702
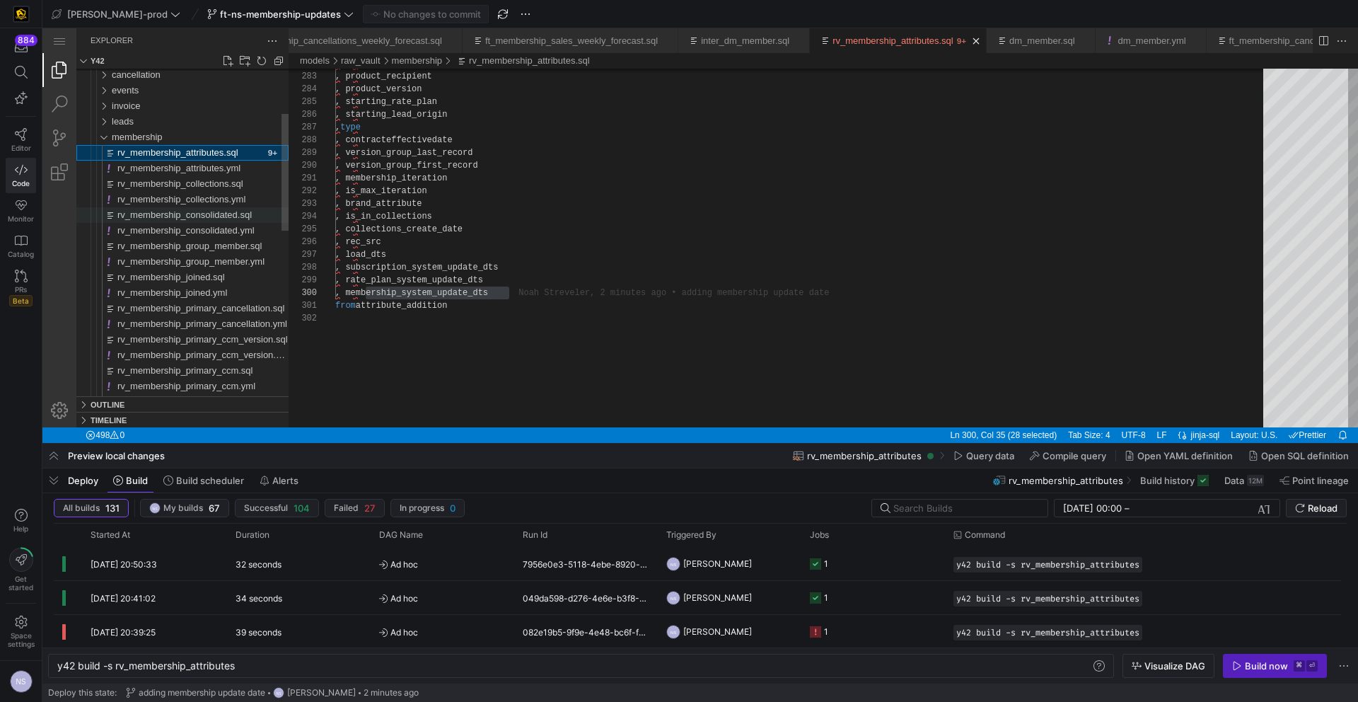
click at [219, 215] on span "rv_membership_consolidated.sql" at bounding box center [184, 214] width 134 height 11
type textarea "y42 build -s rv_membership_consolidated"
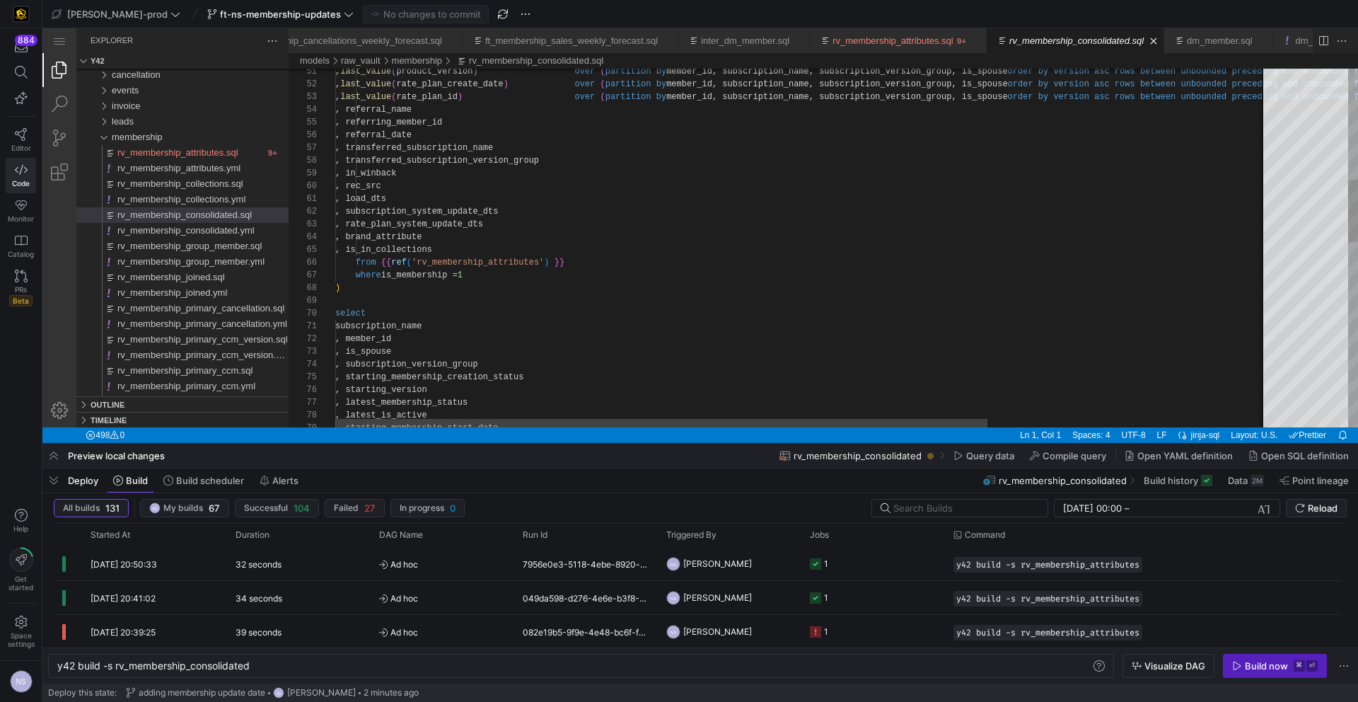
scroll to position [25, 179]
click at [555, 221] on div ", rec_src , load_dts , subscription_system_update_dts , rate_plan_system_update…" at bounding box center [1002, 460] width 1334 height 2065
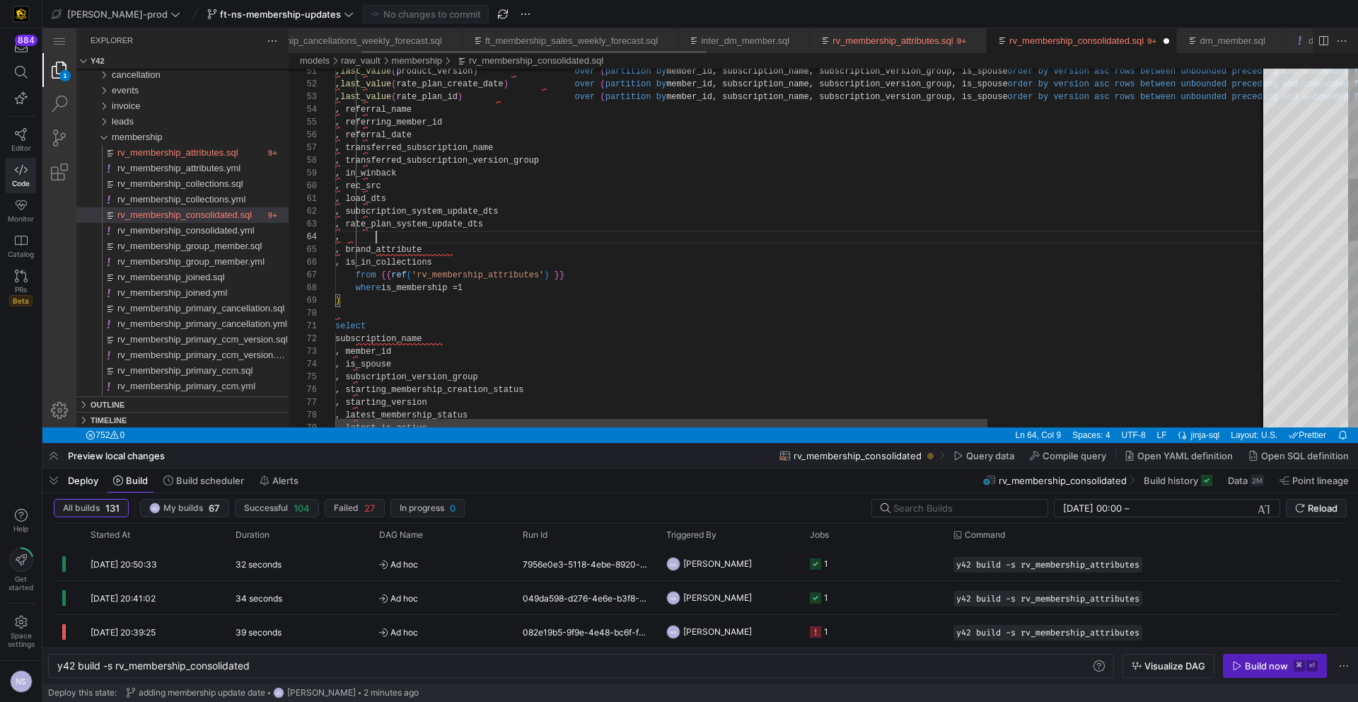
paste textarea "membership_system_update_dts"
drag, startPoint x: 475, startPoint y: 260, endPoint x: 289, endPoint y: 248, distance: 187.1
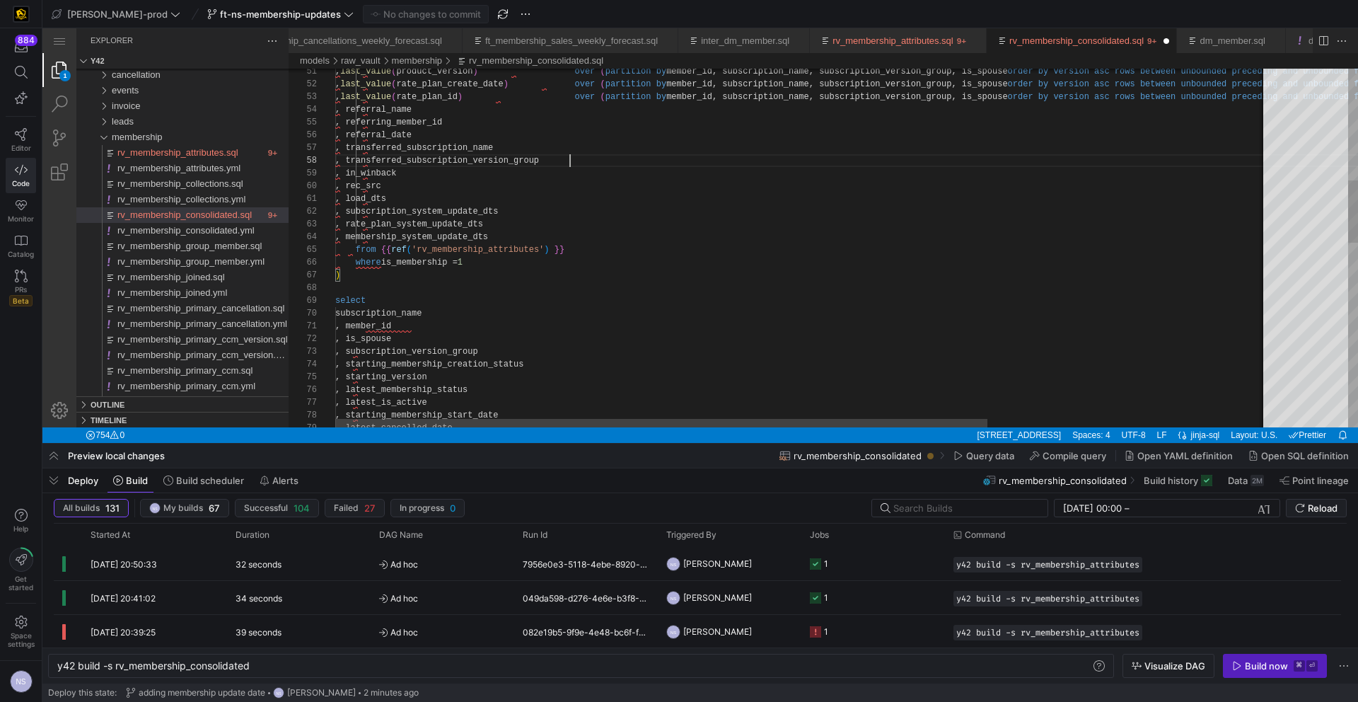
scroll to position [76, 235]
click at [599, 161] on div ", rec_src , load_dts , subscription_system_update_dts , rate_plan_system_update…" at bounding box center [1002, 454] width 1334 height 2053
paste textarea ", is_in_collections , rec_src , load_dts , subscription_system_update_dts , rat…"
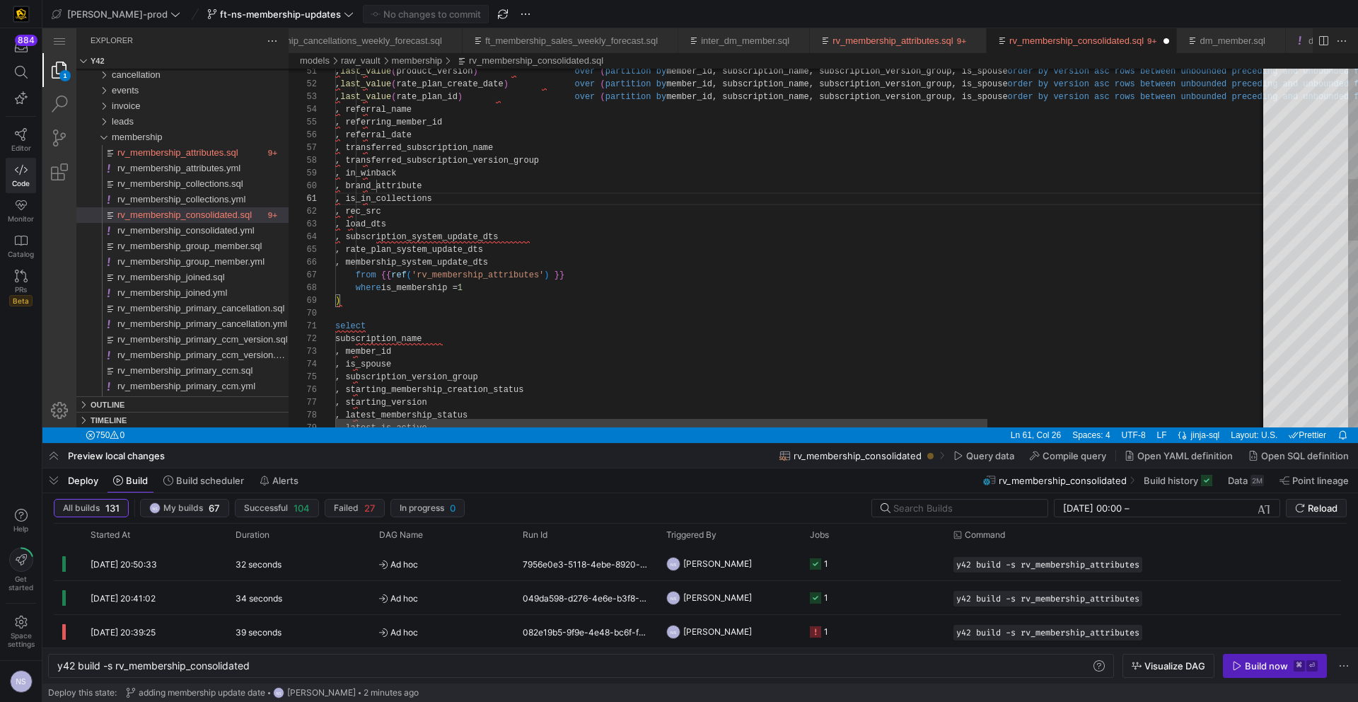
click at [388, 183] on div ", rec_src , load_dts , subscription_system_update_dts , rate_plan_system_update…" at bounding box center [1002, 467] width 1334 height 2078
click at [630, 165] on div ", rec_src , load_dts , subscription_system_update_dts , rate_plan_system_update…" at bounding box center [1002, 467] width 1334 height 2078
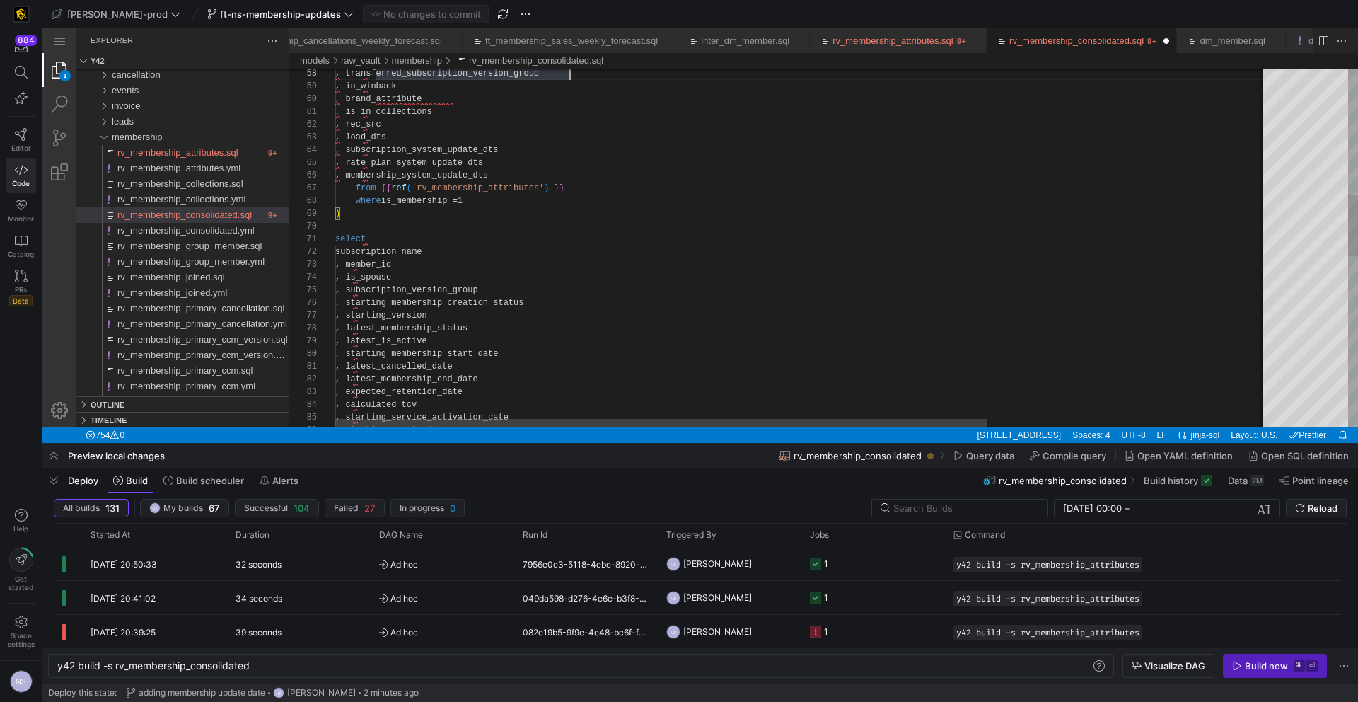
click at [486, 170] on div ", rec_src , load_dts , subscription_system_update_dts , rate_plan_system_update…" at bounding box center [1002, 380] width 1334 height 2078
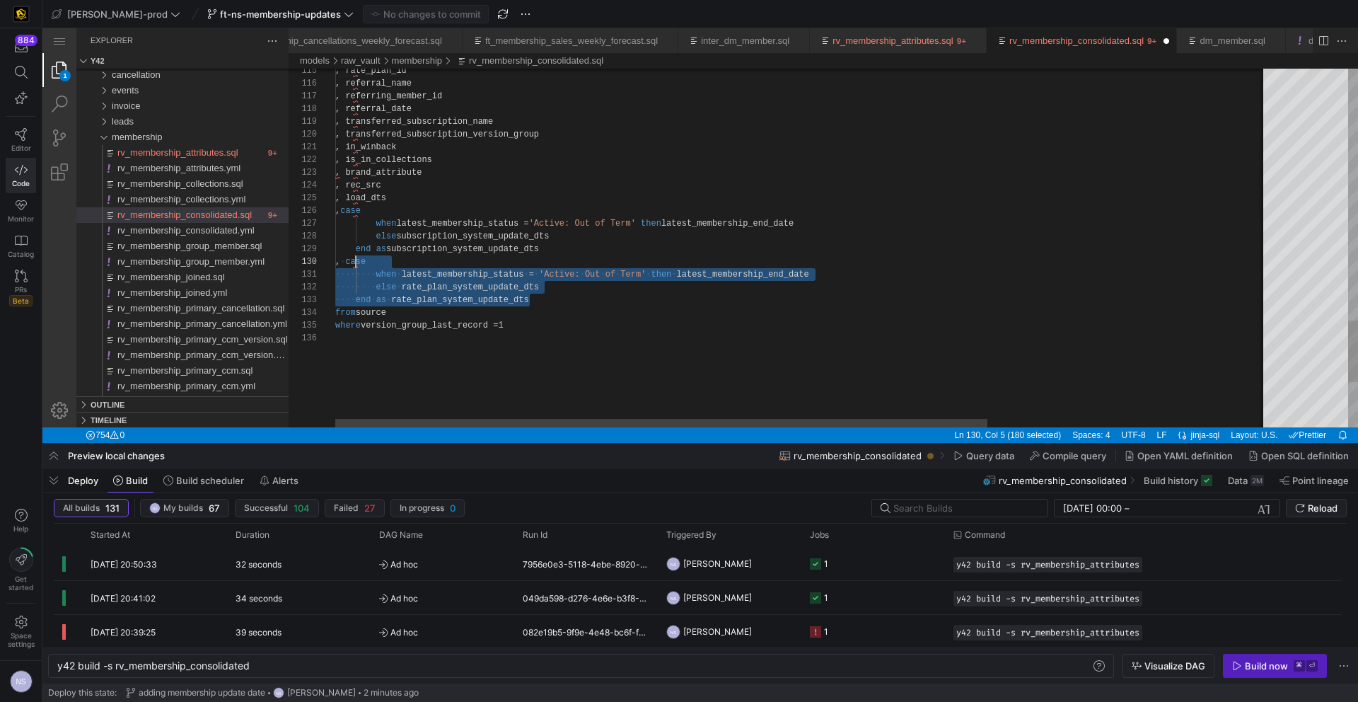
drag, startPoint x: 543, startPoint y: 301, endPoint x: 355, endPoint y: 265, distance: 191.8
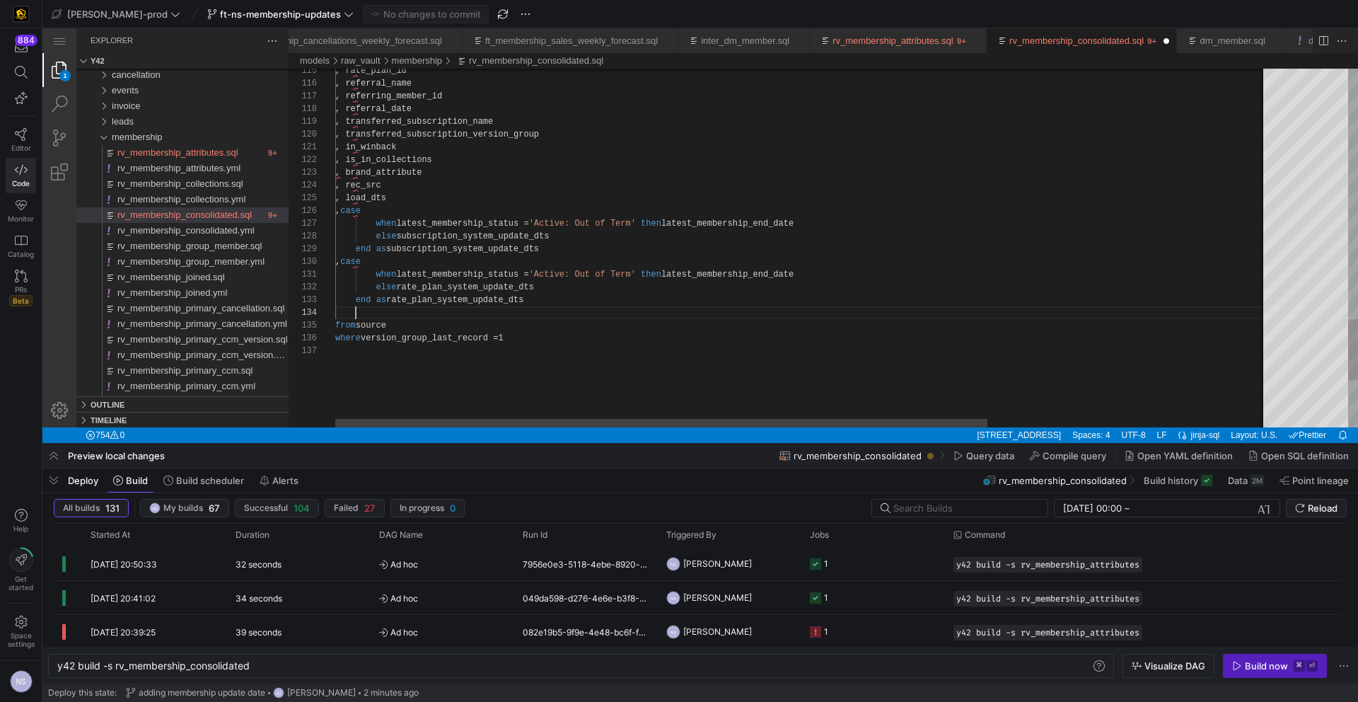
paste textarea ", case when latest_membership_status = 'Active: Out of Term' then latest_member…"
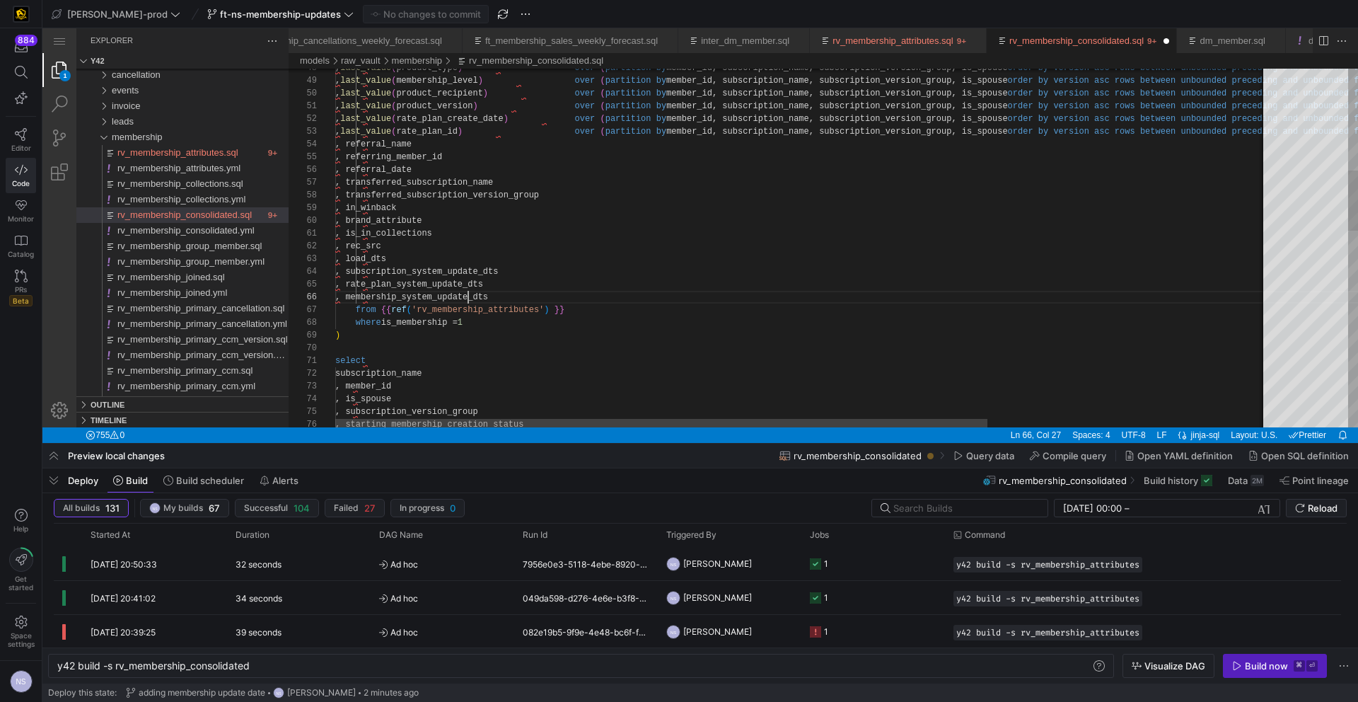
click at [470, 291] on div ", last_value ( product_type ) over ( partition by member_id, subscription_name,…" at bounding box center [1002, 527] width 1334 height 2129
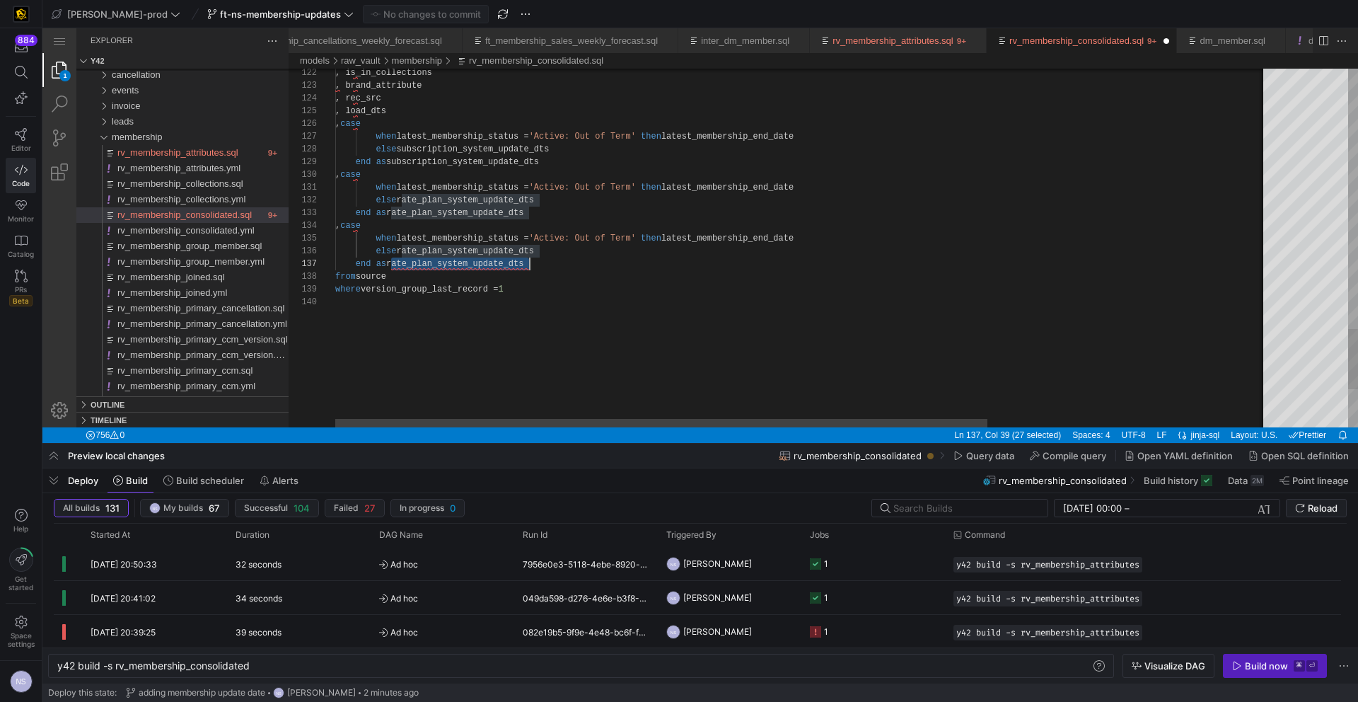
paste textarea "membership"
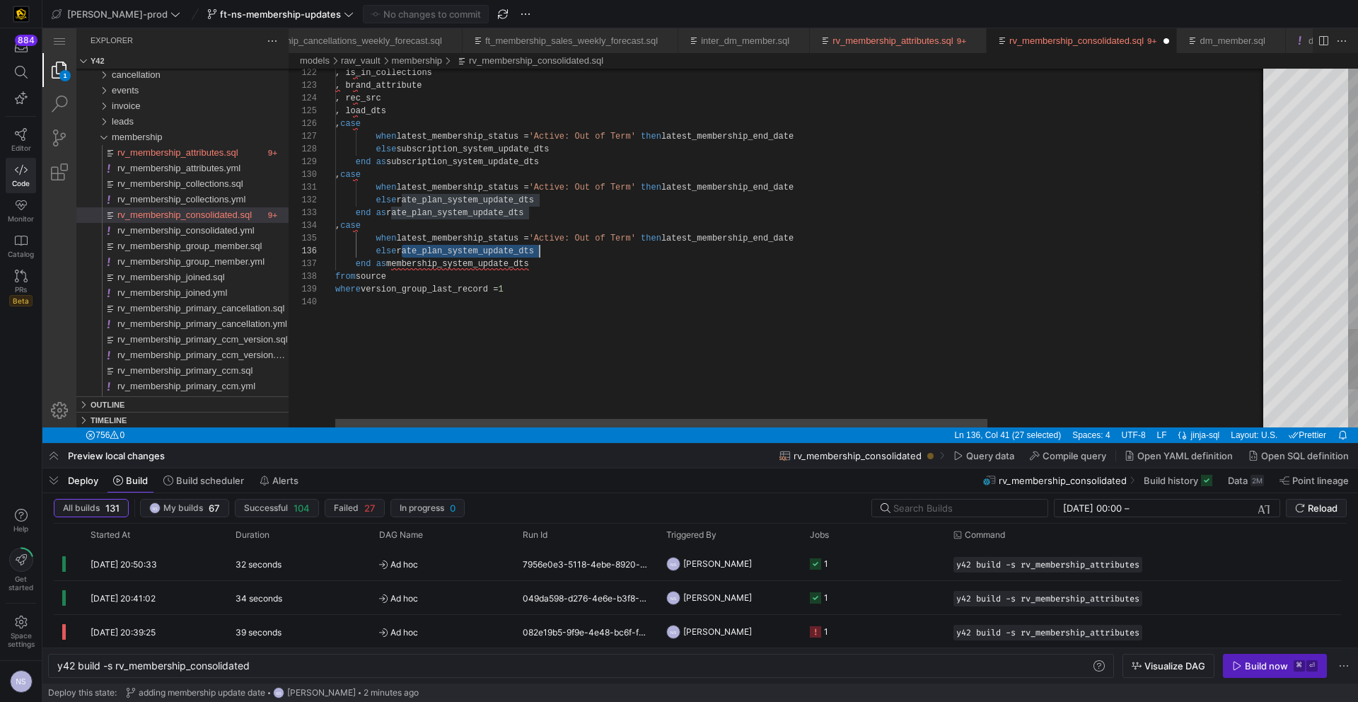
paste textarea "membership"
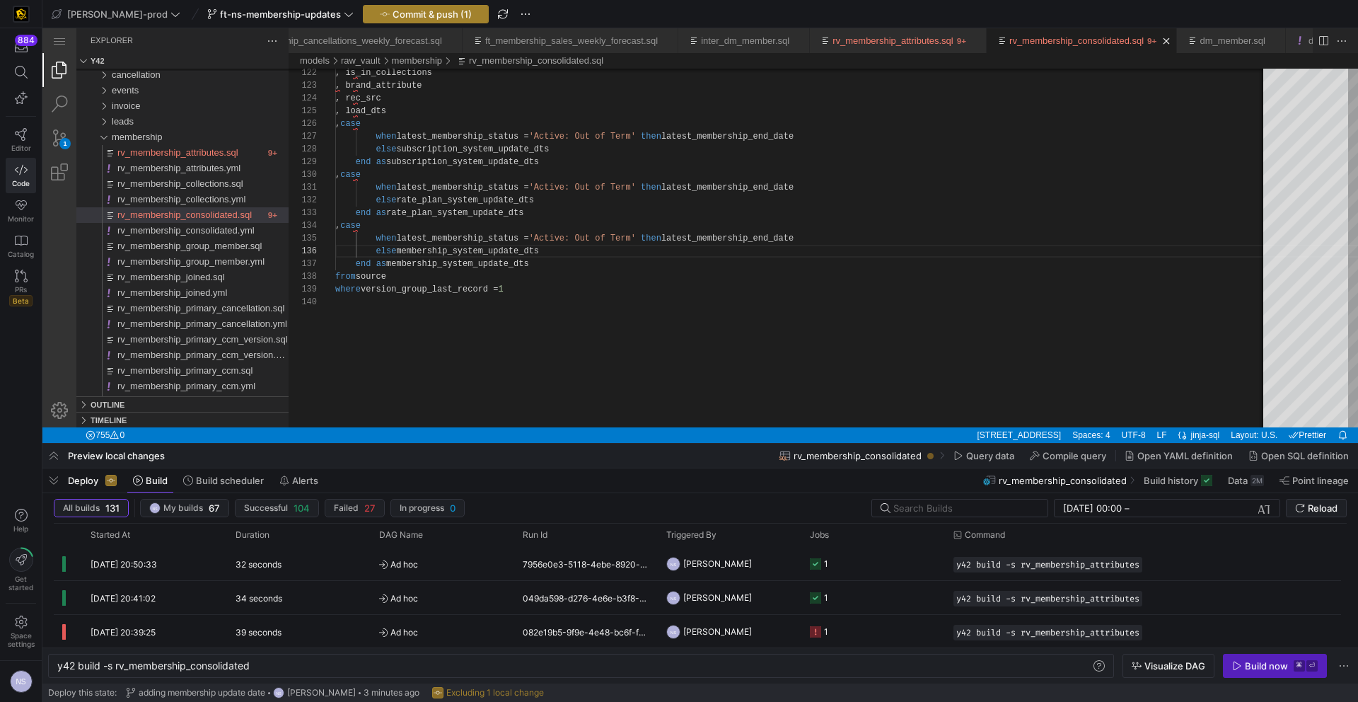
type textarea "when latest_membership_status = 'Active: Out of Term' then latest_membership_en…"
click at [393, 13] on span "Commit & push (1)" at bounding box center [432, 13] width 79 height 11
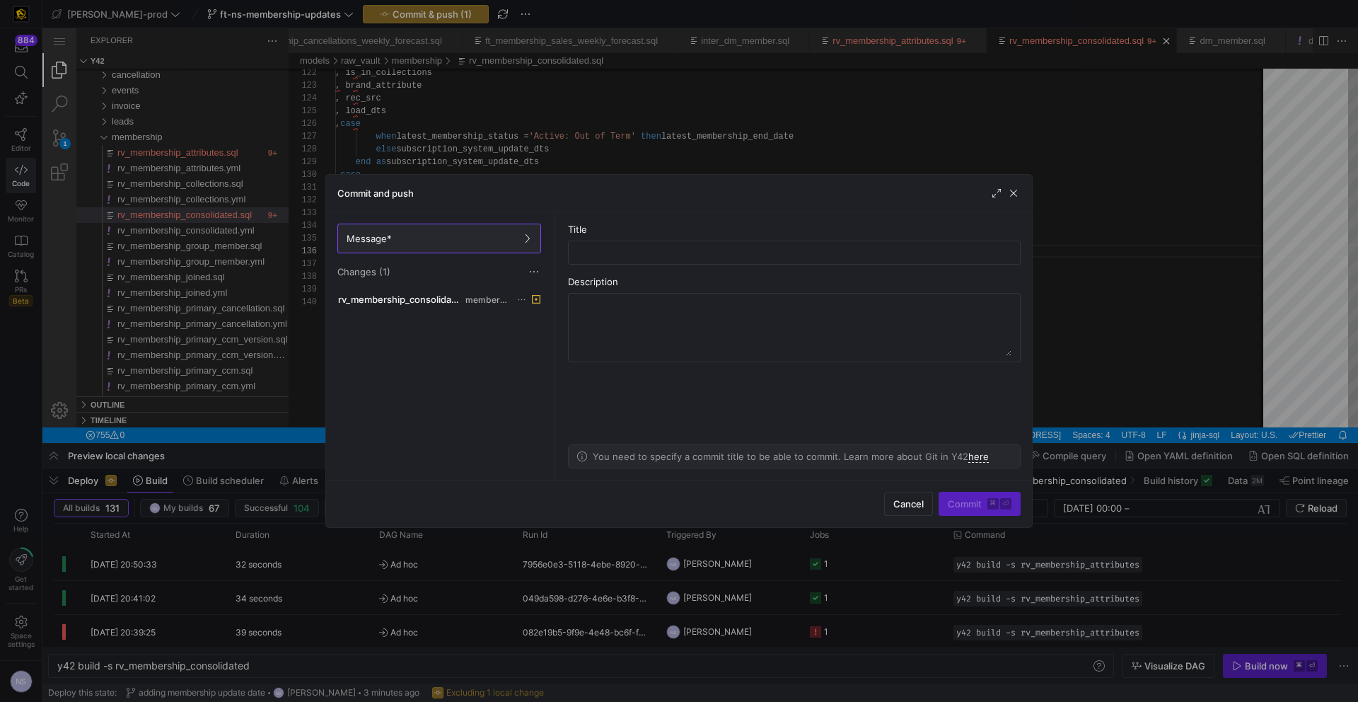
click at [732, 158] on div at bounding box center [679, 351] width 1358 height 702
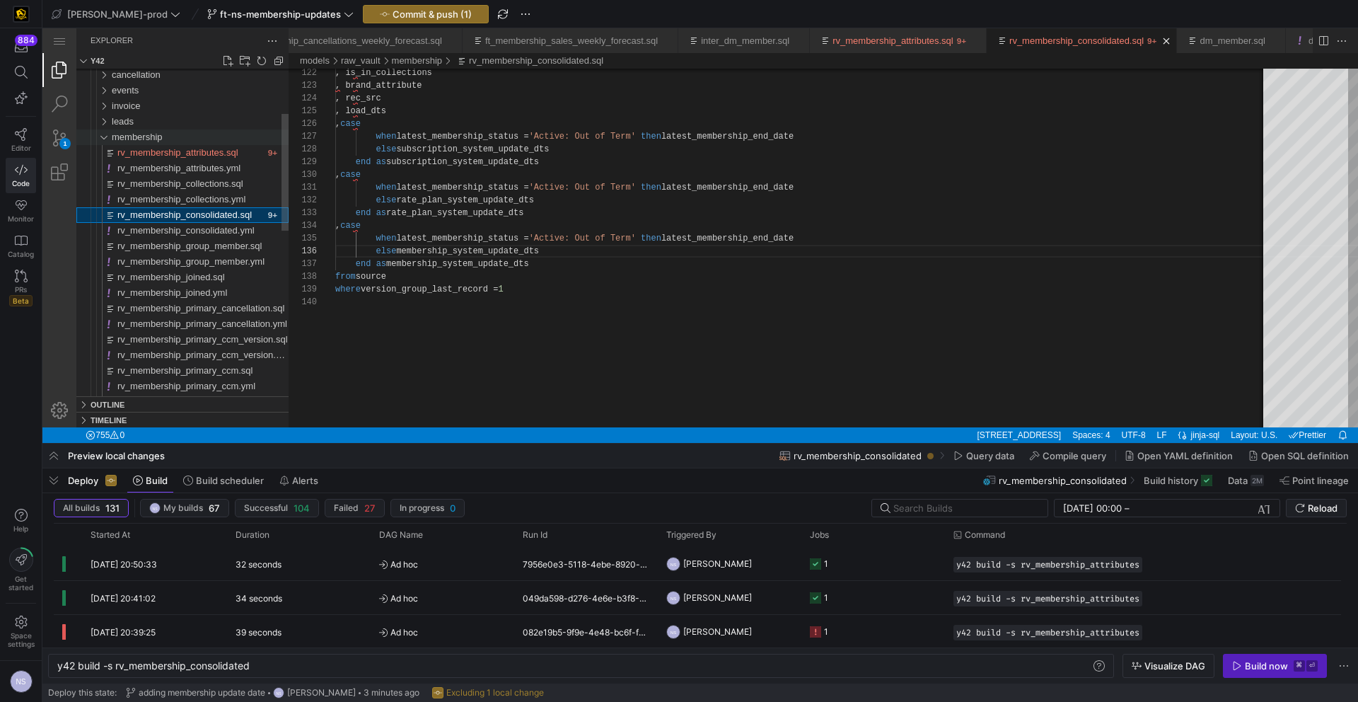
click at [165, 139] on div "membership" at bounding box center [200, 137] width 177 height 16
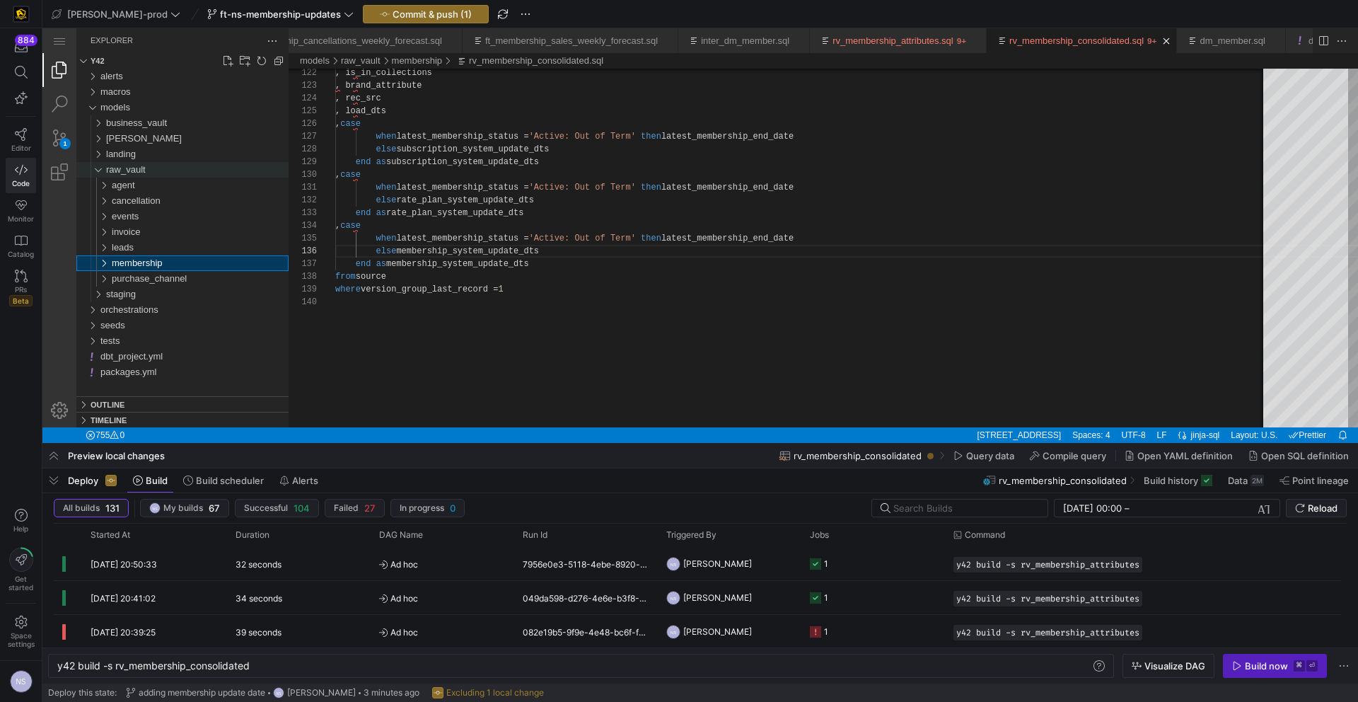
click at [166, 164] on div "raw_vault" at bounding box center [197, 170] width 183 height 16
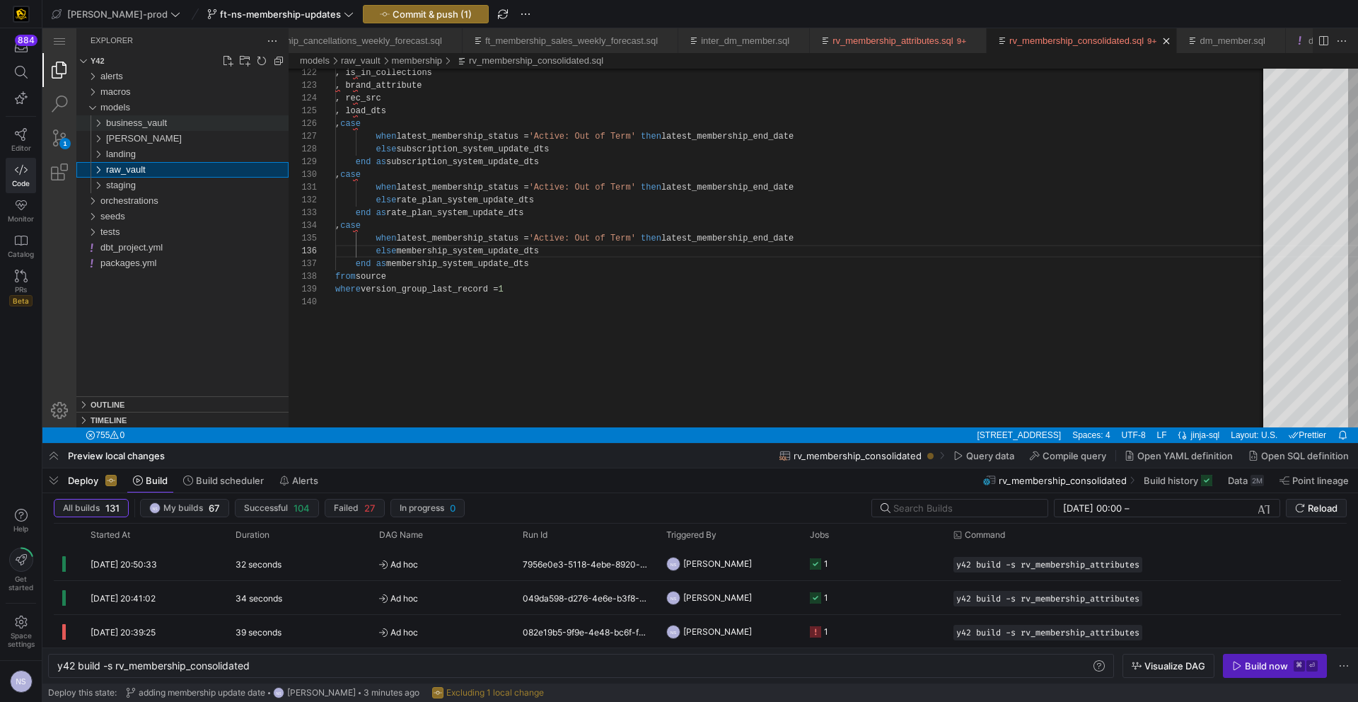
click at [179, 127] on div "business_vault" at bounding box center [197, 123] width 183 height 16
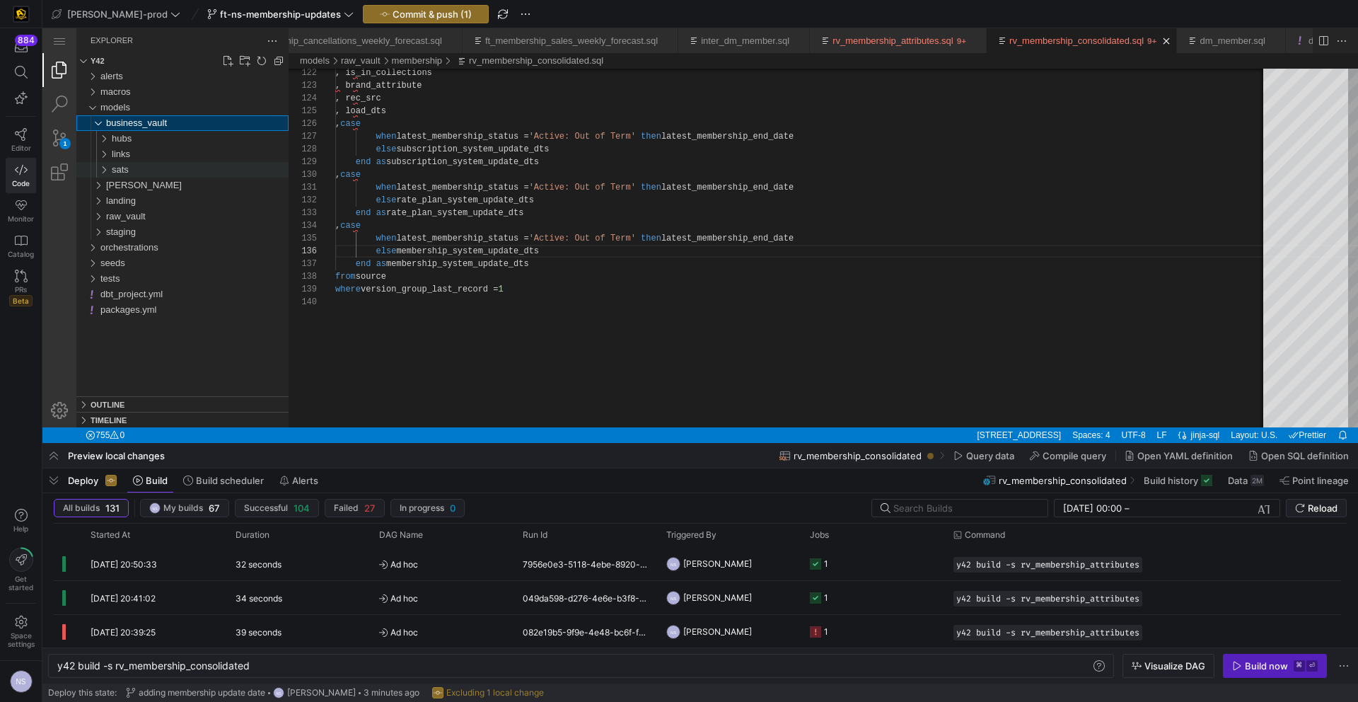
click at [136, 171] on div "sats" at bounding box center [200, 170] width 177 height 16
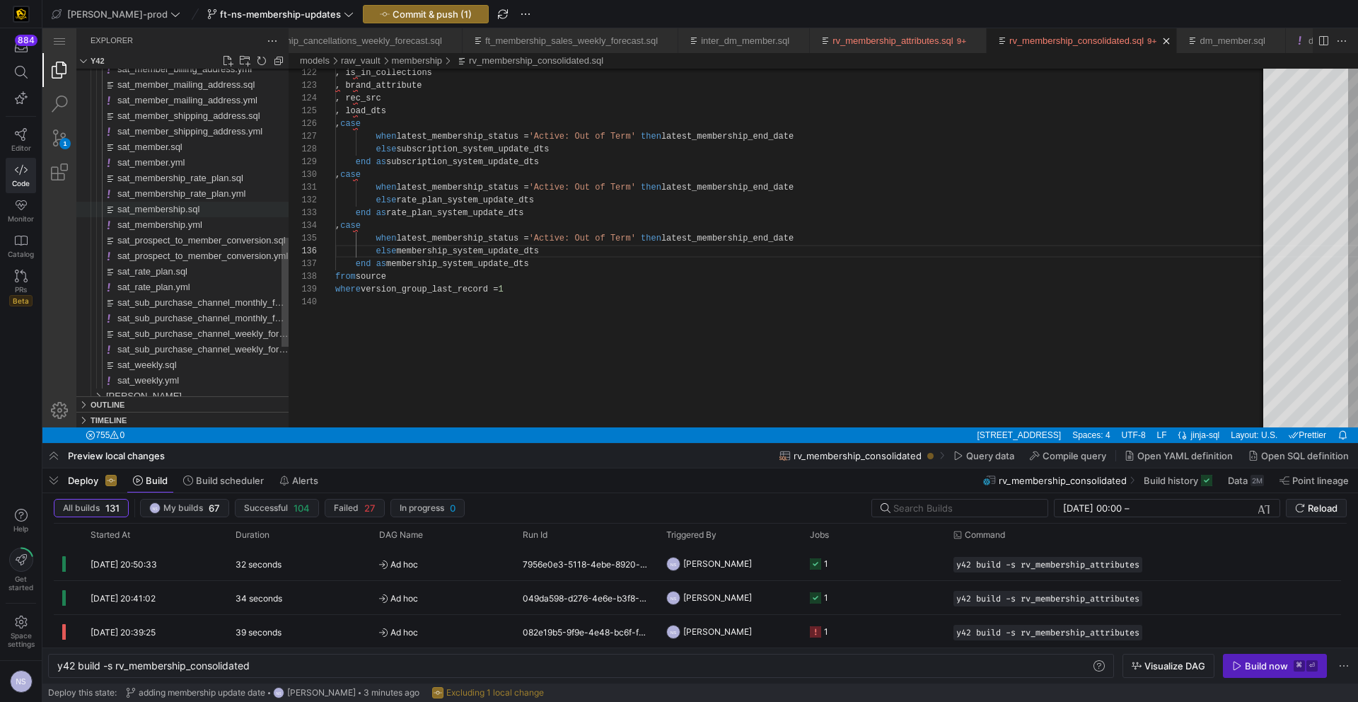
click at [181, 208] on span "sat_membership.sql" at bounding box center [158, 209] width 82 height 11
type textarea "y42 build -s sat_membership"
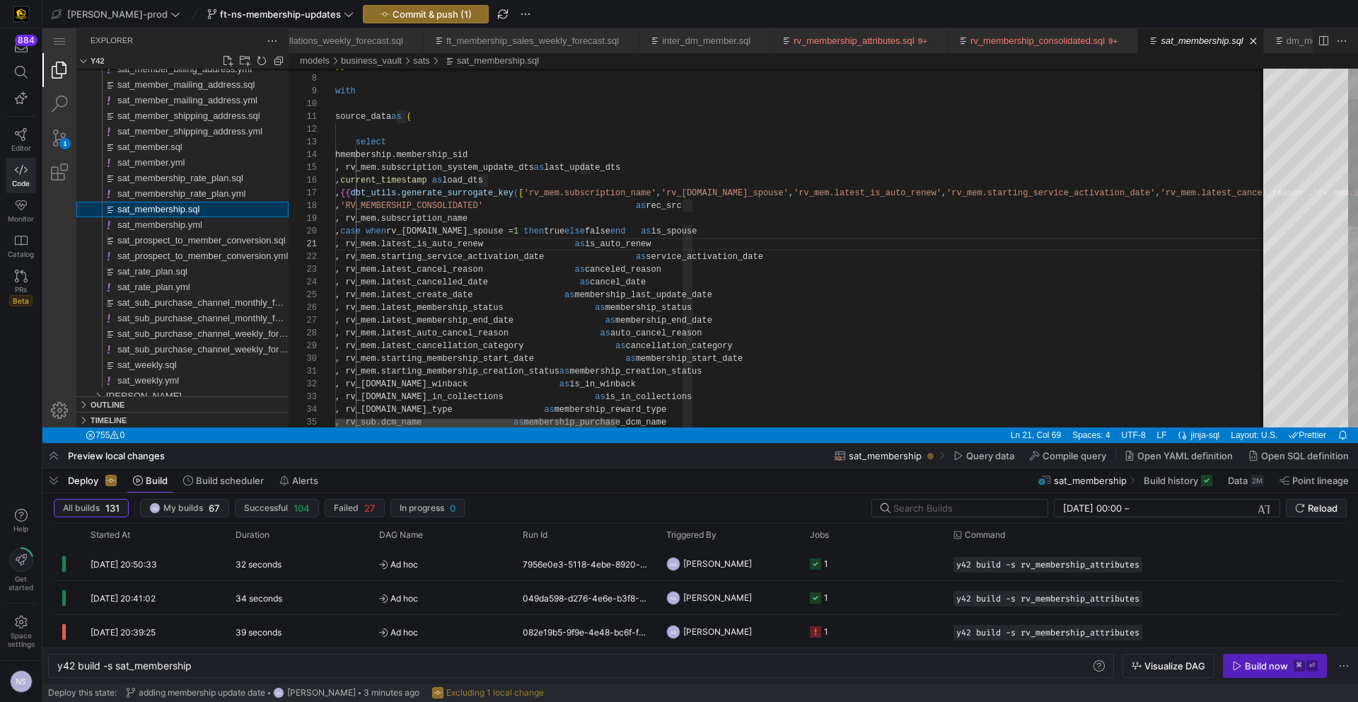
scroll to position [0, 263]
drag, startPoint x: 485, startPoint y: 168, endPoint x: 422, endPoint y: 166, distance: 62.3
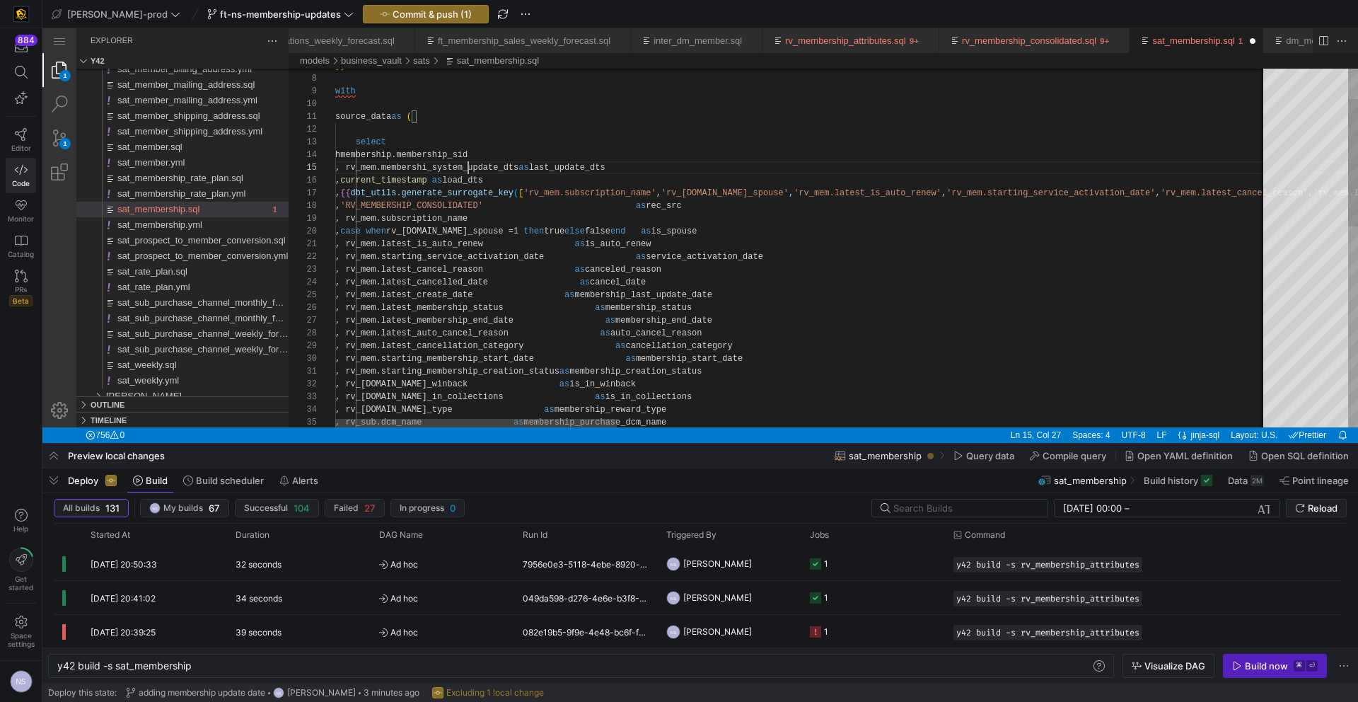
scroll to position [51, 138]
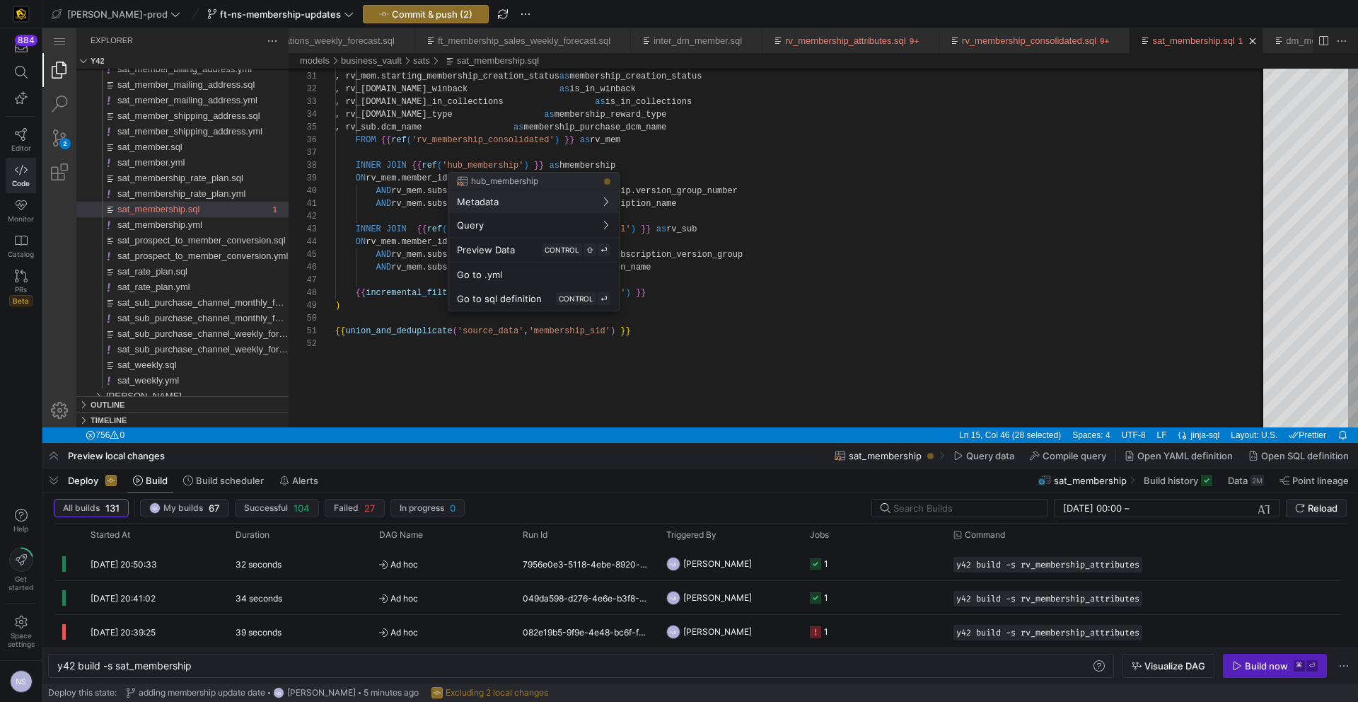
drag, startPoint x: 785, startPoint y: 252, endPoint x: 746, endPoint y: 218, distance: 52.2
click at [785, 252] on div at bounding box center [679, 351] width 1358 height 702
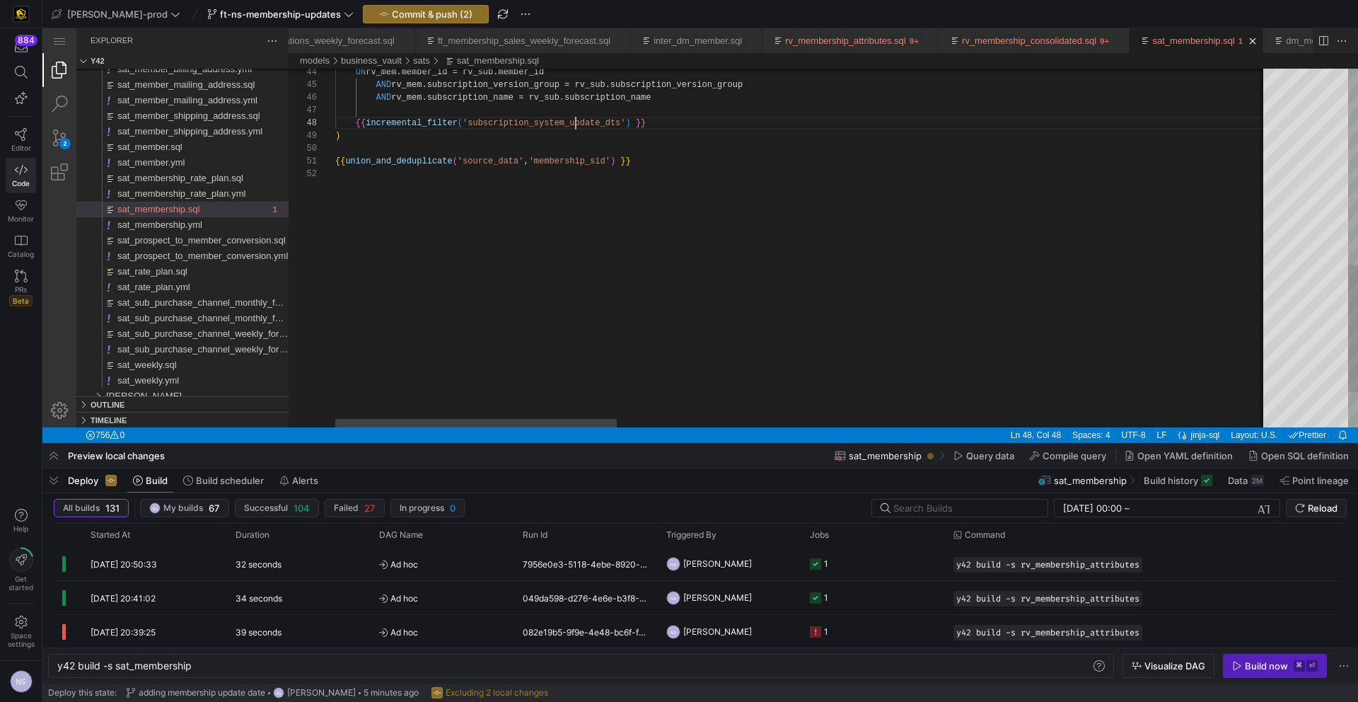
paste textarea "membership"
type textarea "{{ union_and_deduplicate('source_data', 'membership_sid') }}"
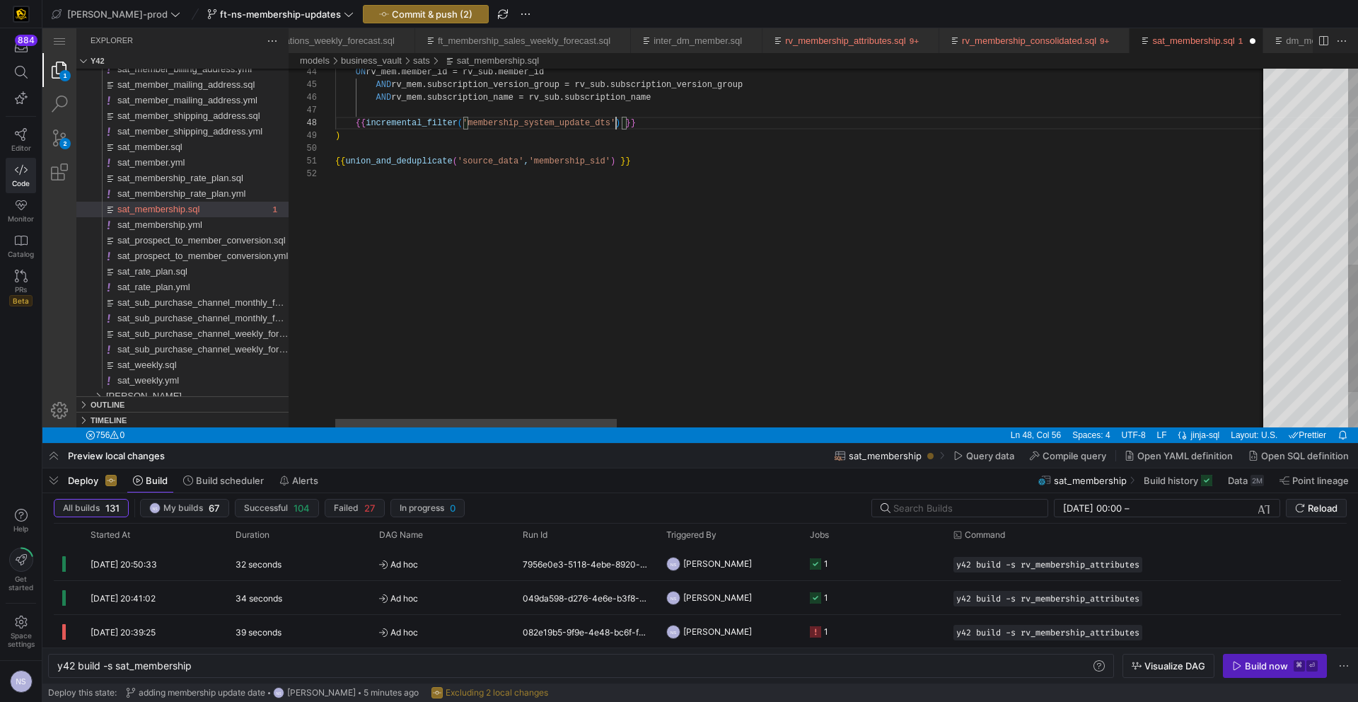
scroll to position [0, 306]
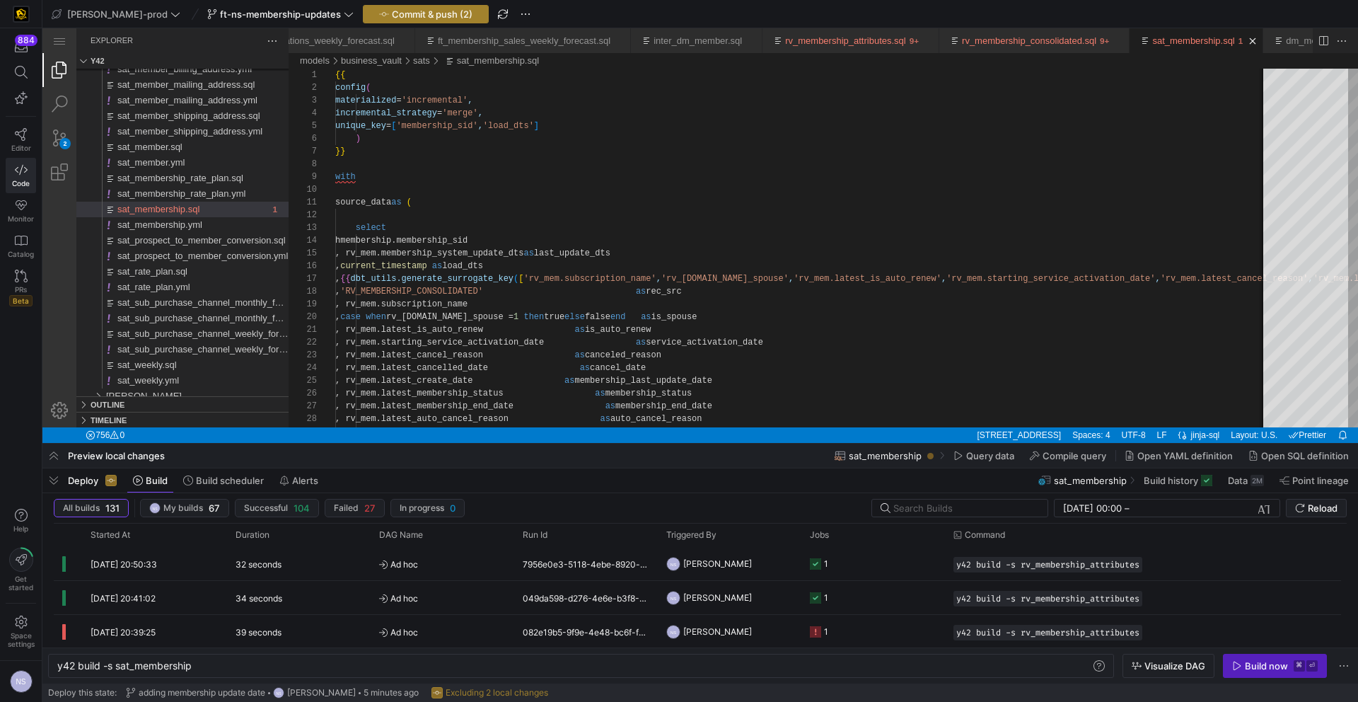
click at [424, 11] on span "Commit & push (2)" at bounding box center [432, 13] width 81 height 11
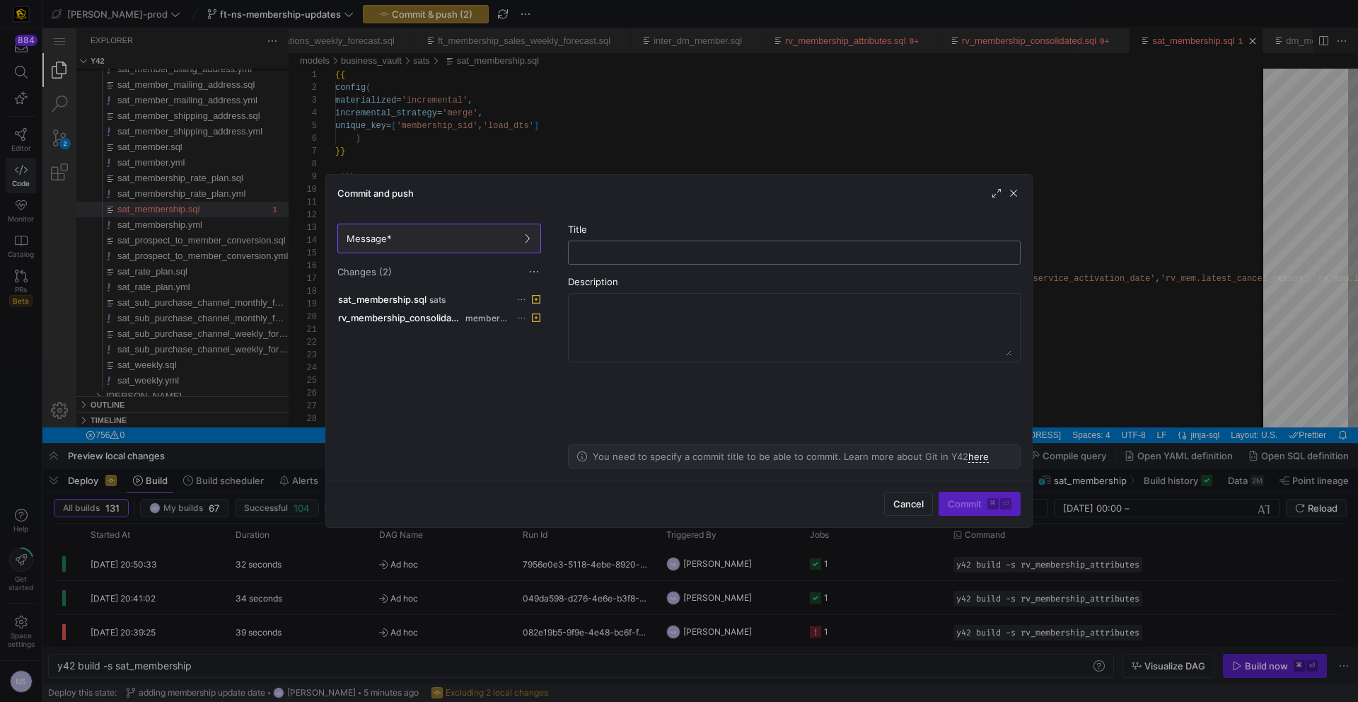
click at [659, 252] on input "text" at bounding box center [794, 252] width 429 height 11
type input "updating the last update dts"
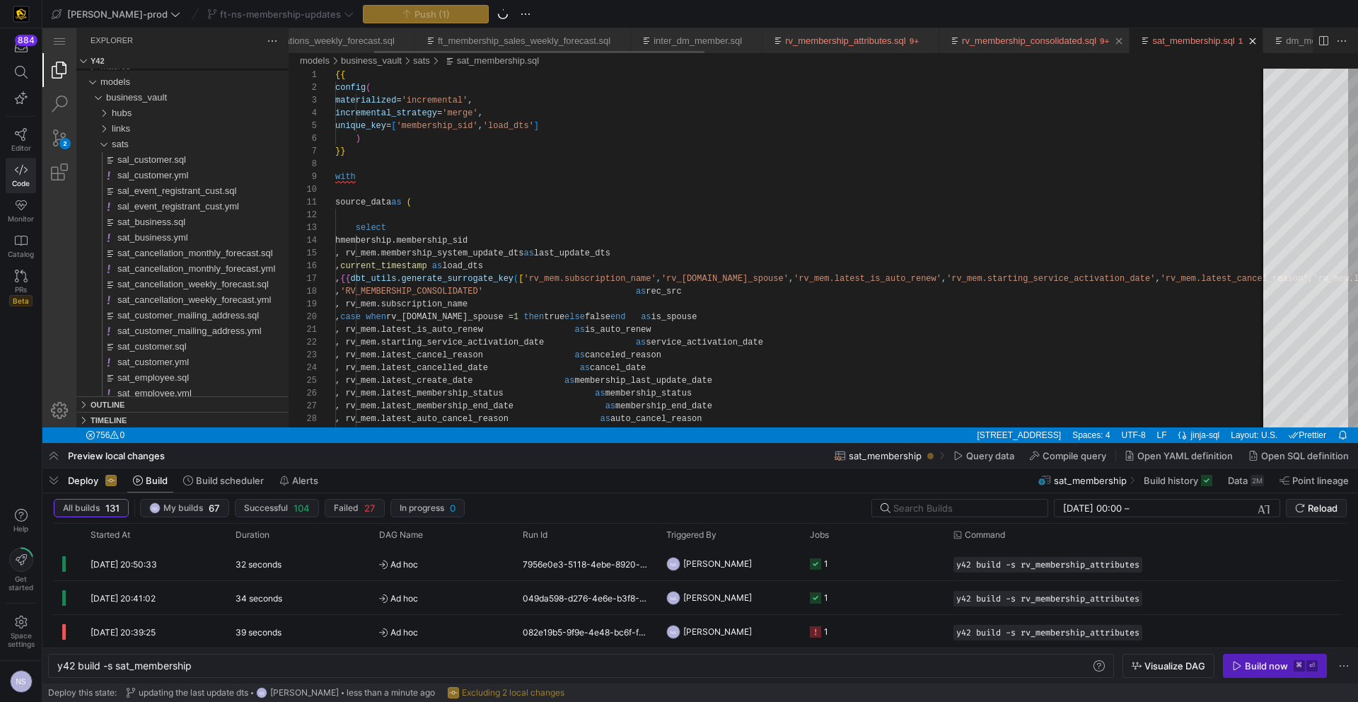
click at [1054, 41] on link "rv_membership_consolidated.sql" at bounding box center [1029, 40] width 134 height 11
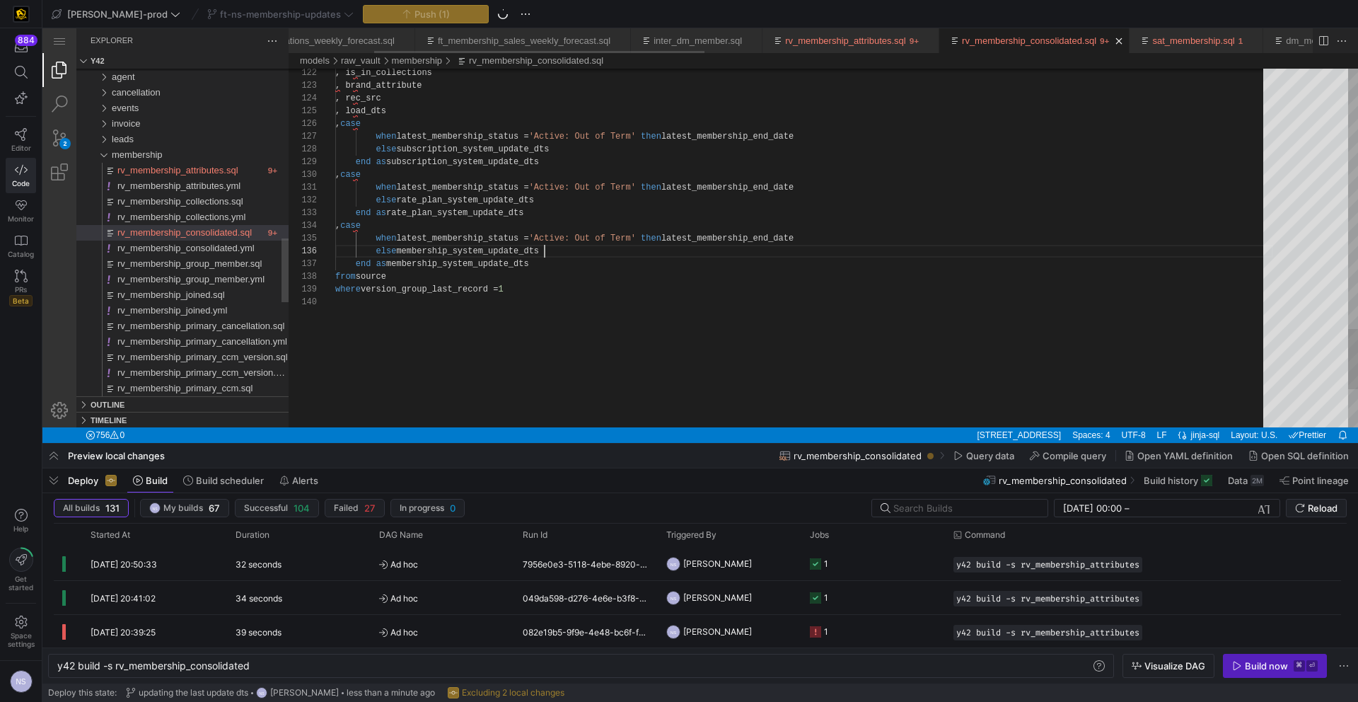
scroll to position [64, 209]
click at [882, 41] on link "rv_membership_attributes.sql" at bounding box center [845, 40] width 121 height 11
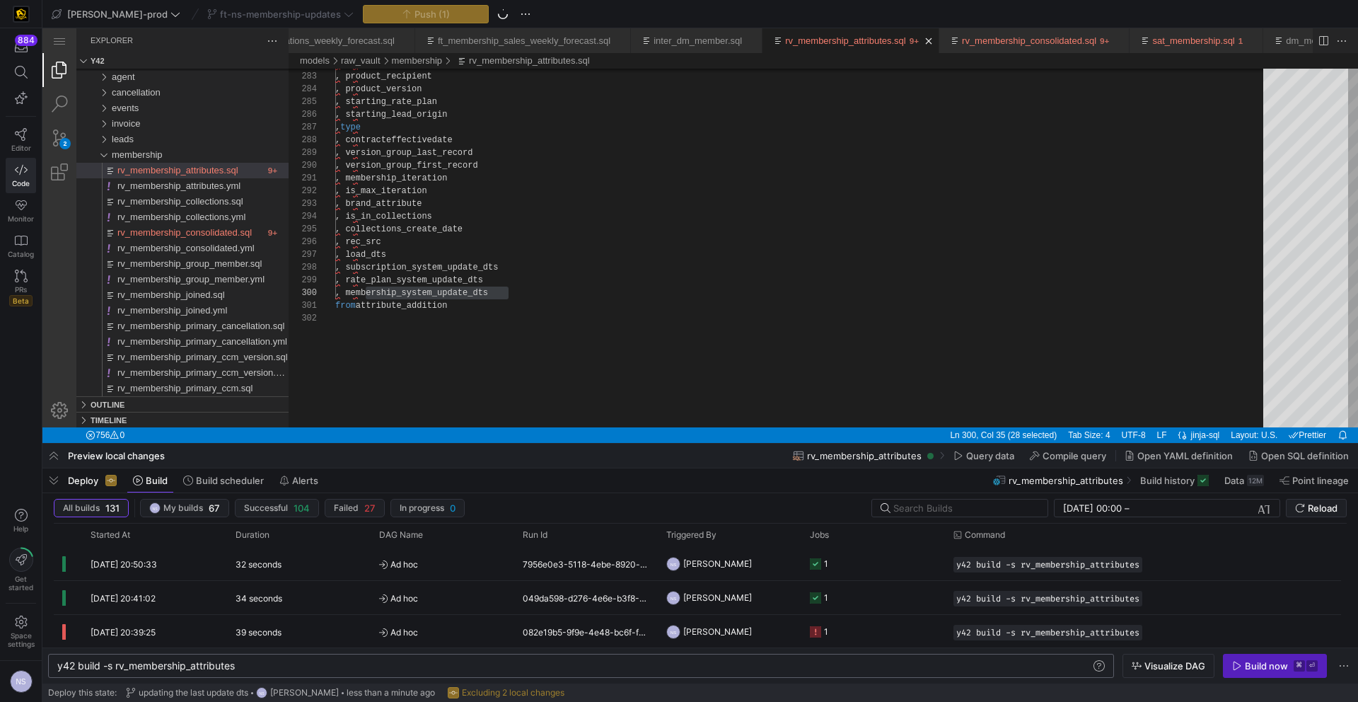
scroll to position [0, 179]
click at [349, 606] on div "y42 build -s rv_membership_attributes" at bounding box center [574, 665] width 1034 height 11
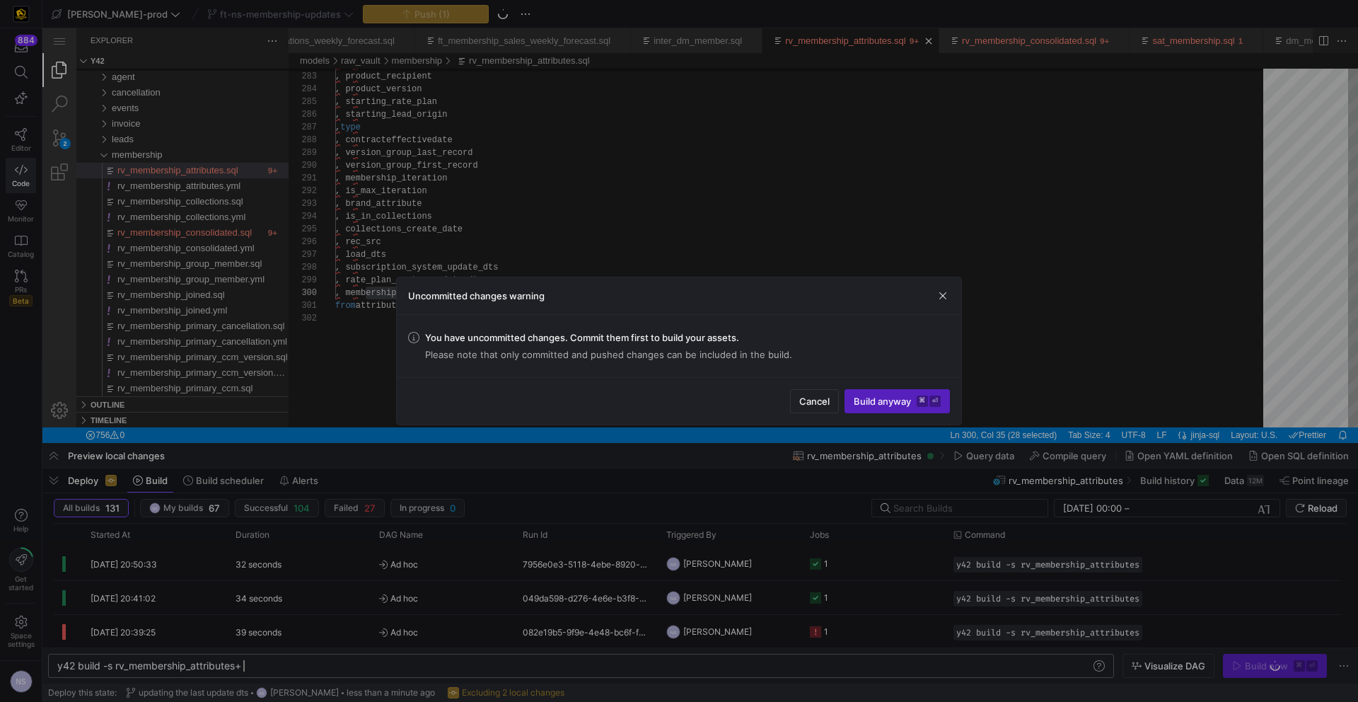
type textarea "y42 build -s rv_membership_attributes+"
click at [495, 305] on div "Uncommitted changes warning" at bounding box center [679, 295] width 565 height 37
drag, startPoint x: 492, startPoint y: 269, endPoint x: 363, endPoint y: 499, distance: 263.5
click at [492, 270] on div at bounding box center [679, 351] width 1358 height 702
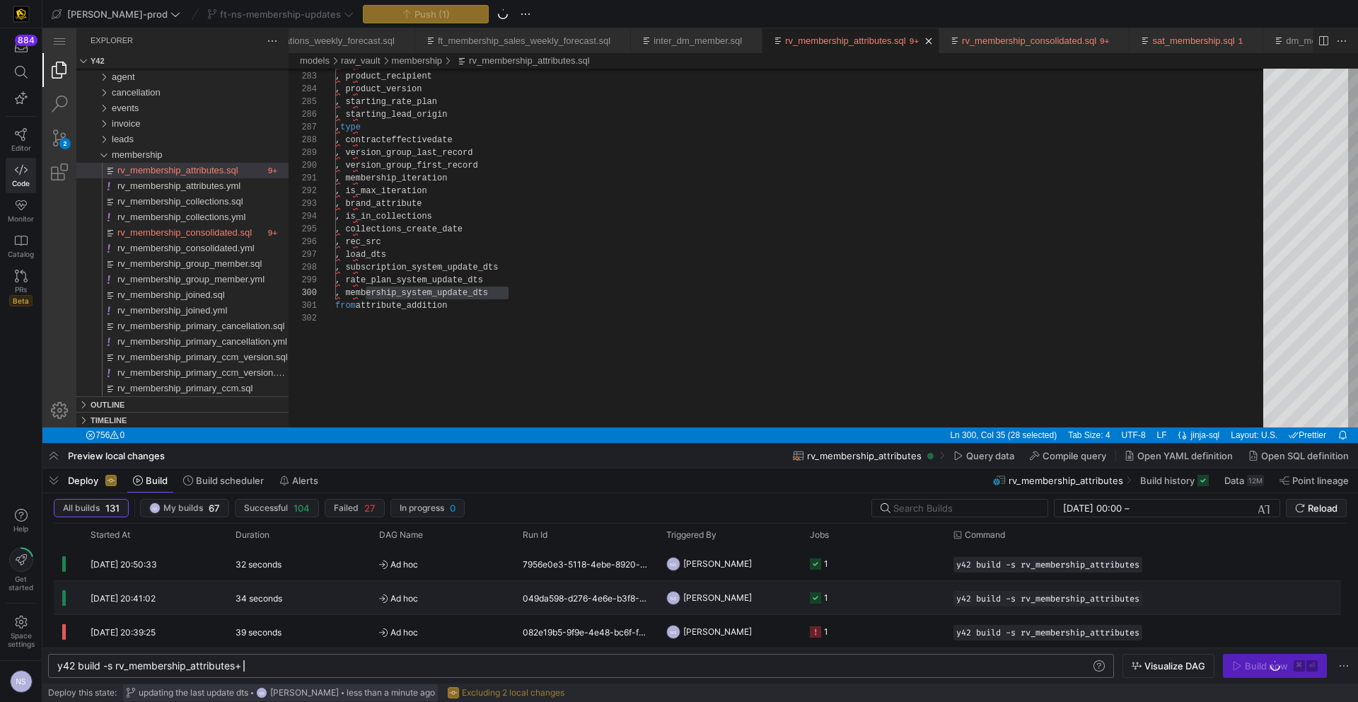
scroll to position [0, 185]
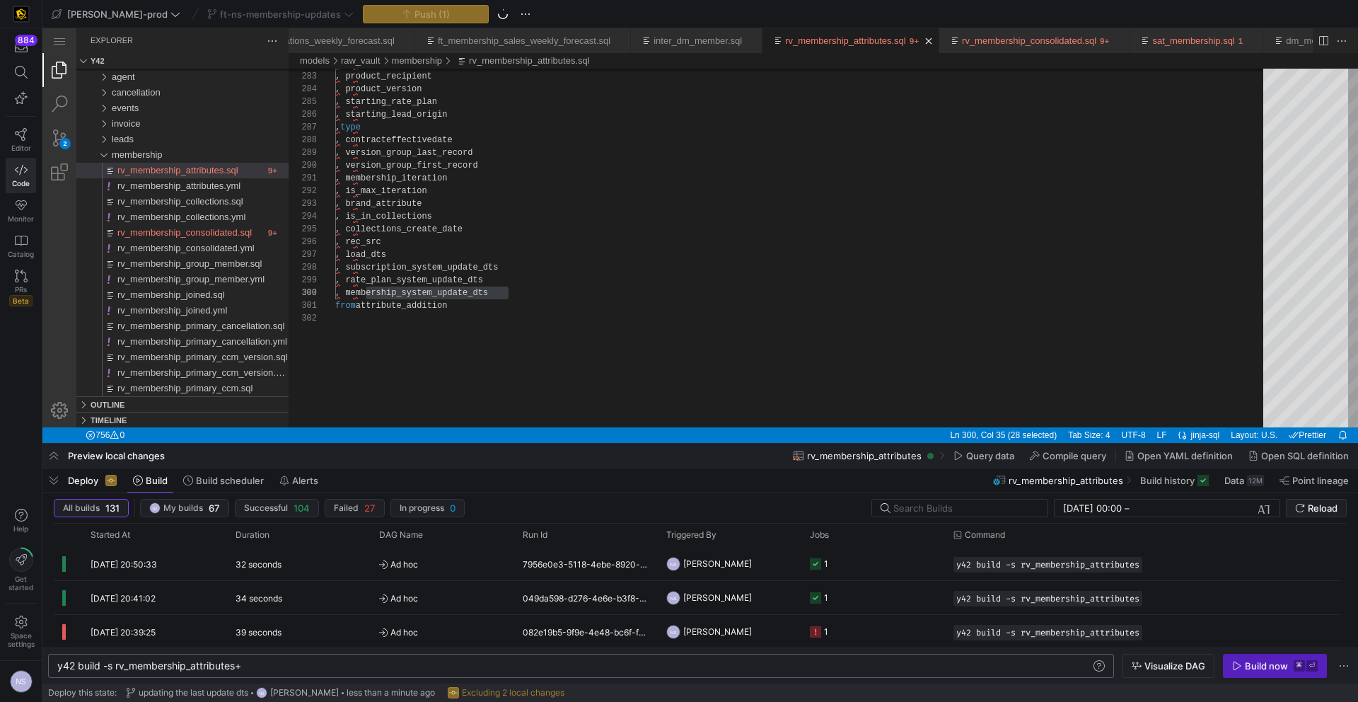
click at [272, 606] on div "y42 build -s rv_membership_attributes+" at bounding box center [574, 665] width 1034 height 11
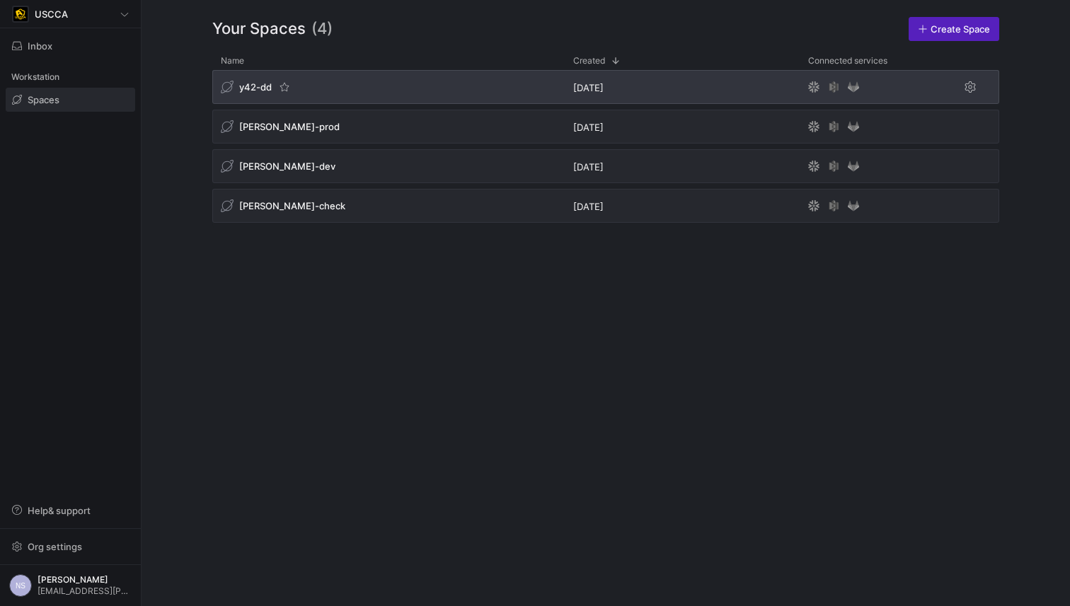
click at [360, 92] on div "y42-dd" at bounding box center [388, 87] width 352 height 34
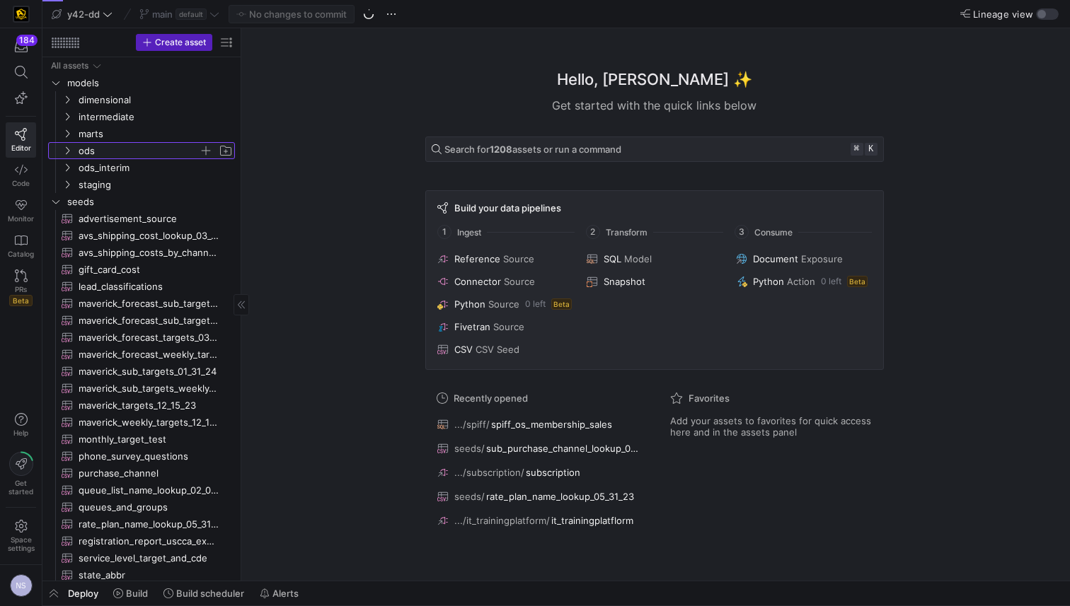
click at [88, 144] on span "ods" at bounding box center [139, 151] width 120 height 16
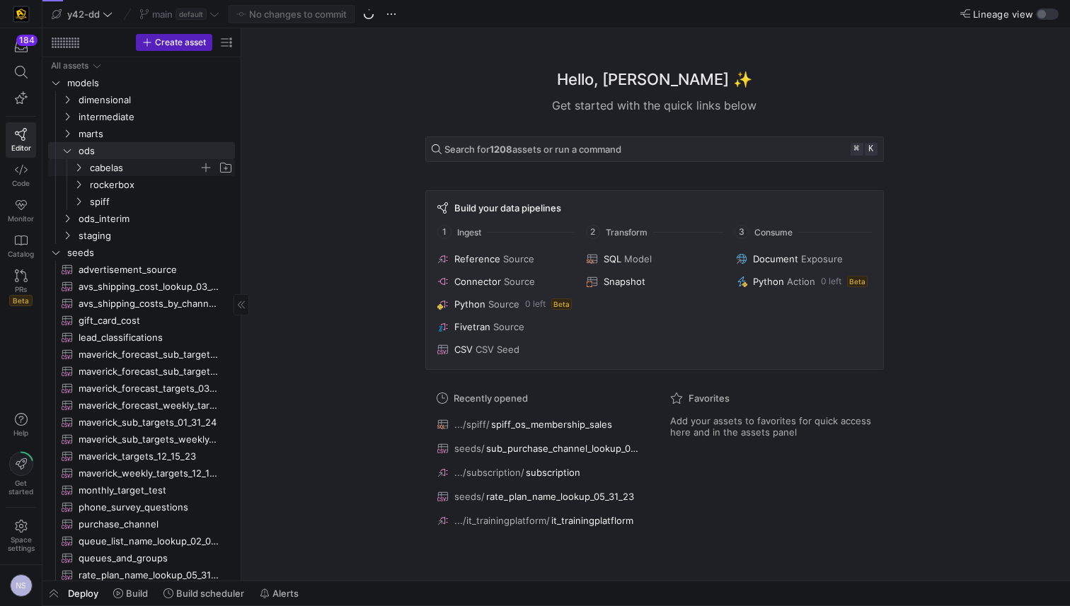
click at [125, 168] on span "cabelas" at bounding box center [144, 168] width 109 height 16
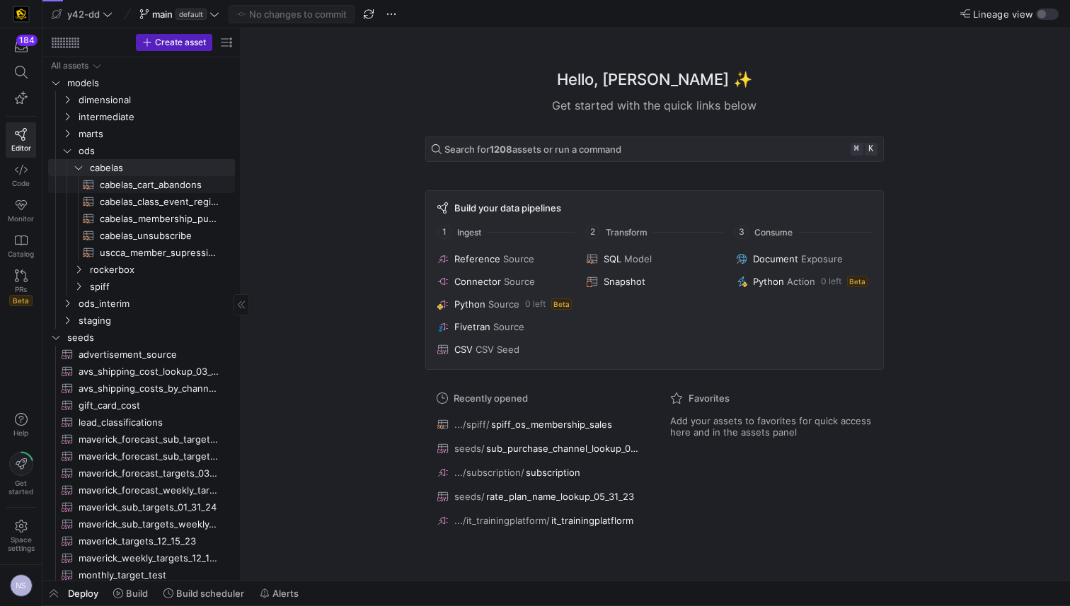
click at [140, 185] on span "cabelas_cart_abandons​​​​​​​​​​" at bounding box center [159, 185] width 119 height 16
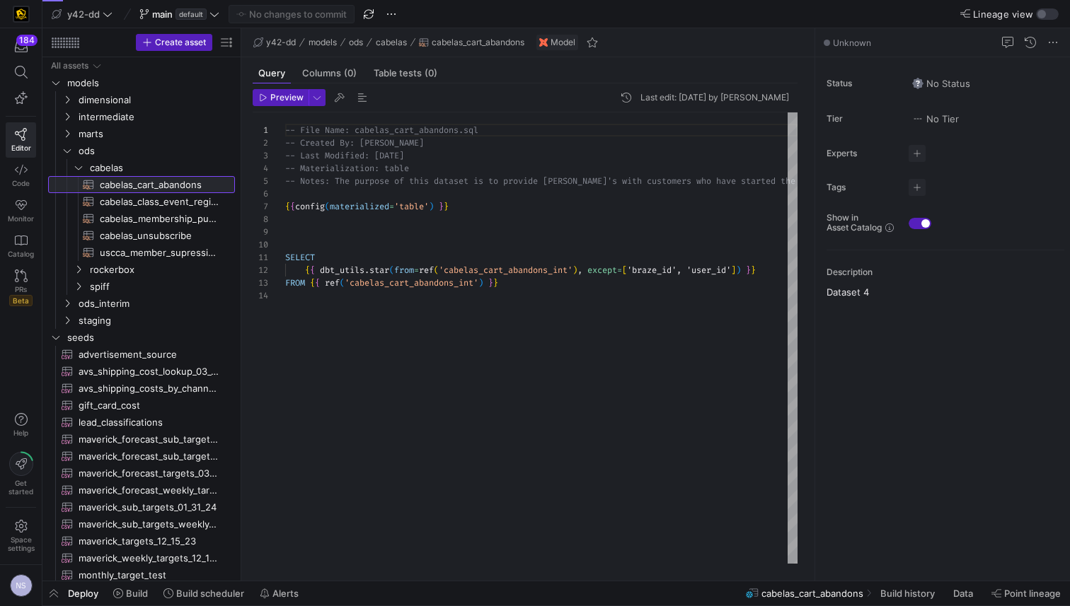
scroll to position [127, 0]
click at [812, 301] on icon at bounding box center [815, 305] width 8 height 8
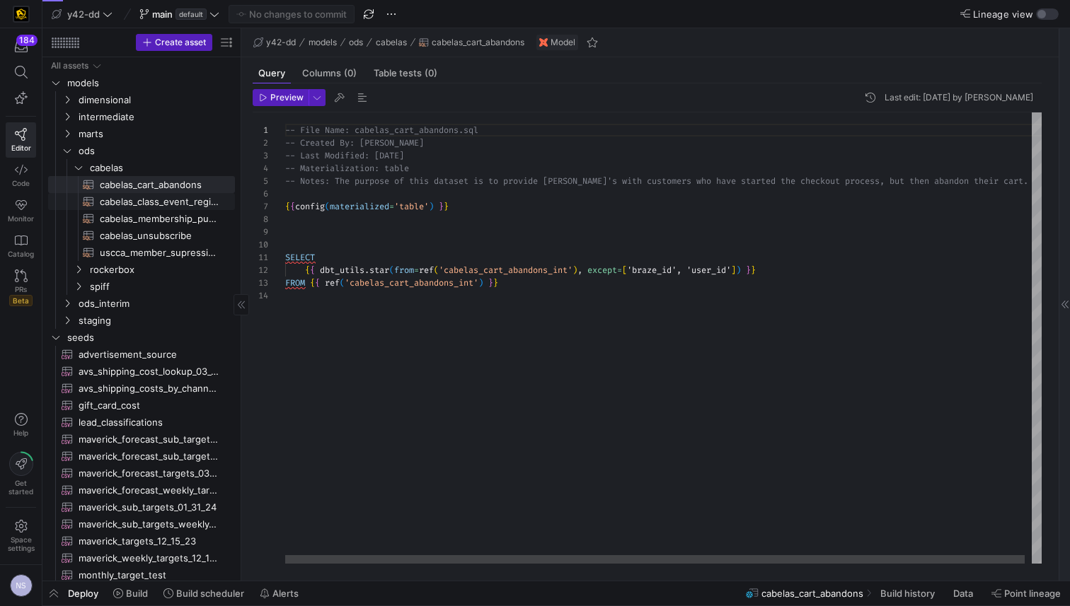
click at [148, 197] on span "cabelas_class_event_registrants​​​​​​​​​​" at bounding box center [159, 202] width 119 height 16
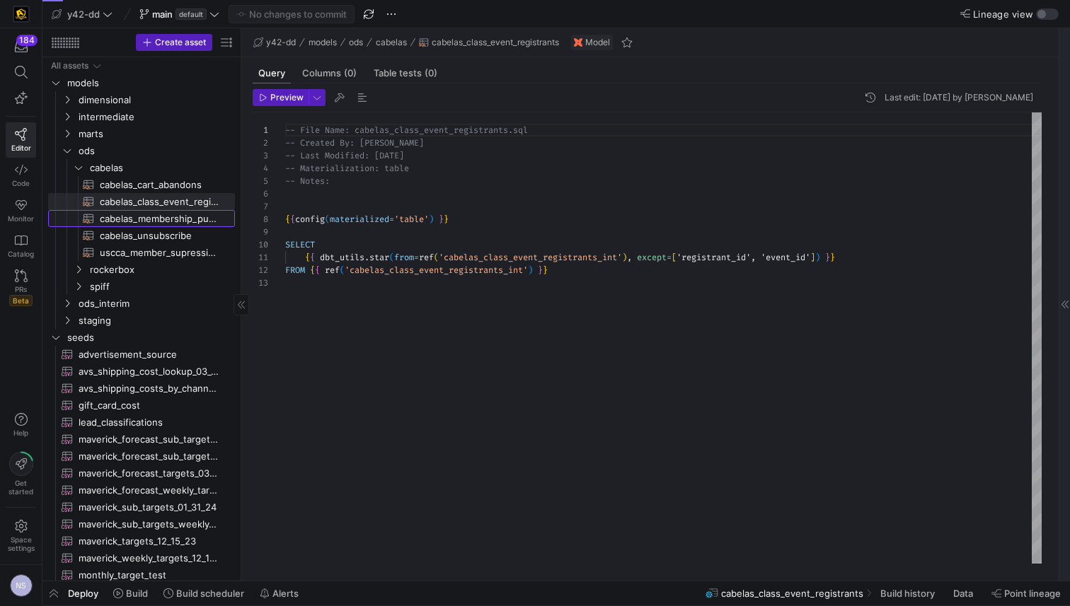
click at [154, 213] on span "cabelas_membership_purchase​​​​​​​​​​" at bounding box center [159, 219] width 119 height 16
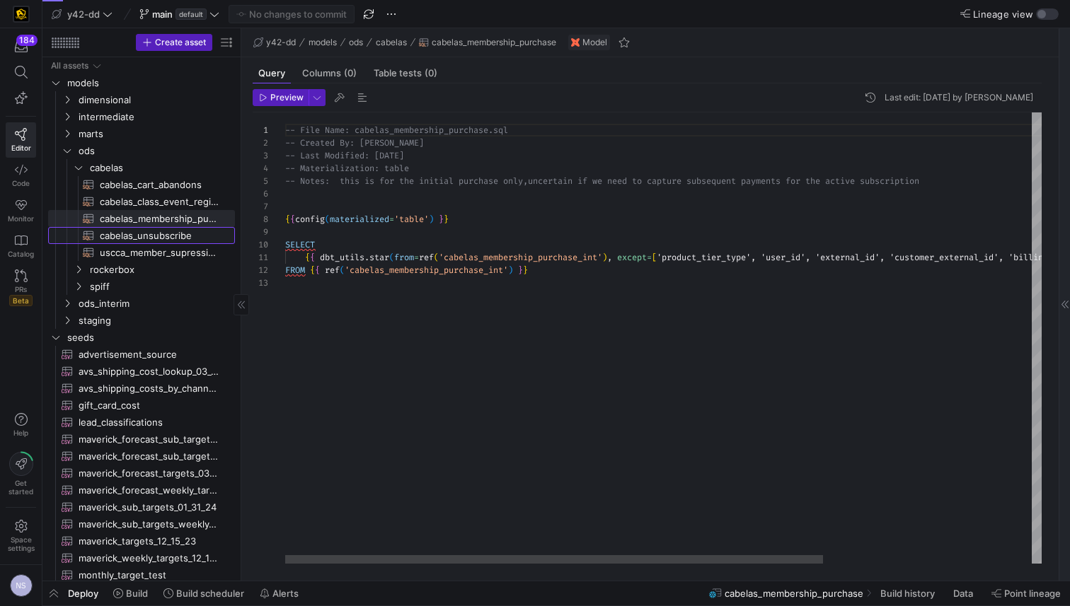
click at [156, 227] on link "cabelas_unsubscribe​​​​​​​​​​" at bounding box center [141, 235] width 187 height 17
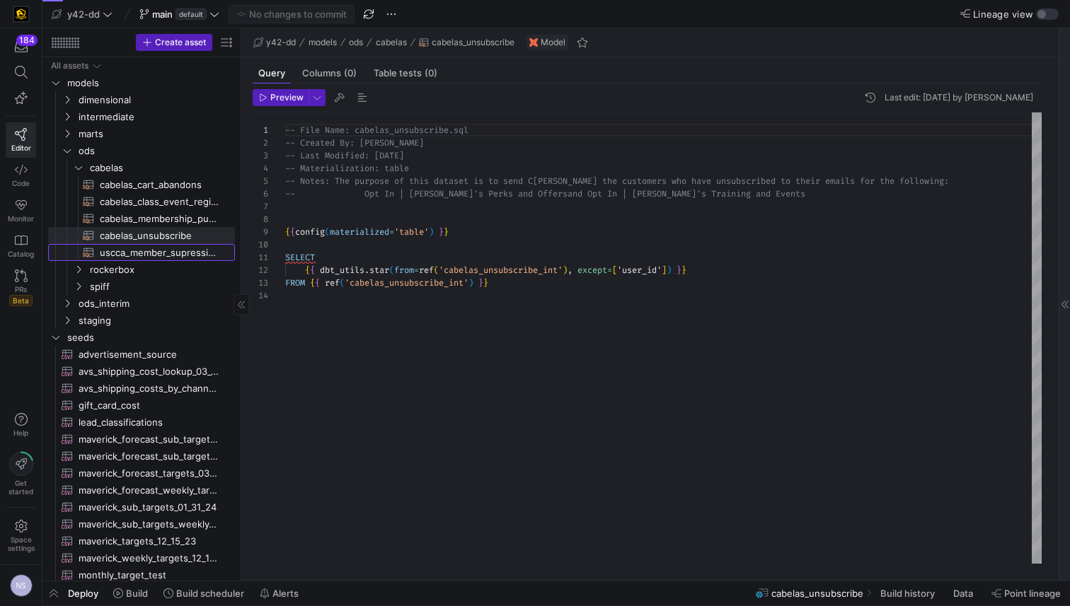
click at [168, 255] on span "uscca_member_supression​​​​​​​​​​" at bounding box center [159, 253] width 119 height 16
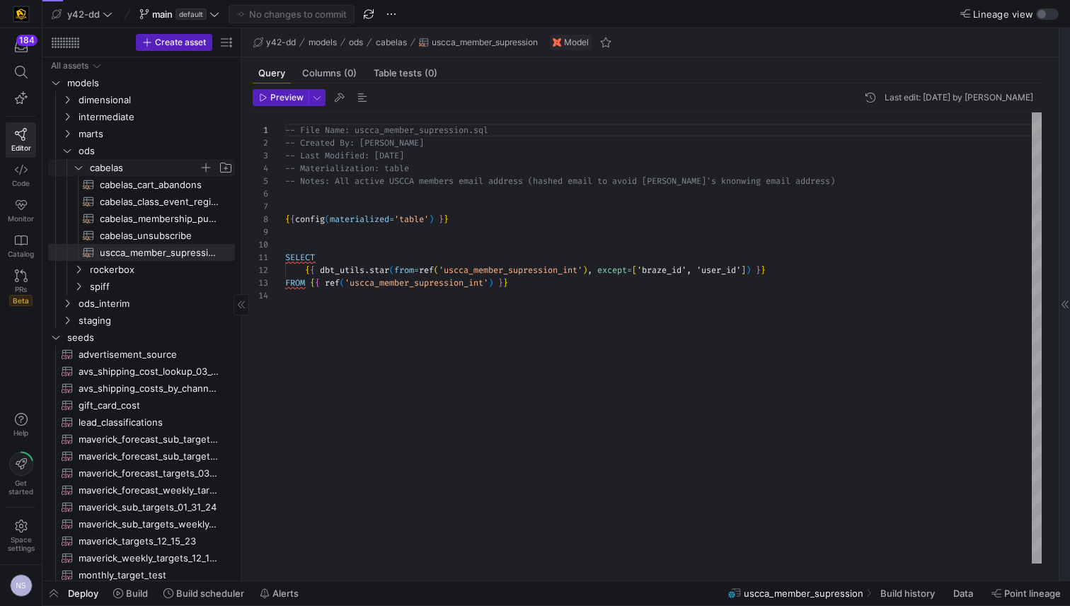
click at [134, 169] on span "cabelas" at bounding box center [144, 168] width 109 height 16
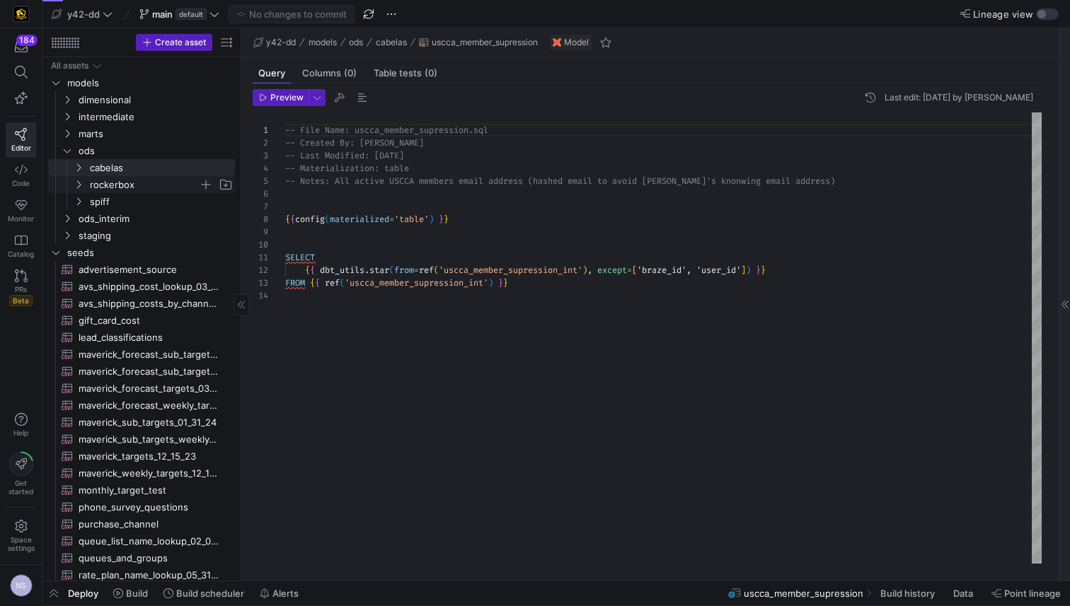
click at [120, 183] on span "rockerbox" at bounding box center [144, 185] width 109 height 16
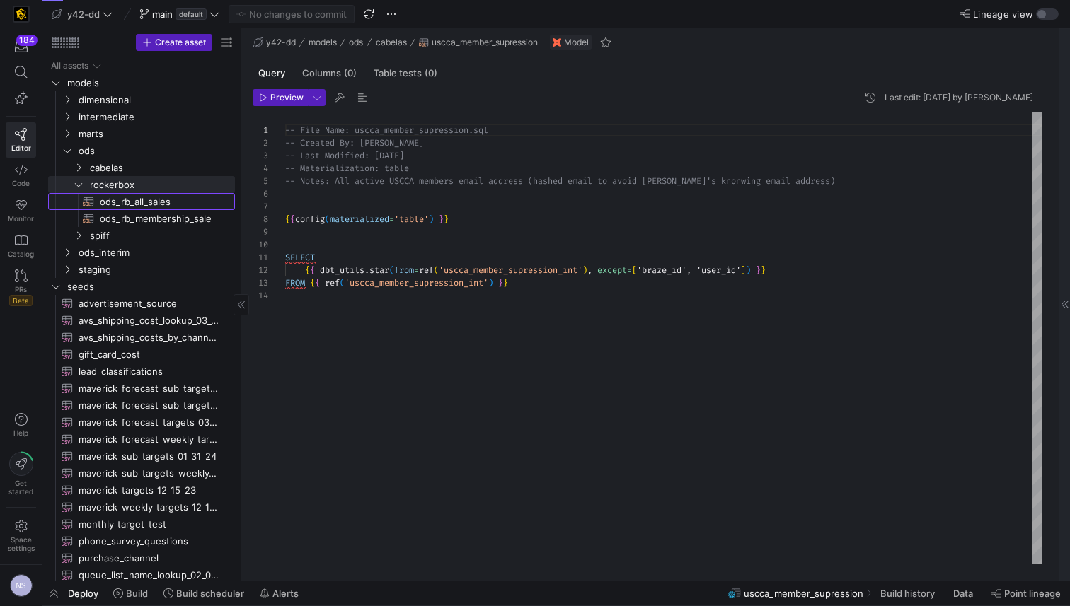
click at [125, 203] on span "ods_rb_all_sales​​​​​​​​​​" at bounding box center [159, 202] width 119 height 16
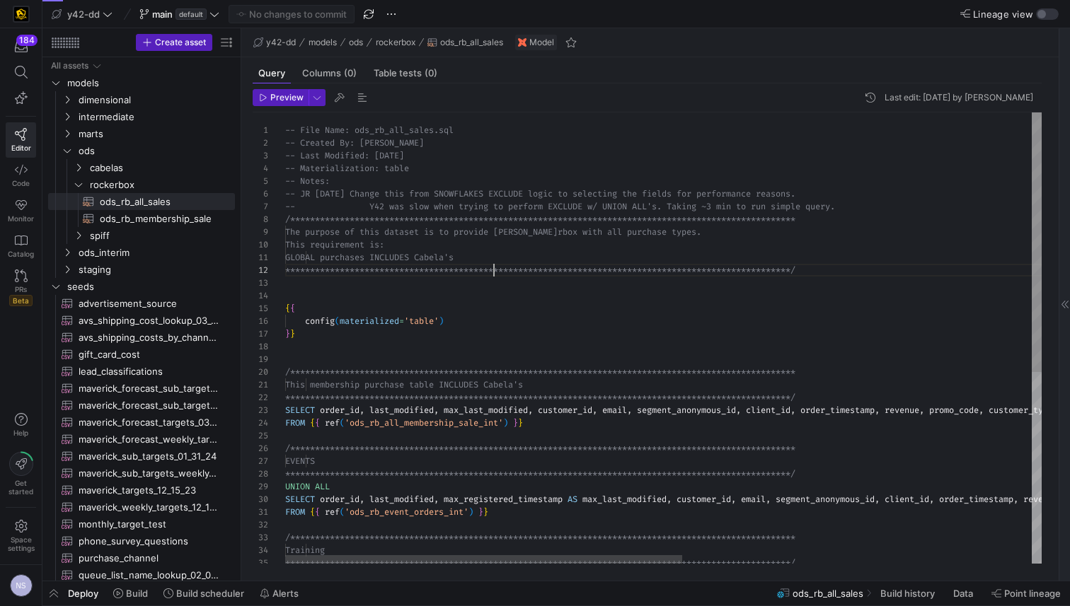
scroll to position [13, 209]
click at [492, 274] on div "**********" at bounding box center [995, 504] width 1421 height 784
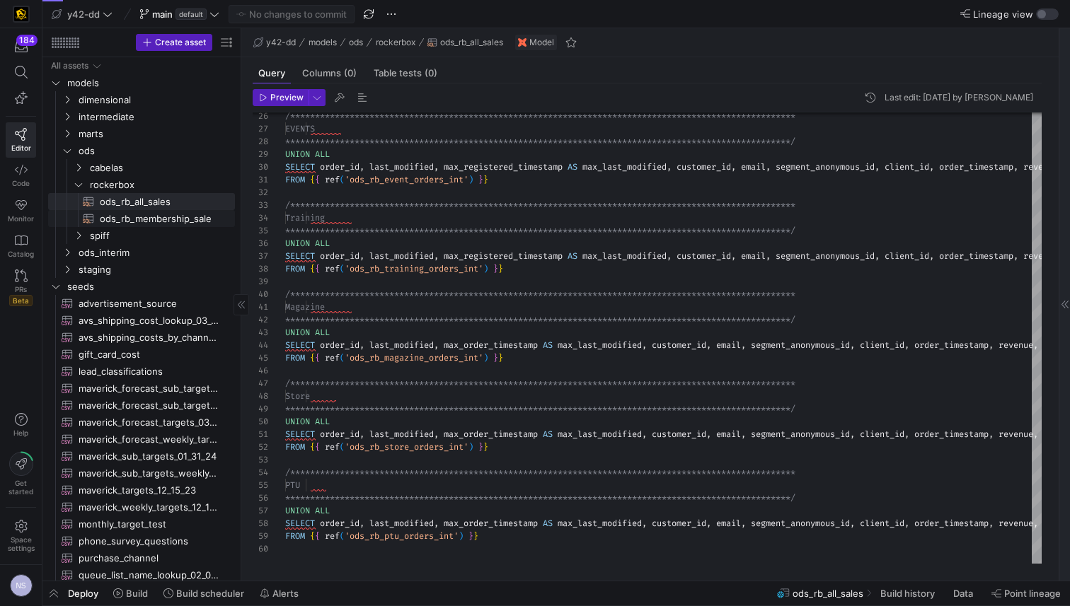
click at [127, 218] on span "ods_rb_membership_sale​​​​​​​​​​" at bounding box center [159, 219] width 119 height 16
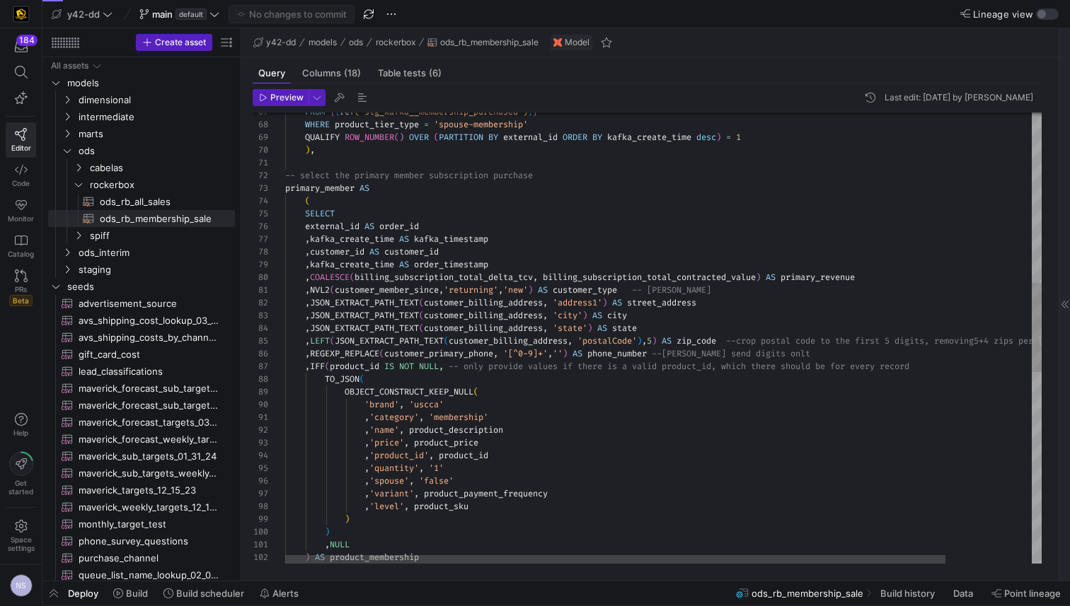
scroll to position [115, 514]
click at [799, 281] on div ", JSON_EXTRACT_PATH_TEXT ( customer_billing_address , 'state' ) AS state , LEFT…" at bounding box center [712, 391] width 855 height 2274
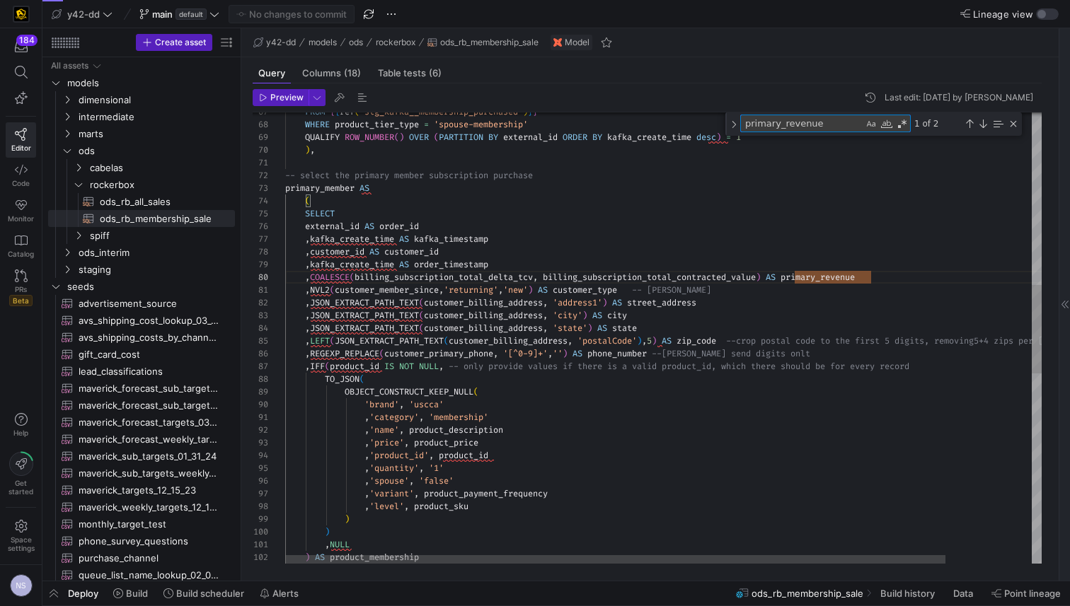
type textarea ",NVL2(customer_member_since,'returning','new') AS customer_type -- [PERSON_NAME…"
type textarea "g"
type textarea "QUALIFY ROW_NUMBER() OVER (PARTITION BY external_id ORDER BY kafka_create_time …"
type textarea "gr"
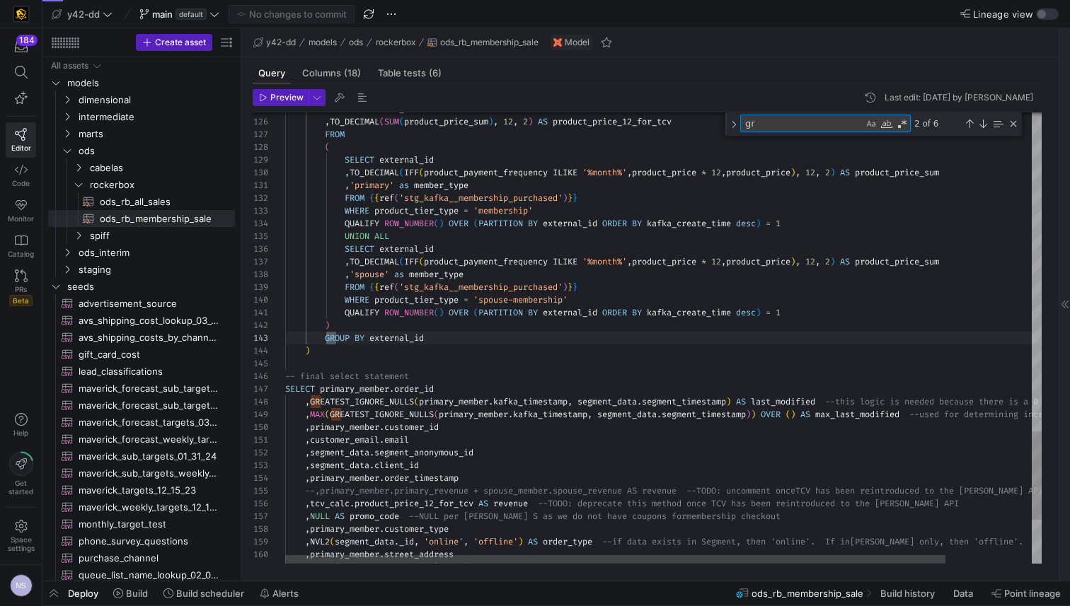
type textarea "QUALIFY ROW_NUMBER() OVER (PARTITION BY external_id ORDER BY kafka_create_time …"
type textarea "greatest"
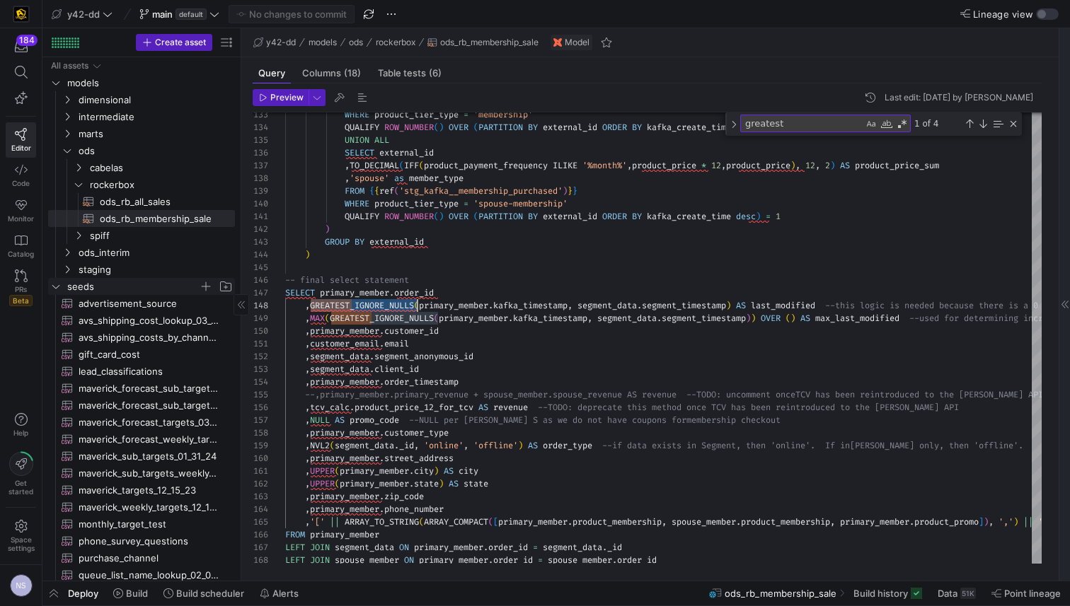
click at [105, 290] on span "seeds" at bounding box center [133, 287] width 132 height 16
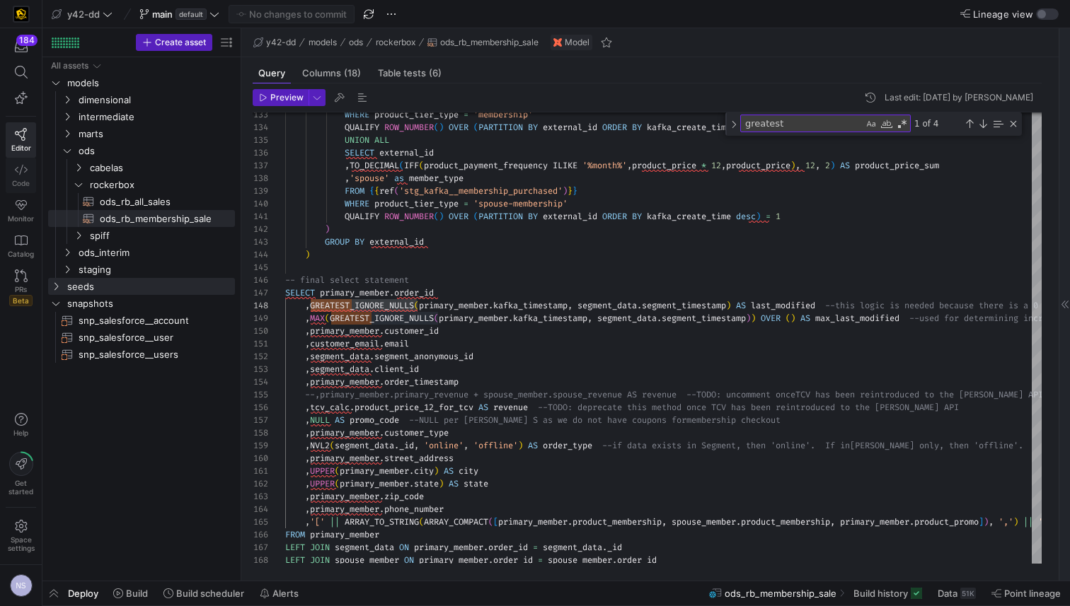
click at [21, 176] on link "Code" at bounding box center [21, 175] width 30 height 35
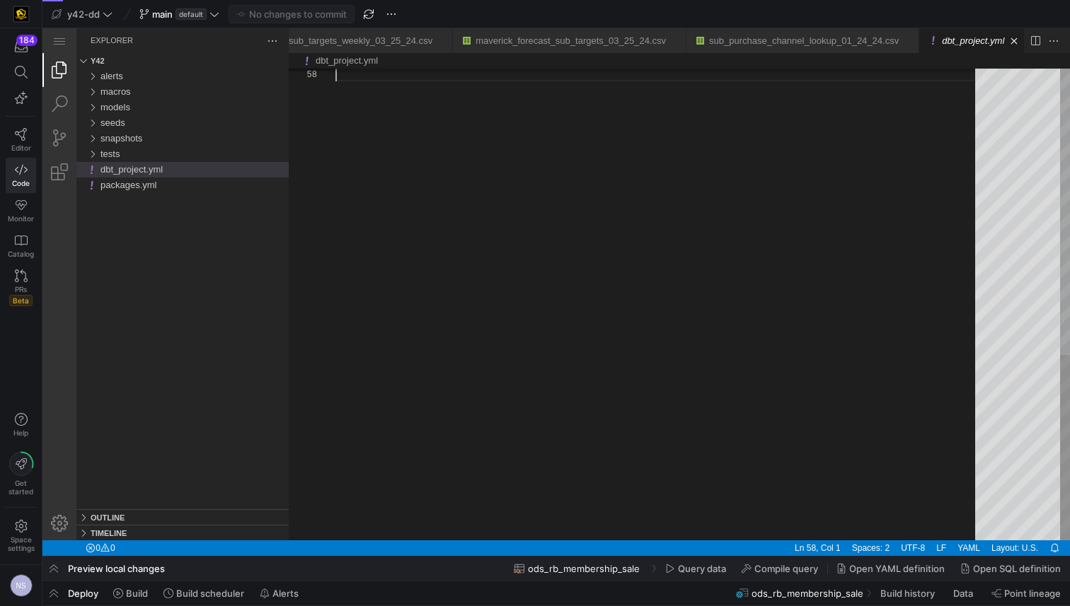
scroll to position [0, 1219]
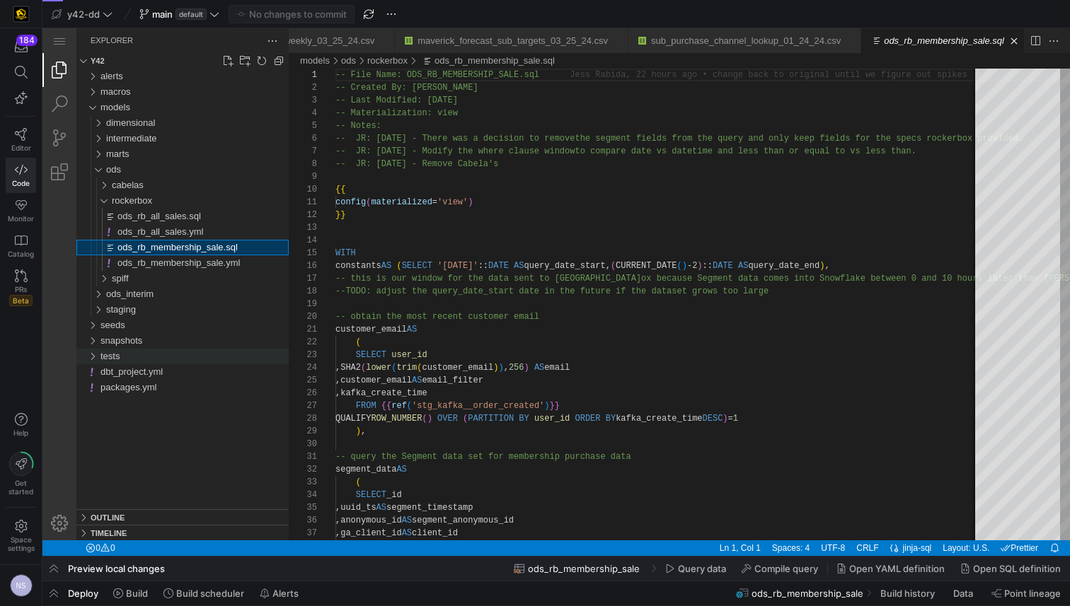
click at [163, 362] on div "tests" at bounding box center [194, 357] width 188 height 16
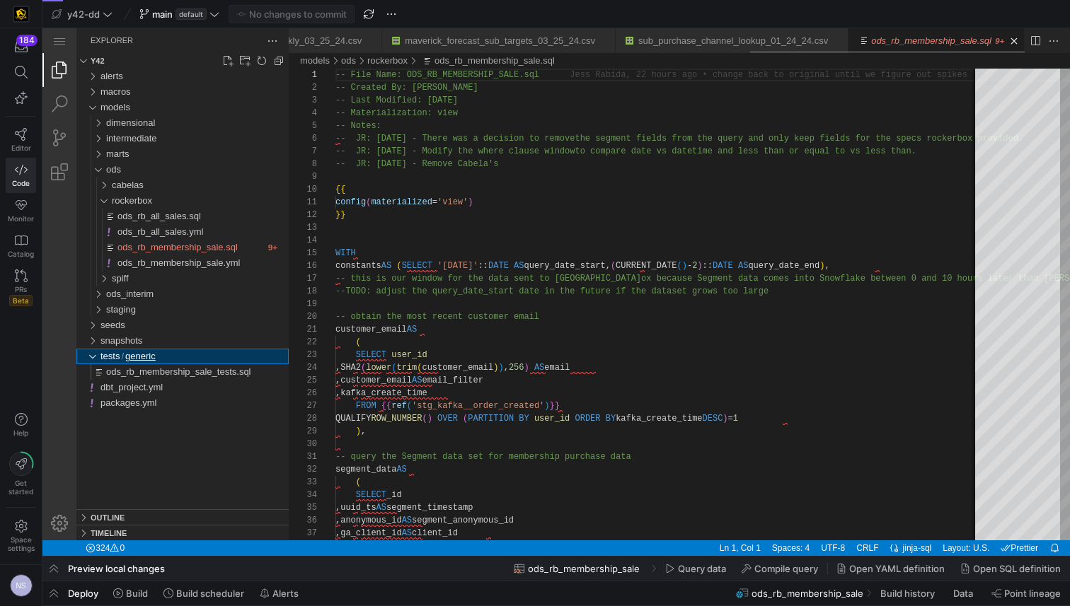
scroll to position [0, 1233]
click at [180, 357] on div "tests / generic" at bounding box center [194, 357] width 188 height 16
click at [134, 93] on div "macros" at bounding box center [194, 92] width 188 height 16
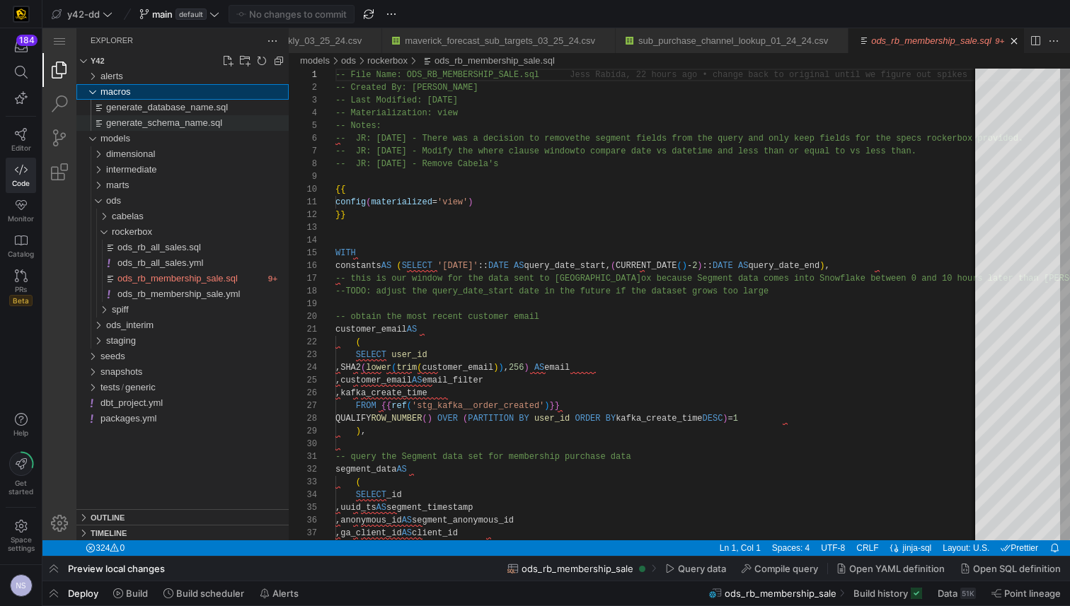
click at [157, 117] on span "generate_schema_name.sql" at bounding box center [164, 122] width 116 height 11
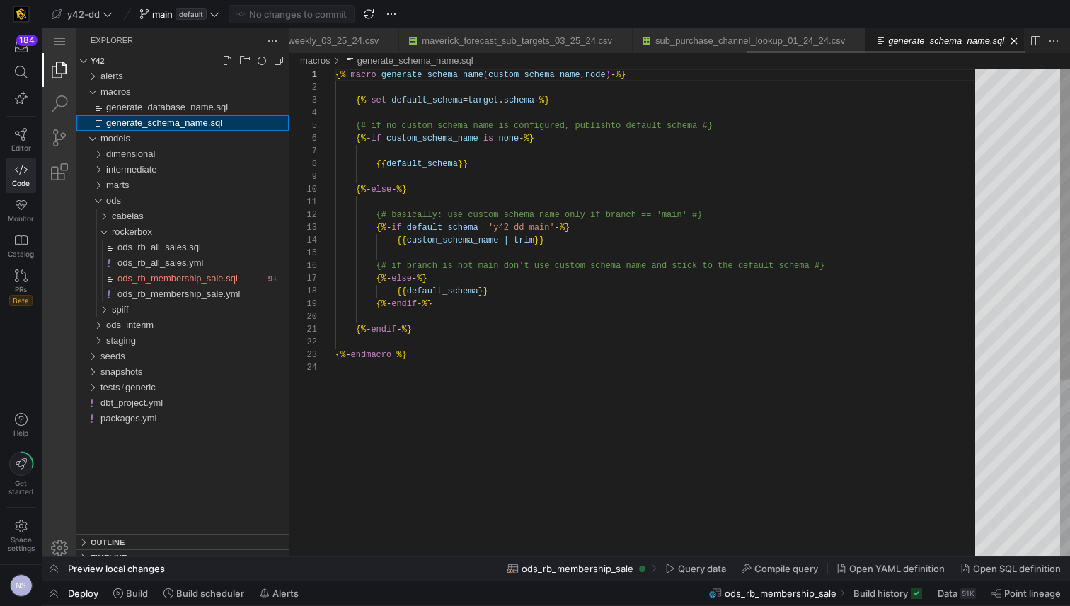
scroll to position [127, 0]
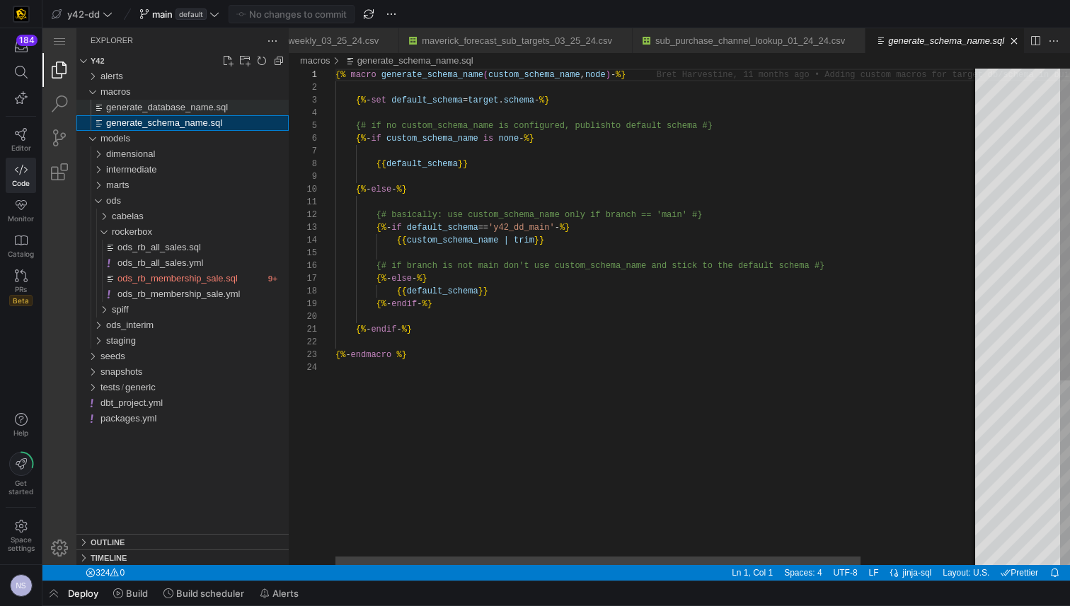
click at [166, 108] on span "generate_database_name.sql" at bounding box center [167, 107] width 122 height 11
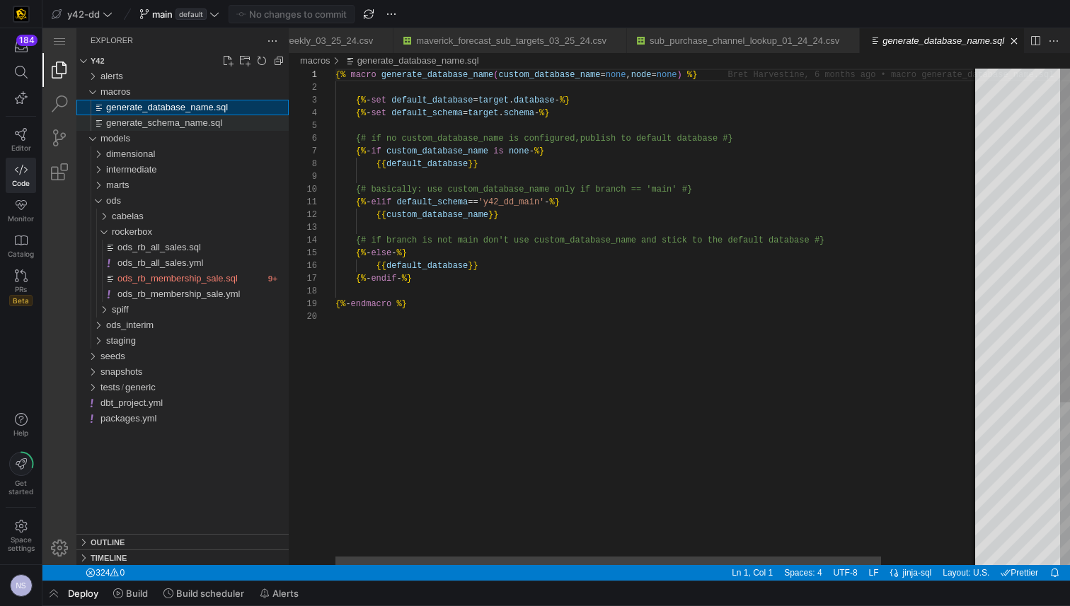
click at [168, 115] on div "generate_schema_name.sql" at bounding box center [197, 123] width 183 height 16
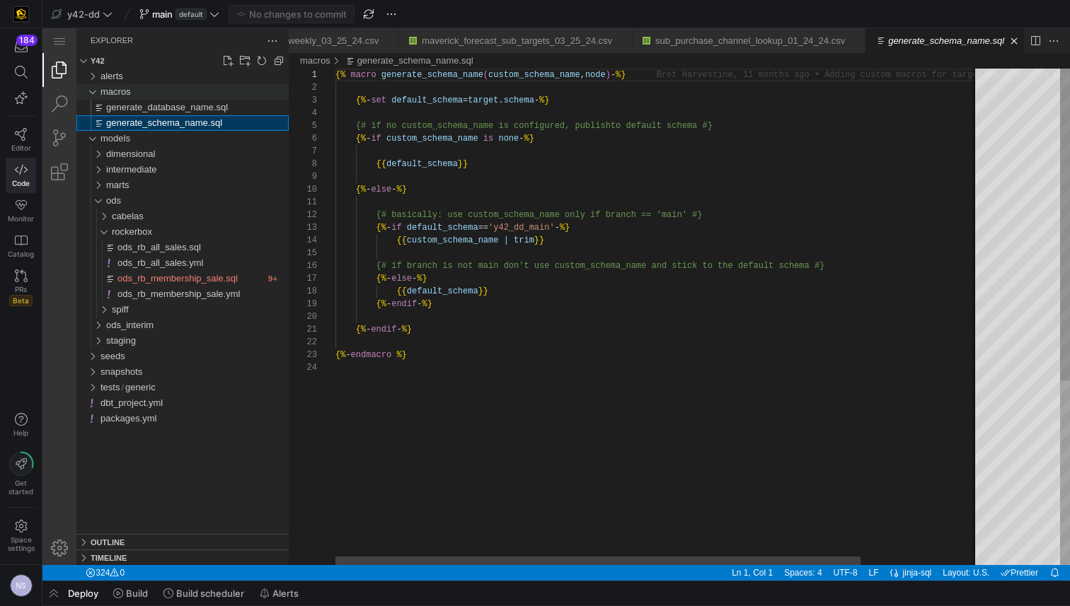
click at [168, 86] on div "macros" at bounding box center [194, 92] width 188 height 16
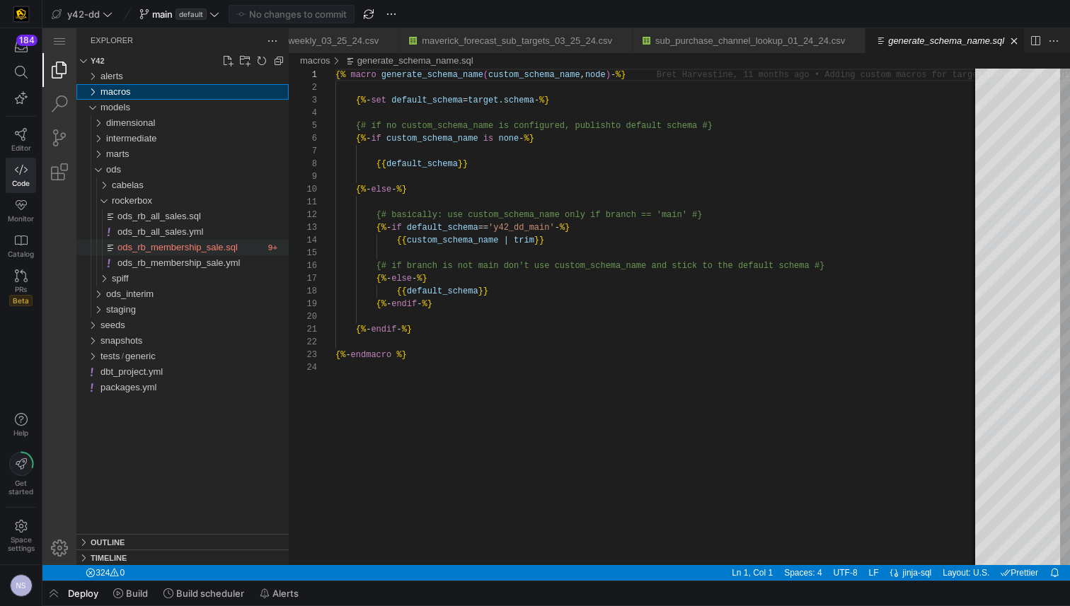
click at [224, 251] on span "ods_rb_membership_sale.sql" at bounding box center [177, 247] width 120 height 11
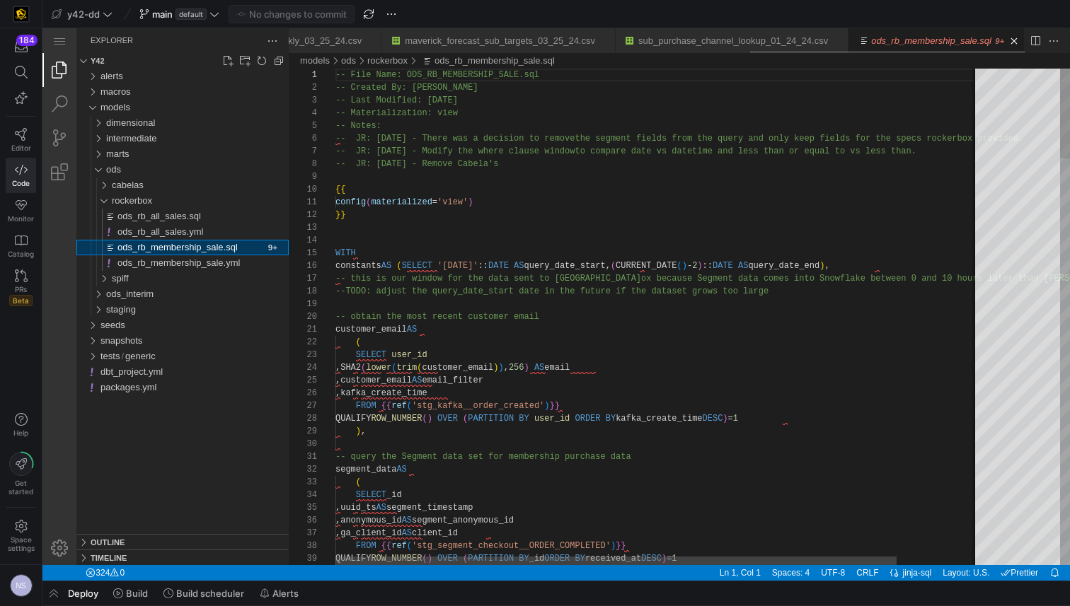
scroll to position [127, 0]
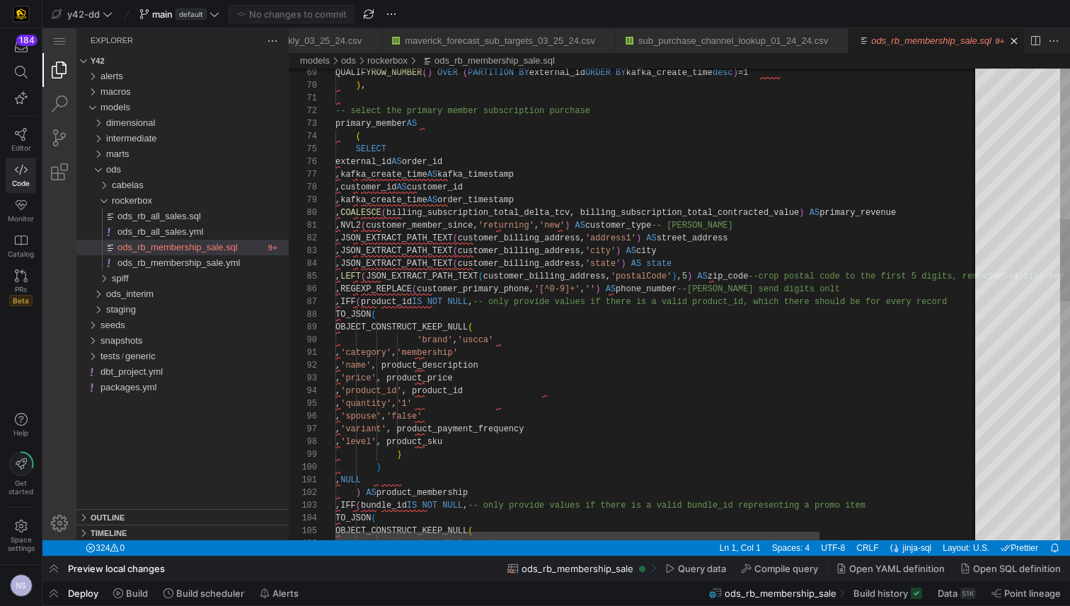
type textarea "-- select the primary member subscription purchase primary_member AS ( SELECT e…"
click at [606, 178] on div ",JSON_EXTRACT_PATH_TEXT ( customer_billing_address, 'state' ) AS state , LEFT (…" at bounding box center [764, 556] width 858 height 2713
type textarea "g"
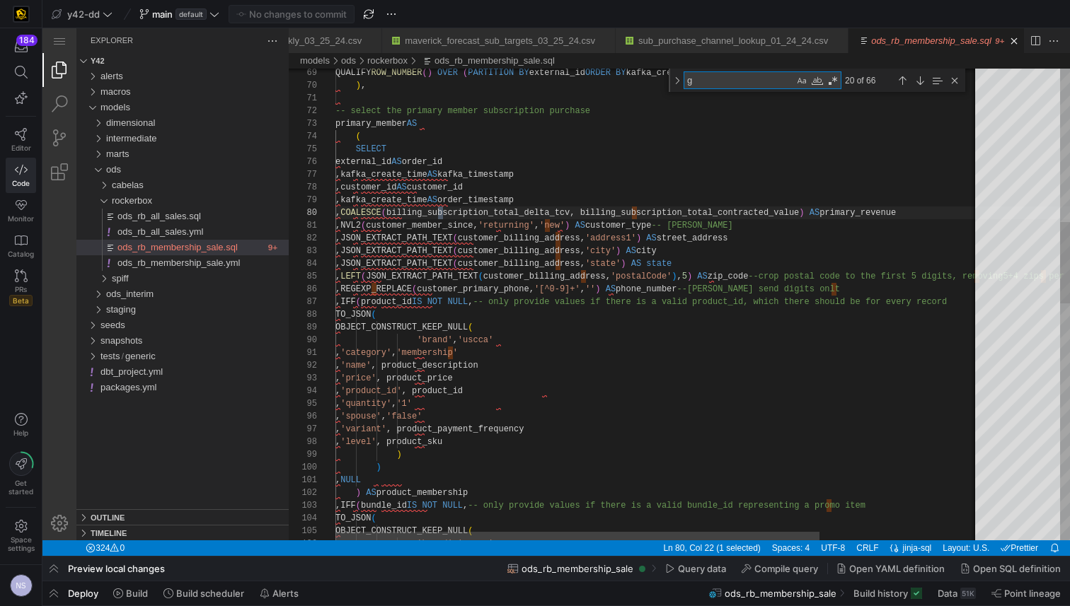
type textarea "QUALIFY ROW_NUMBER() OVER (PARTITION BY external_id ORDER BY kafka_create_time …"
type textarea "gr"
type textarea "QUALIFY ROW_NUMBER() OVER (PARTITION BY external_id ORDER BY kafka_create_time …"
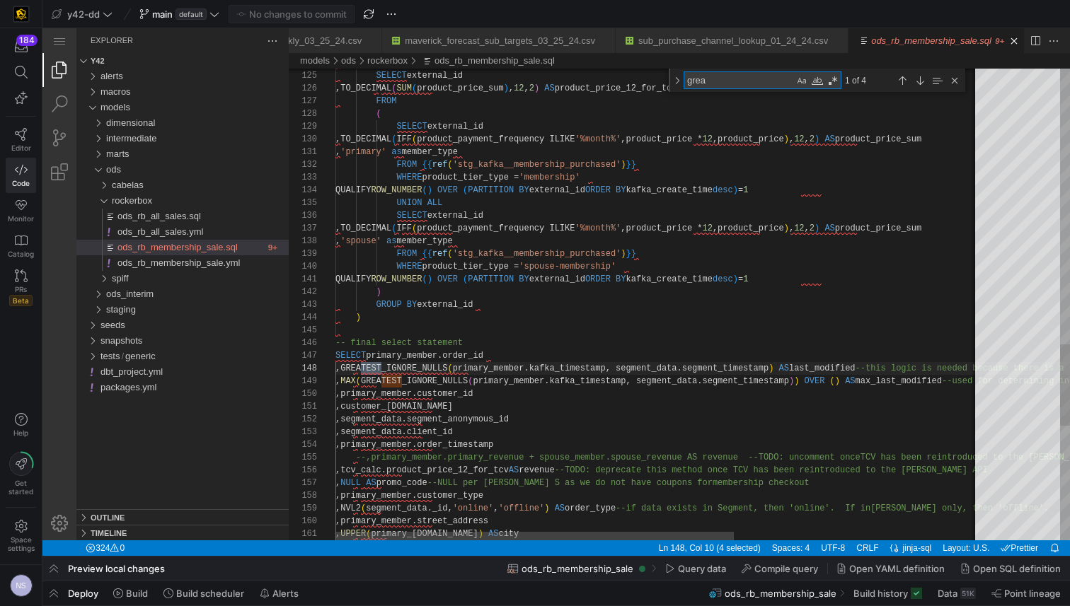
scroll to position [127, 46]
type textarea "grea"
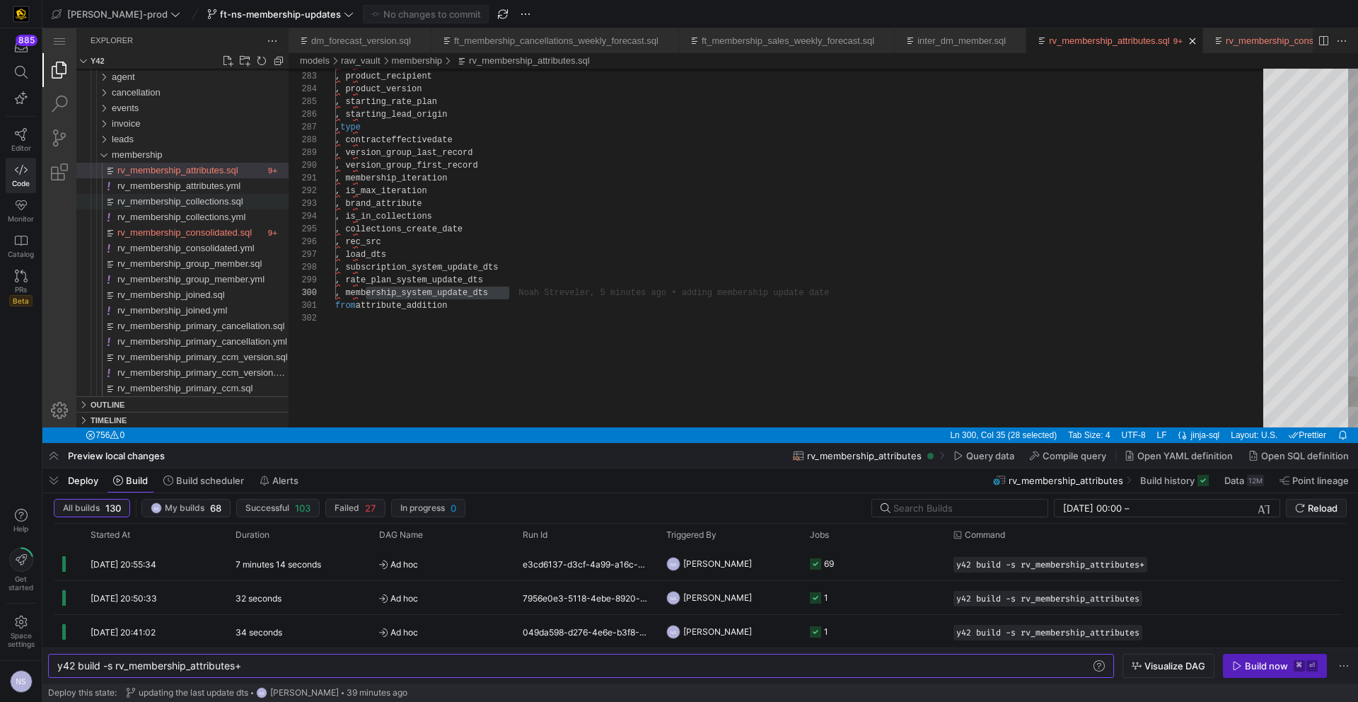
scroll to position [115, 174]
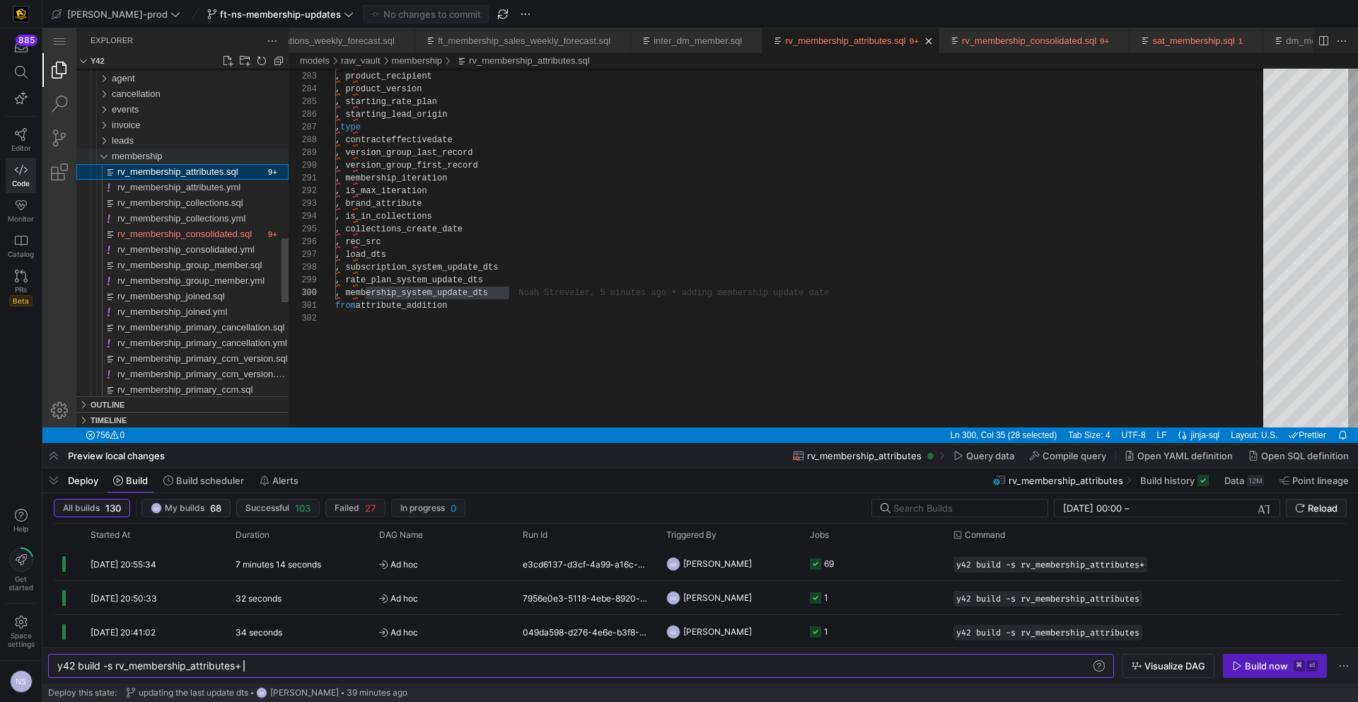
click at [151, 154] on span "membership" at bounding box center [137, 156] width 51 height 11
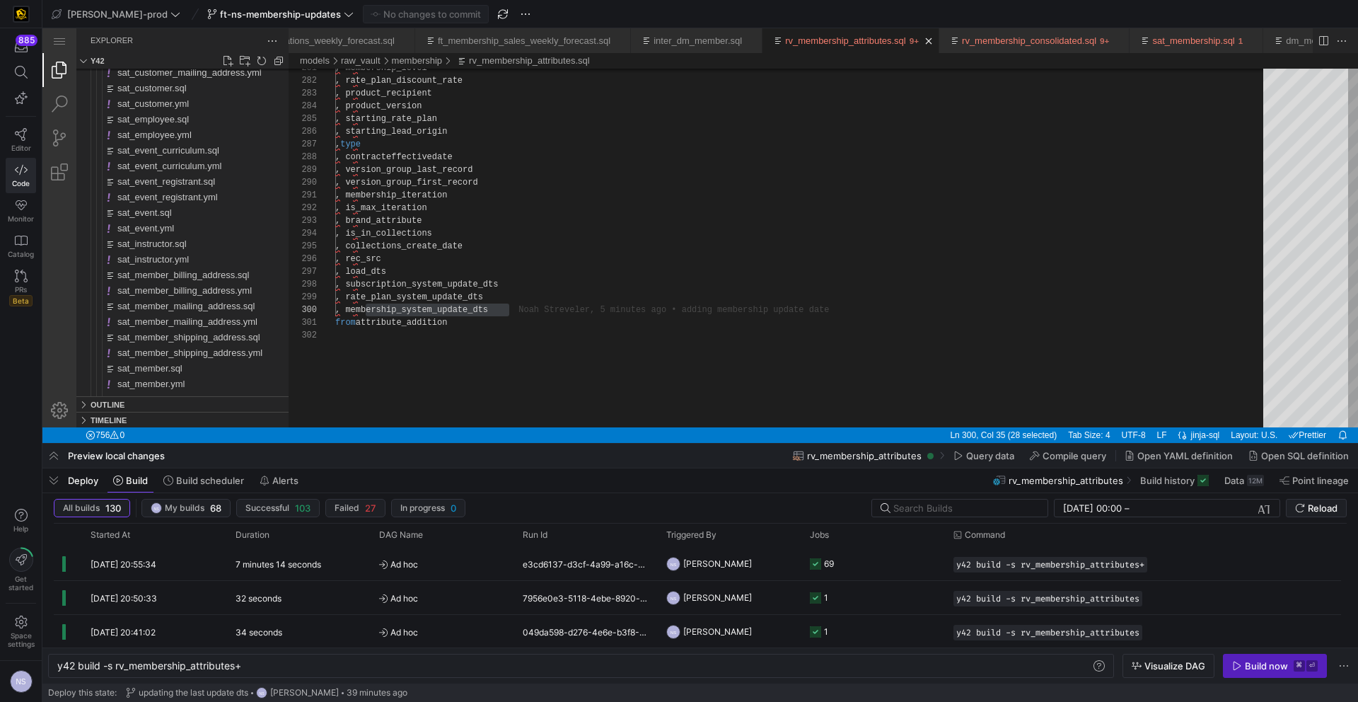
scroll to position [0, 248]
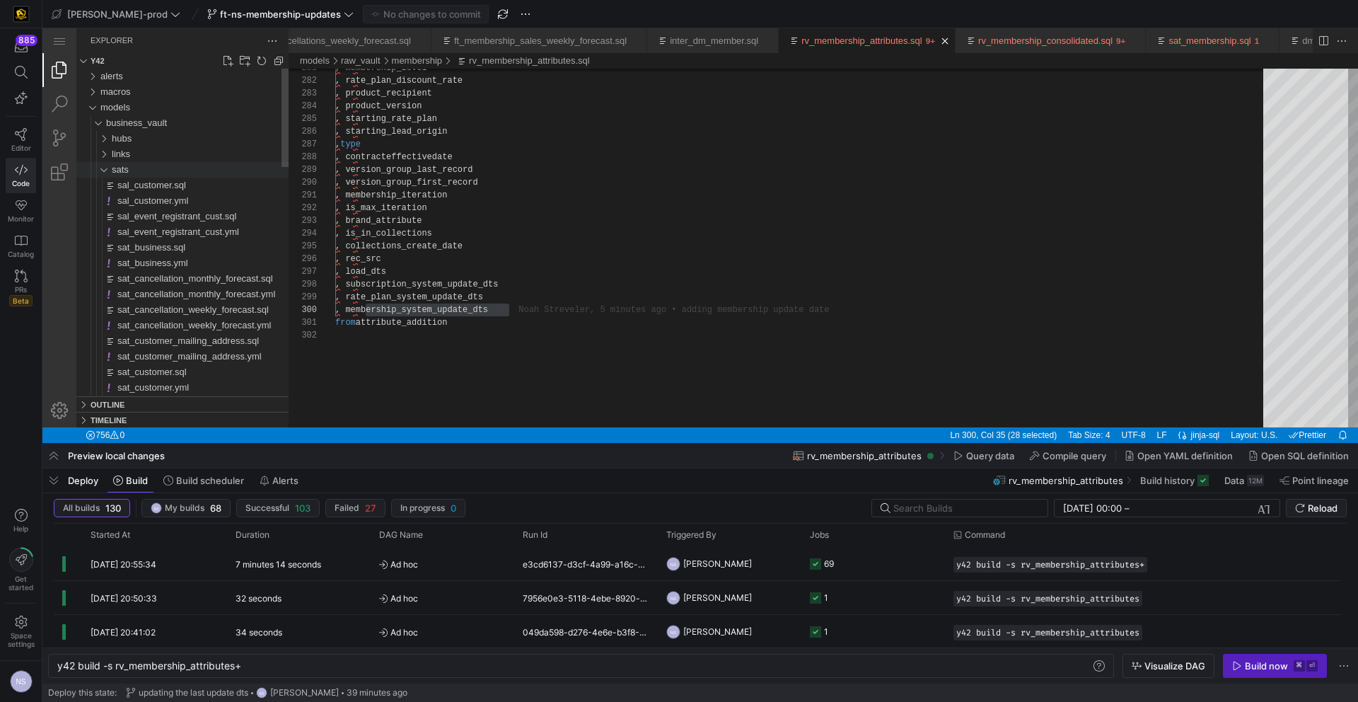
click at [142, 166] on div "sats" at bounding box center [200, 170] width 177 height 16
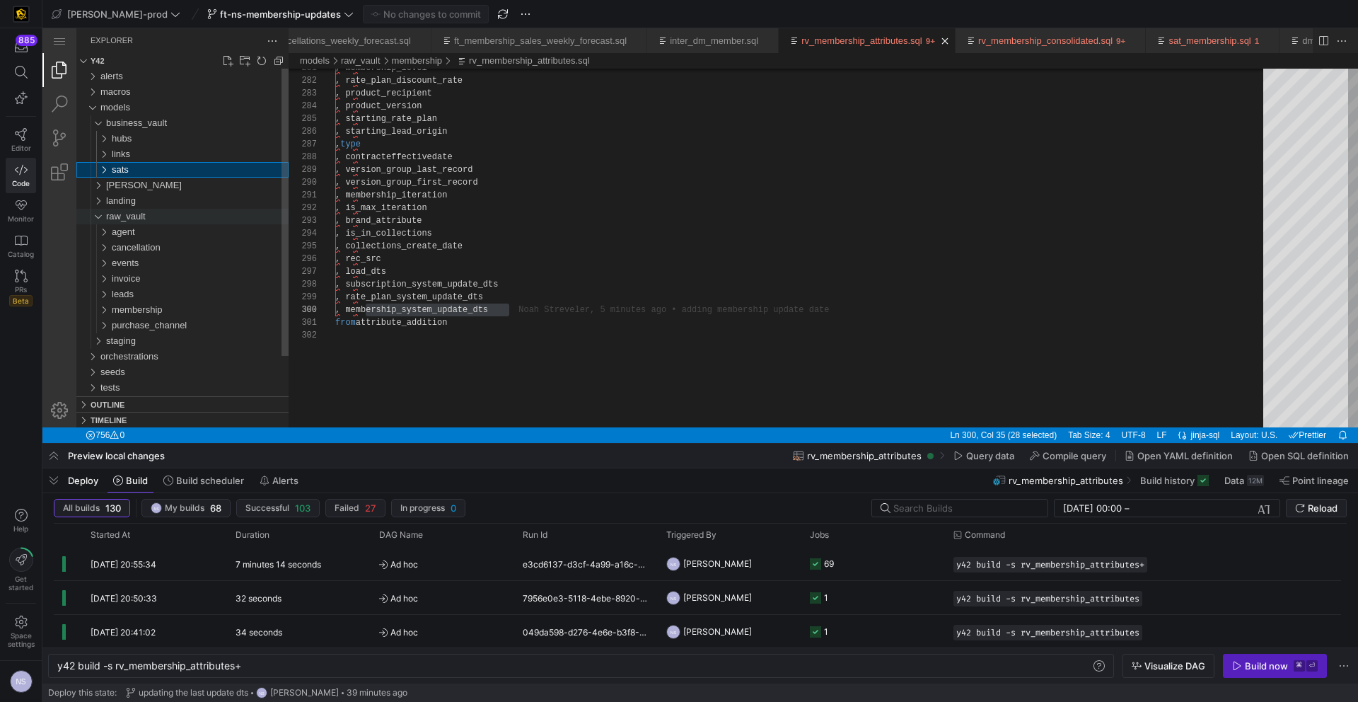
click at [134, 214] on span "raw_vault" at bounding box center [126, 216] width 40 height 11
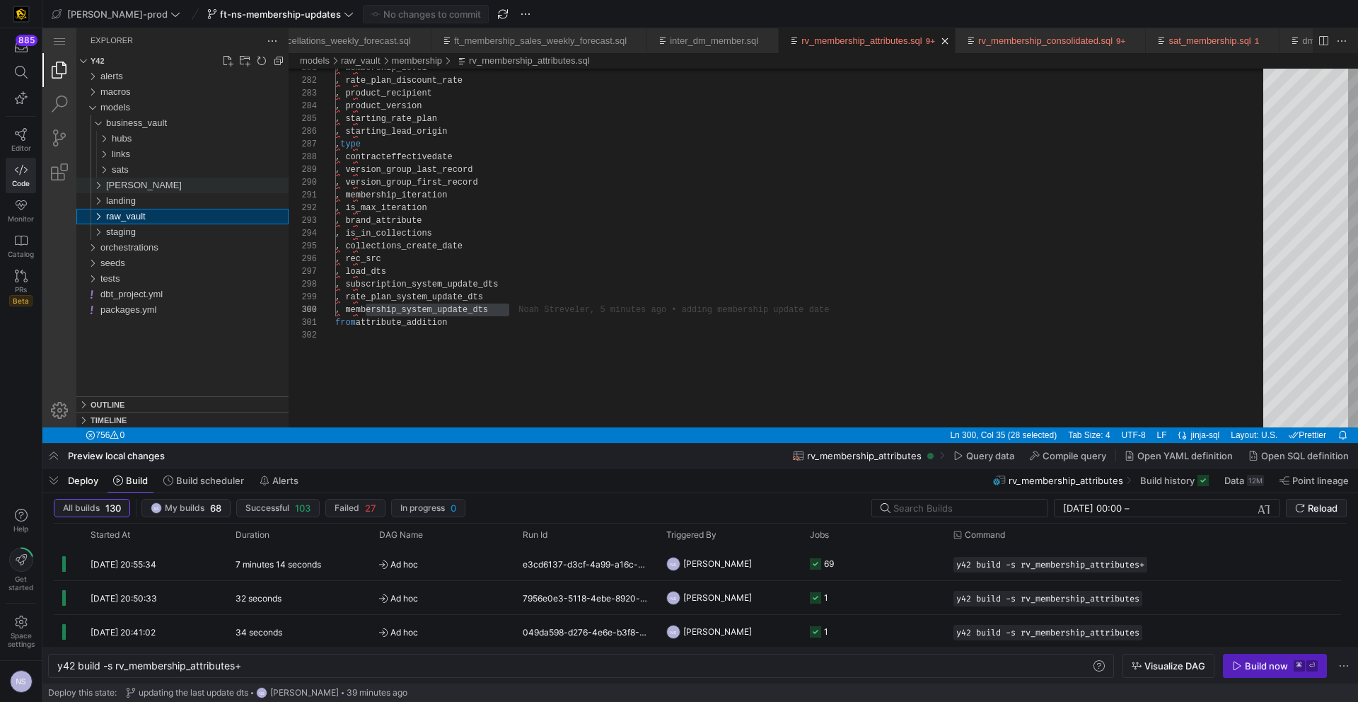
click at [140, 187] on div "edw" at bounding box center [197, 186] width 183 height 16
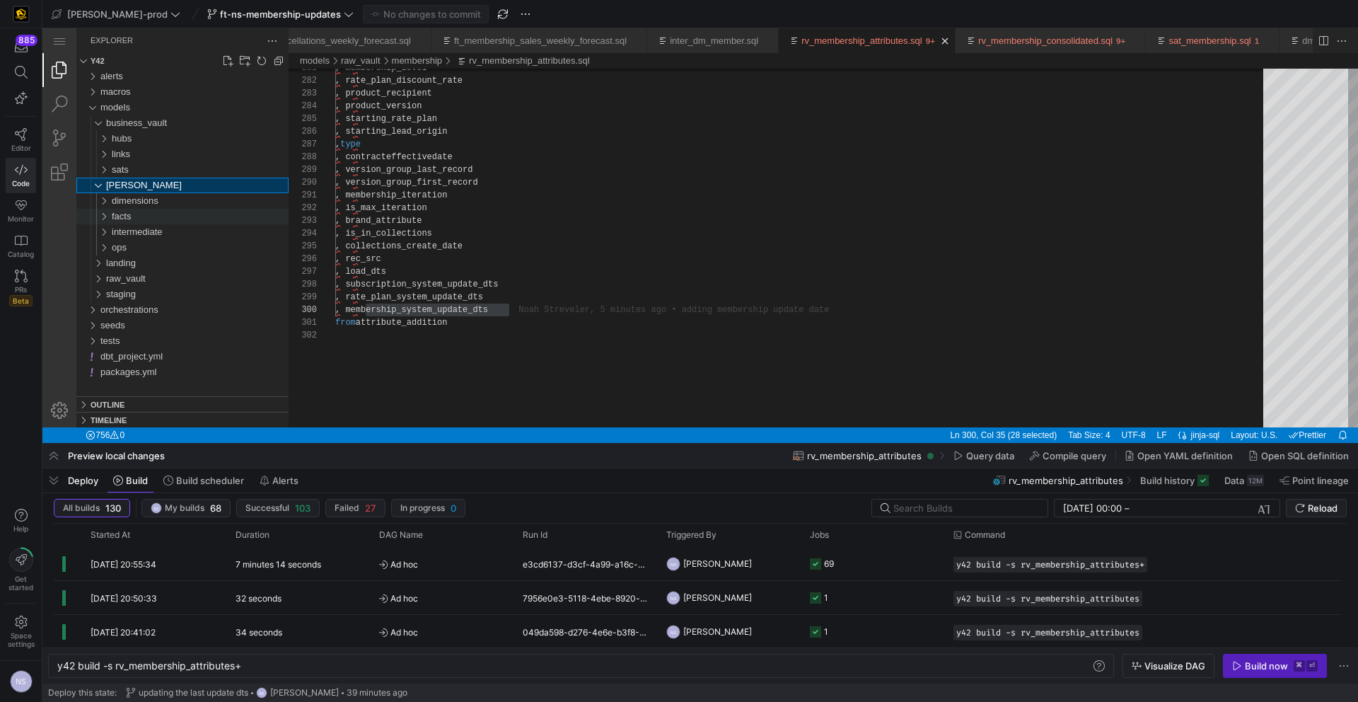
click at [143, 212] on div "facts" at bounding box center [200, 217] width 177 height 16
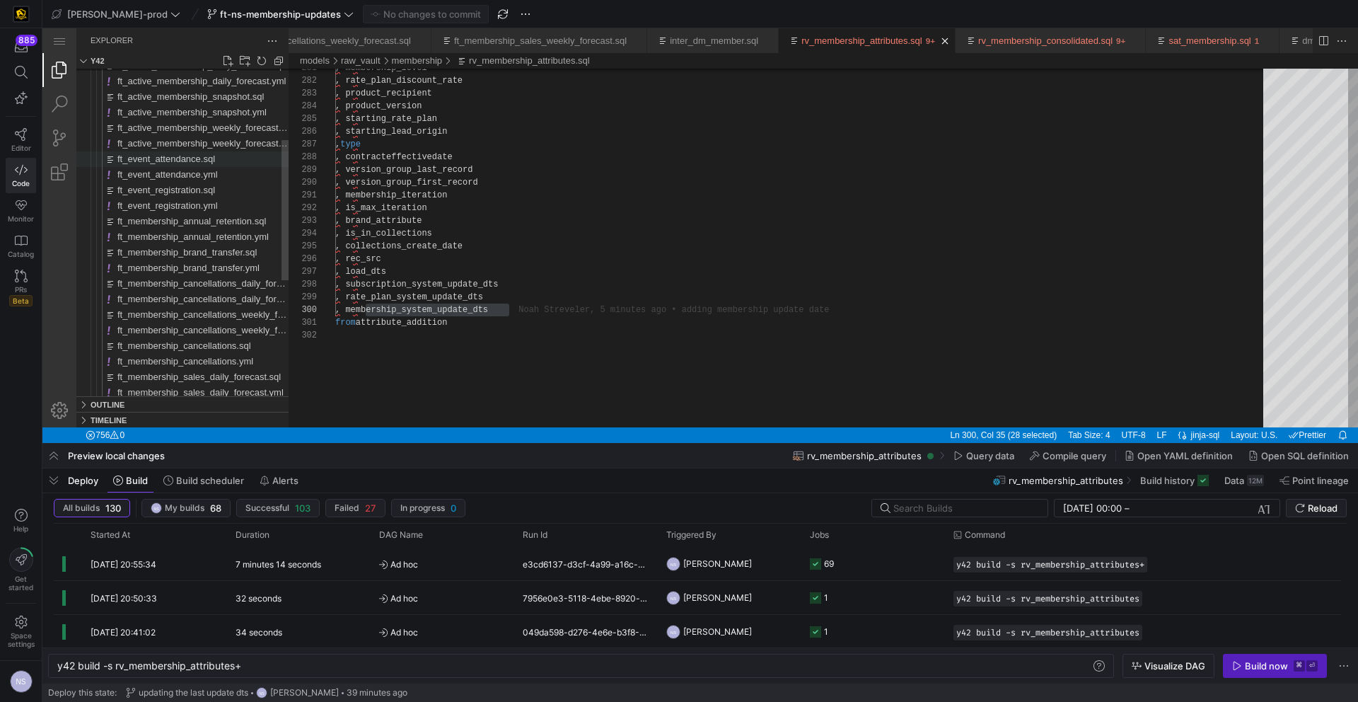
click at [195, 159] on span "ft_event_attendance.sql" at bounding box center [166, 159] width 98 height 11
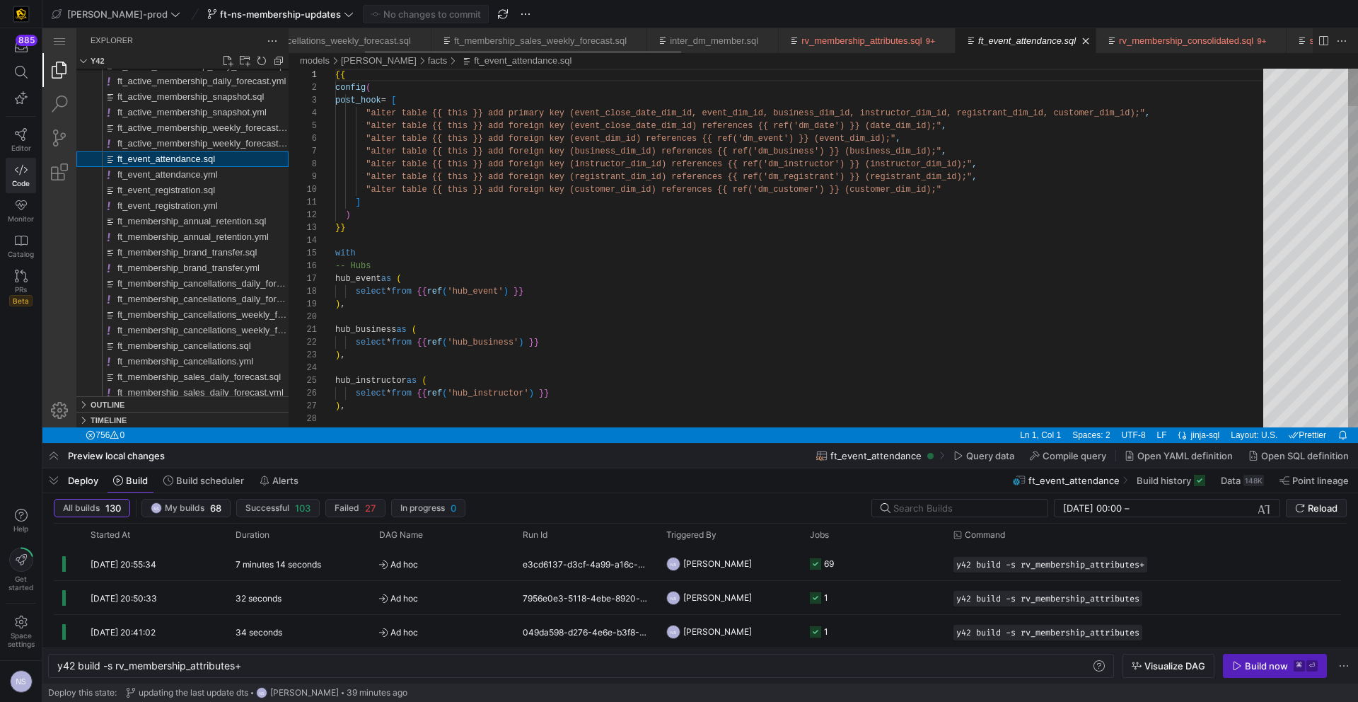
scroll to position [76, 0]
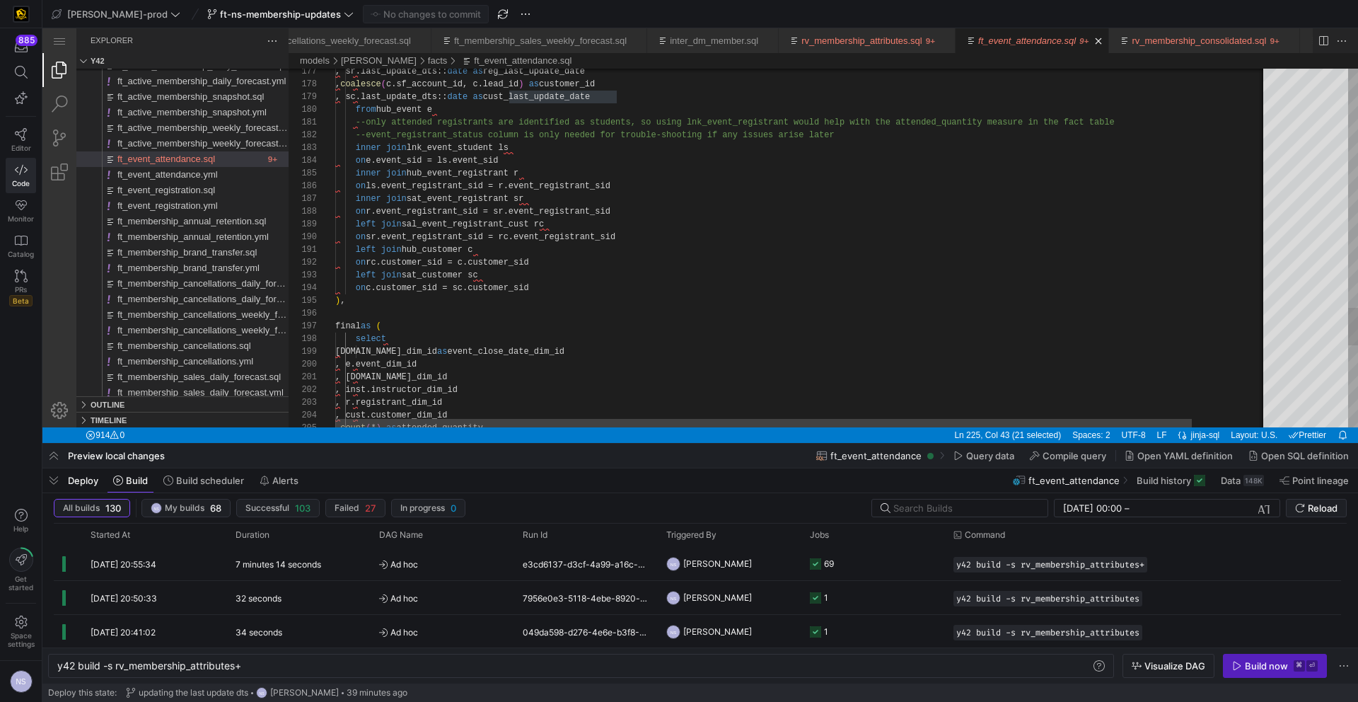
scroll to position [38, 200]
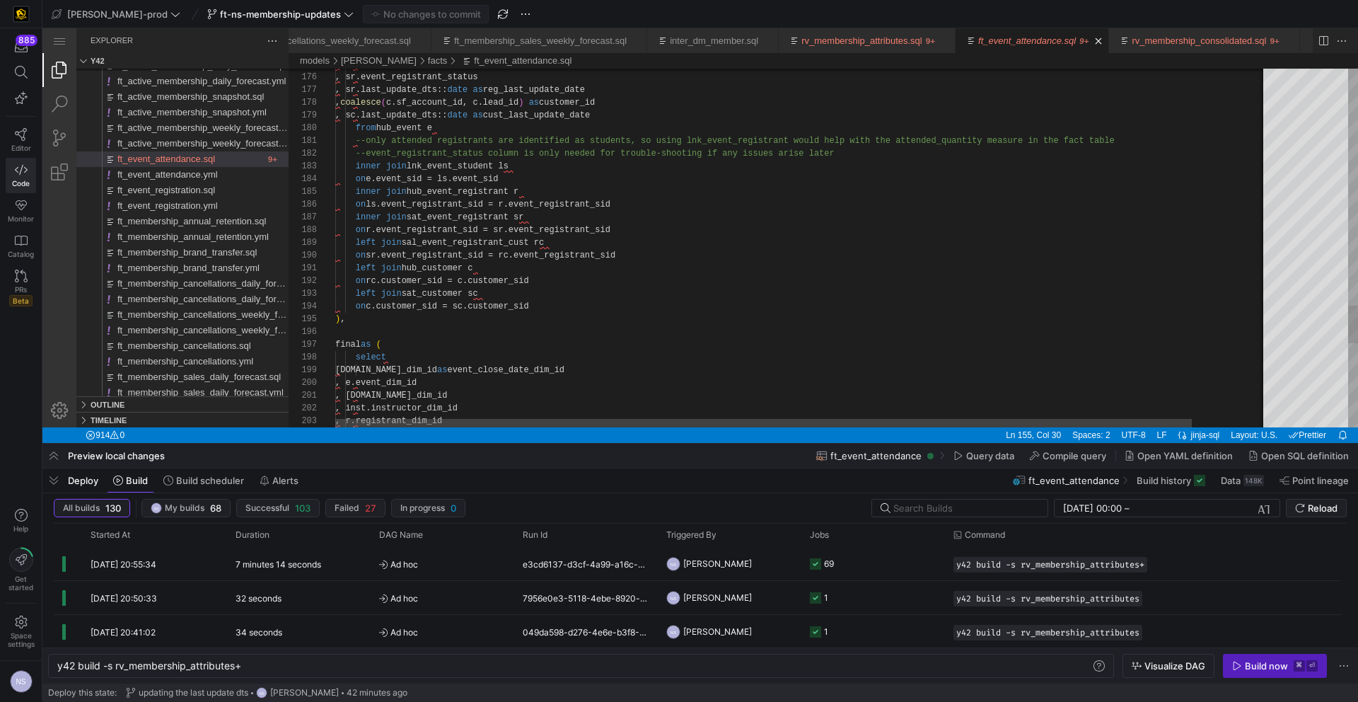
scroll to position [13, 200]
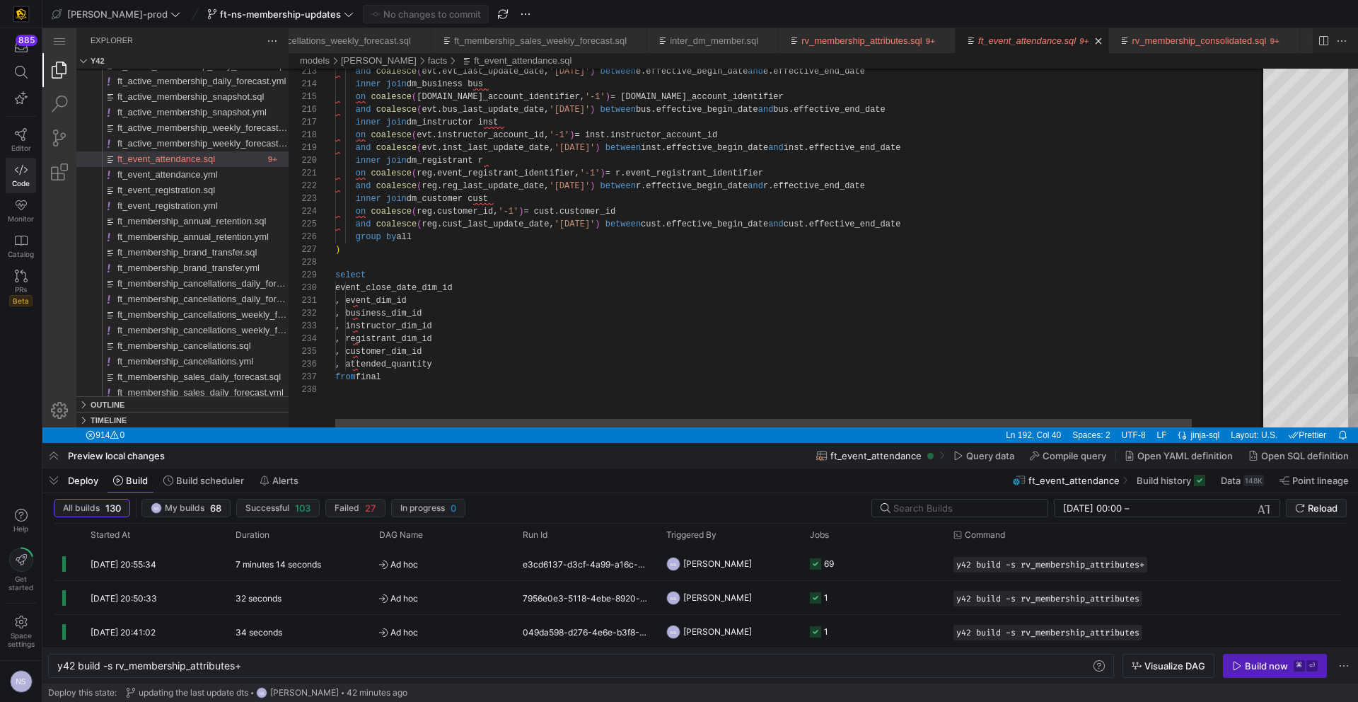
scroll to position [64, 82]
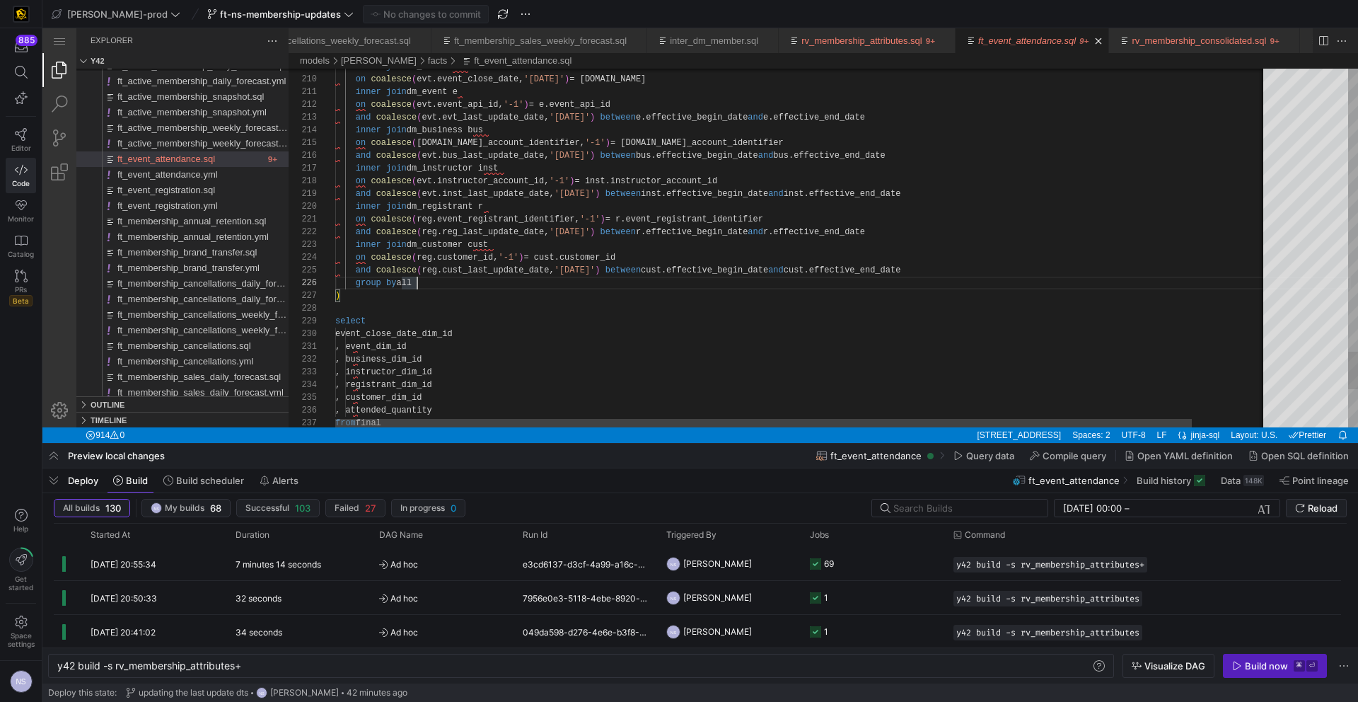
scroll to position [0, 92]
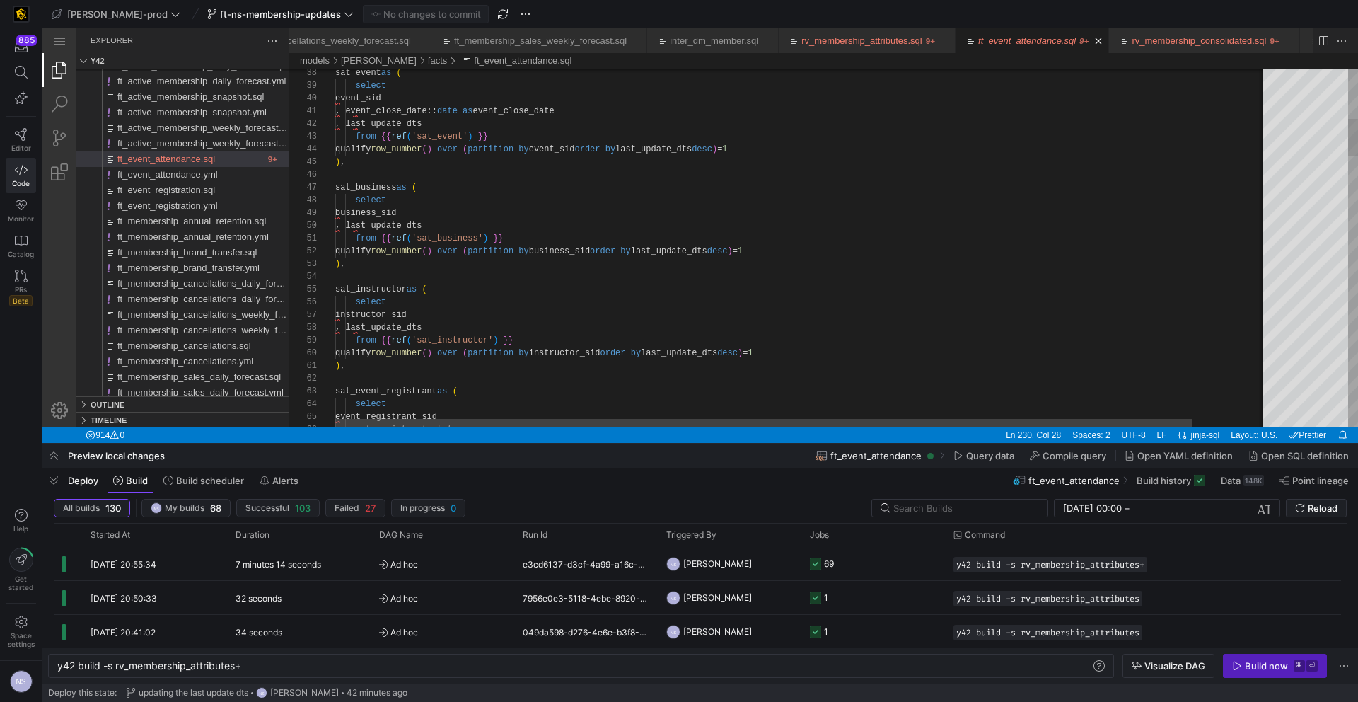
type textarea "from {{ ref('sat_business') }} qualify row_number() over (partition by business…"
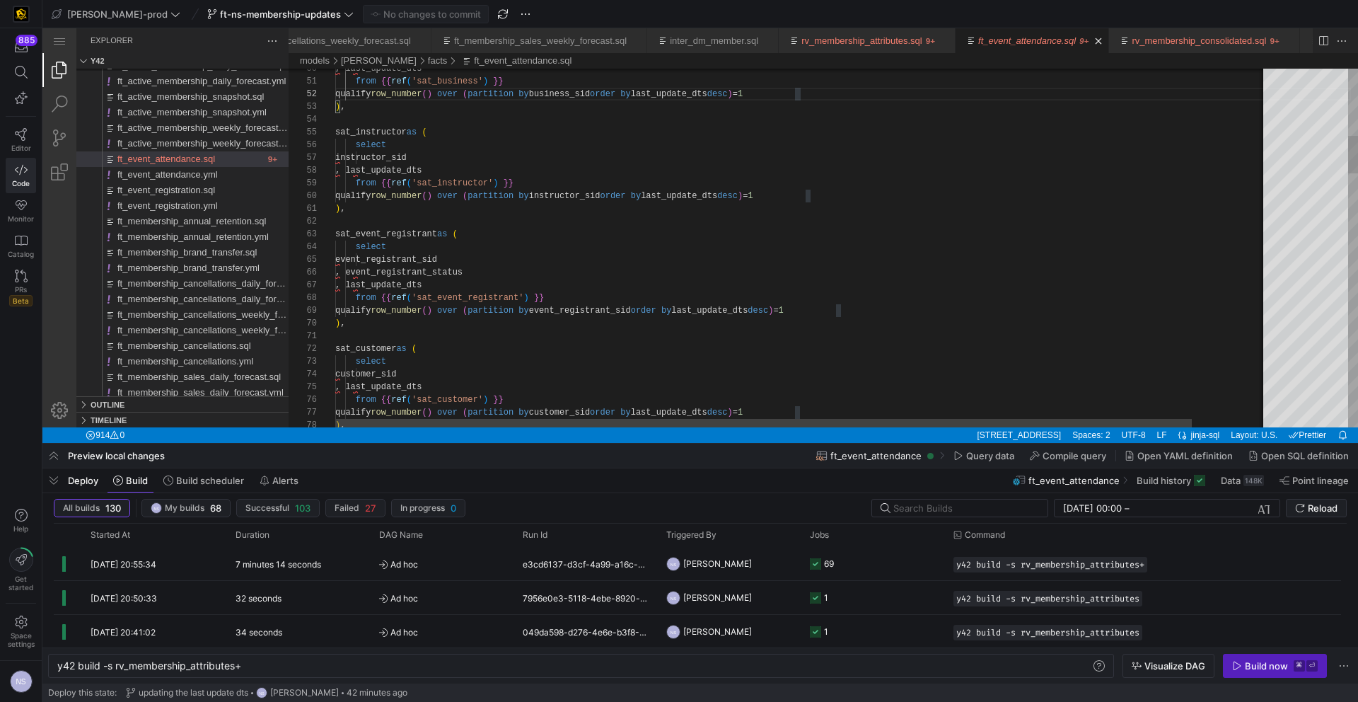
scroll to position [115, 475]
